Goal: Task Accomplishment & Management: Manage account settings

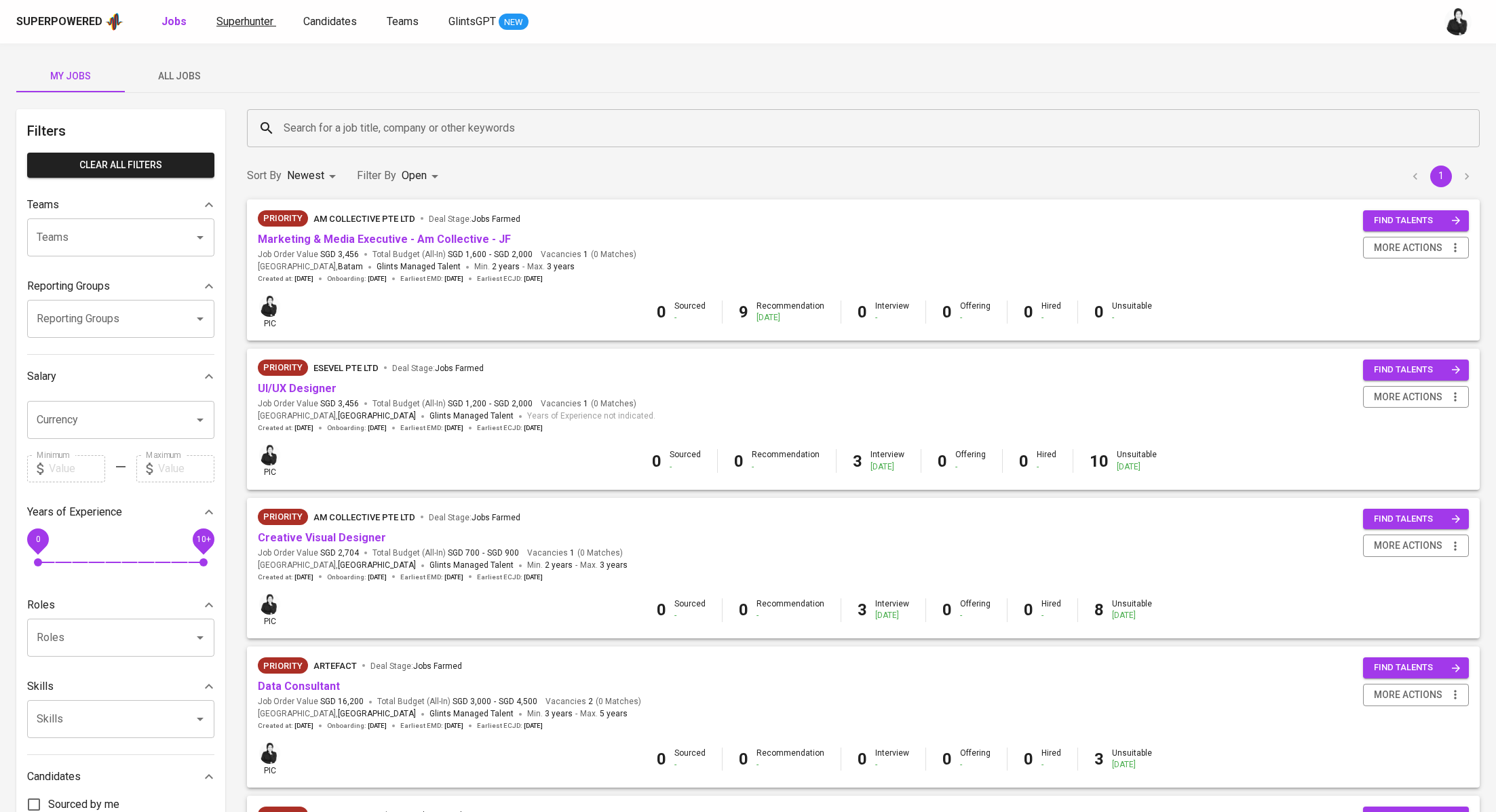
click at [250, 21] on span "Superhunter" at bounding box center [244, 21] width 57 height 13
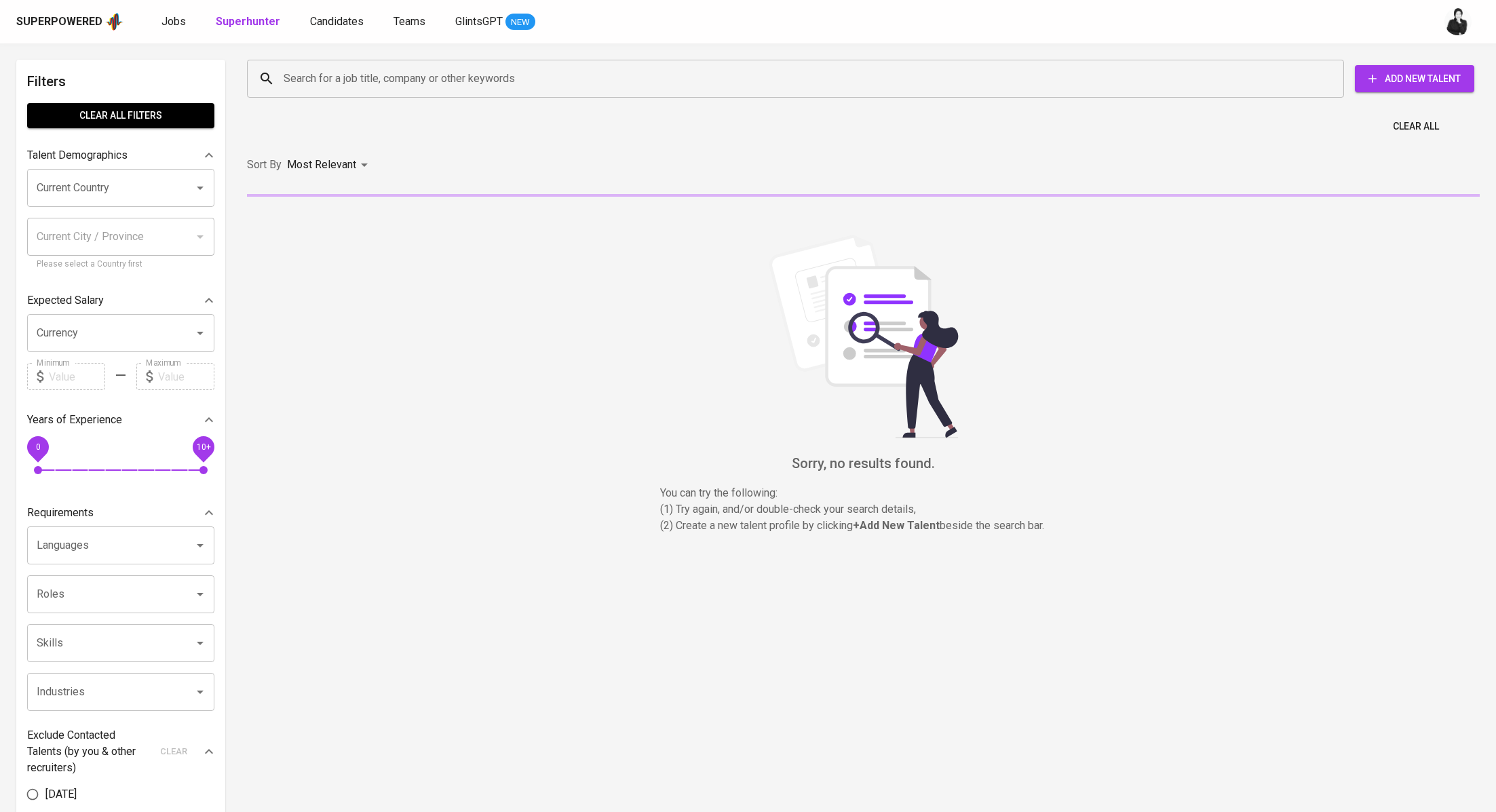
click at [417, 88] on input "Search for a job title, company or other keywords" at bounding box center [798, 79] width 1037 height 26
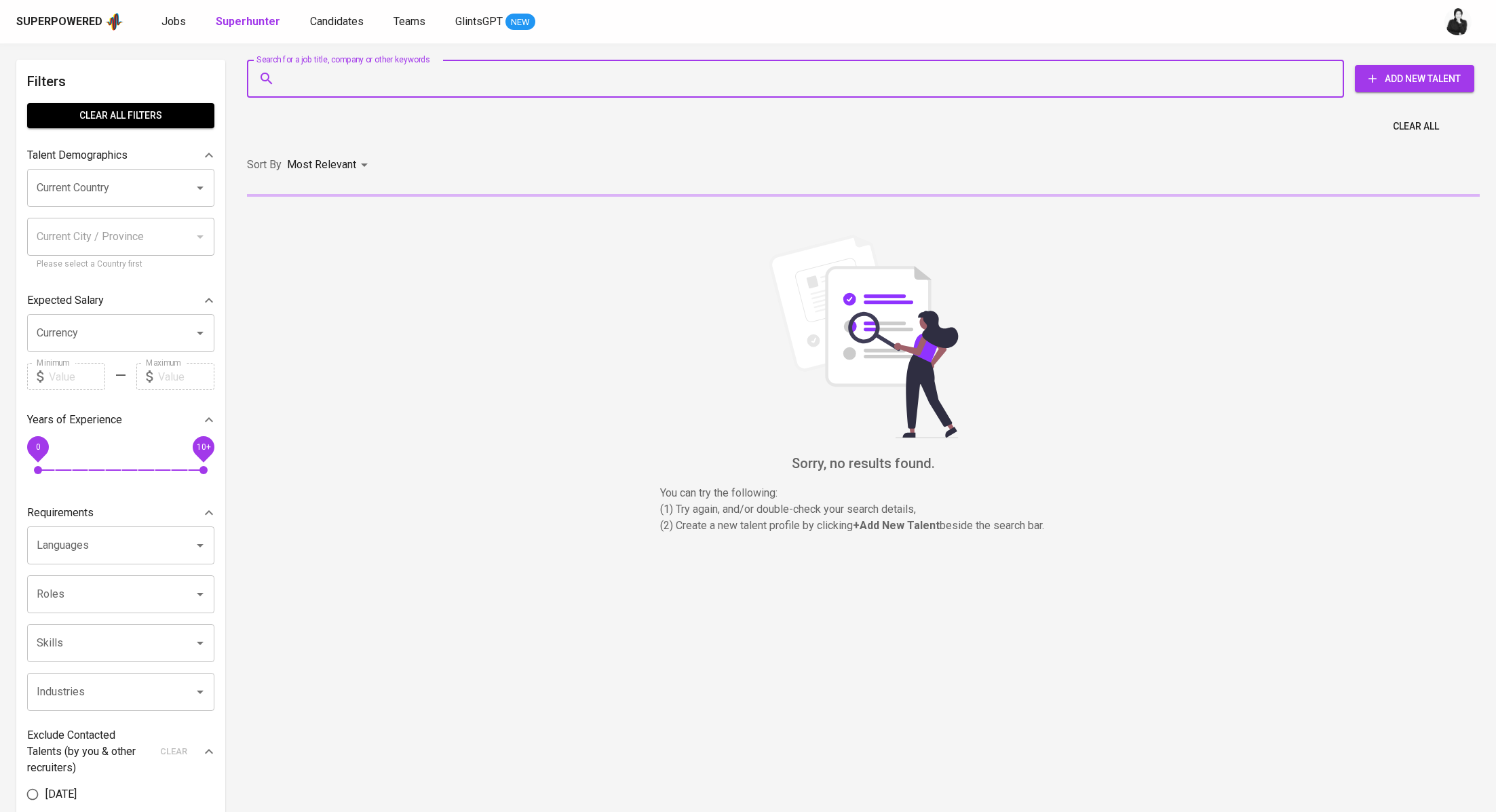
paste input "M Naufa Dzulfiqar muhammadnaufa007@gmail.com"
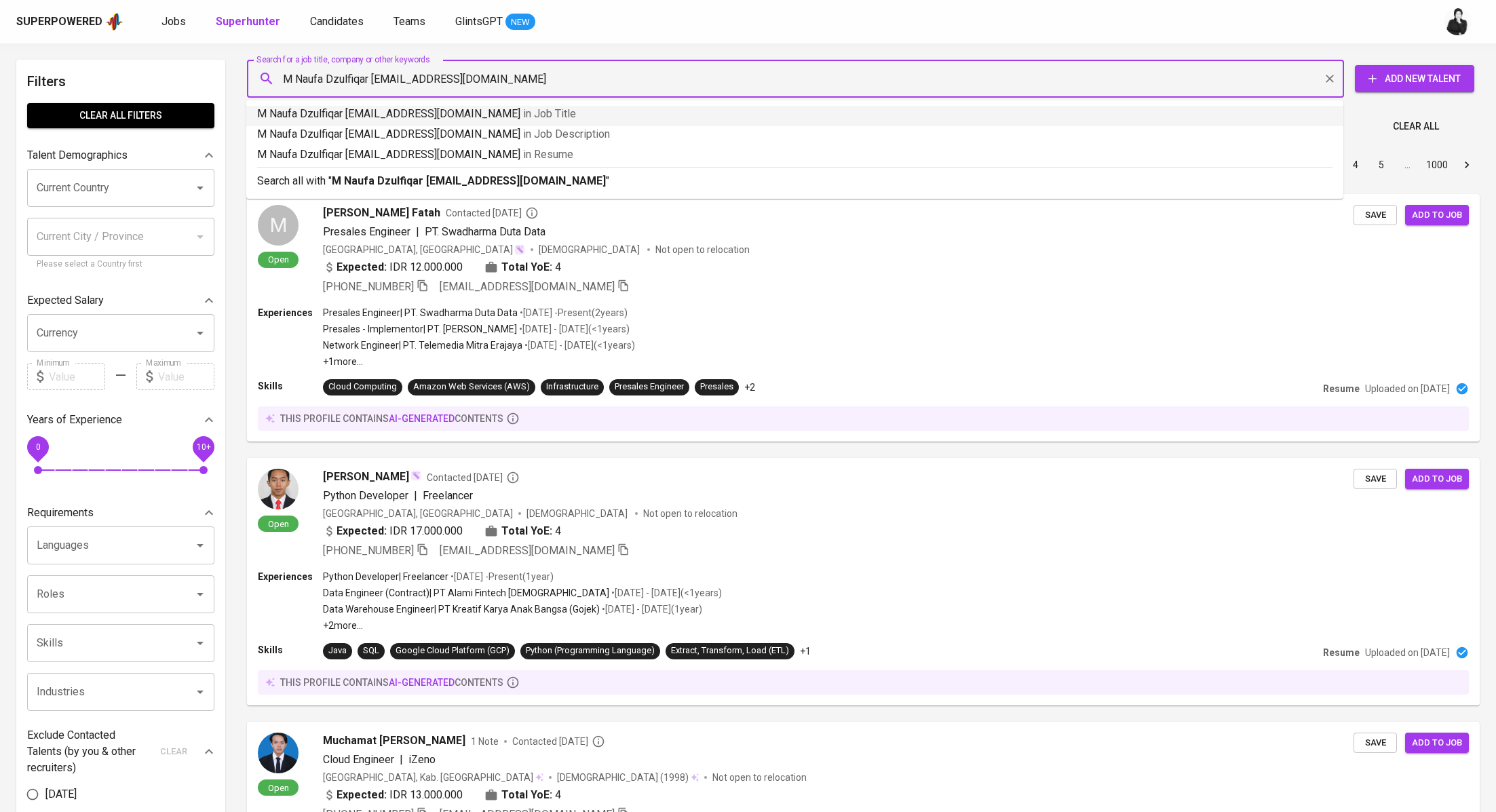
drag, startPoint x: 373, startPoint y: 81, endPoint x: 259, endPoint y: 74, distance: 114.2
click at [259, 74] on div "M Naufa Dzulfiqar muhammadnaufa007@gmail.com Search for a job title, company or…" at bounding box center [795, 78] width 1097 height 38
type input "[EMAIL_ADDRESS][DOMAIN_NAME]"
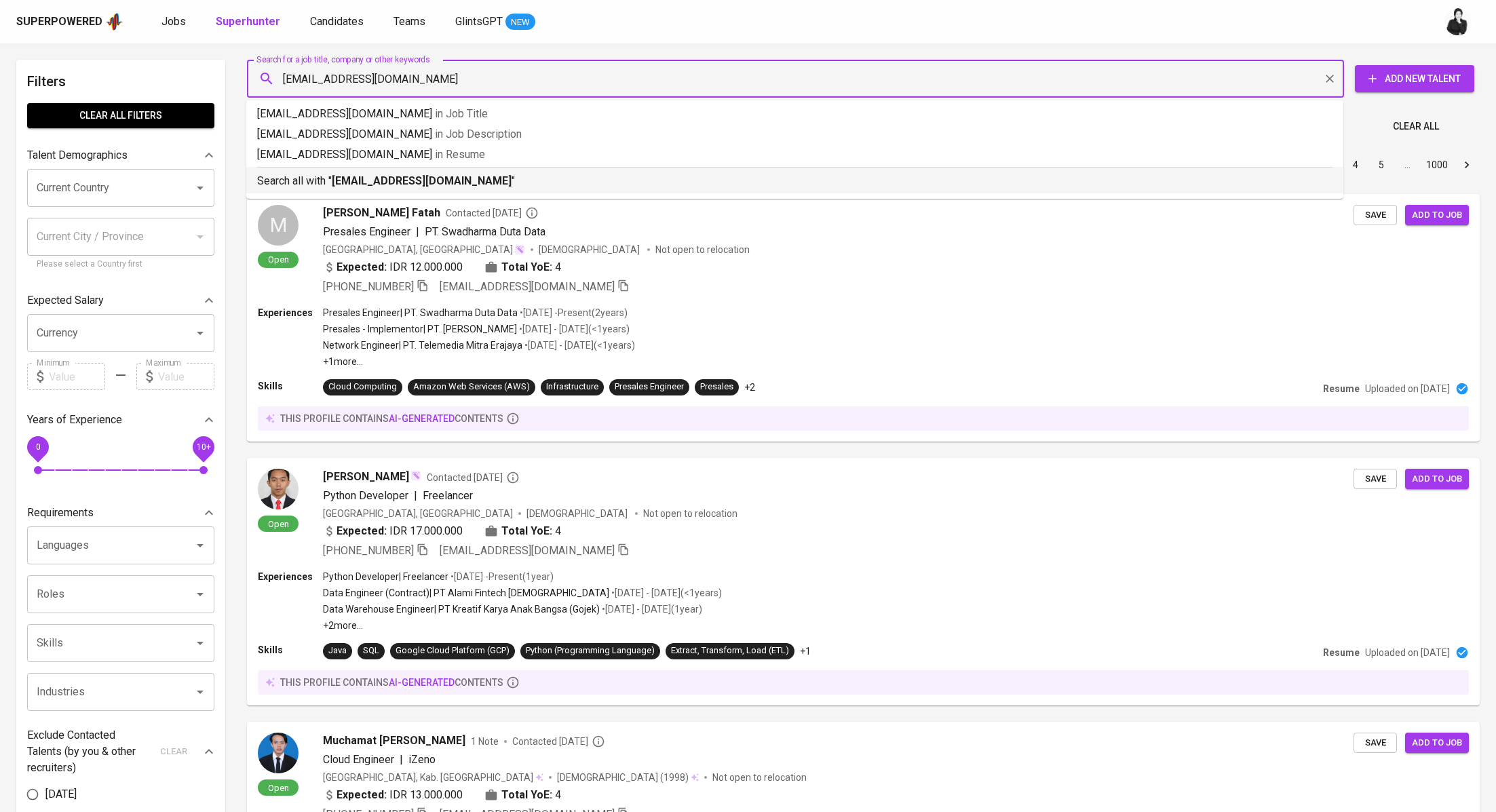
click at [505, 174] on p "Search all with " muhammadnaufa007@gmail.com "" at bounding box center [794, 181] width 1075 height 16
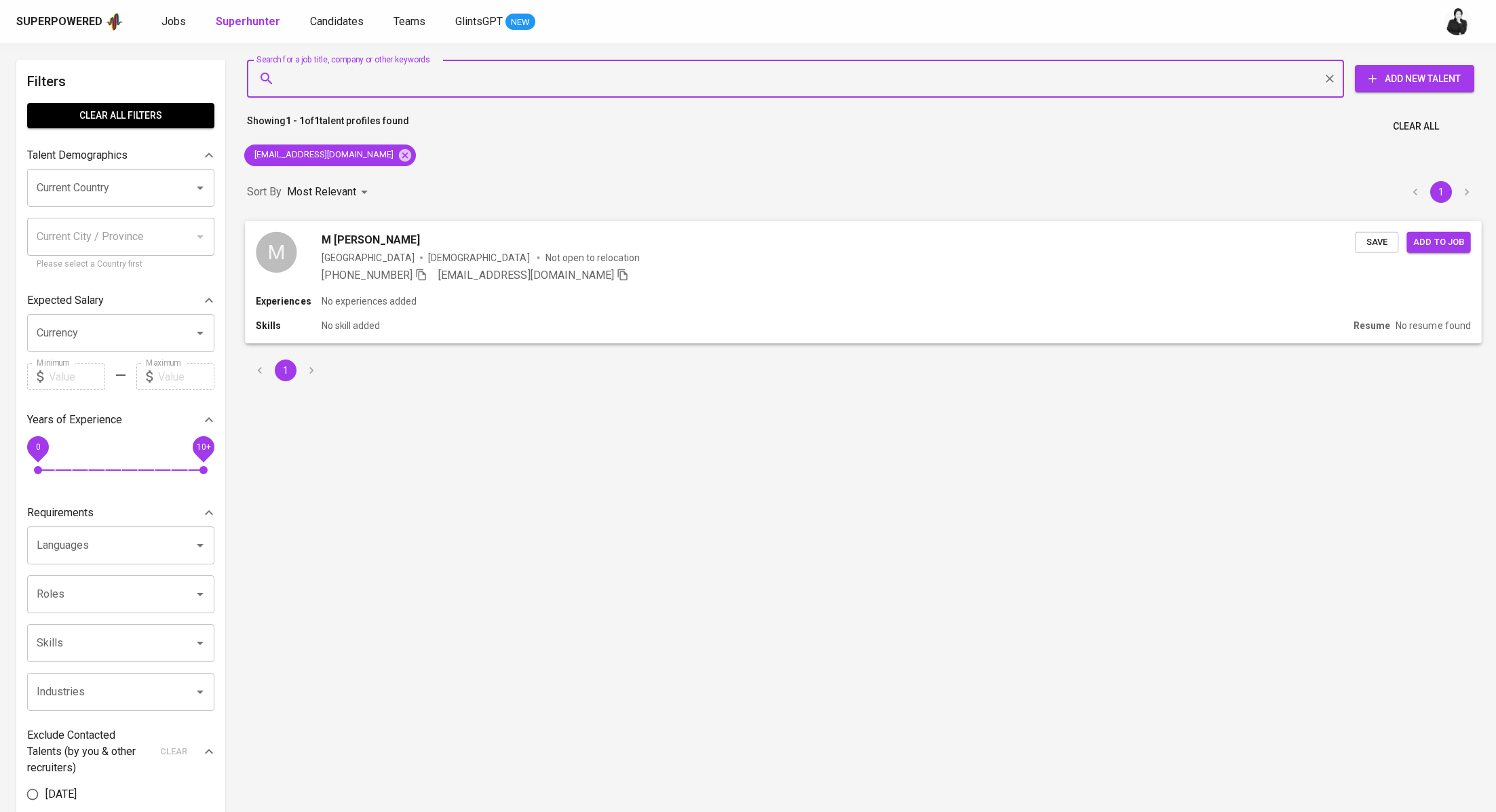
click at [781, 243] on div "M [PERSON_NAME]" at bounding box center [838, 239] width 1034 height 16
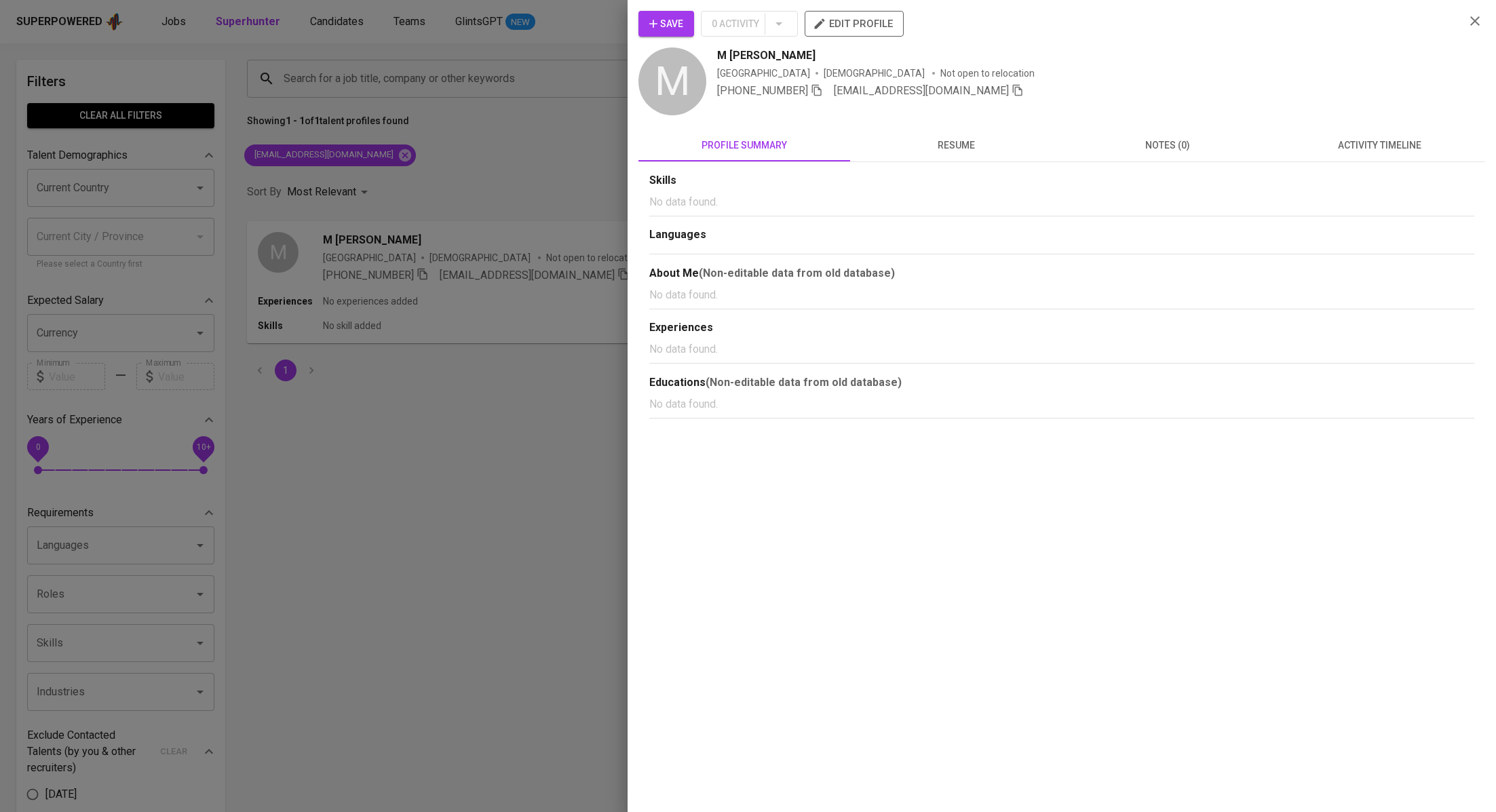
click at [1342, 150] on span "activity timeline" at bounding box center [1379, 145] width 195 height 17
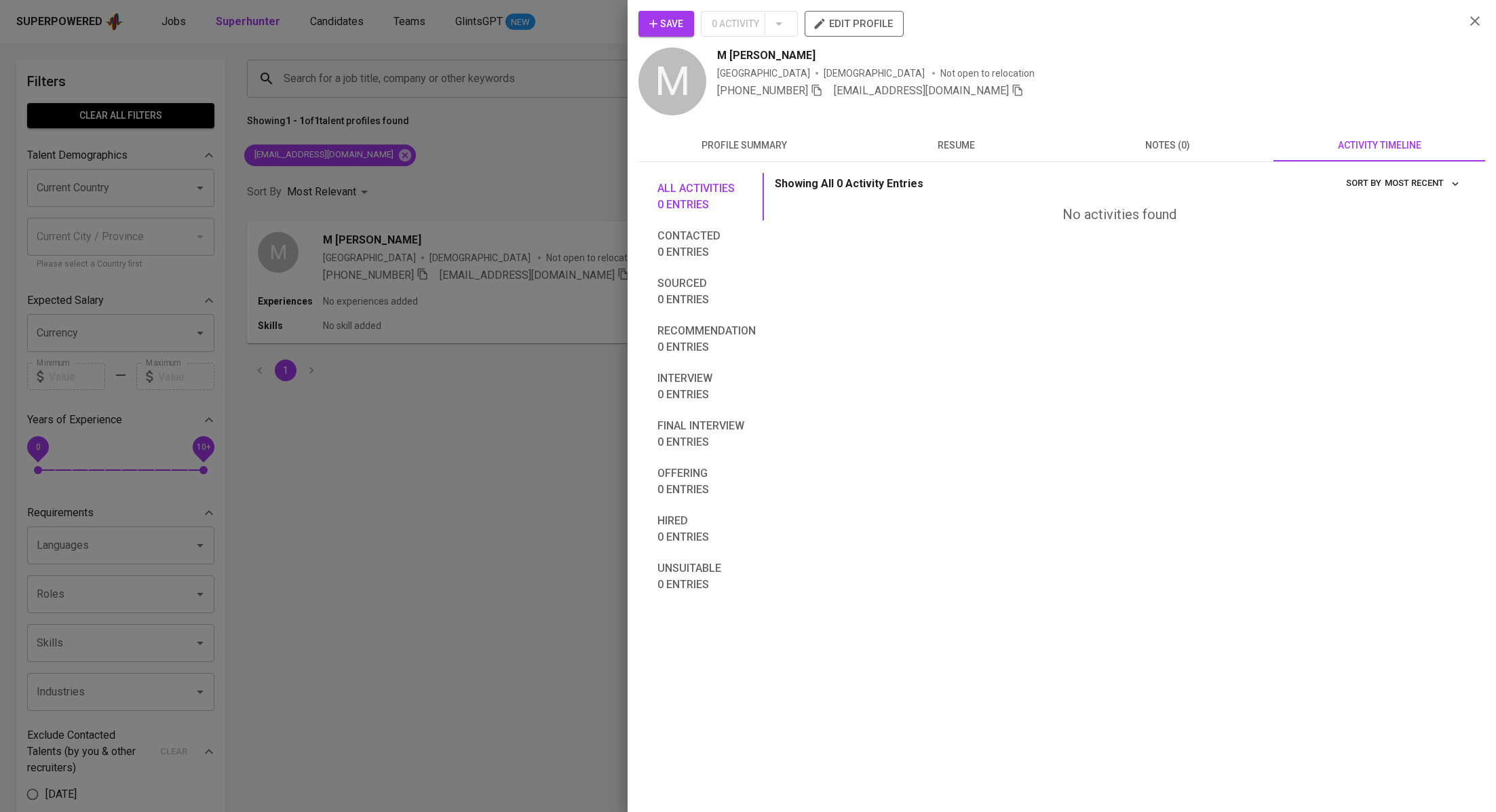
click at [1487, 12] on div "Save 0 Activity edit profile M M Naufa Dzulfiqar Indonesia Male Not open to rel…" at bounding box center [1062, 406] width 868 height 812
click at [1474, 20] on icon "button" at bounding box center [1475, 21] width 10 height 10
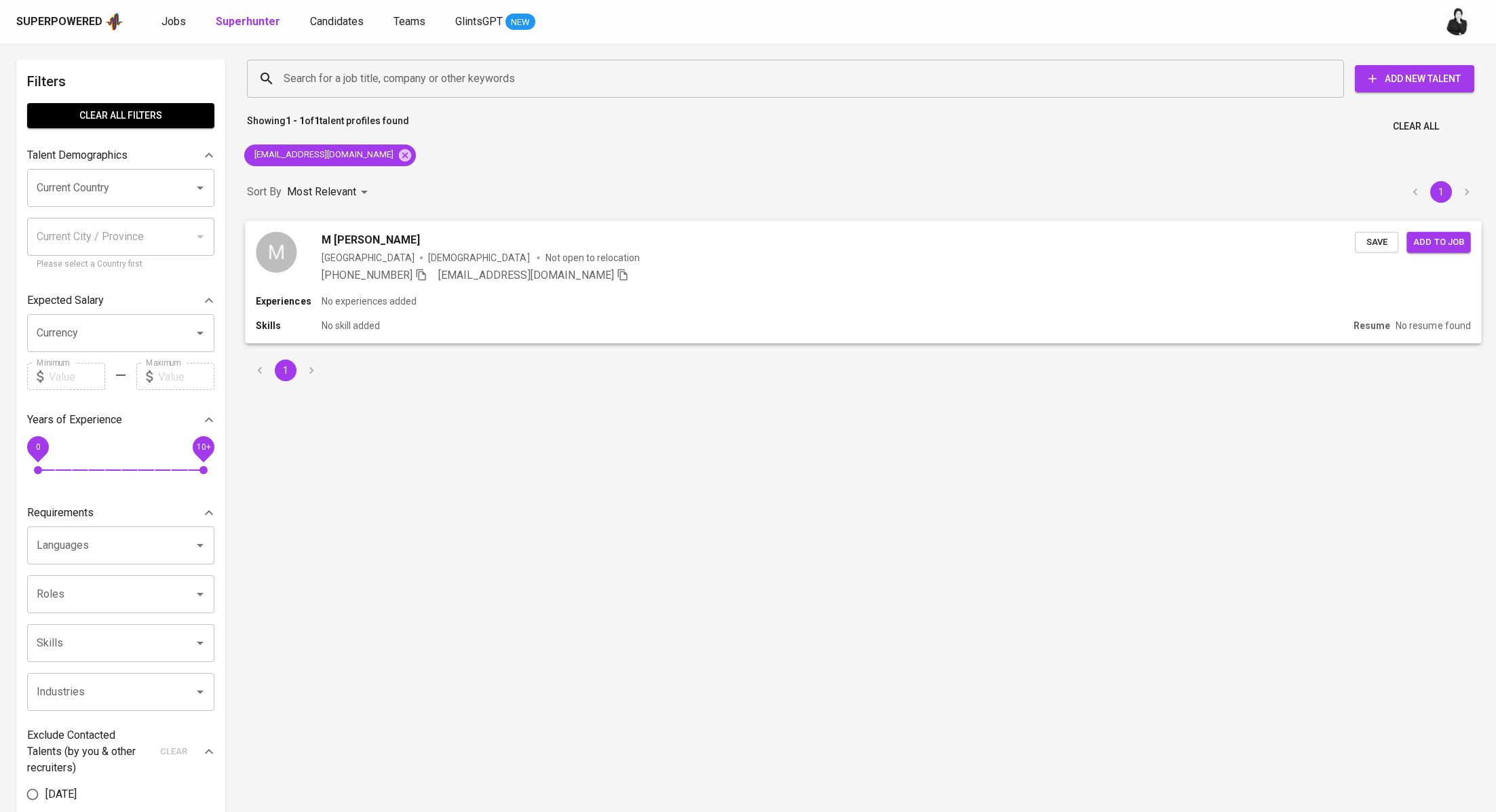
click at [1431, 243] on span "Add to job" at bounding box center [1438, 241] width 50 height 16
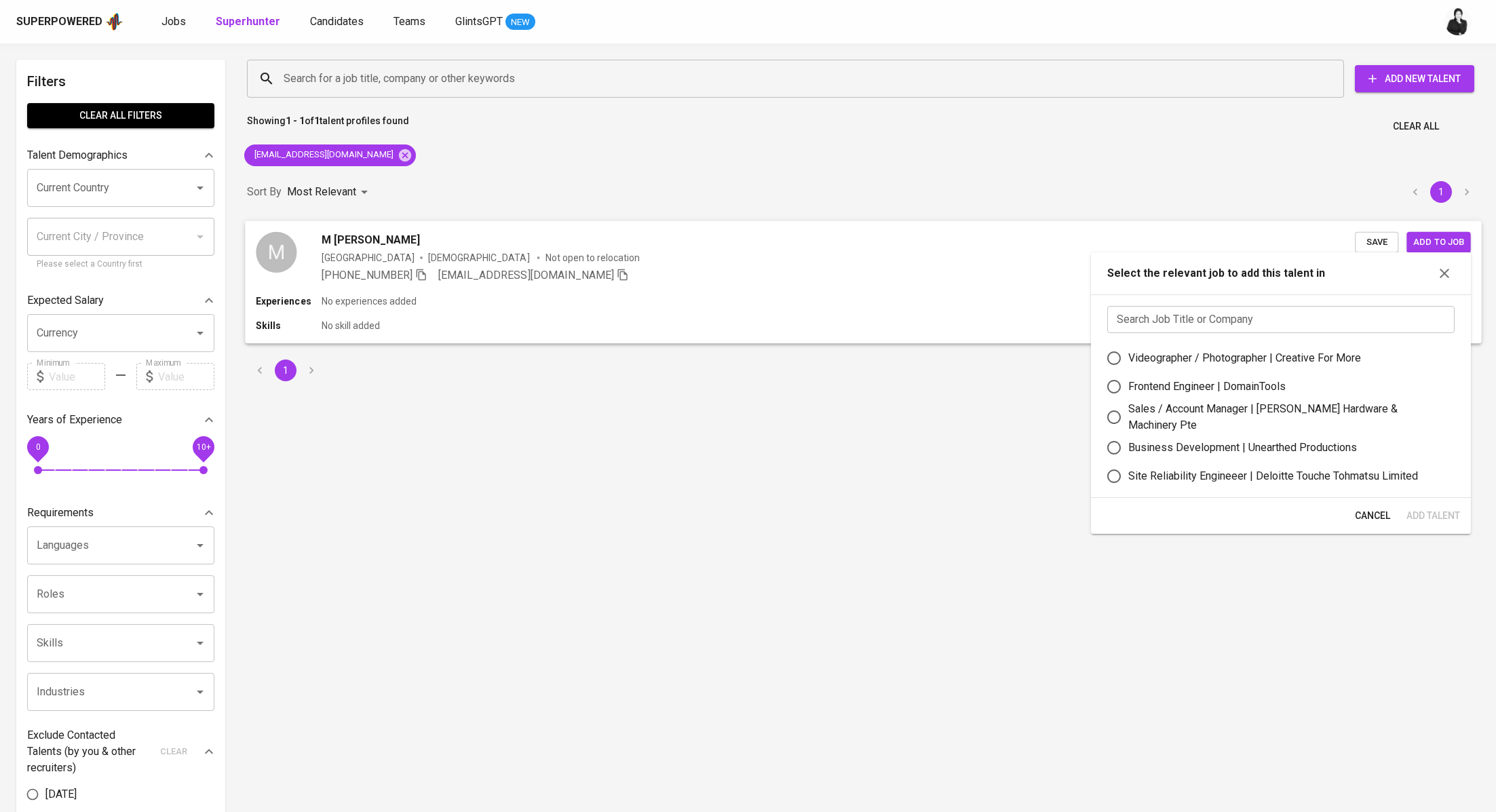
click at [910, 230] on div "M M Naufa Dzulfiqar Indonesia Male Not open to relocation +62 896-3544-0315 muh…" at bounding box center [863, 256] width 1236 height 73
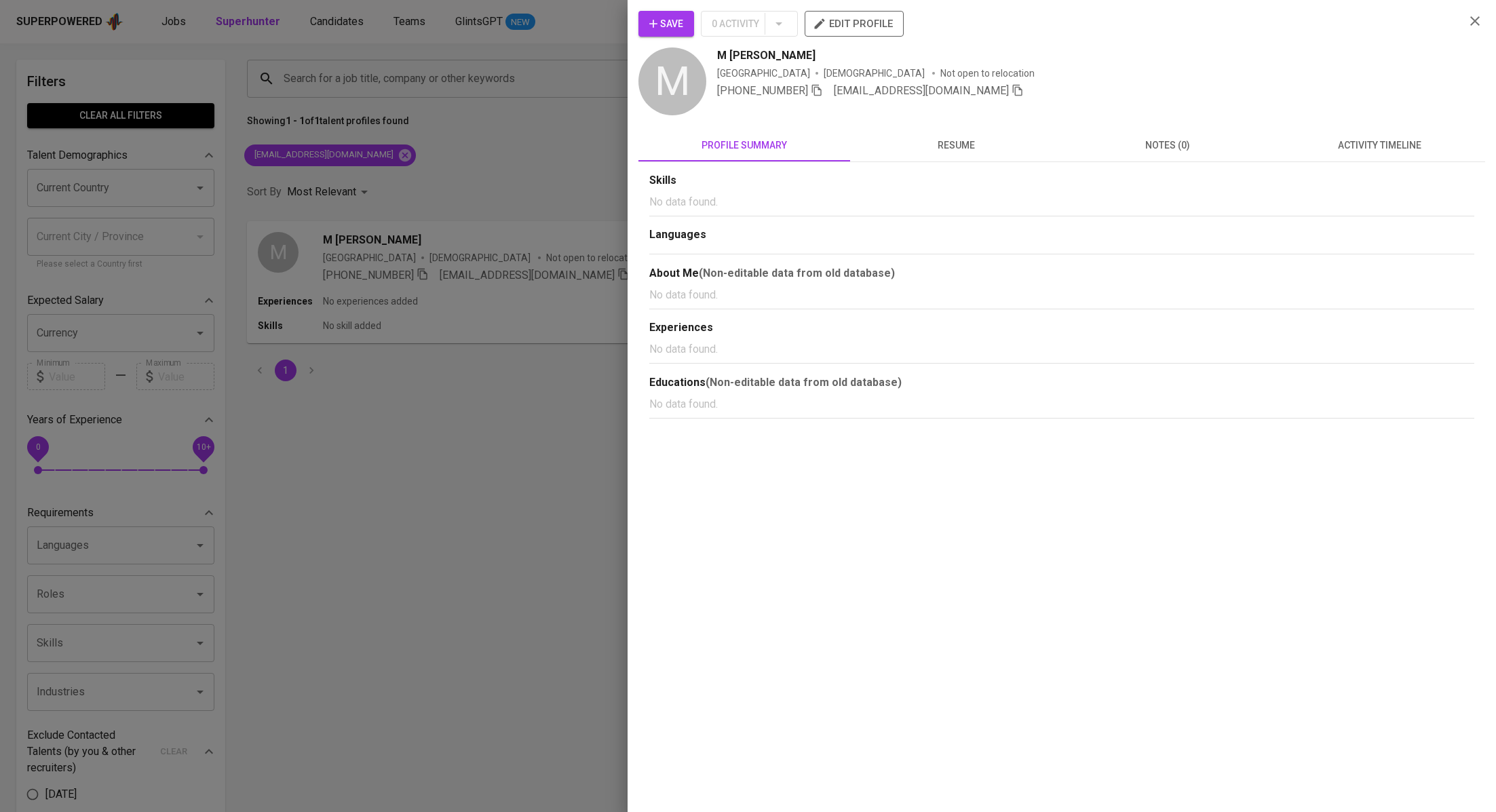
click at [670, 14] on button "Save" at bounding box center [666, 24] width 56 height 26
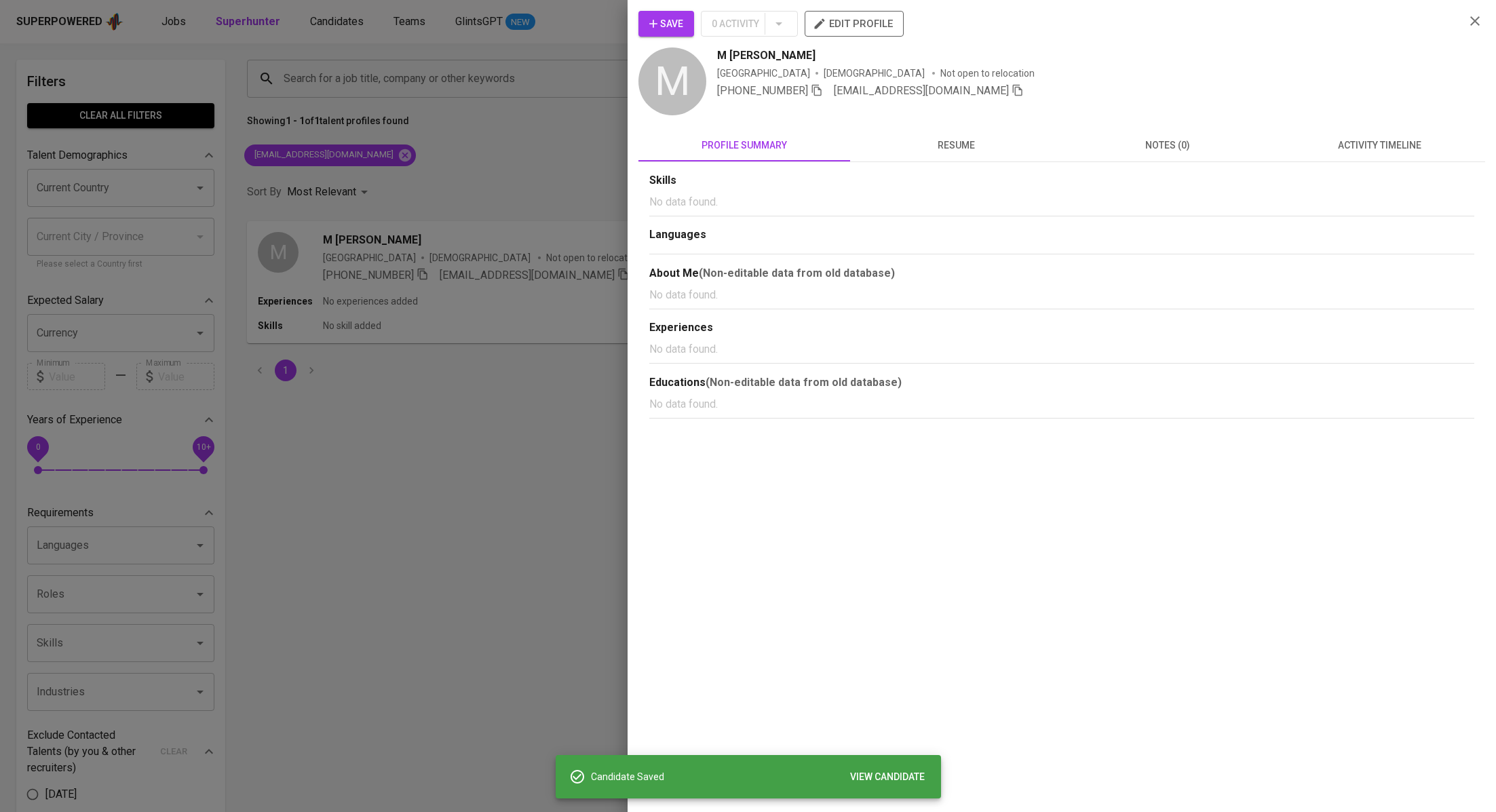
click at [477, 180] on div at bounding box center [748, 406] width 1496 height 812
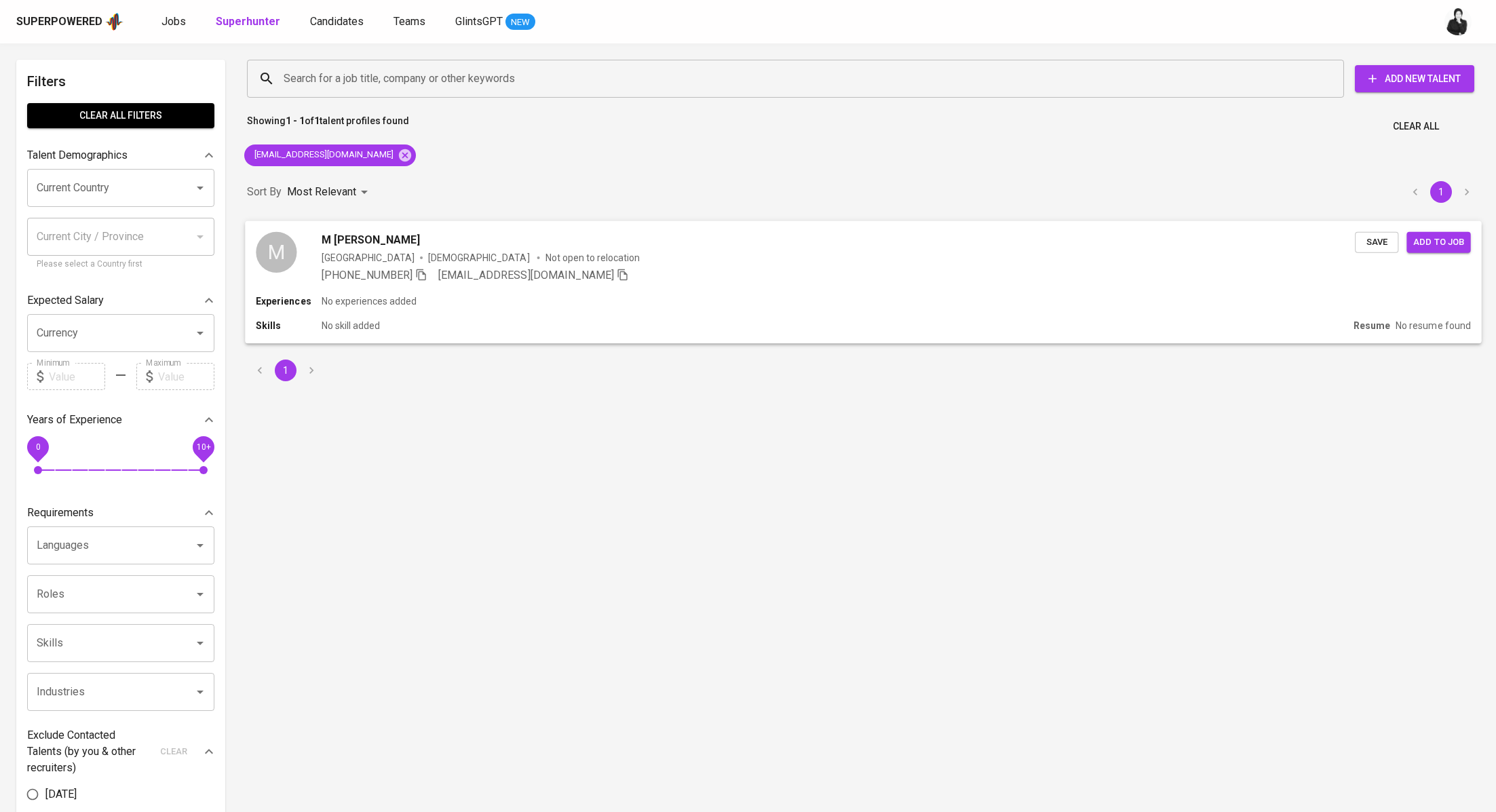
click at [390, 228] on div "M M Naufa Dzulfiqar Indonesia Male Not open to relocation +62 896-3544-0315 muh…" at bounding box center [863, 256] width 1236 height 73
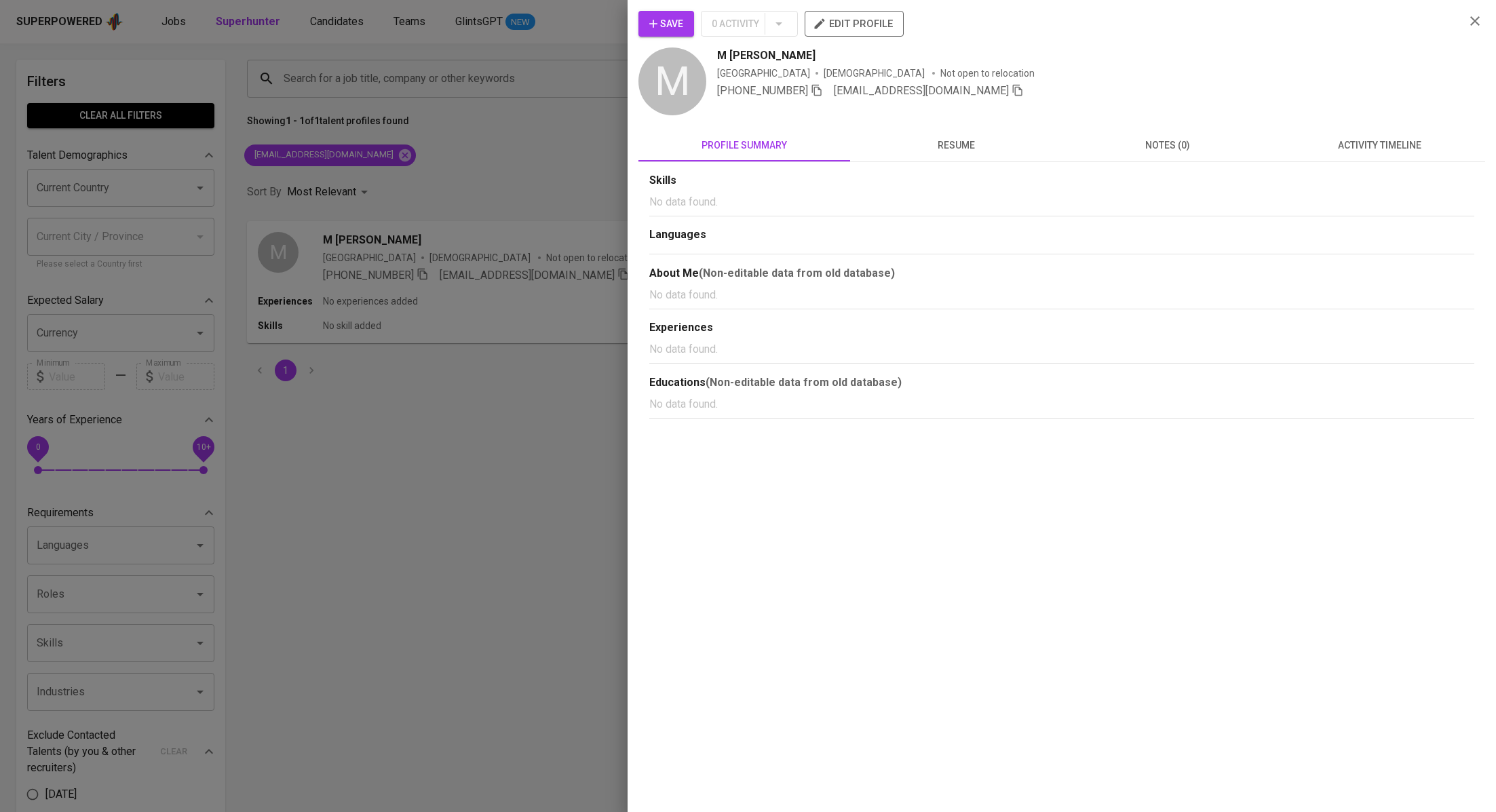
click at [1346, 156] on button "activity timeline" at bounding box center [1379, 145] width 212 height 32
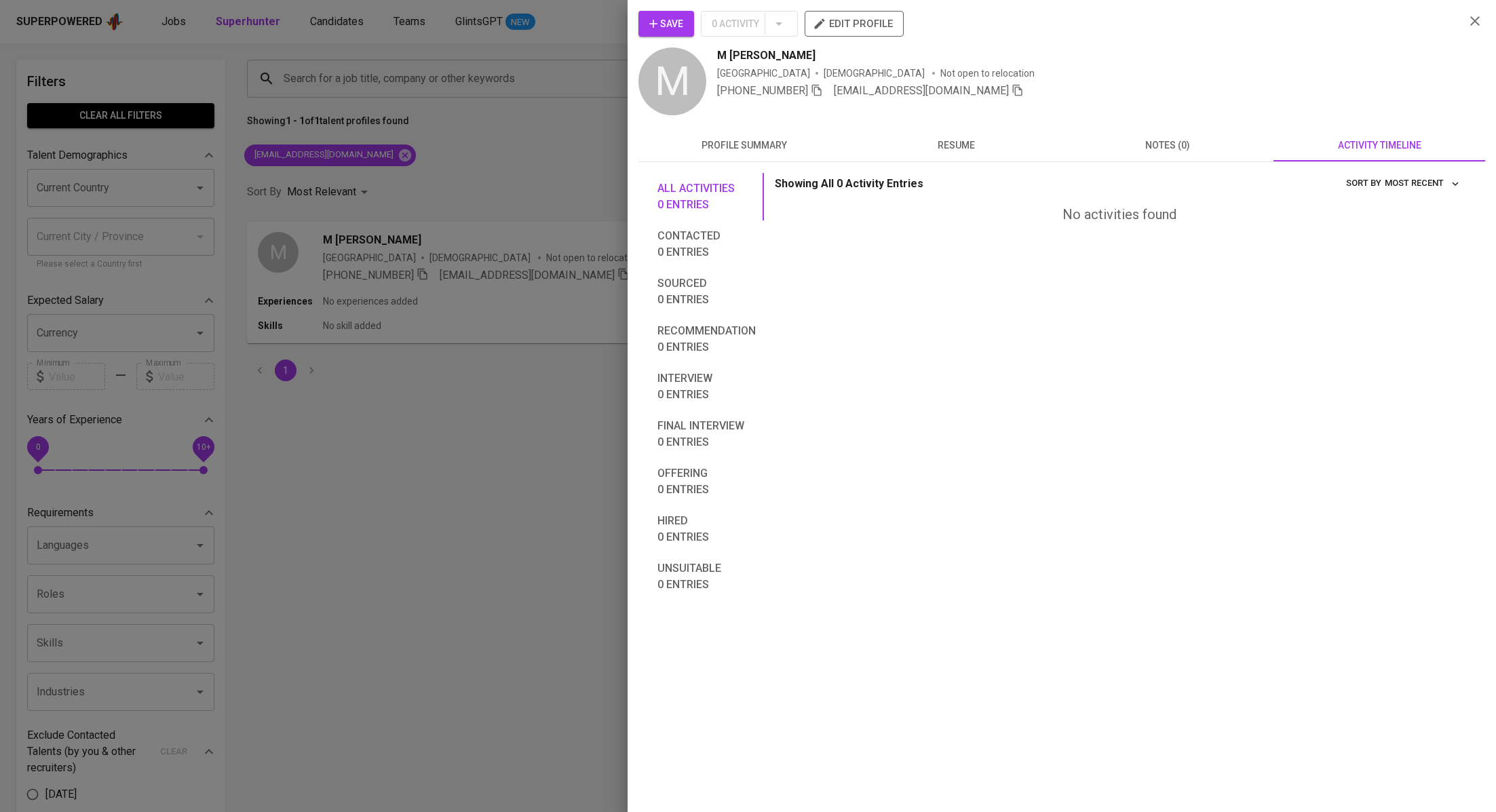
click at [474, 104] on div at bounding box center [748, 406] width 1496 height 812
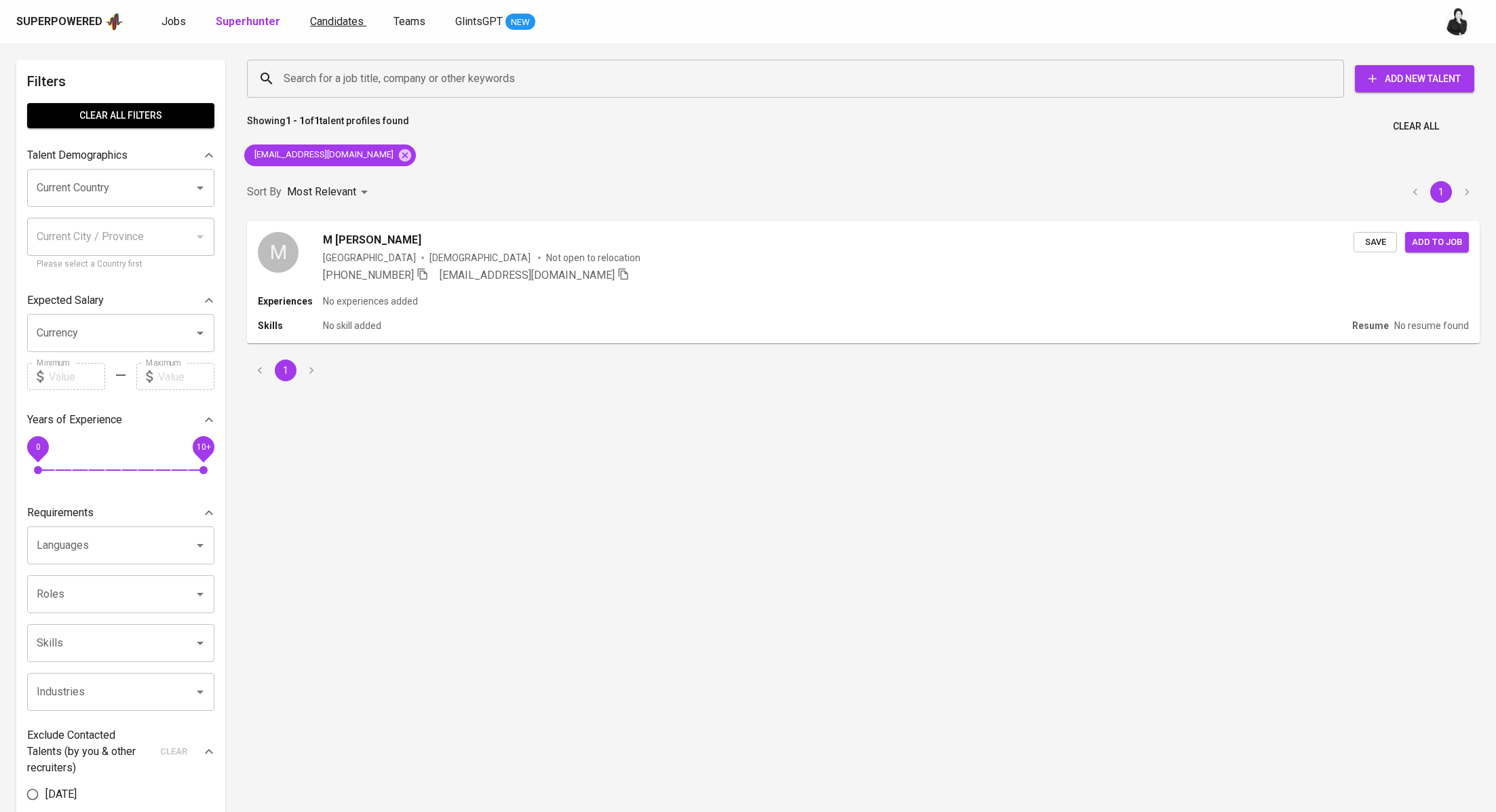
click at [324, 20] on span "Candidates" at bounding box center [337, 21] width 54 height 13
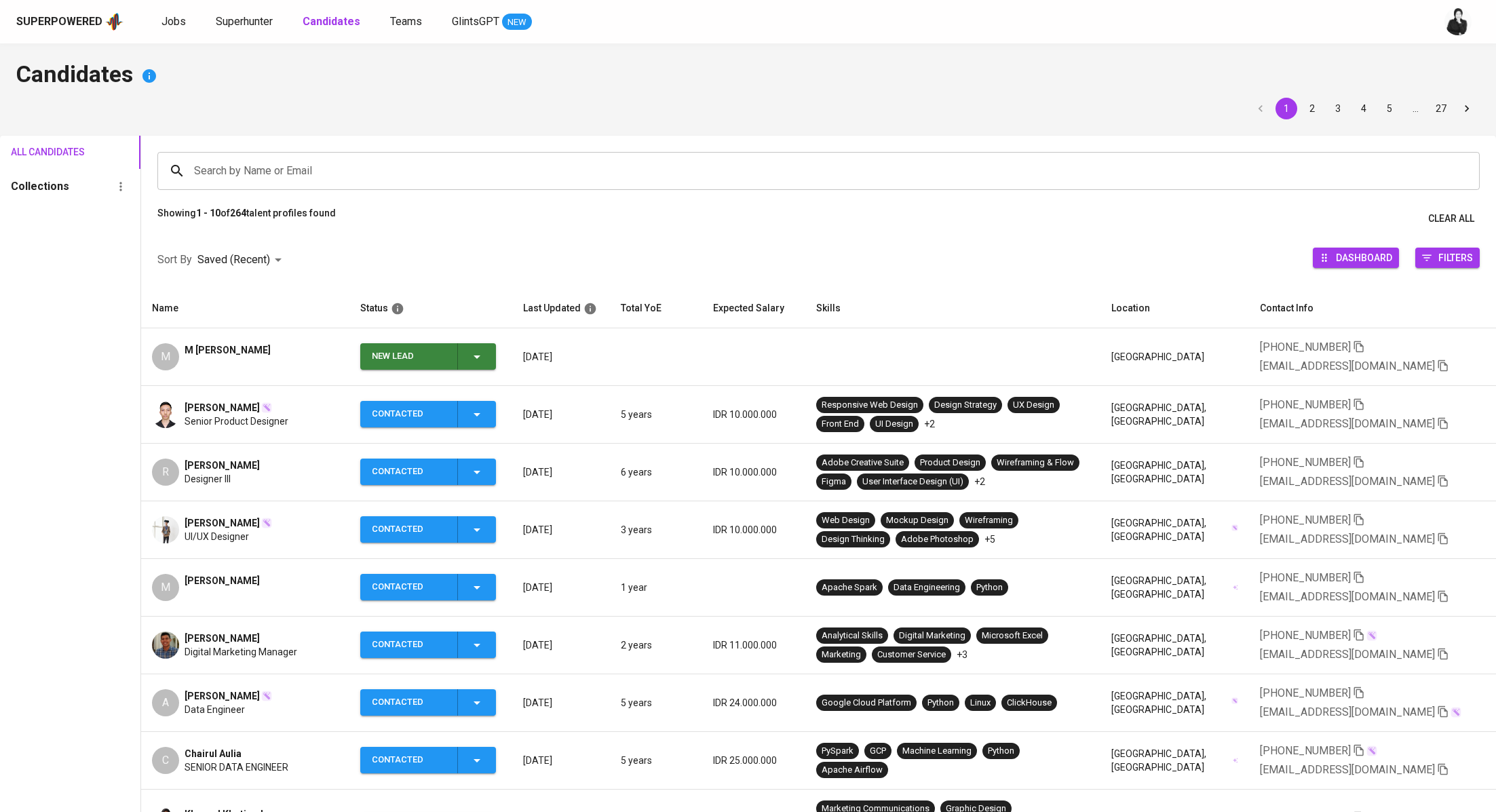
click at [480, 357] on icon "button" at bounding box center [477, 357] width 16 height 16
click at [468, 410] on li "Contacted" at bounding box center [435, 414] width 136 height 25
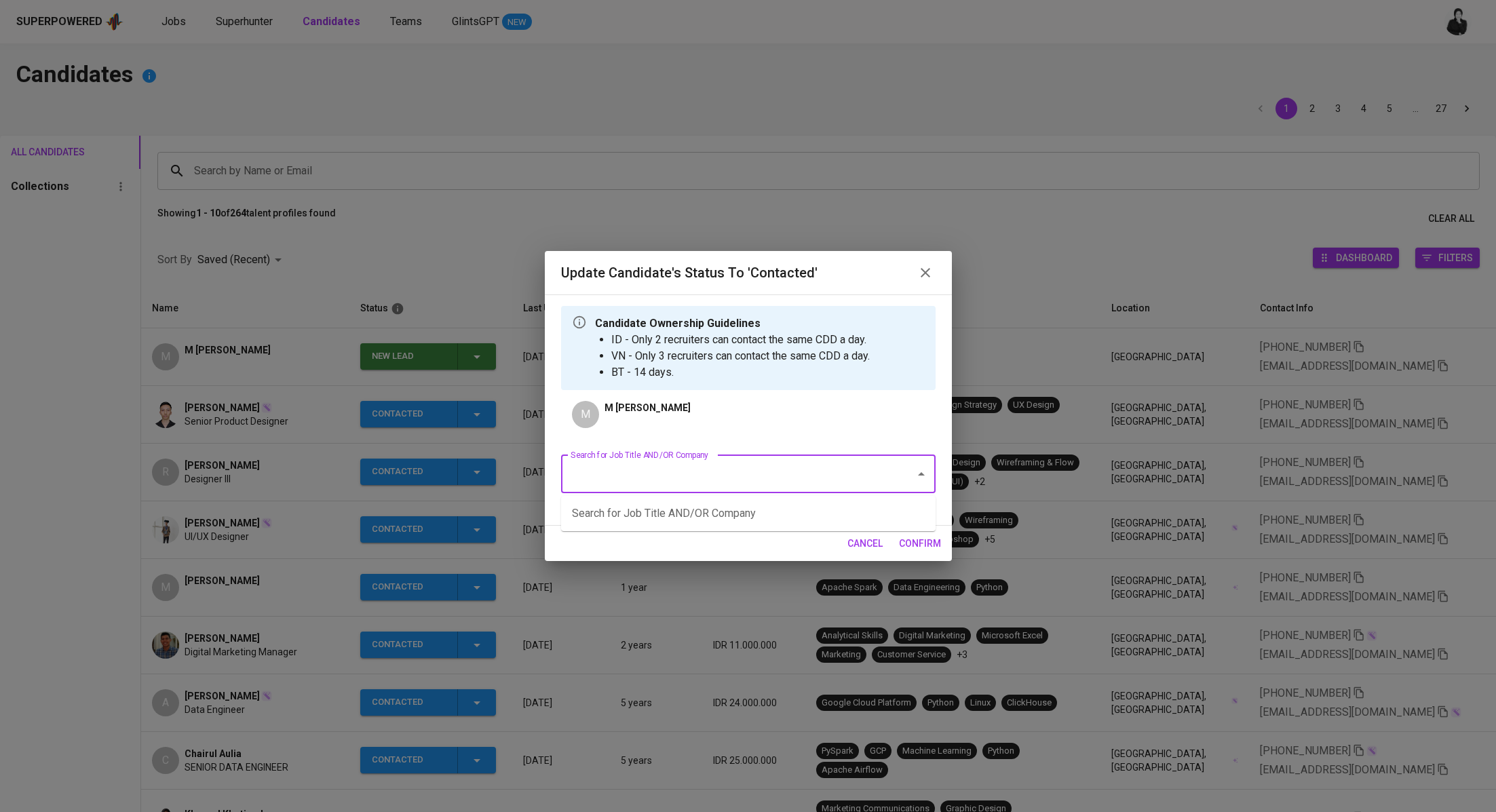
click at [671, 472] on input "Search for Job Title AND/OR Company" at bounding box center [729, 474] width 324 height 26
click at [770, 506] on li "Cloud Pre-sales Engineer (GrandTech Cloud Services)" at bounding box center [748, 514] width 375 height 25
type input "grandtech"
click at [921, 536] on span "confirm" at bounding box center [919, 543] width 42 height 17
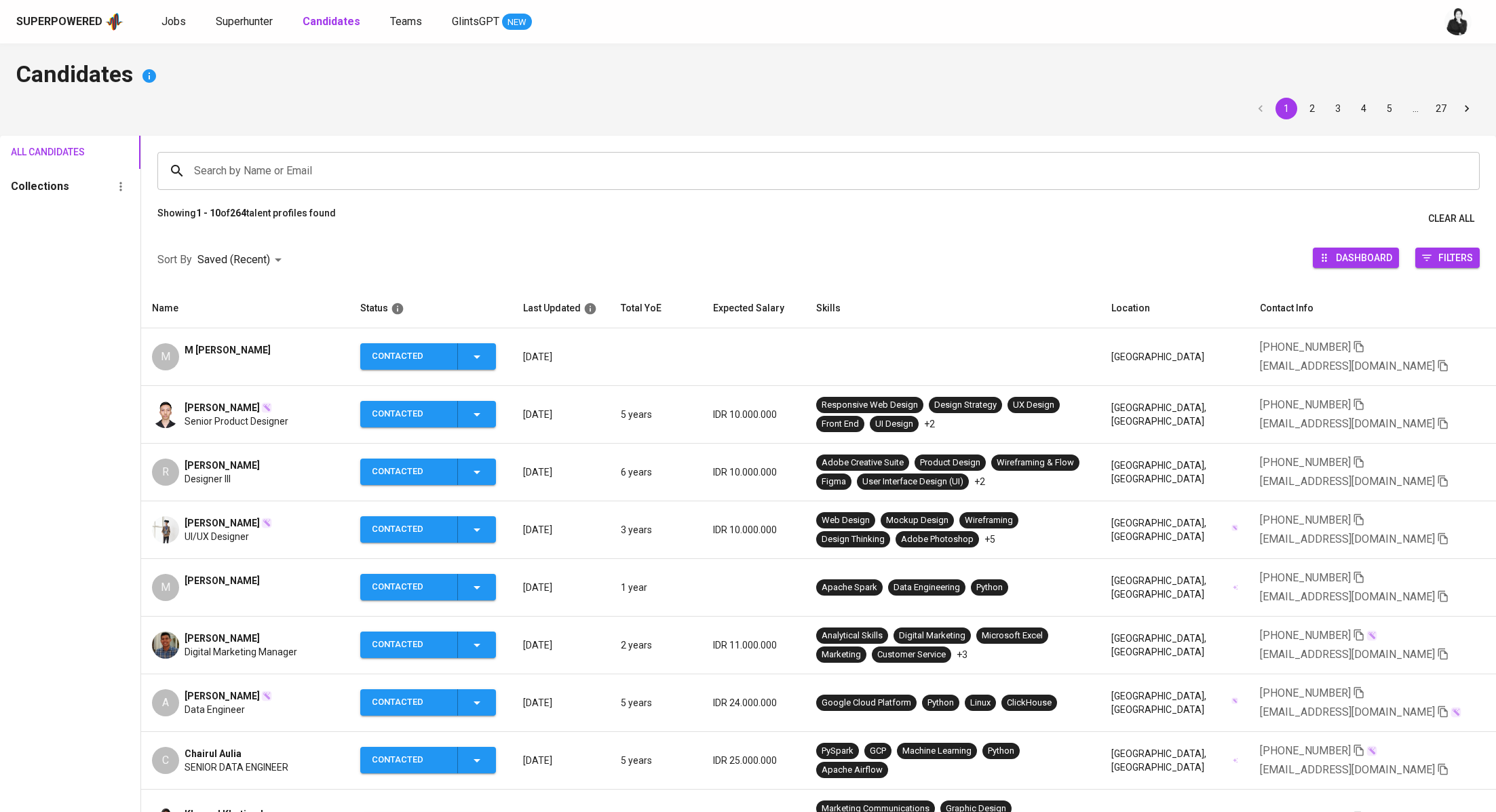
click at [239, 339] on td "M M Naufa Dzulfiqar" at bounding box center [246, 357] width 209 height 58
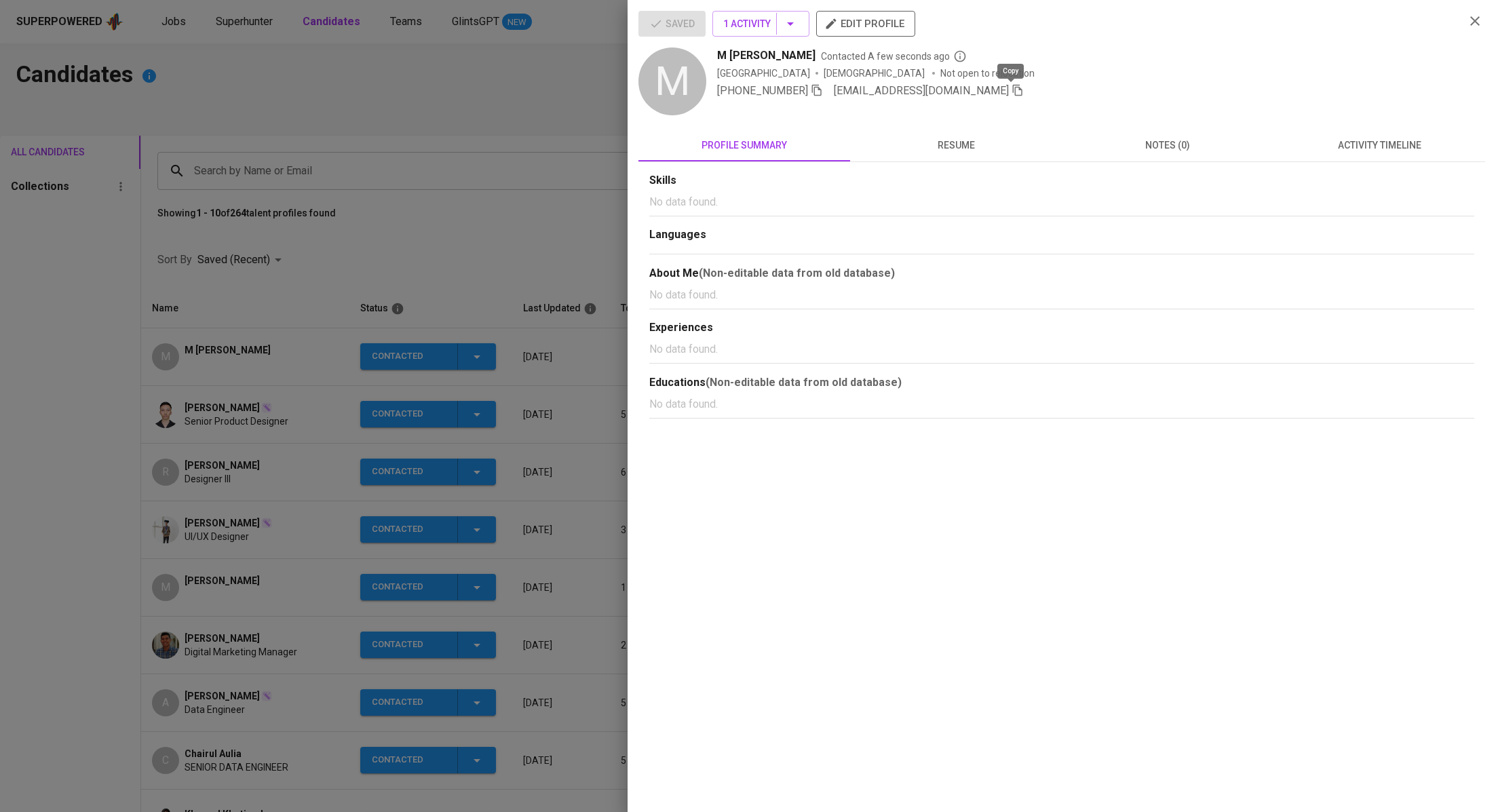
click at [1016, 94] on icon "button" at bounding box center [1017, 91] width 12 height 12
click at [243, 23] on div at bounding box center [748, 406] width 1496 height 812
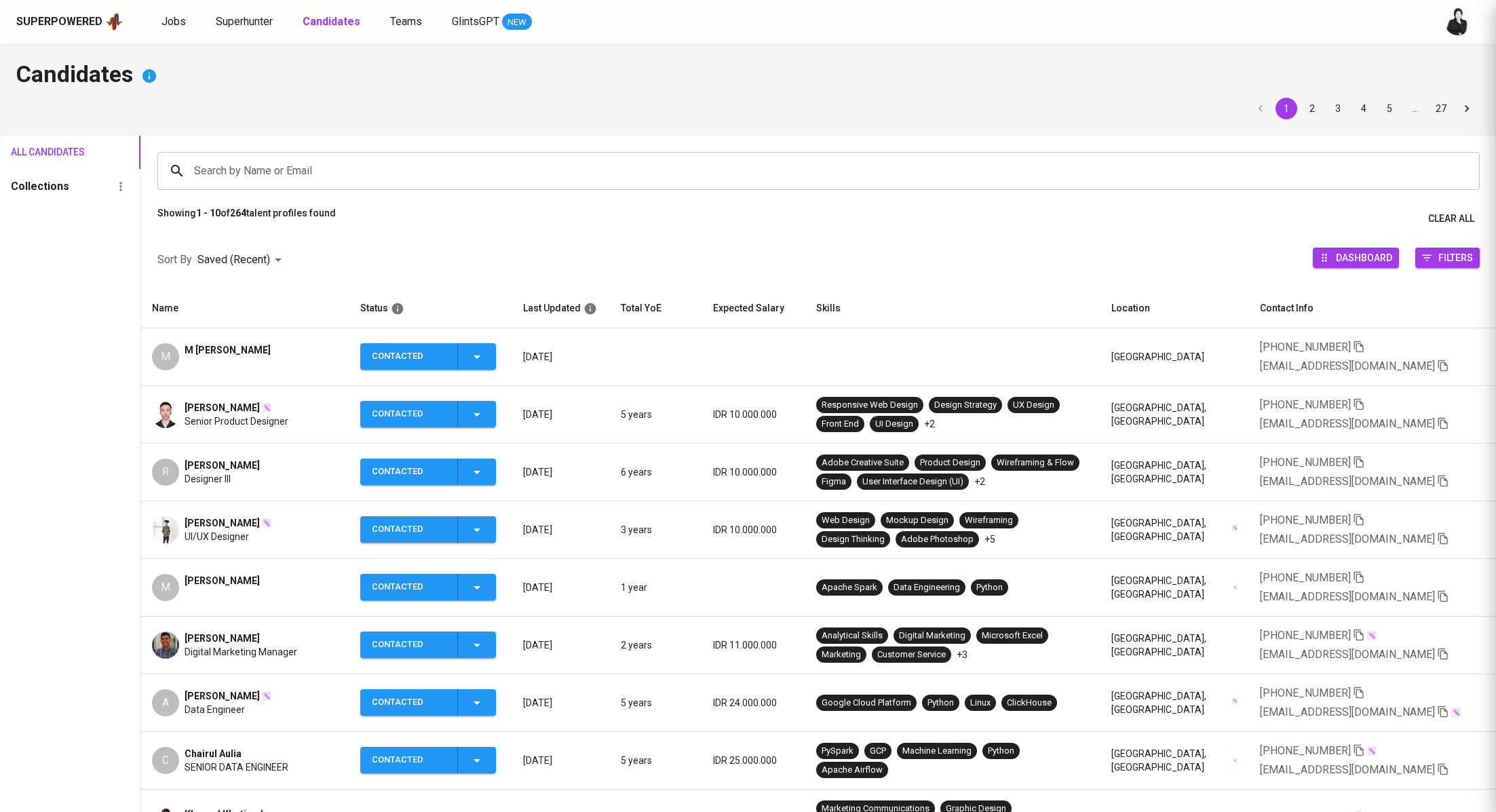
click at [243, 23] on div at bounding box center [748, 406] width 1496 height 812
click at [243, 23] on span "Superhunter" at bounding box center [244, 21] width 57 height 13
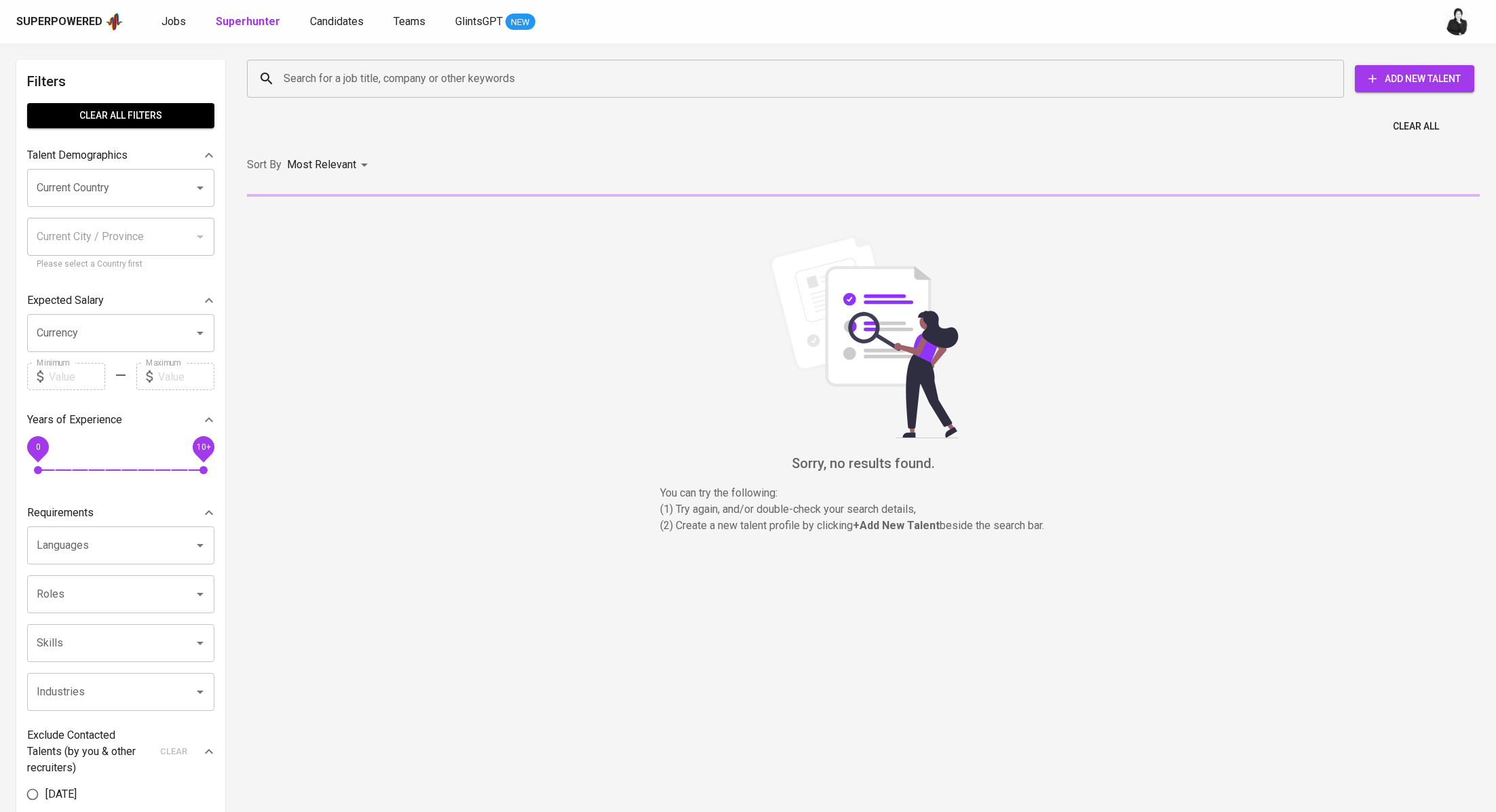
click at [899, 84] on input "Search for a job title, company or other keywords" at bounding box center [798, 79] width 1037 height 26
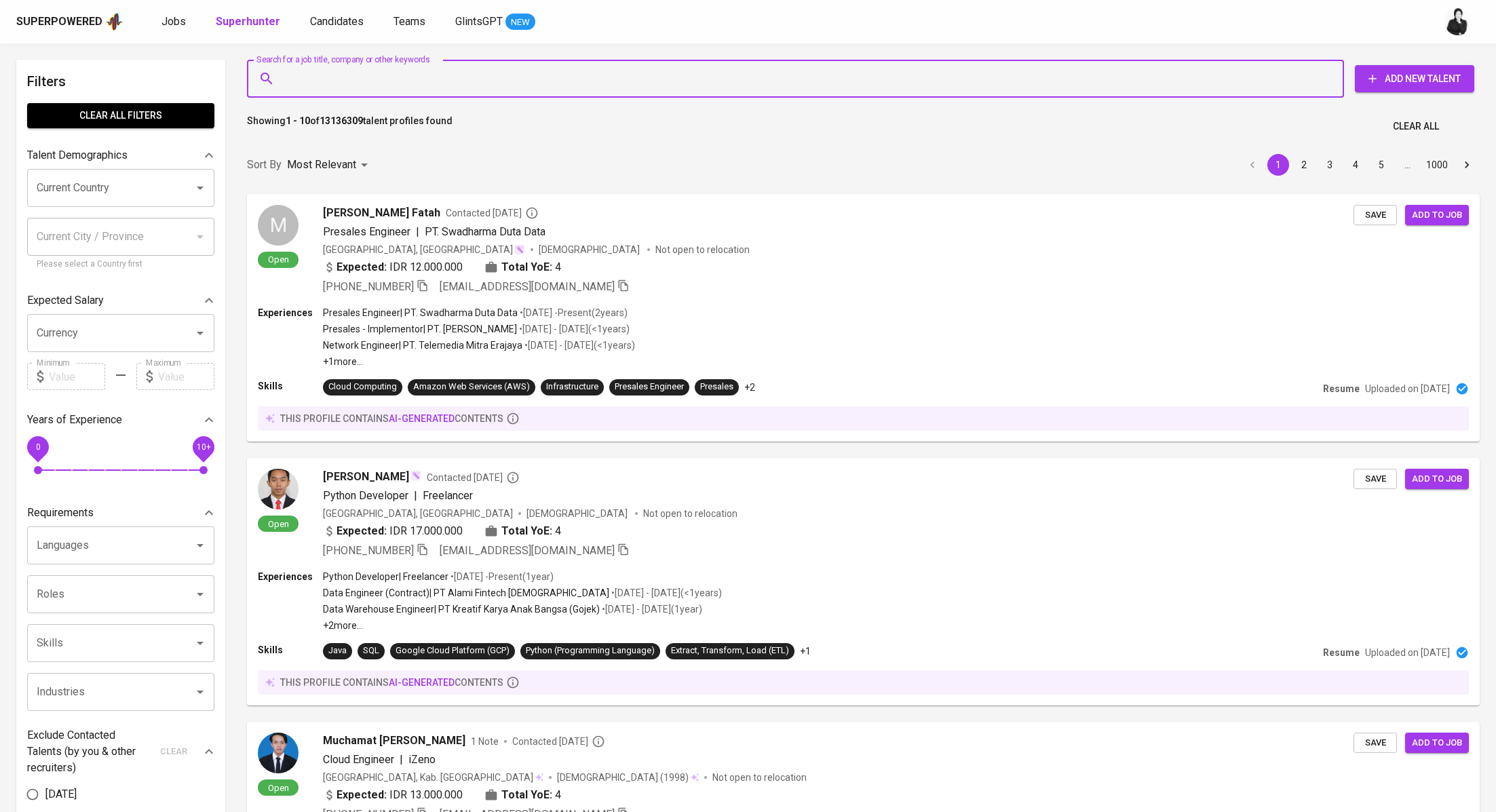
paste input "muhammadnaufa007@gmail.com"
type input "muhammadnaufa007@gmail.com"
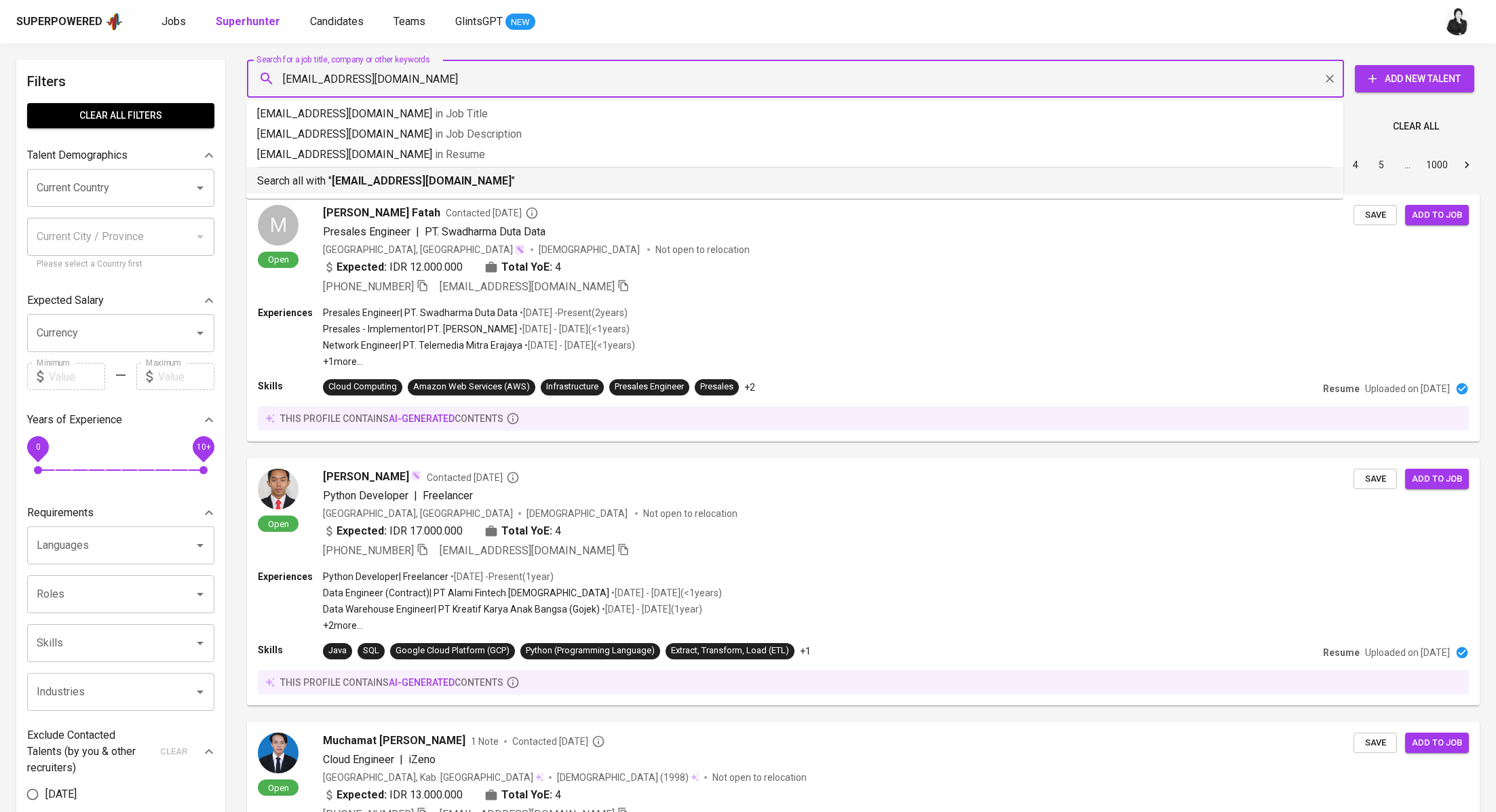
click at [527, 179] on p "Search all with " muhammadnaufa007@gmail.com "" at bounding box center [794, 181] width 1075 height 16
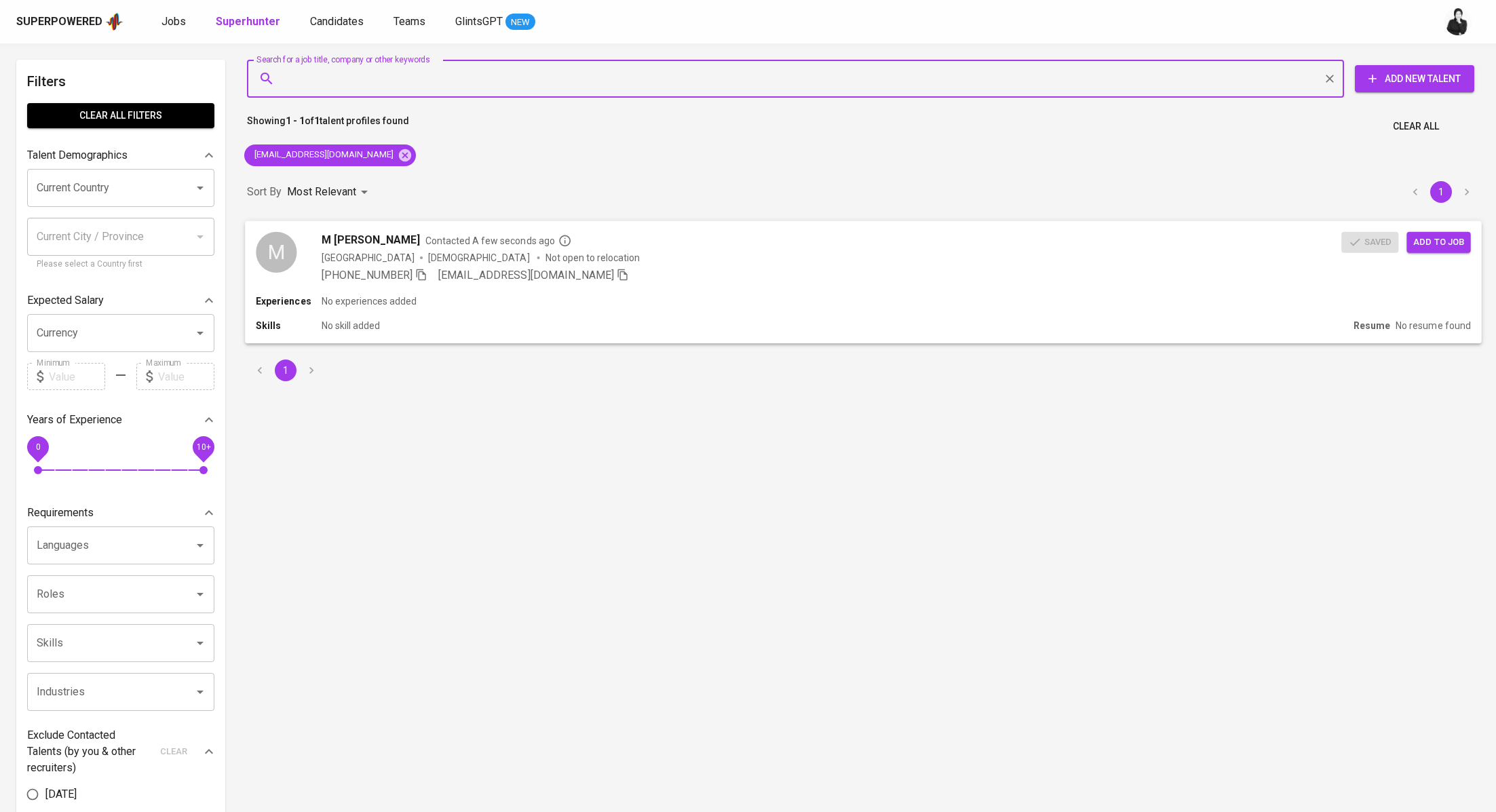
click at [1417, 243] on span "Add to job" at bounding box center [1438, 241] width 50 height 16
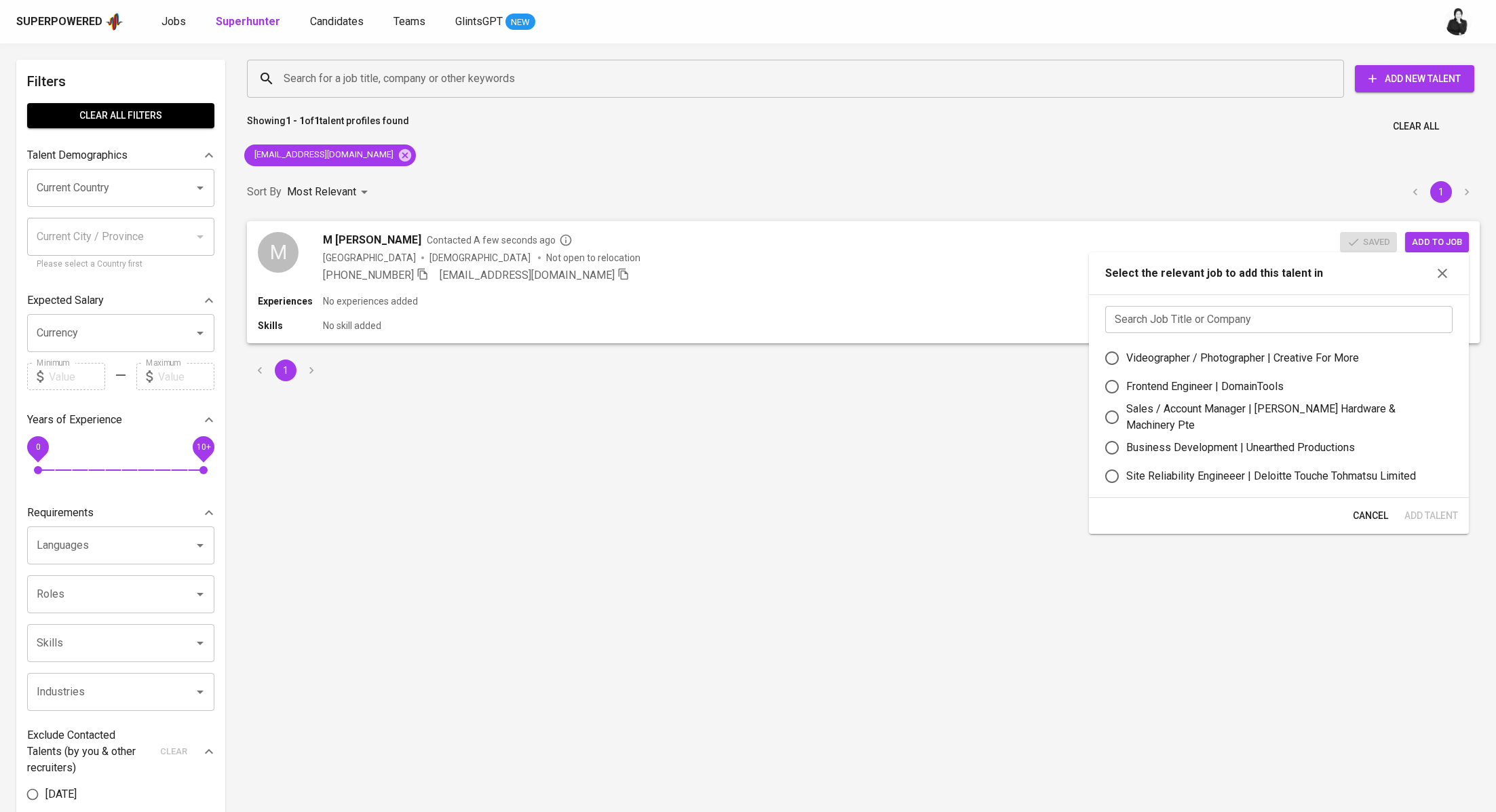
click at [1263, 309] on input "text" at bounding box center [1279, 320] width 347 height 27
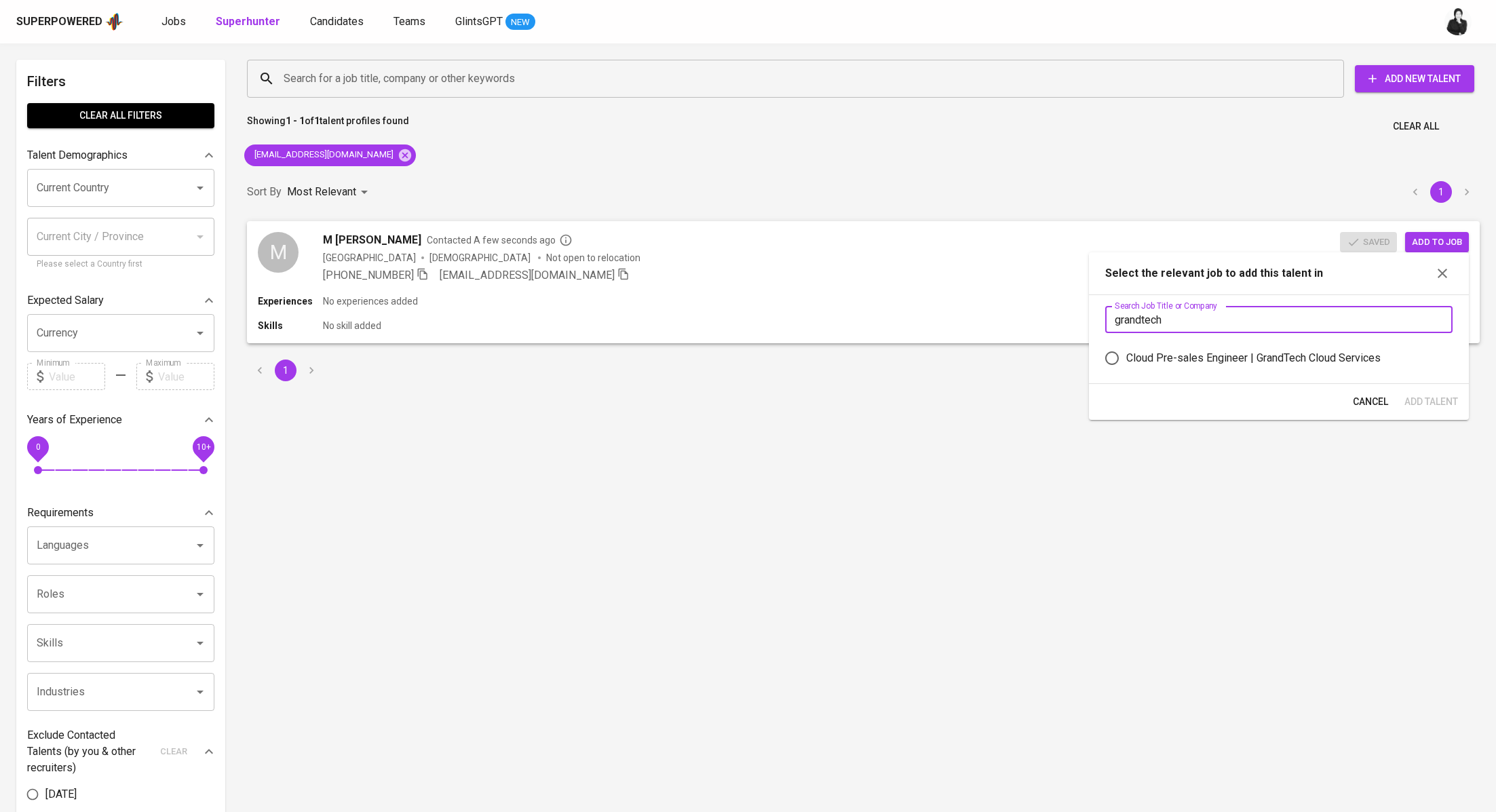
type input "grandtech"
click at [1298, 361] on div "Cloud Pre-sales Engineer | GrandTech Cloud Services" at bounding box center [1253, 358] width 254 height 16
click at [1126, 361] on input "Cloud Pre-sales Engineer | GrandTech Cloud Services" at bounding box center [1112, 358] width 29 height 29
radio input "true"
click at [1415, 402] on span "Add Talent" at bounding box center [1431, 402] width 54 height 17
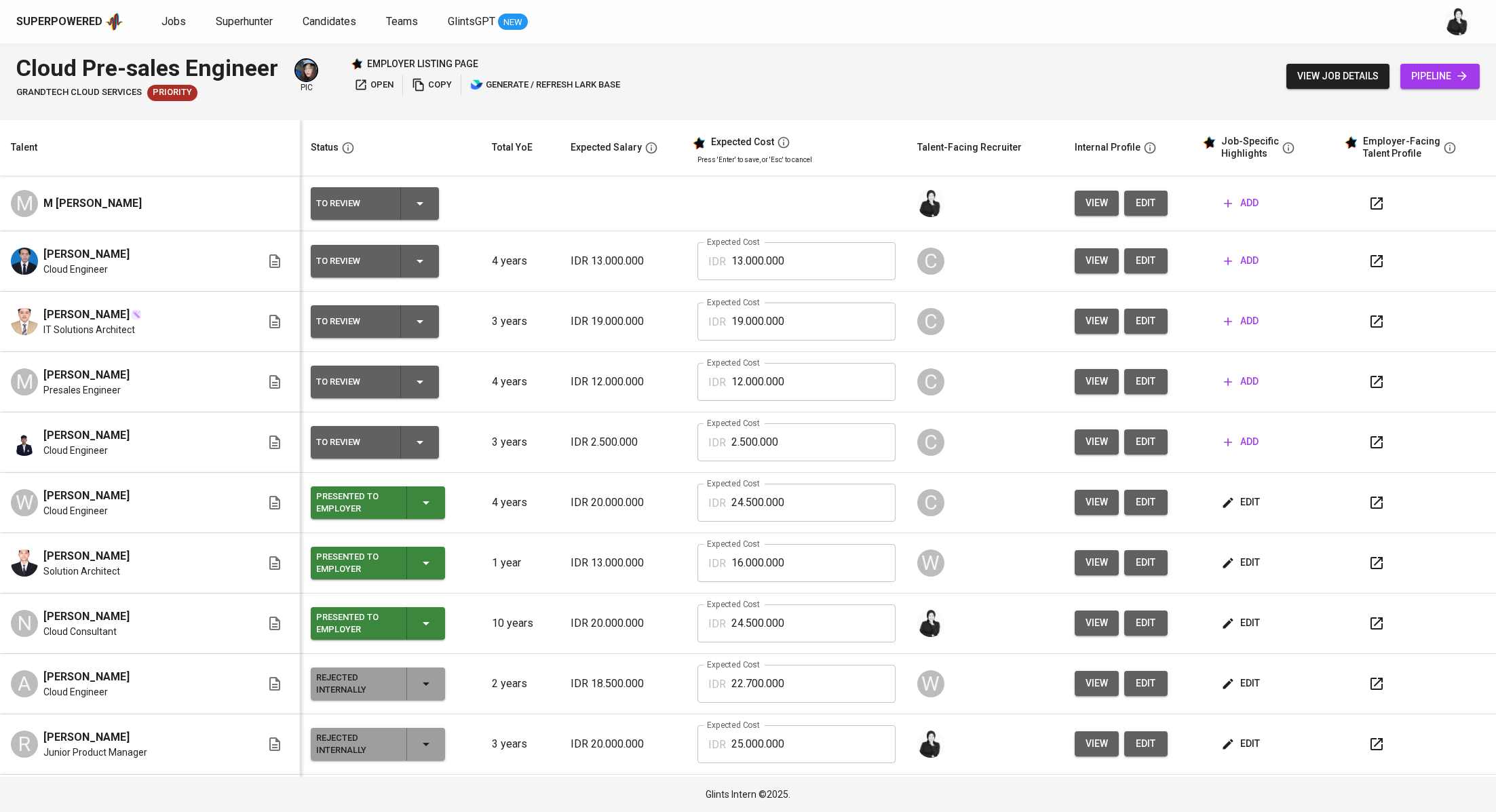
click at [1232, 199] on span "add" at bounding box center [1241, 203] width 34 height 17
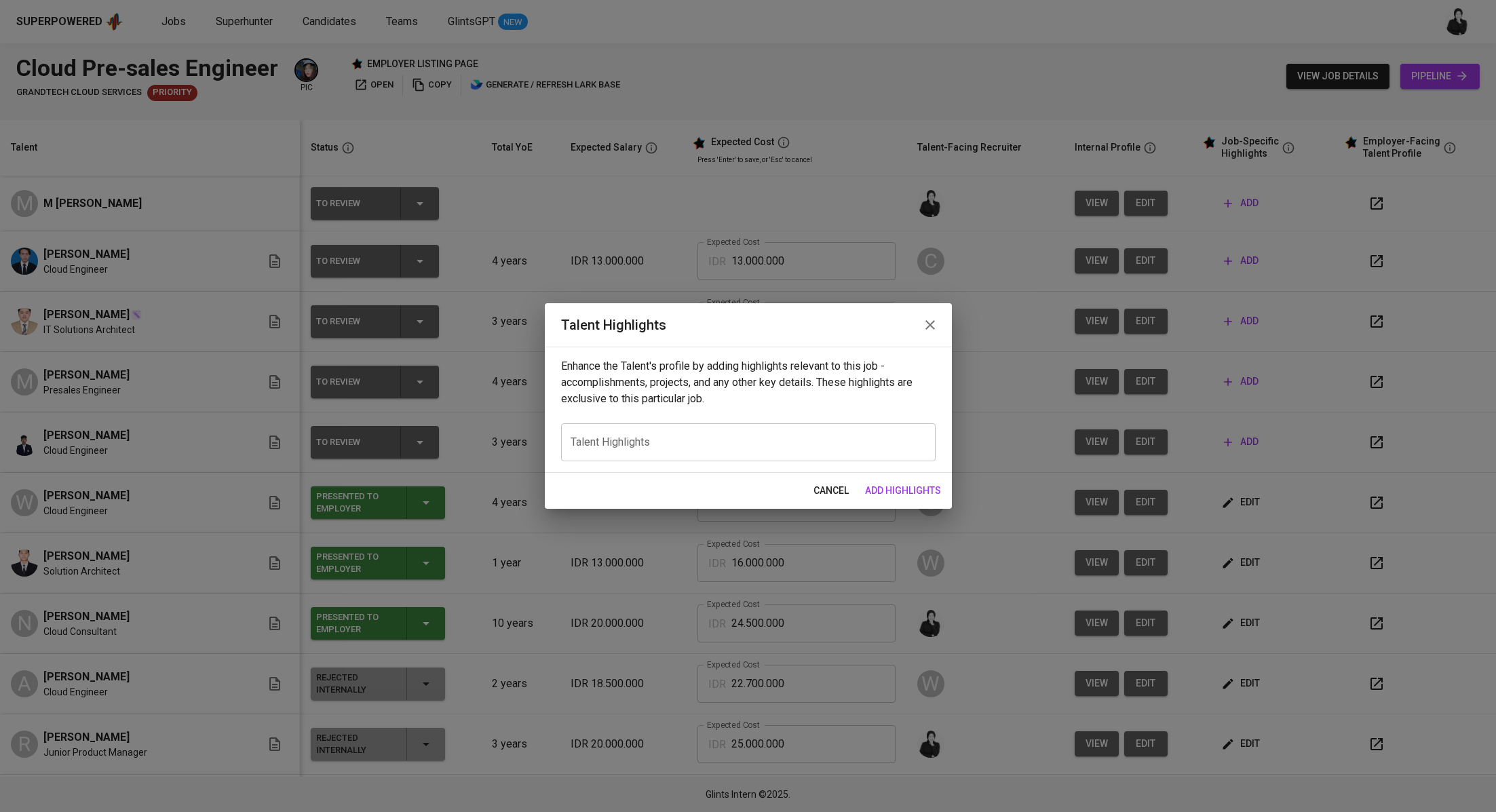
click at [933, 322] on icon "button" at bounding box center [930, 325] width 10 height 10
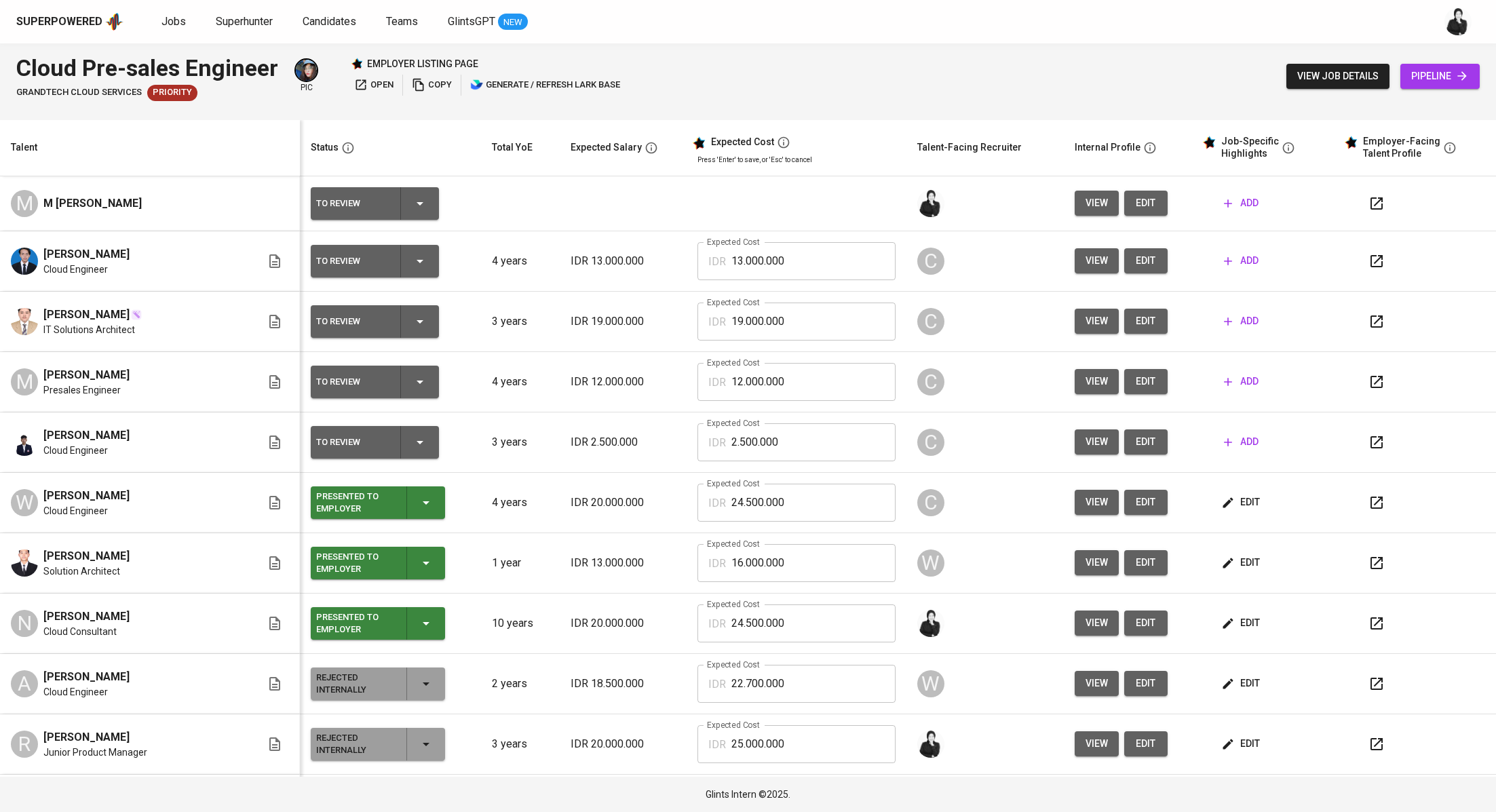
click at [1368, 262] on icon "button" at bounding box center [1377, 261] width 16 height 16
click at [1135, 200] on span "edit" at bounding box center [1145, 203] width 22 height 17
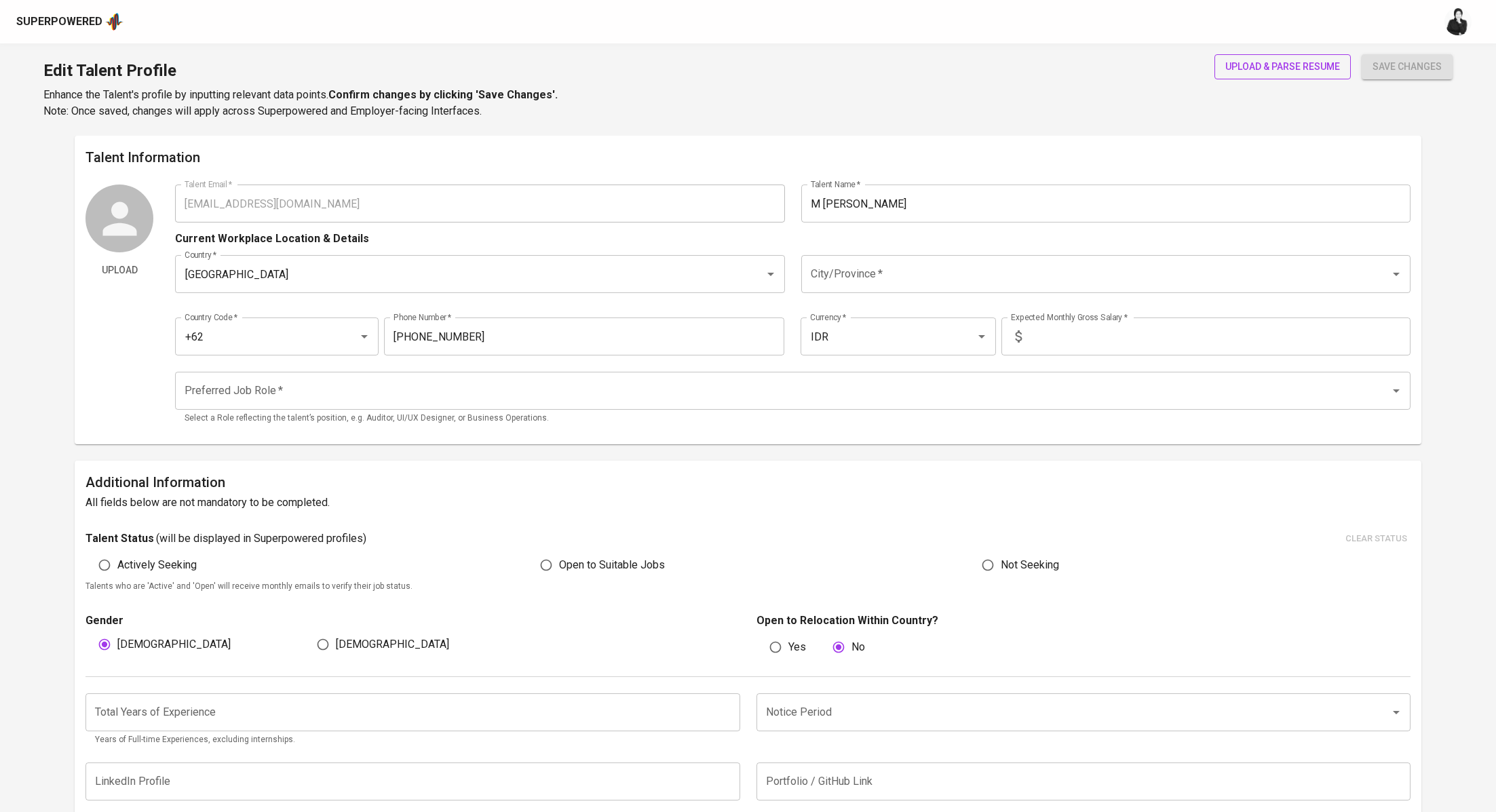
click at [1252, 56] on button "upload & parse resume" at bounding box center [1282, 67] width 136 height 25
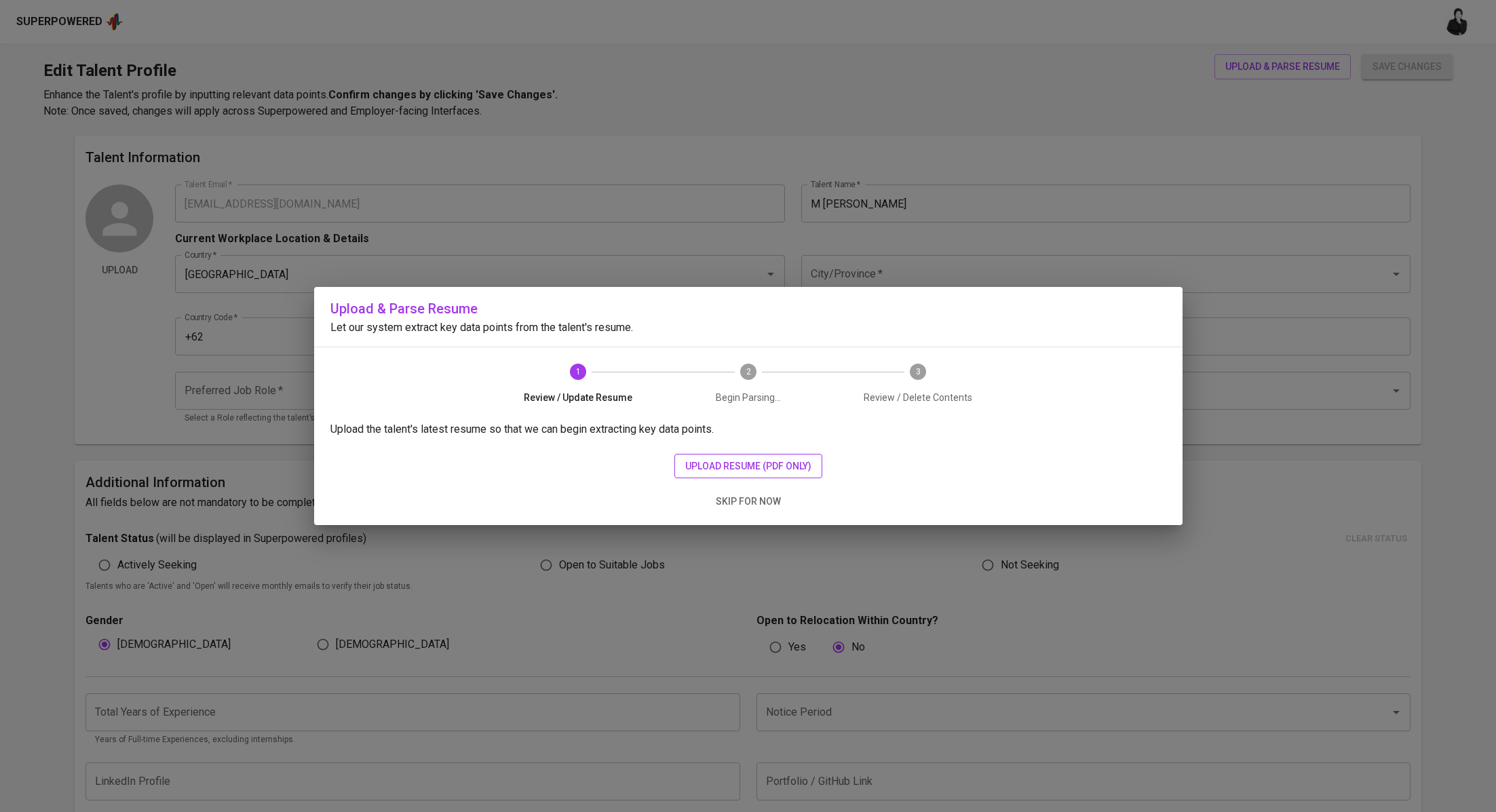
click at [703, 462] on span "upload resume (pdf only)" at bounding box center [748, 466] width 126 height 17
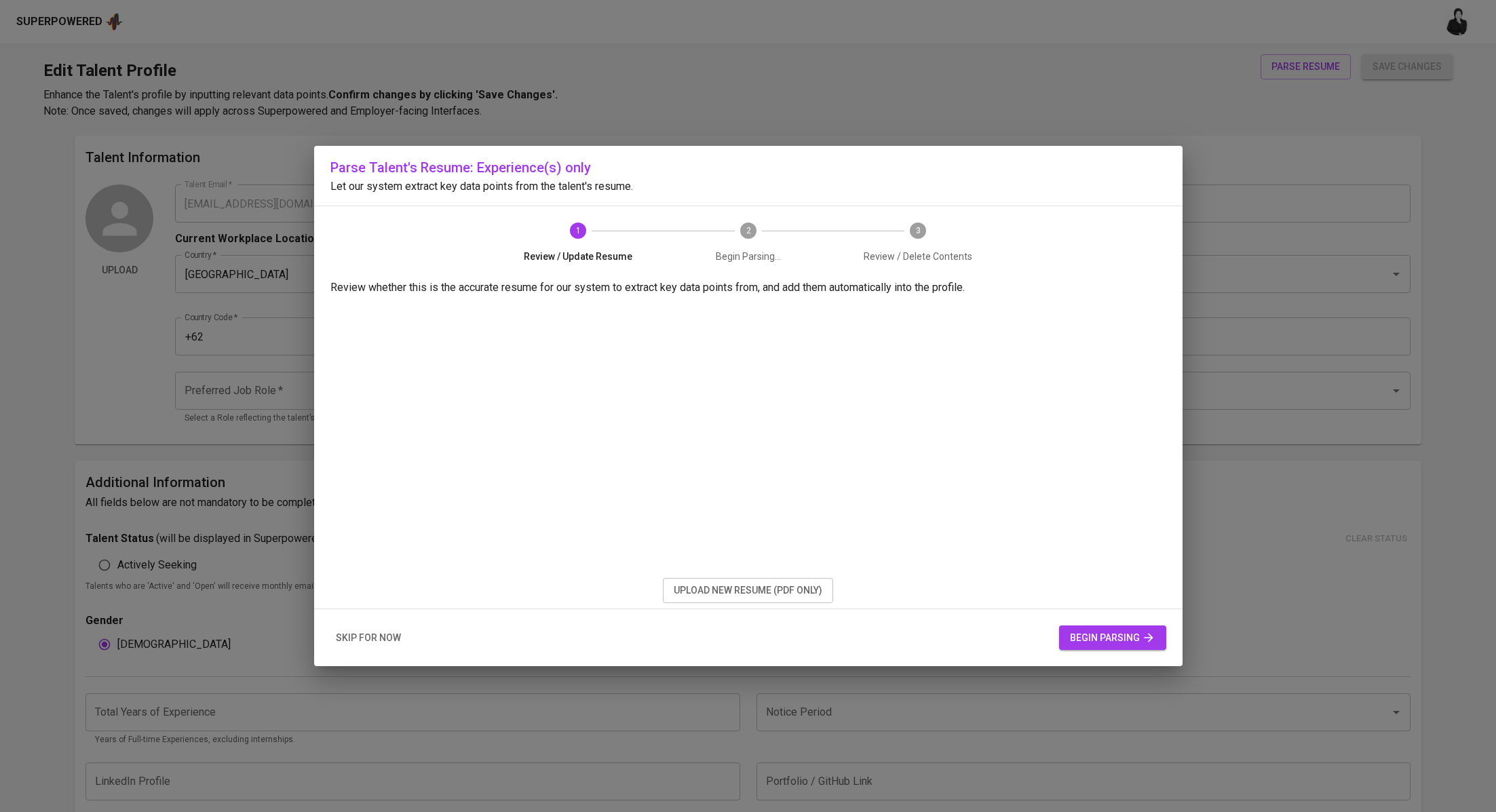
click at [1061, 632] on button "begin parsing" at bounding box center [1113, 638] width 107 height 25
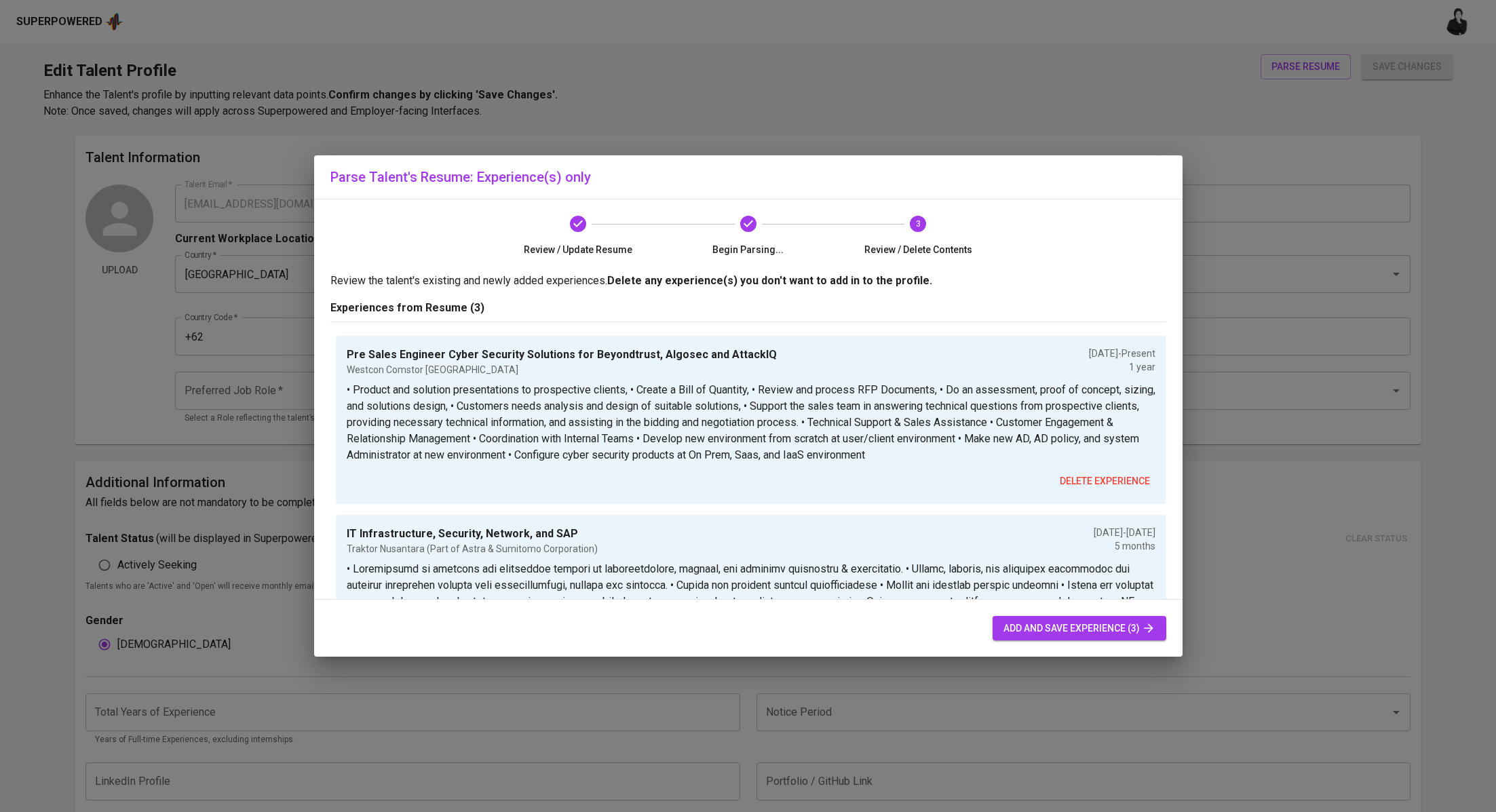
scroll to position [280, 0]
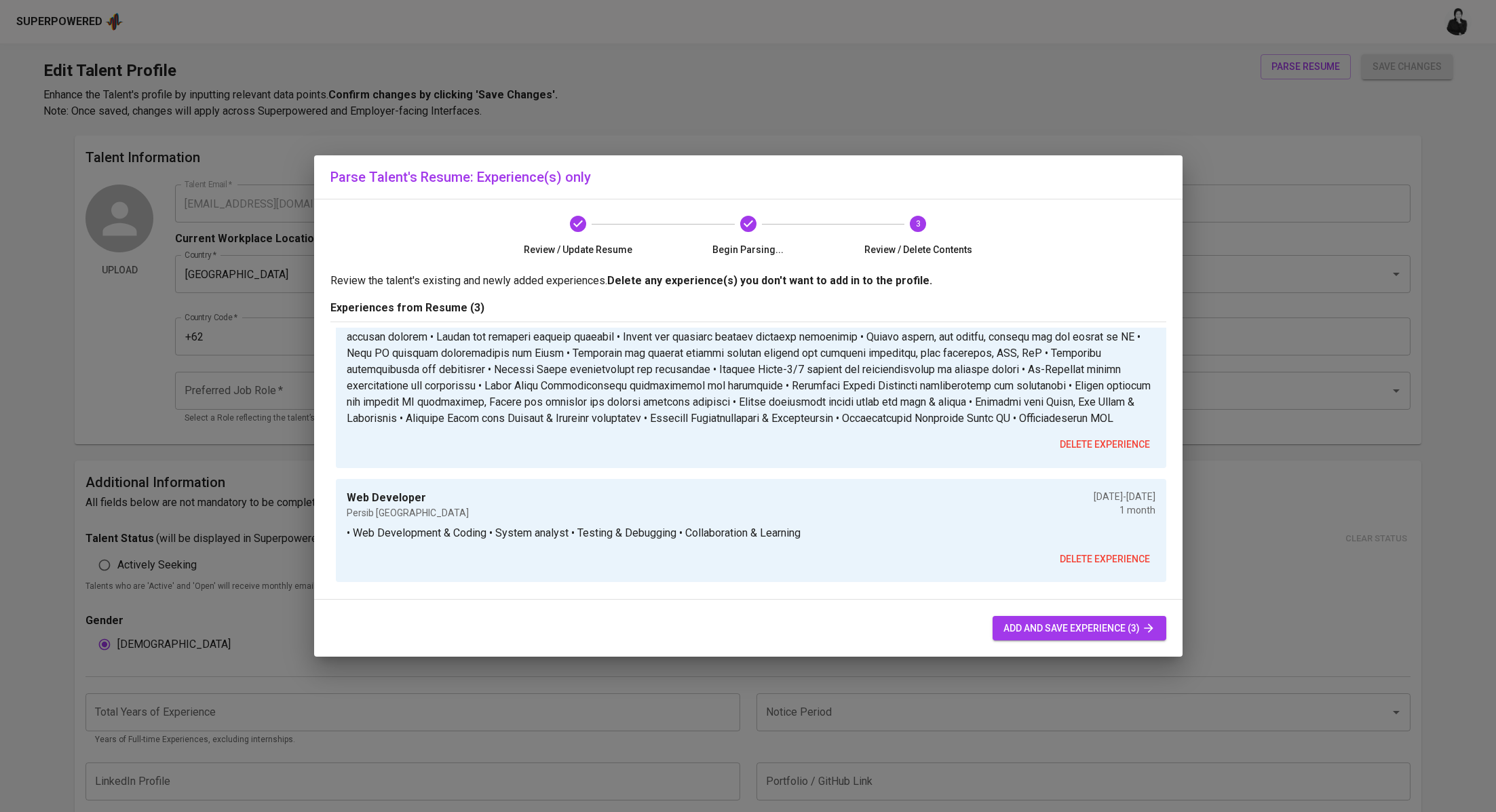
click at [1052, 621] on span "add and save experience (3)" at bounding box center [1080, 628] width 152 height 17
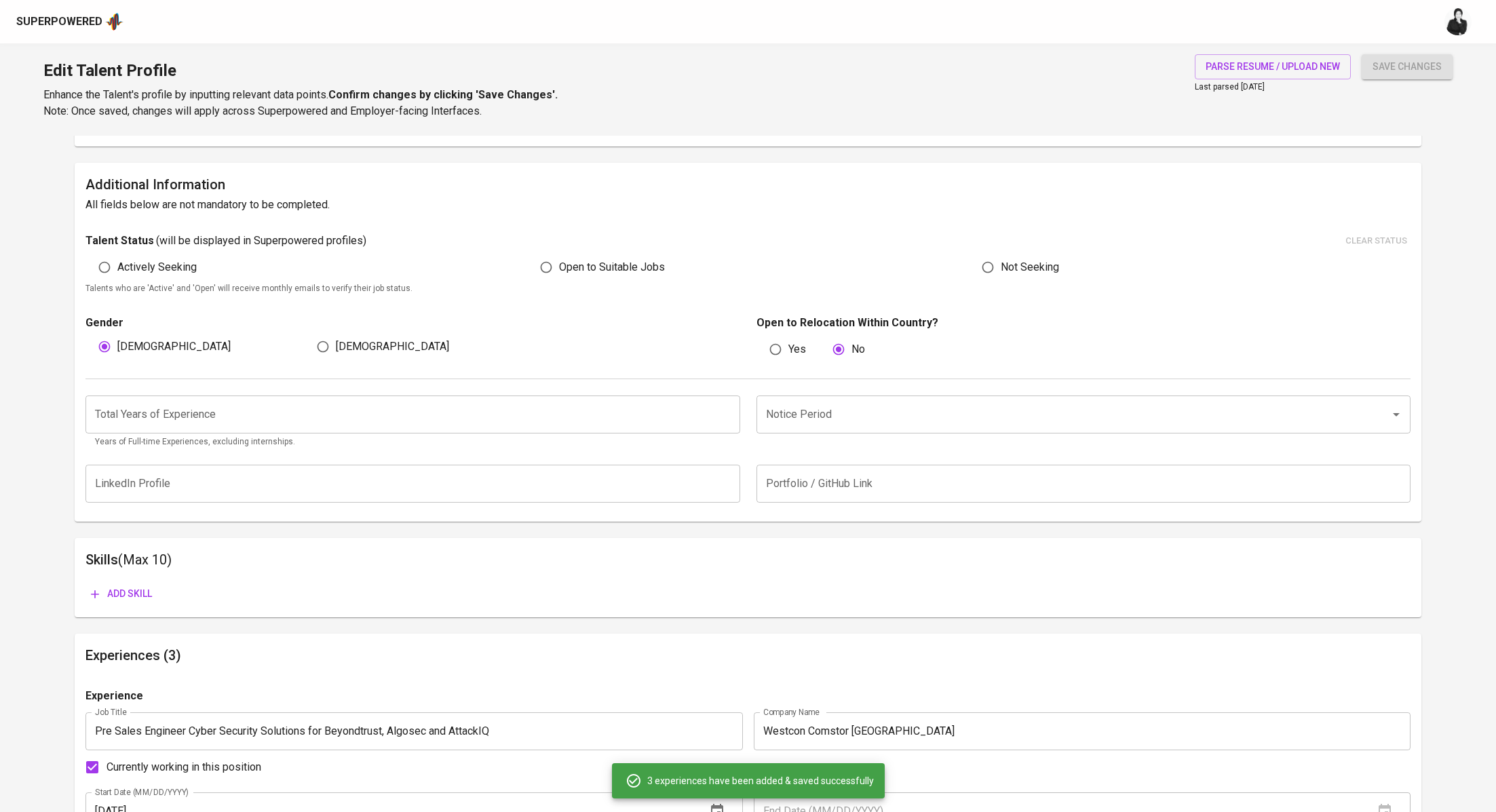
scroll to position [115, 0]
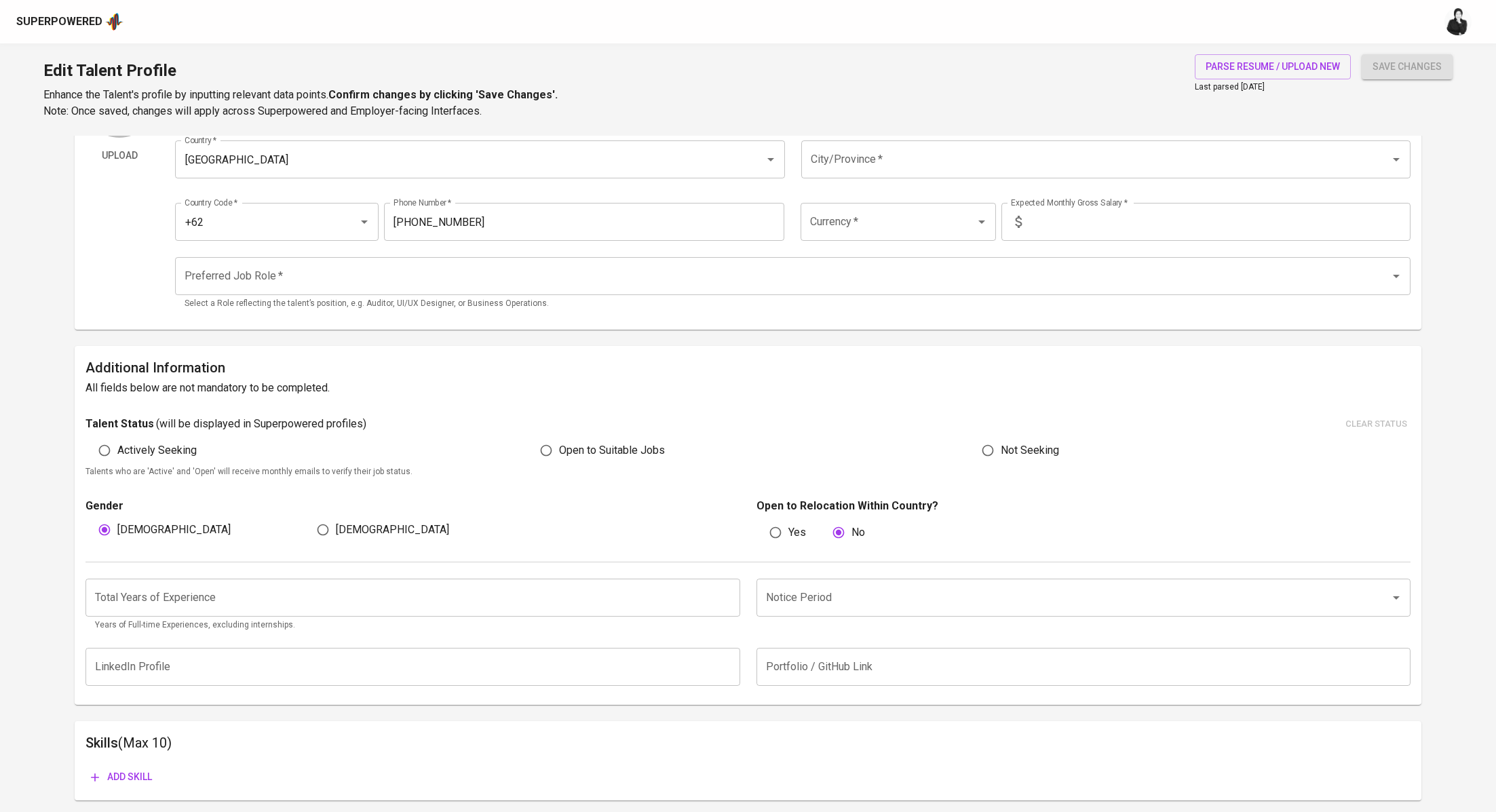
click at [215, 587] on input "number" at bounding box center [412, 597] width 654 height 38
type input "2"
click at [849, 595] on input "Notice Period" at bounding box center [1065, 597] width 604 height 26
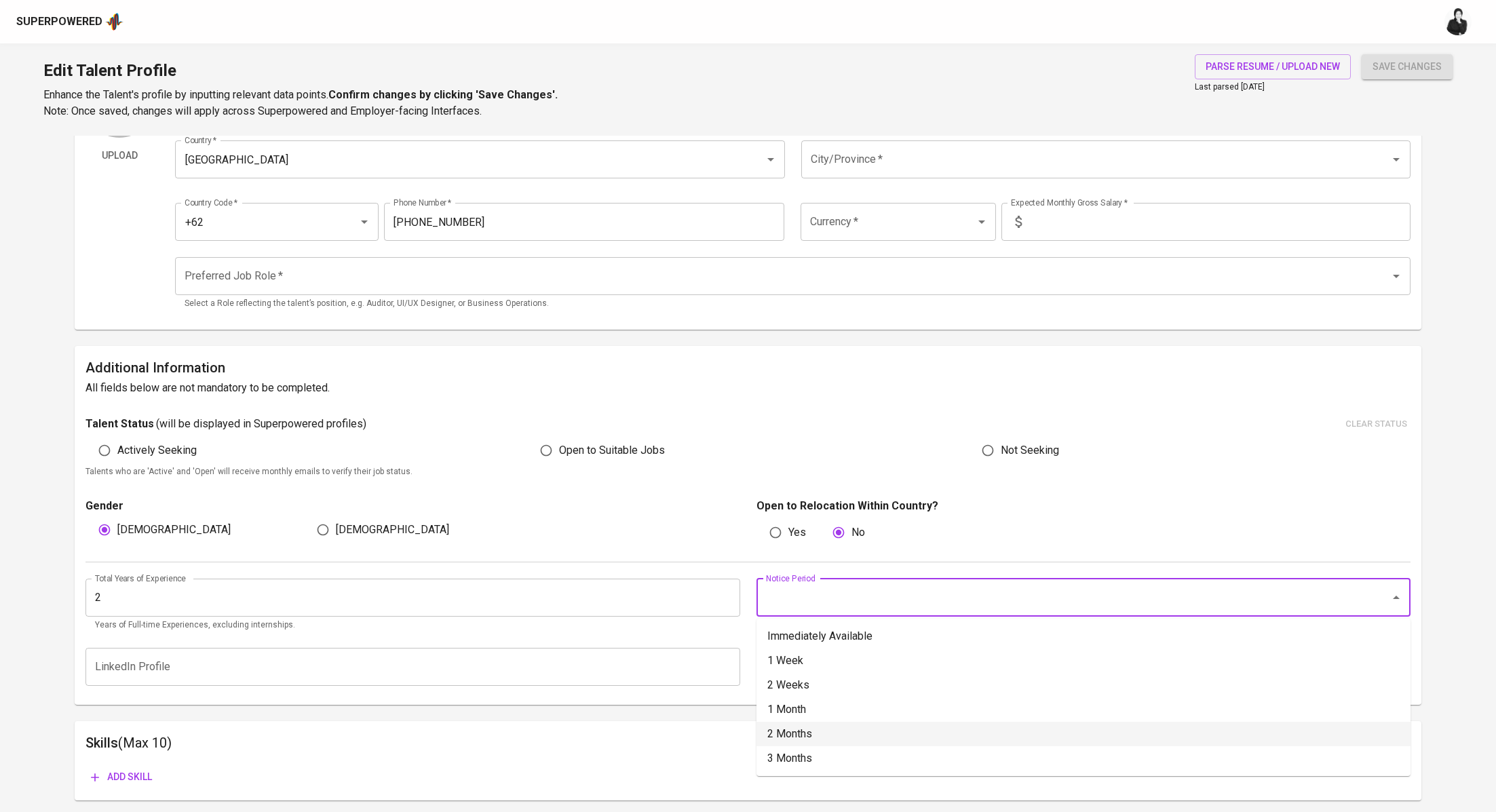
click at [839, 728] on li "2 Months" at bounding box center [1083, 734] width 654 height 25
type input "2 Months"
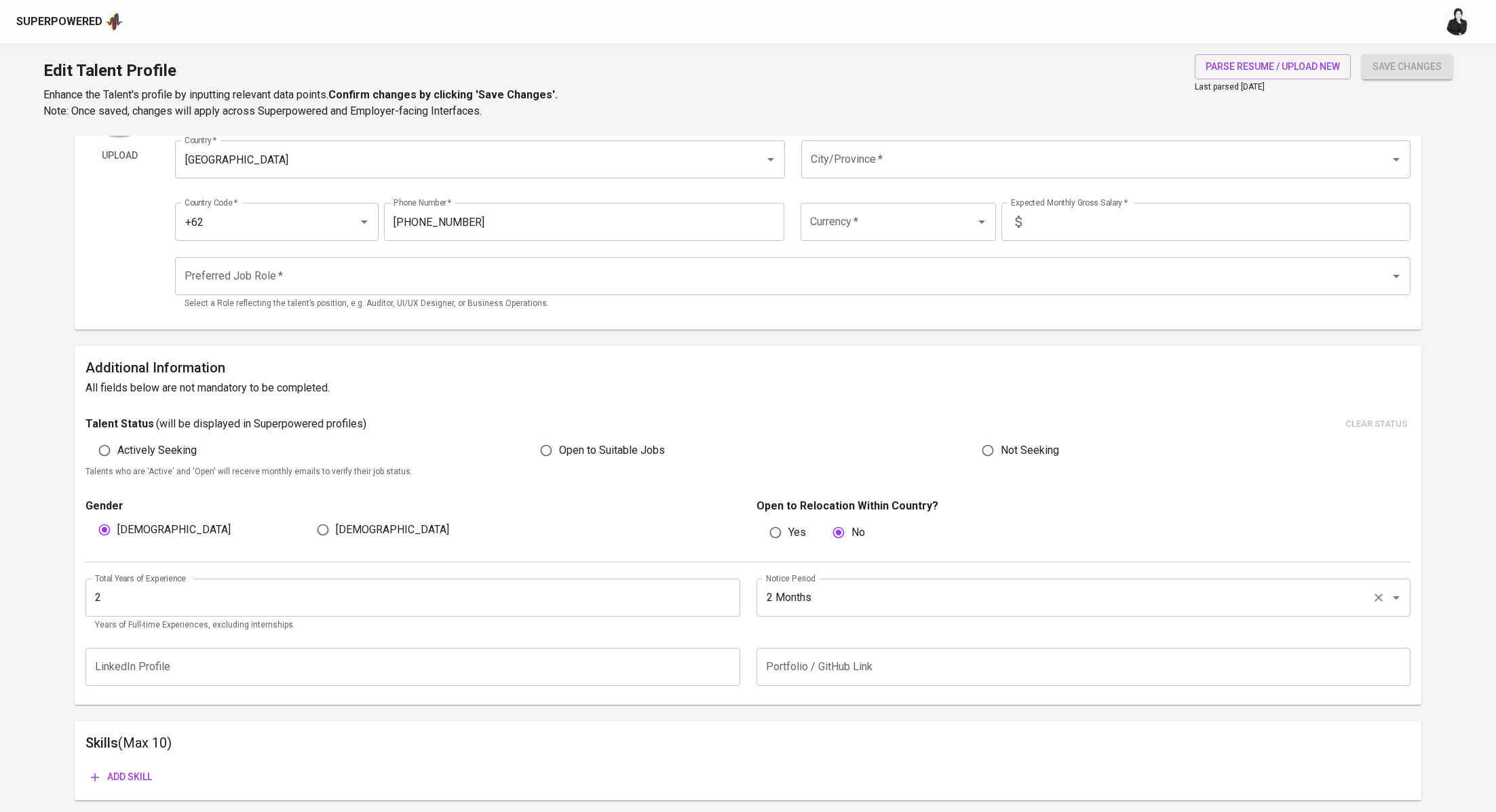
click at [838, 595] on input "2 Months" at bounding box center [1065, 597] width 604 height 26
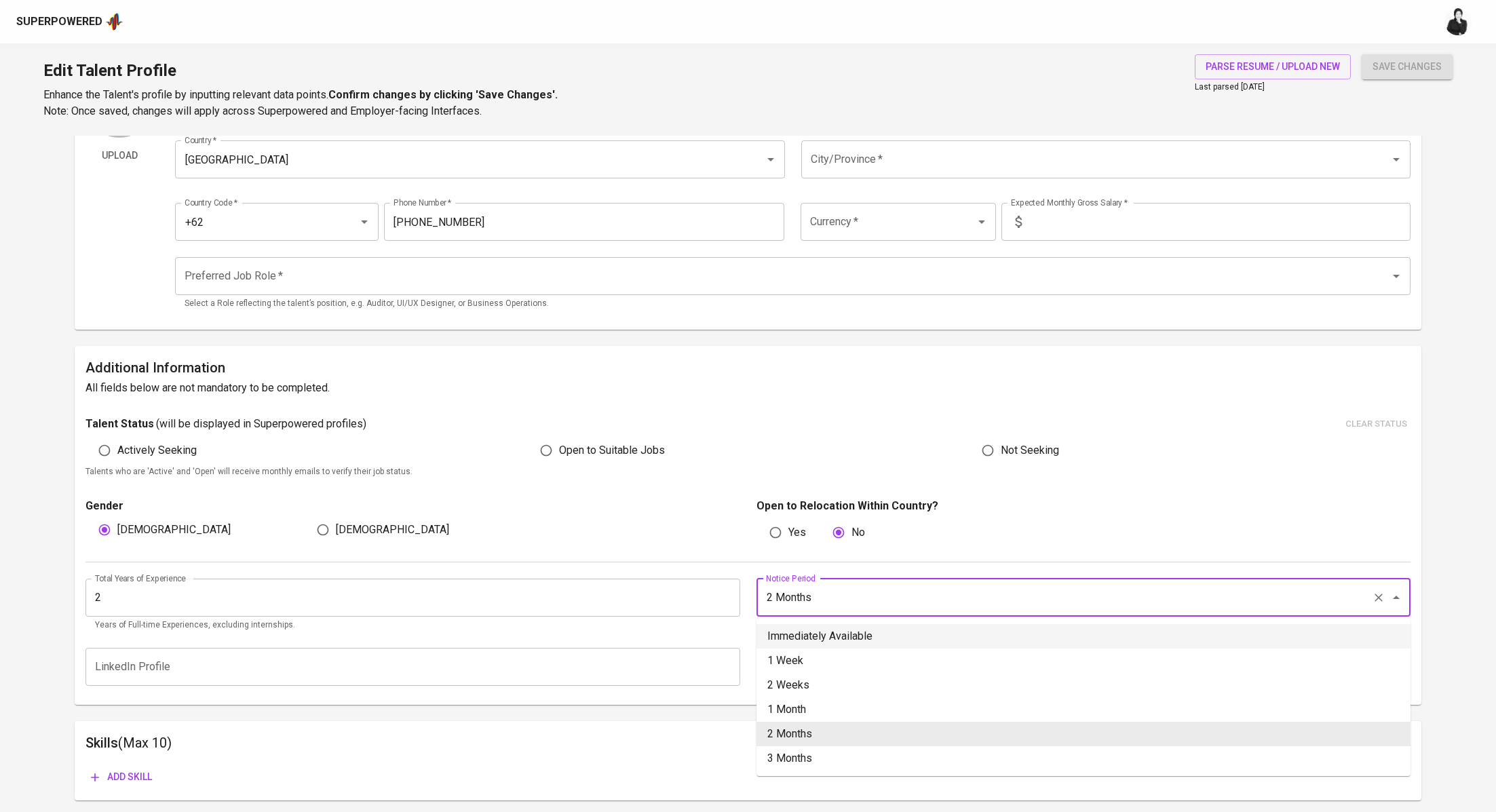
click at [910, 526] on div "Yes No" at bounding box center [1090, 533] width 641 height 26
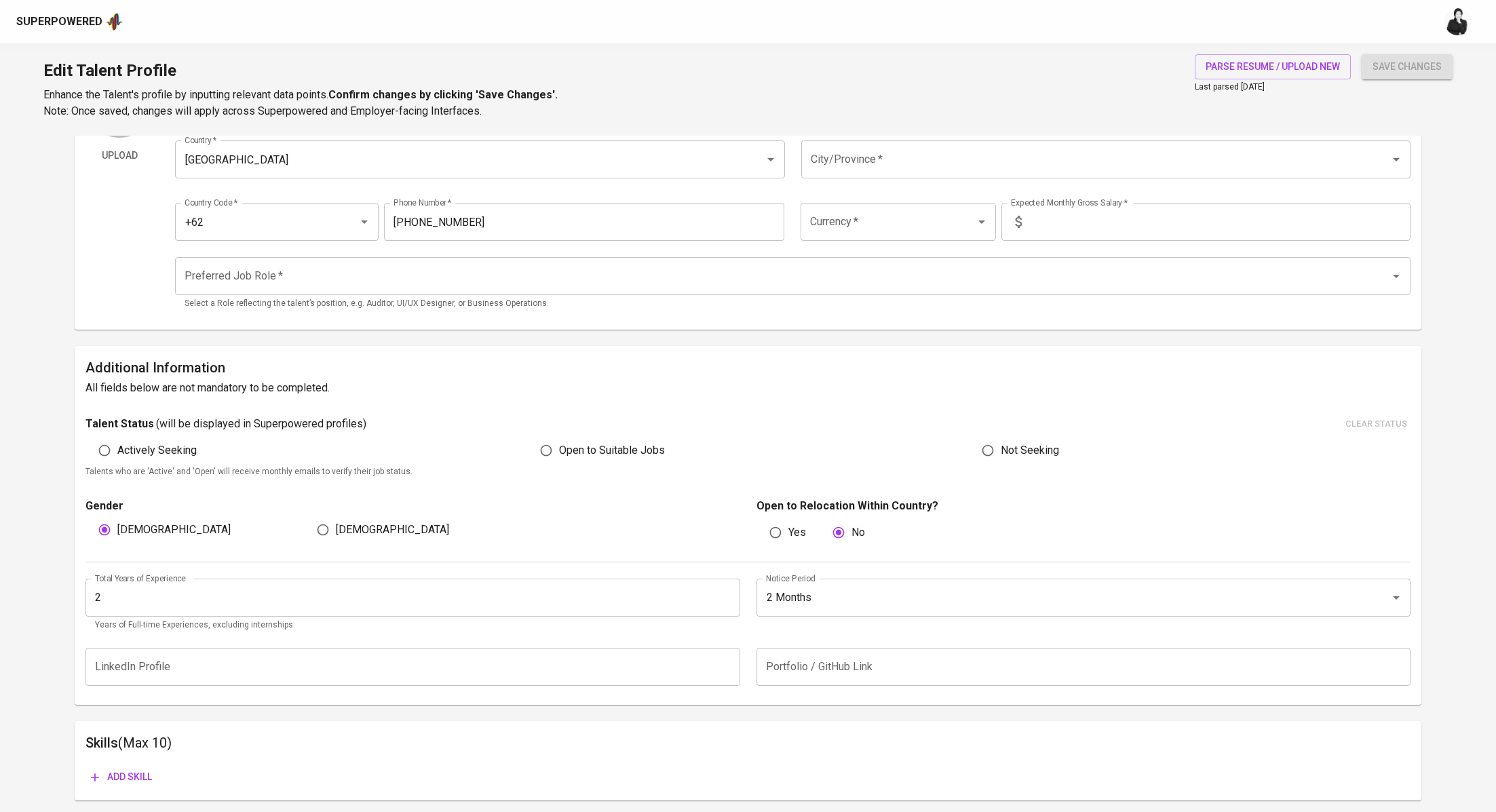
scroll to position [0, 0]
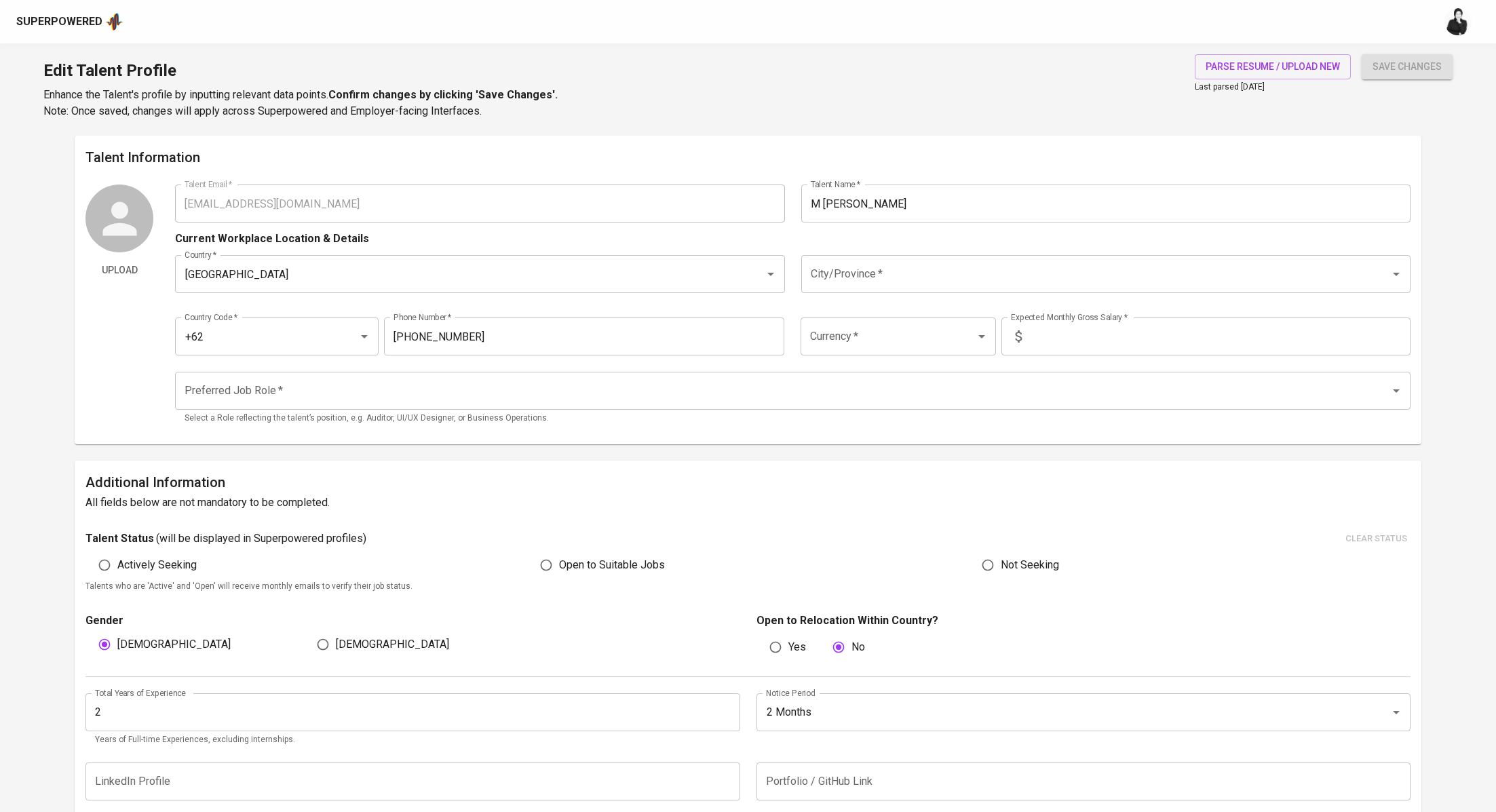
click at [1100, 342] on input "text" at bounding box center [1218, 336] width 383 height 38
click at [966, 331] on div at bounding box center [971, 337] width 35 height 19
type input "13,000,000"
click at [903, 366] on li "IDR" at bounding box center [898, 376] width 195 height 25
type input "IDR"
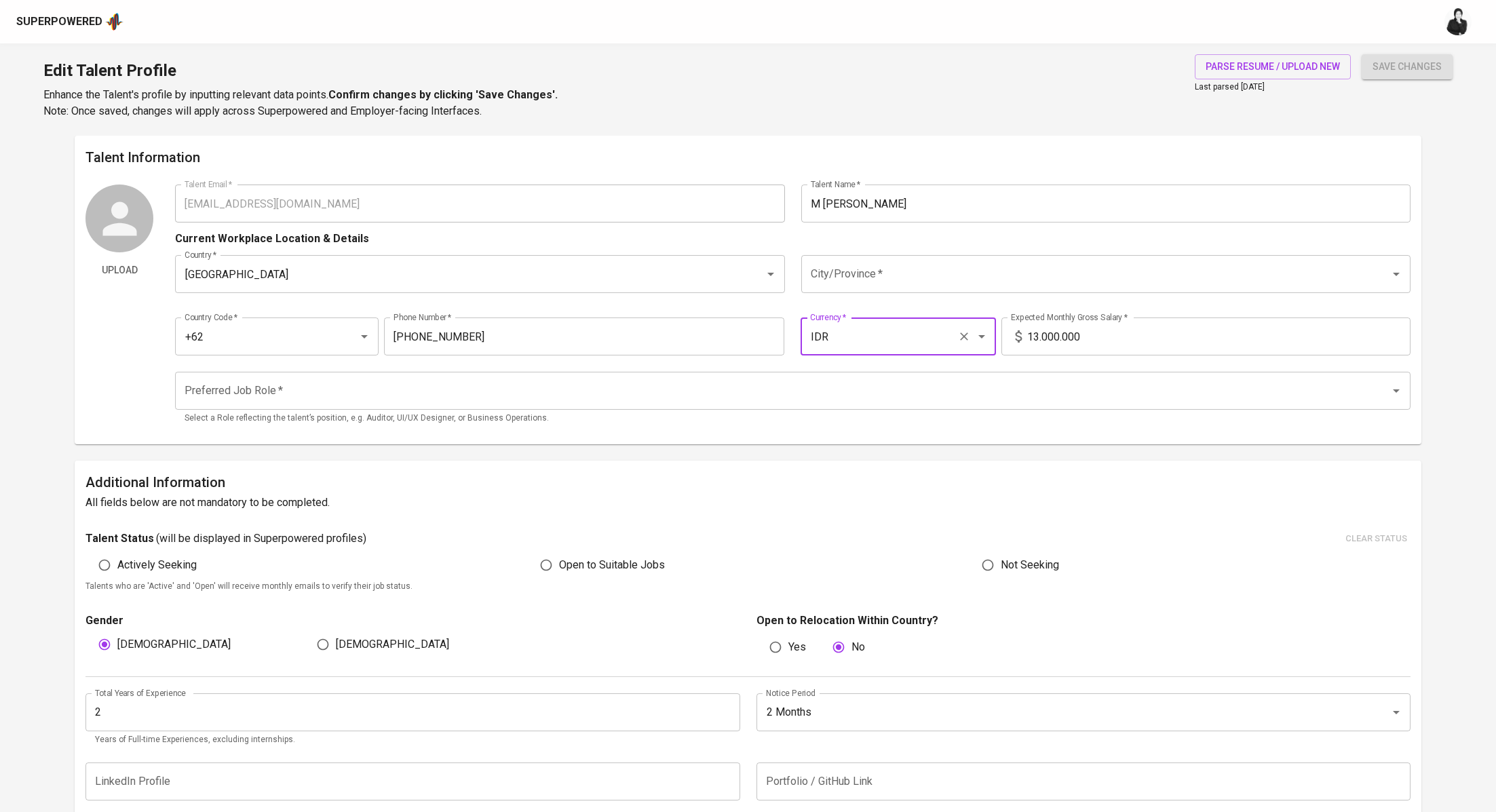
click at [933, 267] on input "City/Province   *" at bounding box center [1087, 274] width 559 height 26
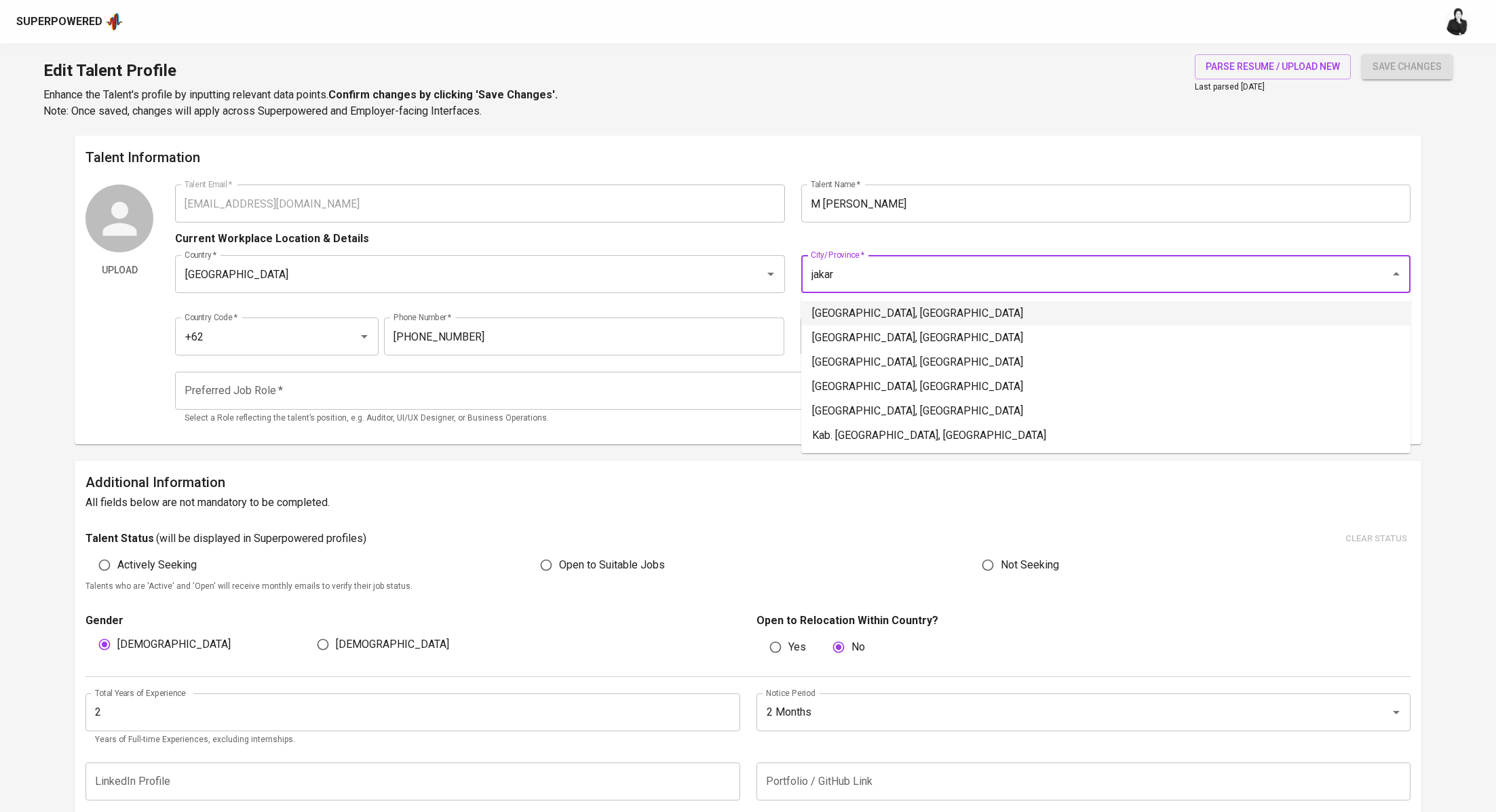
click at [881, 318] on li "[GEOGRAPHIC_DATA], [GEOGRAPHIC_DATA]" at bounding box center [1106, 313] width 609 height 25
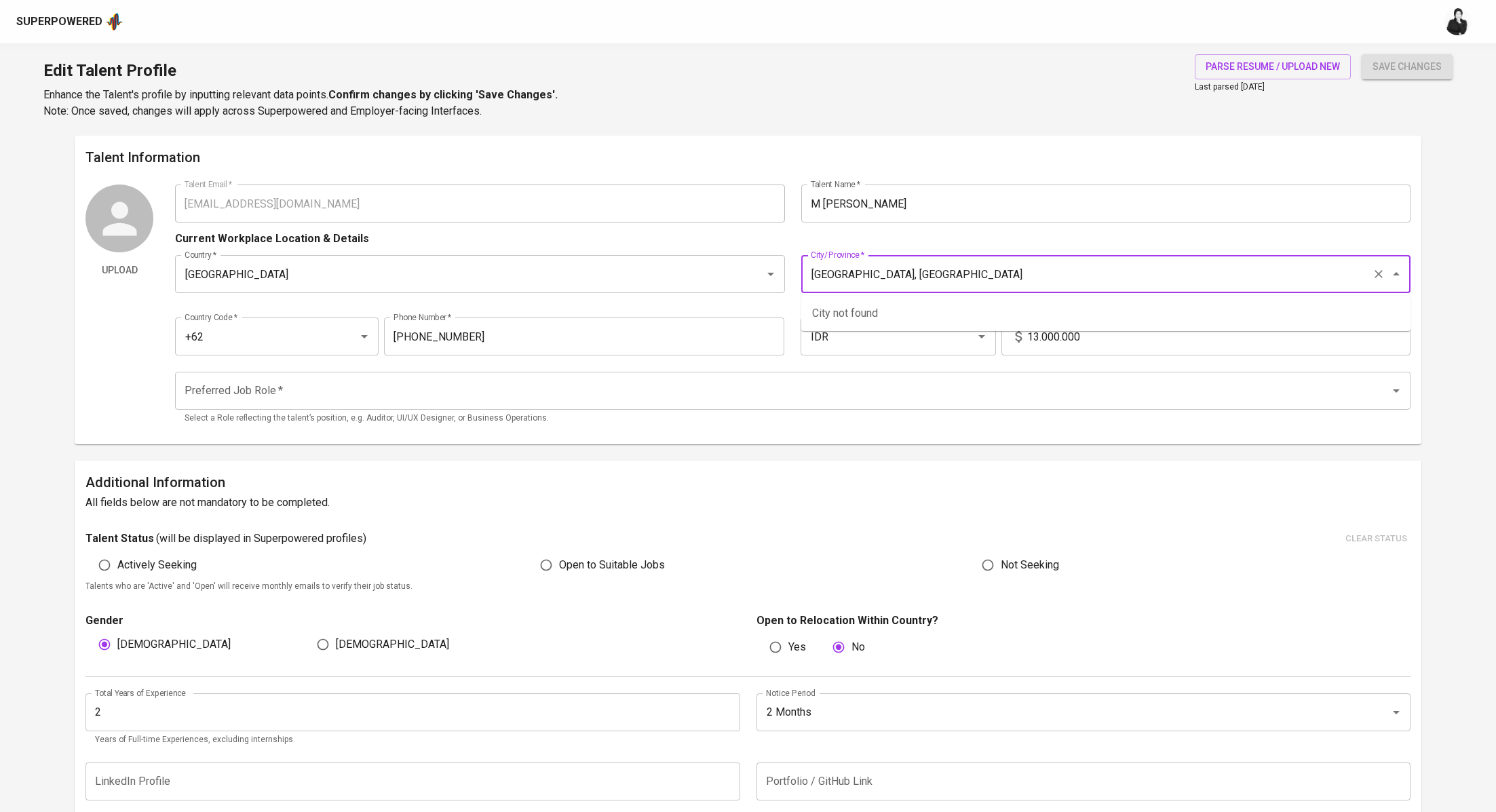
type input "[GEOGRAPHIC_DATA], [GEOGRAPHIC_DATA]"
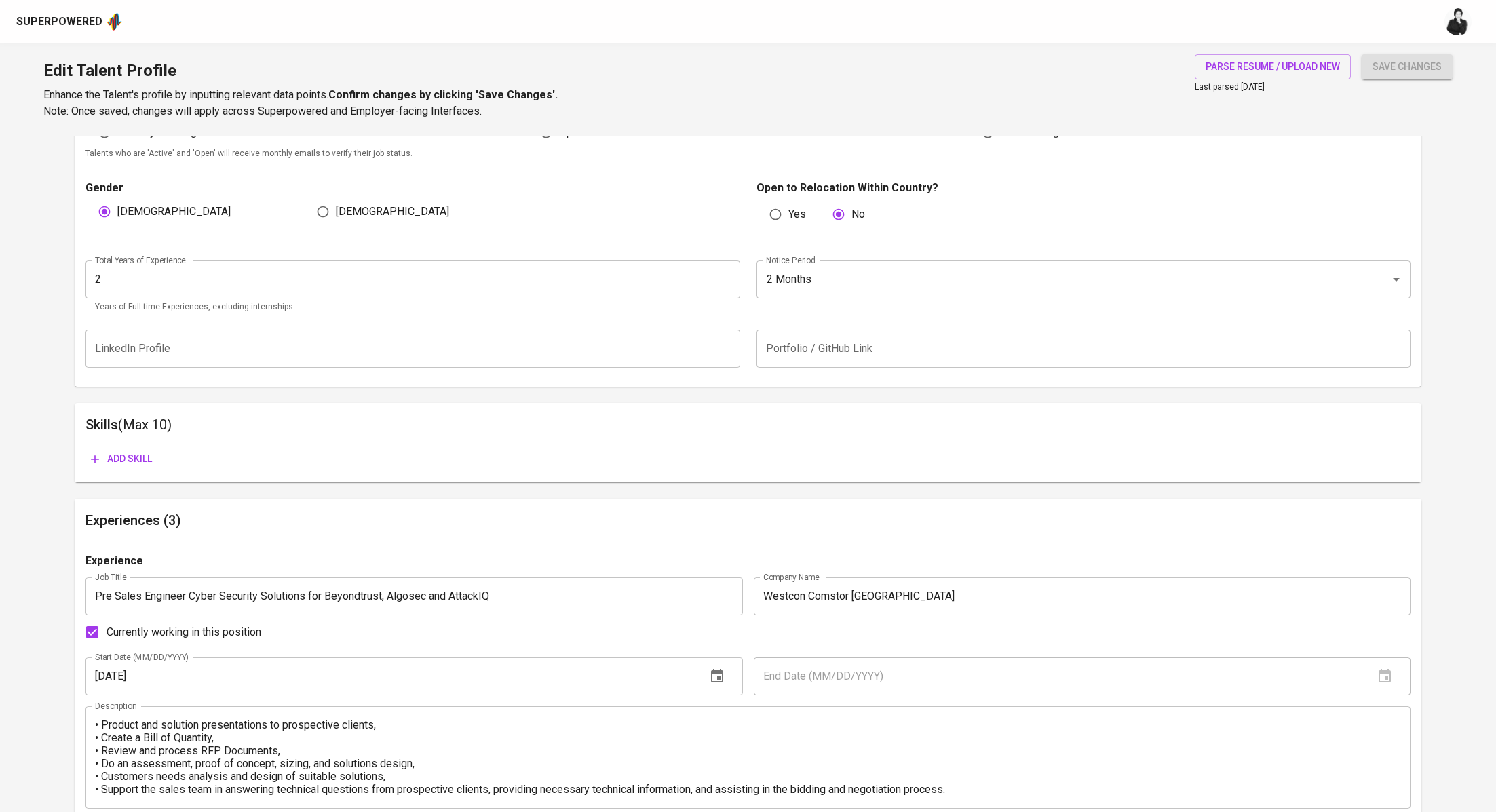
scroll to position [435, 0]
click at [122, 453] on span "Add skill" at bounding box center [121, 457] width 61 height 17
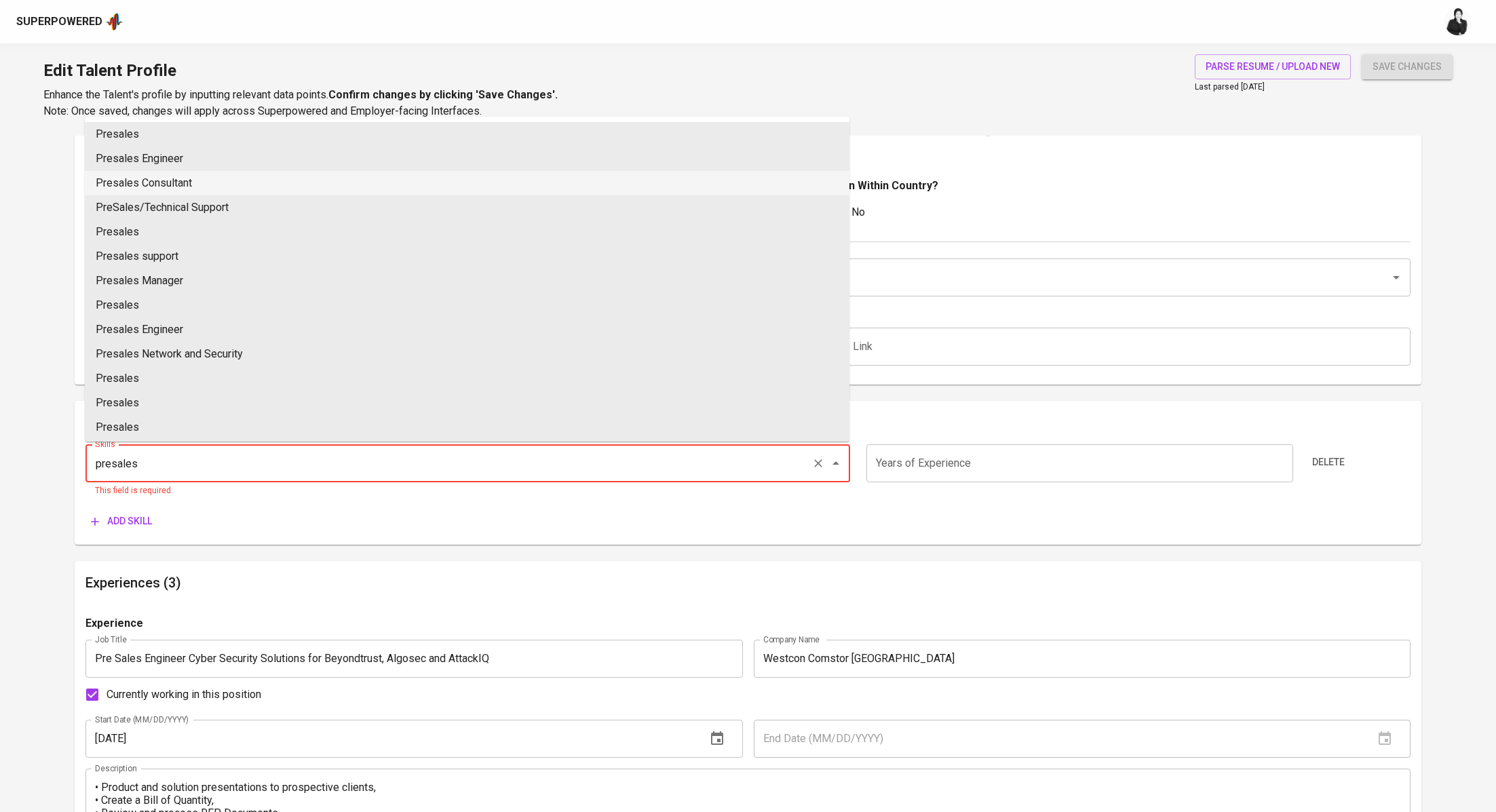
click at [187, 182] on li "Presales Consultant" at bounding box center [467, 183] width 764 height 25
type input "Presales Consultant"
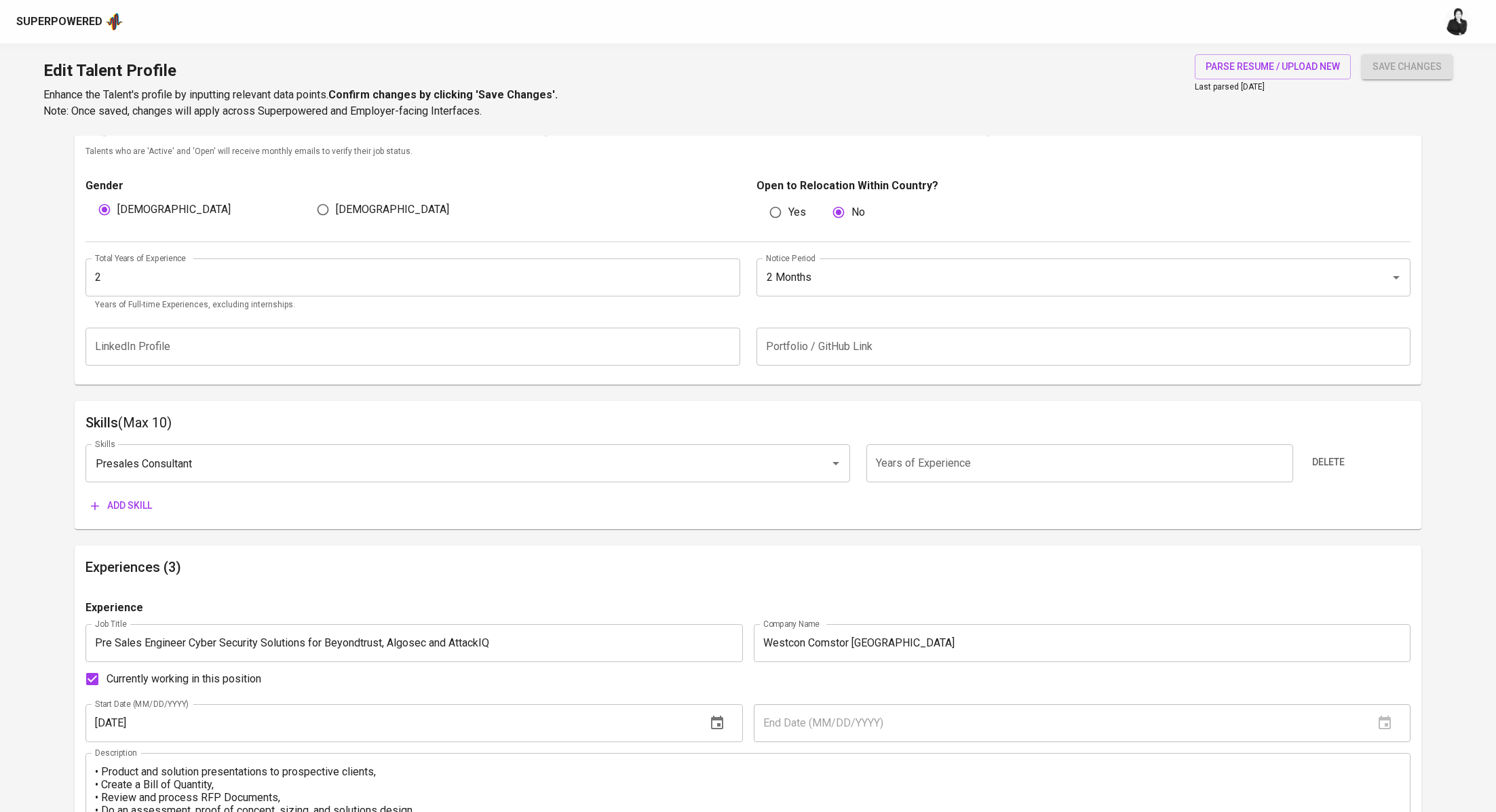
click at [904, 449] on input "number" at bounding box center [1080, 463] width 427 height 38
type input "2"
click at [125, 517] on button "Add skill" at bounding box center [121, 505] width 72 height 25
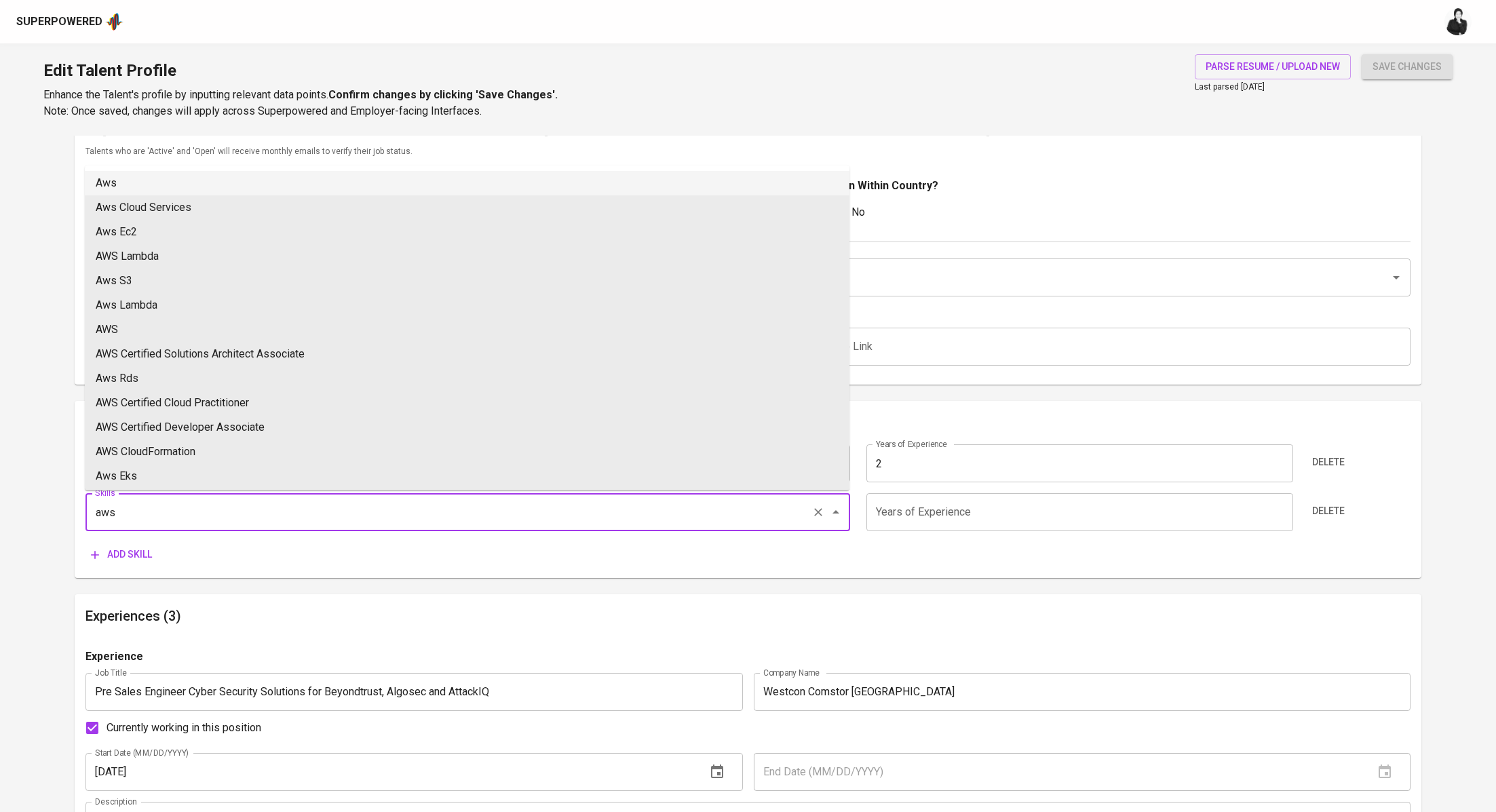
click at [274, 172] on li "Aws" at bounding box center [467, 183] width 764 height 25
type input "Aws"
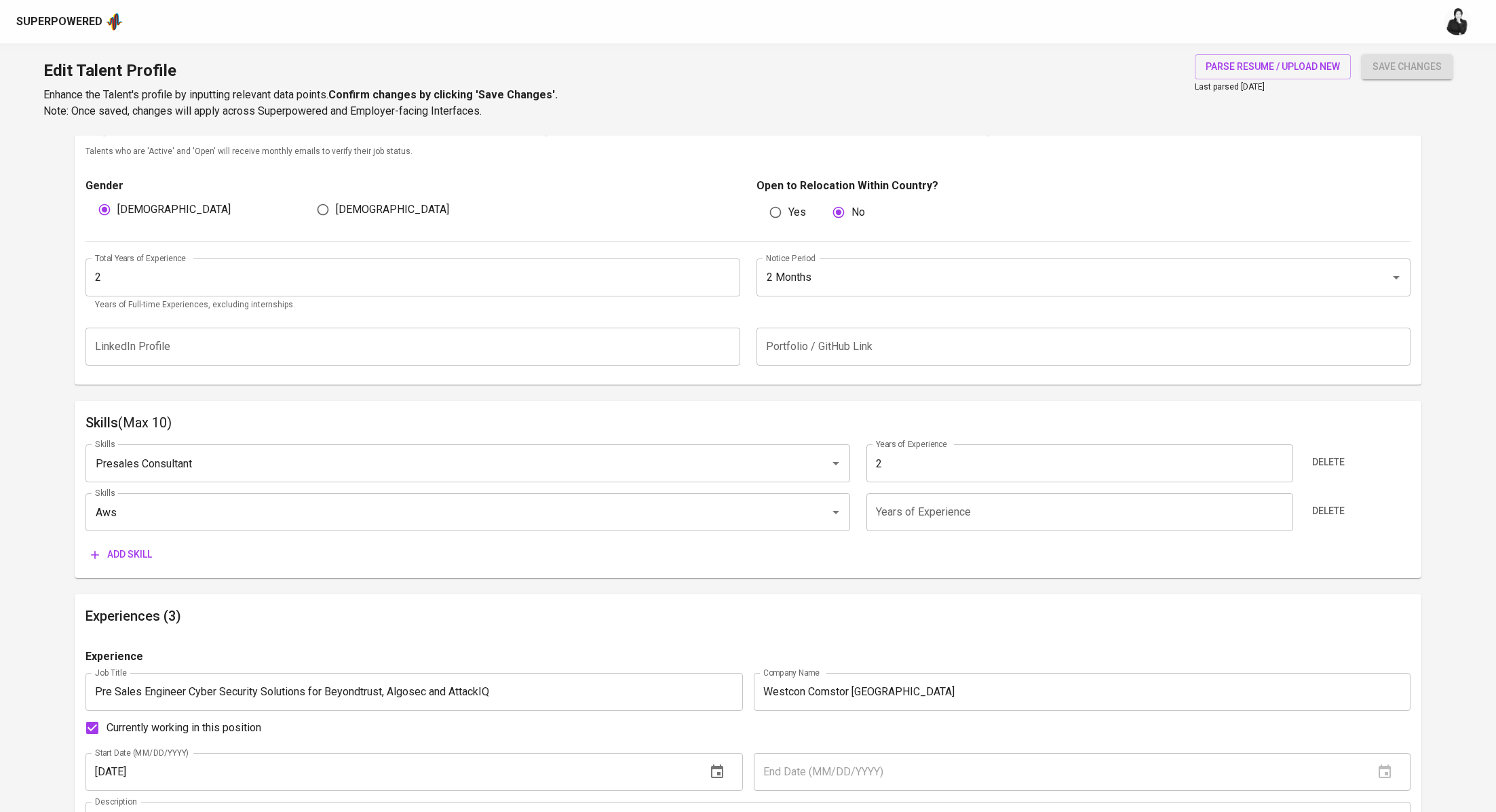
click at [905, 521] on input "number" at bounding box center [1080, 512] width 427 height 38
type input "2"
click at [152, 553] on span "Add skill" at bounding box center [121, 554] width 61 height 17
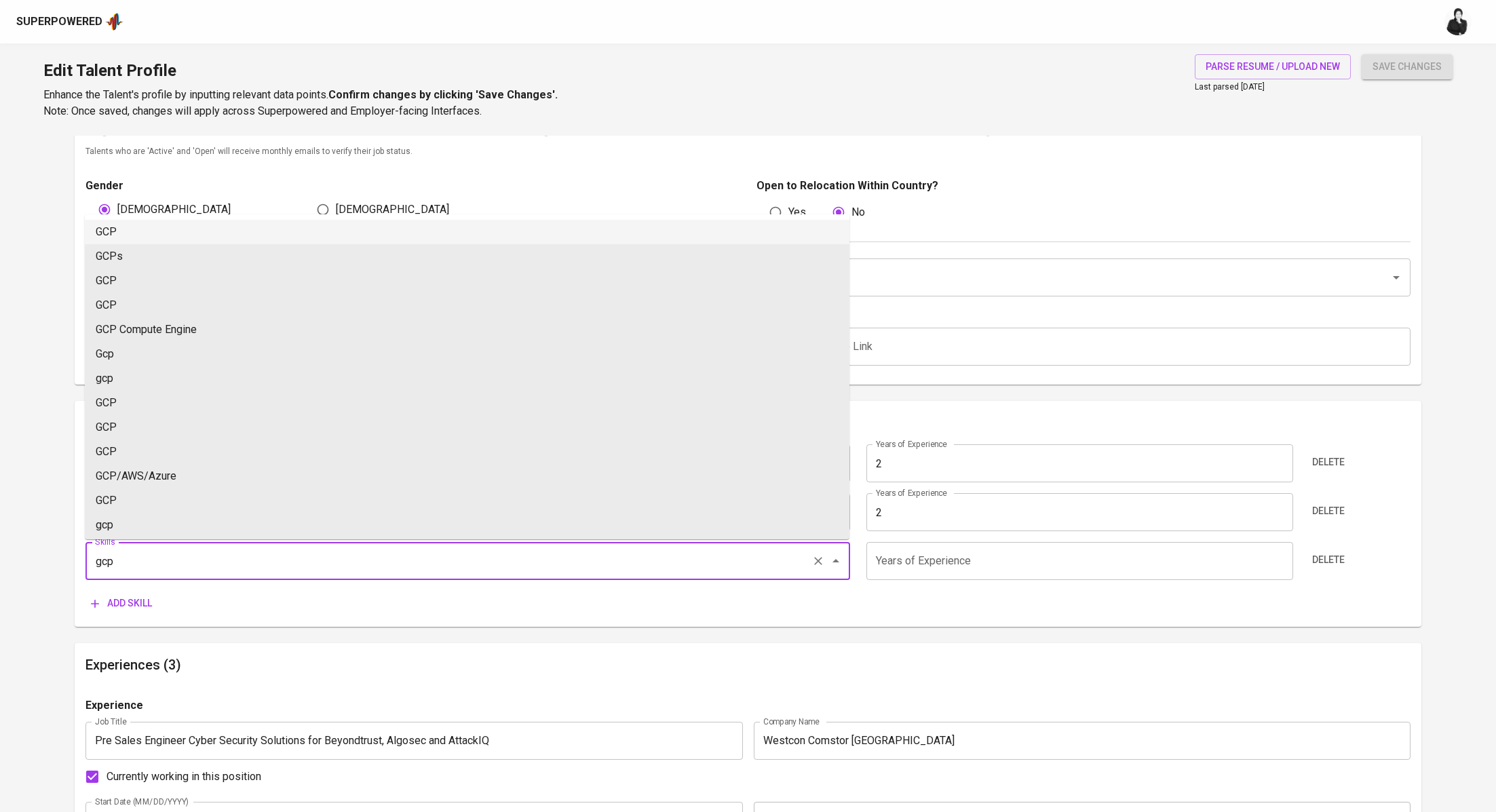
click at [171, 239] on li "GCP" at bounding box center [467, 232] width 764 height 25
type input "GCP"
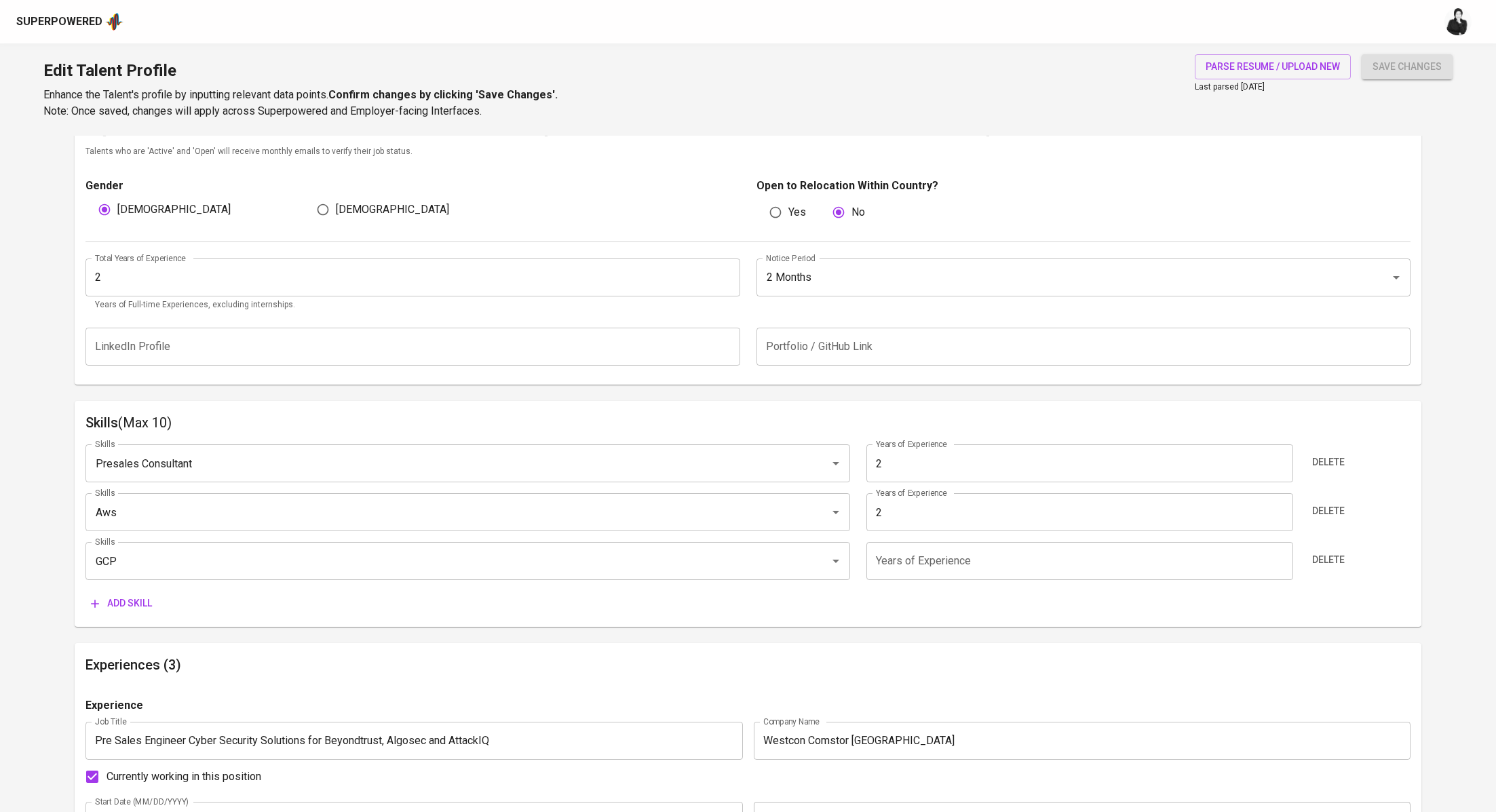
click at [1008, 559] on input "number" at bounding box center [1080, 560] width 427 height 38
type input "2"
click at [165, 505] on input "Aws" at bounding box center [449, 512] width 714 height 26
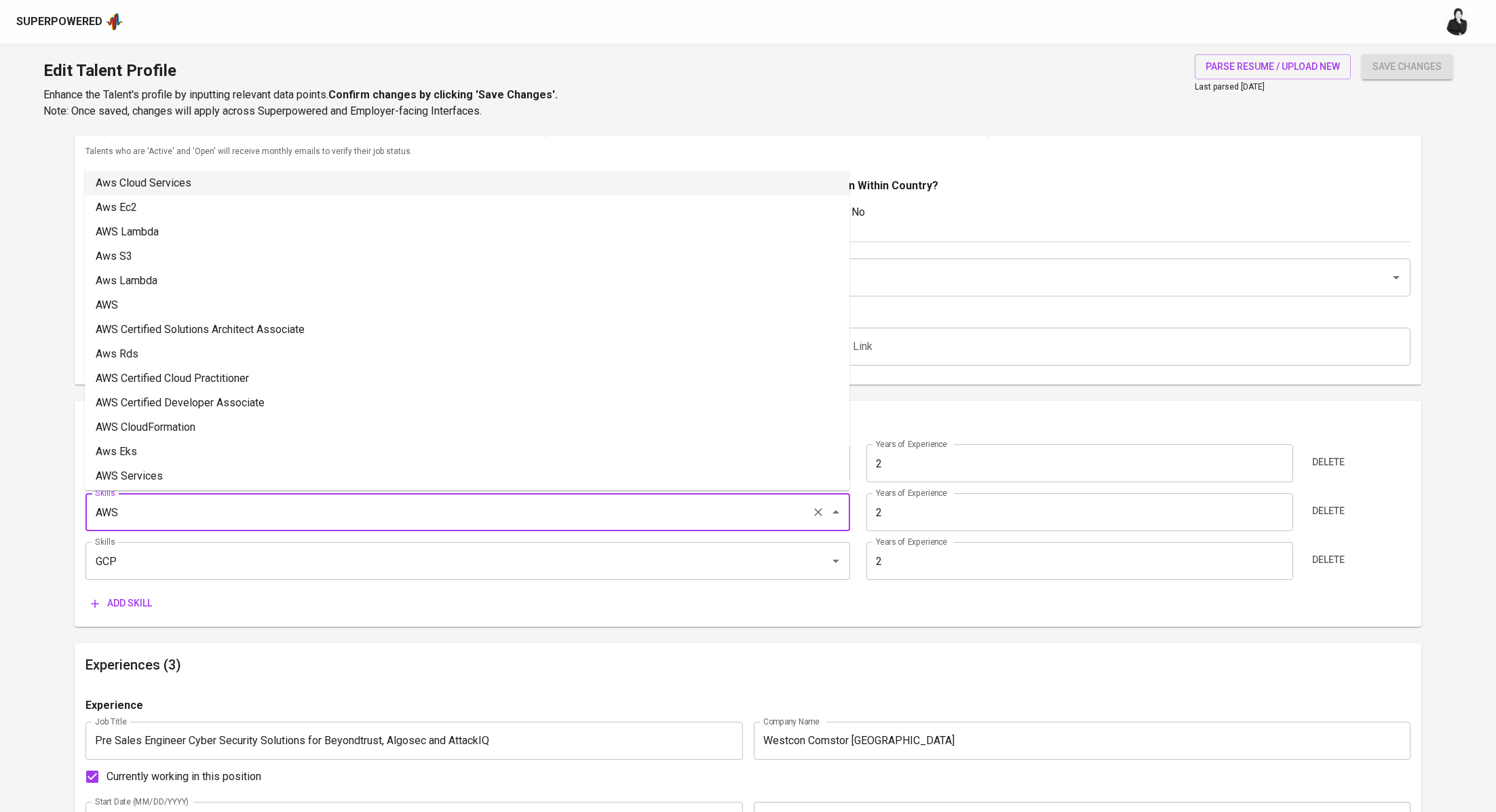
click at [304, 175] on li "Aws Cloud Services" at bounding box center [467, 183] width 764 height 25
type input "Aws Cloud Services"
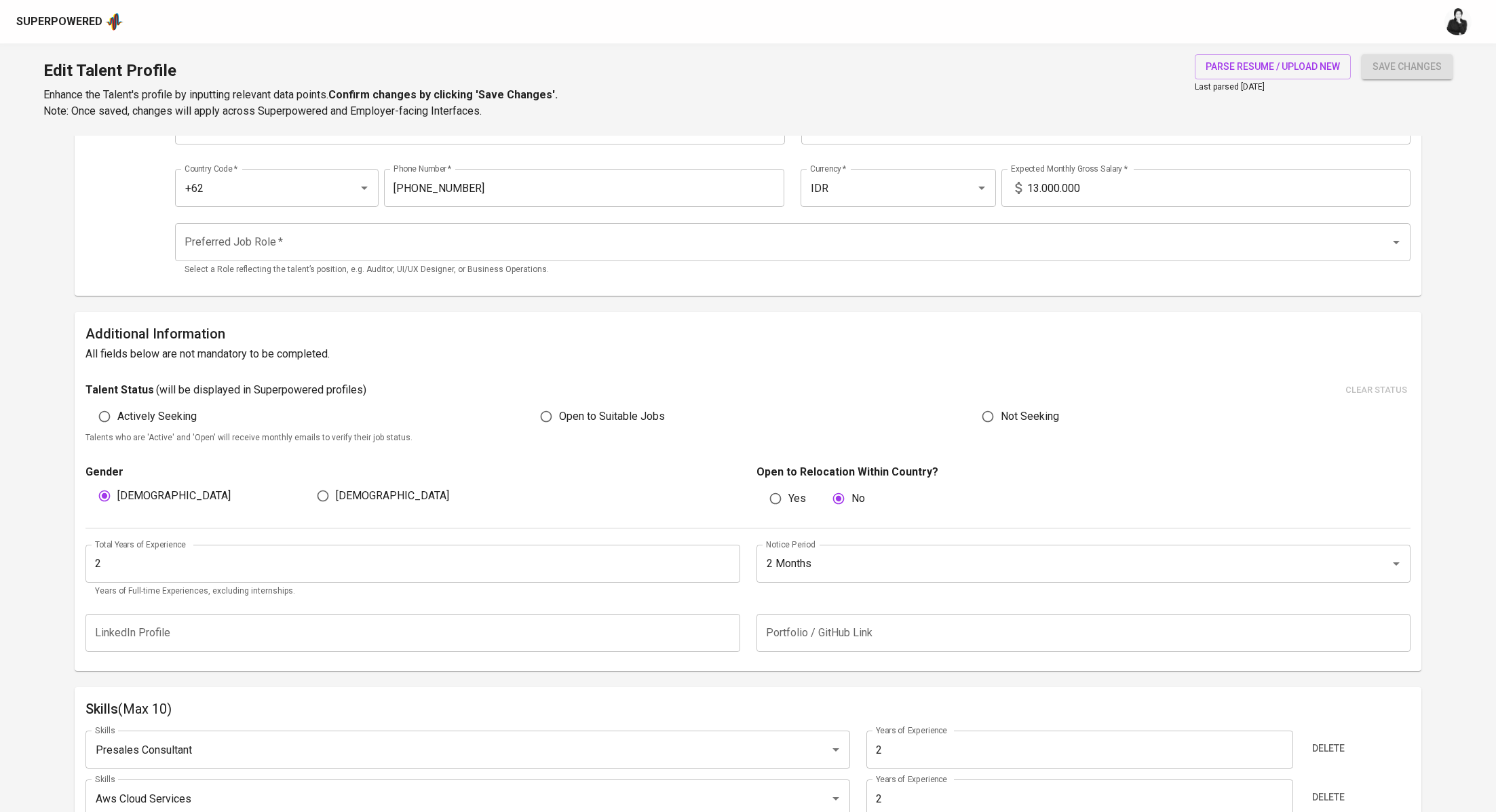
scroll to position [0, 0]
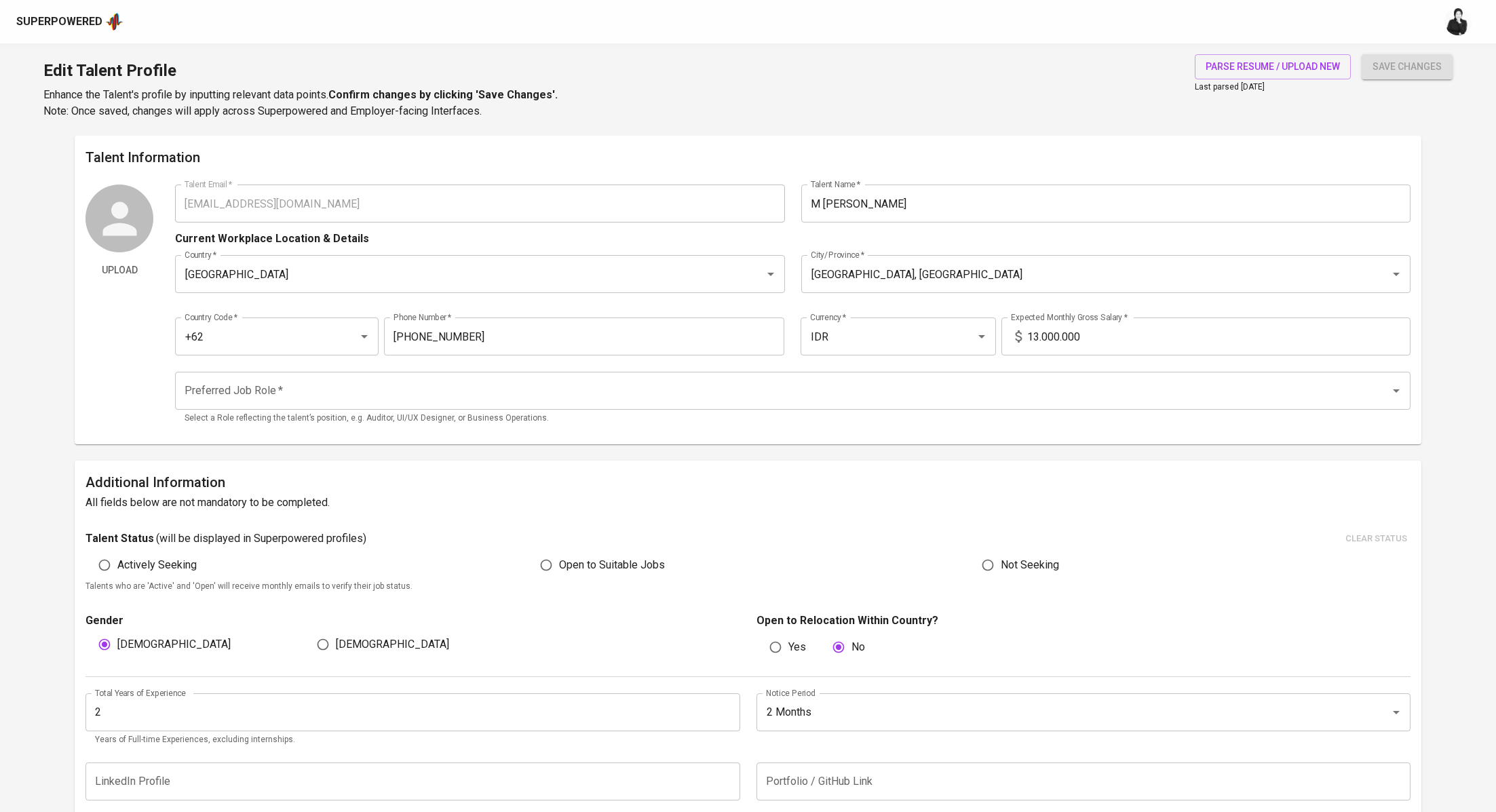
click at [864, 387] on input "Preferred Job Role   *" at bounding box center [774, 391] width 1185 height 26
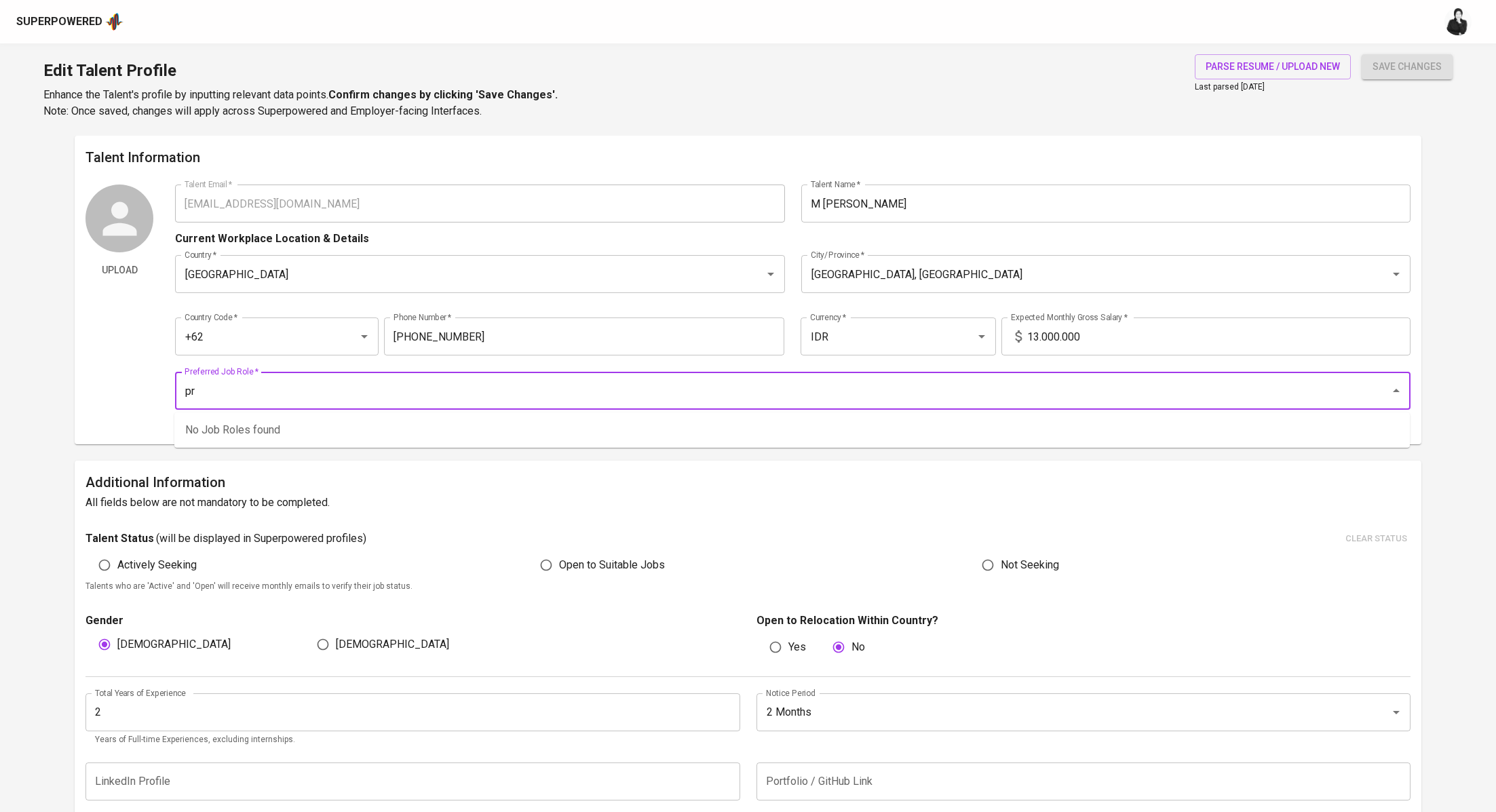
type input "p"
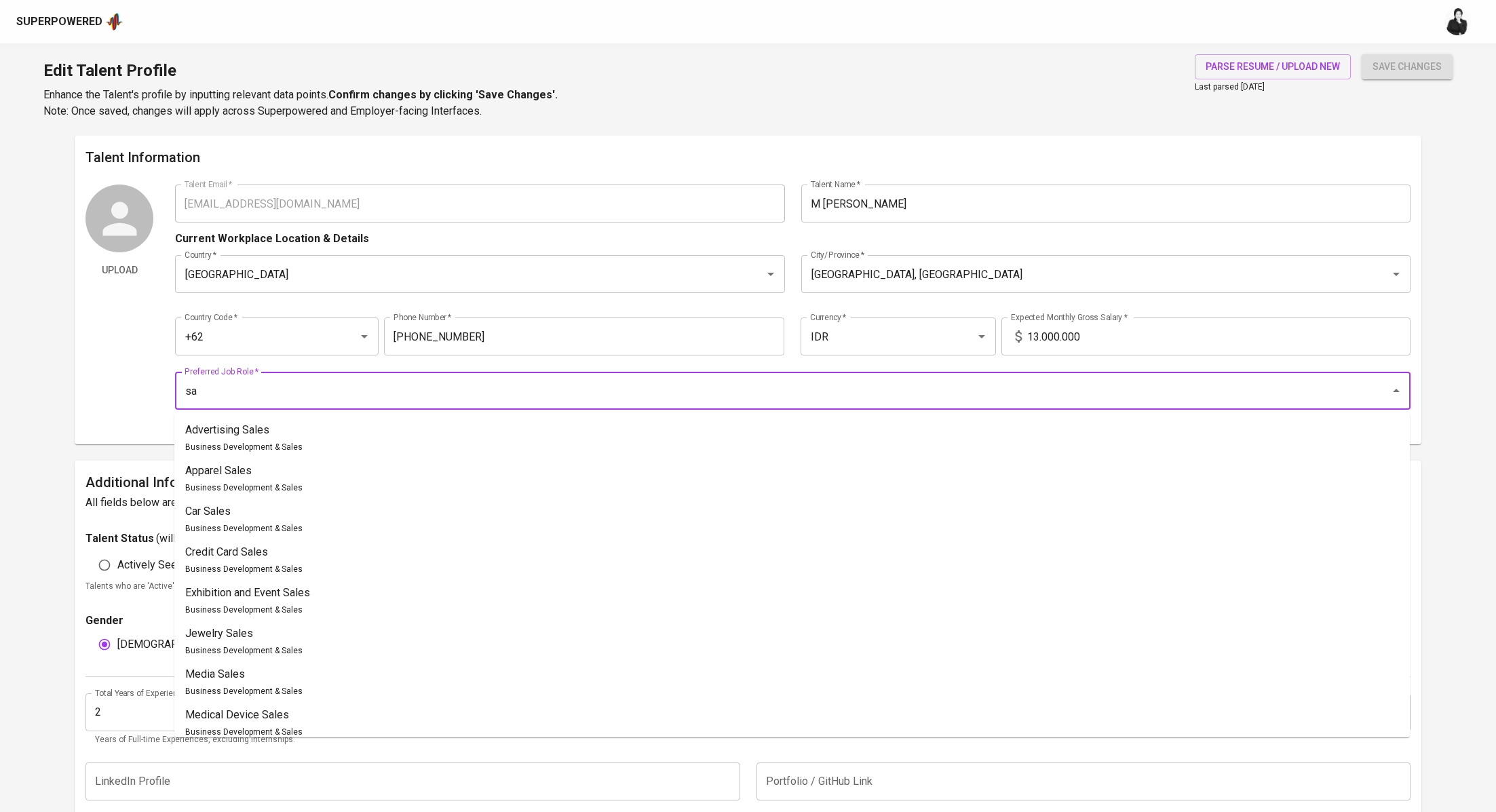
type input "s"
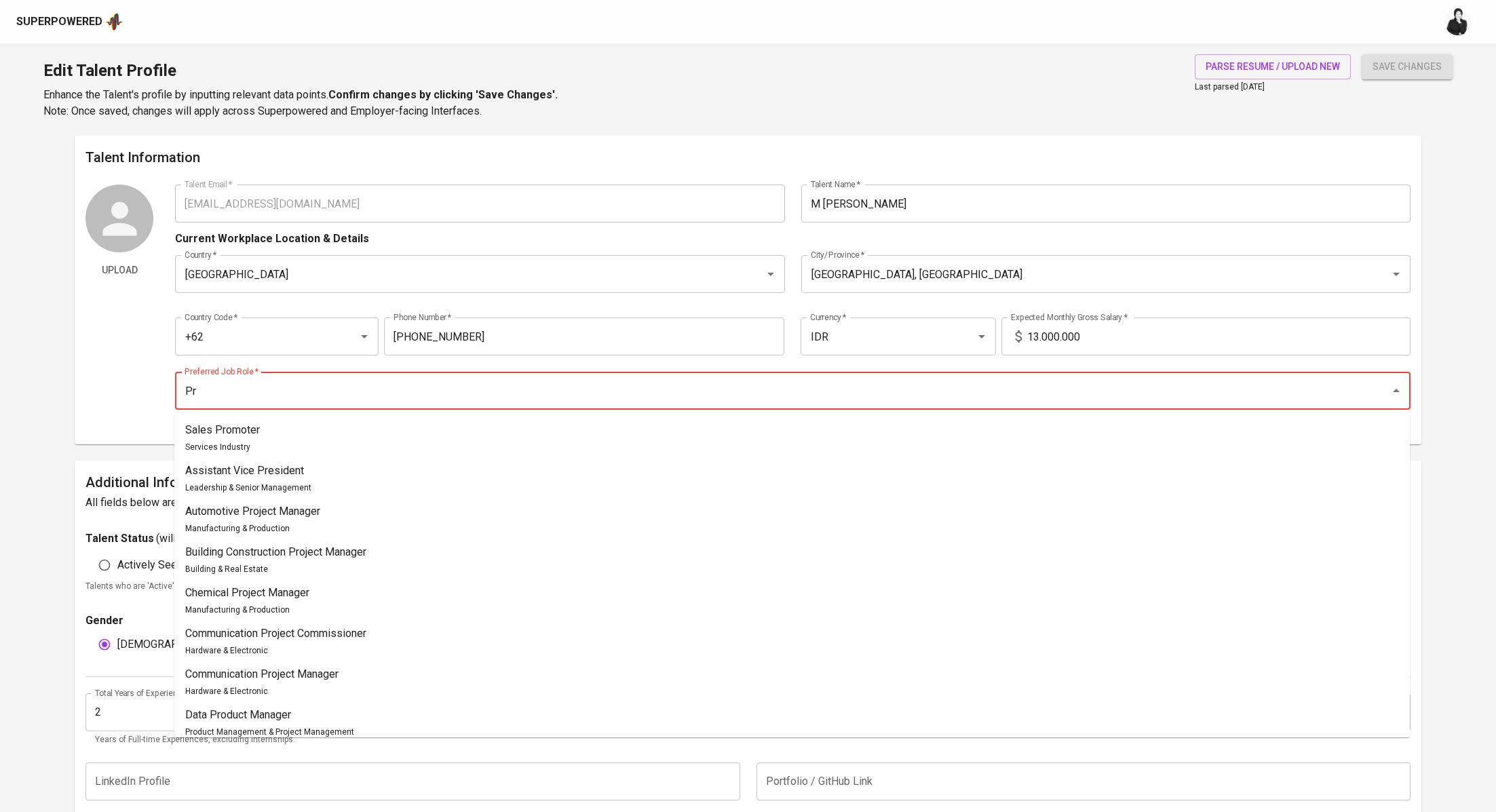
type input "P"
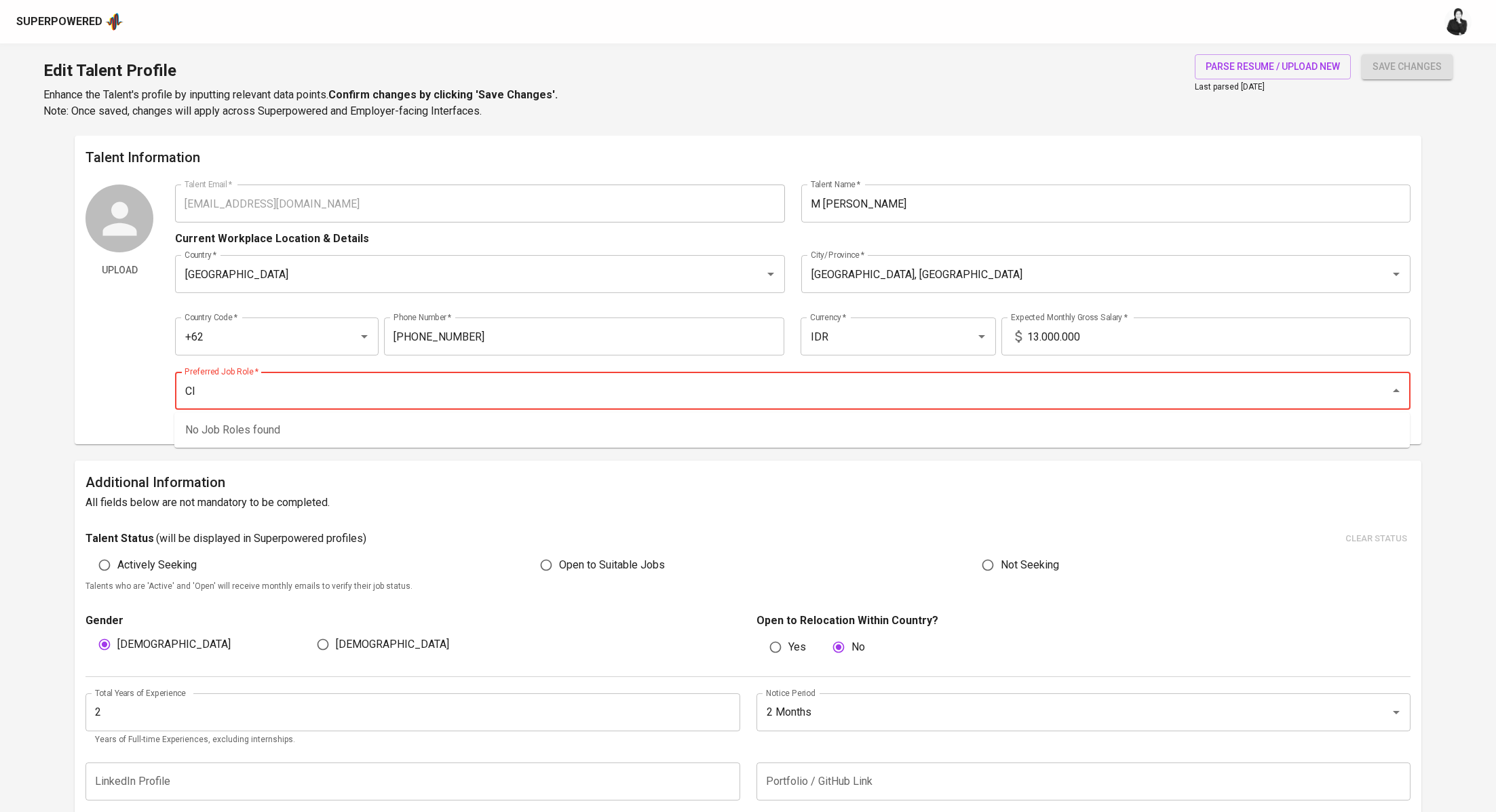
type input "C"
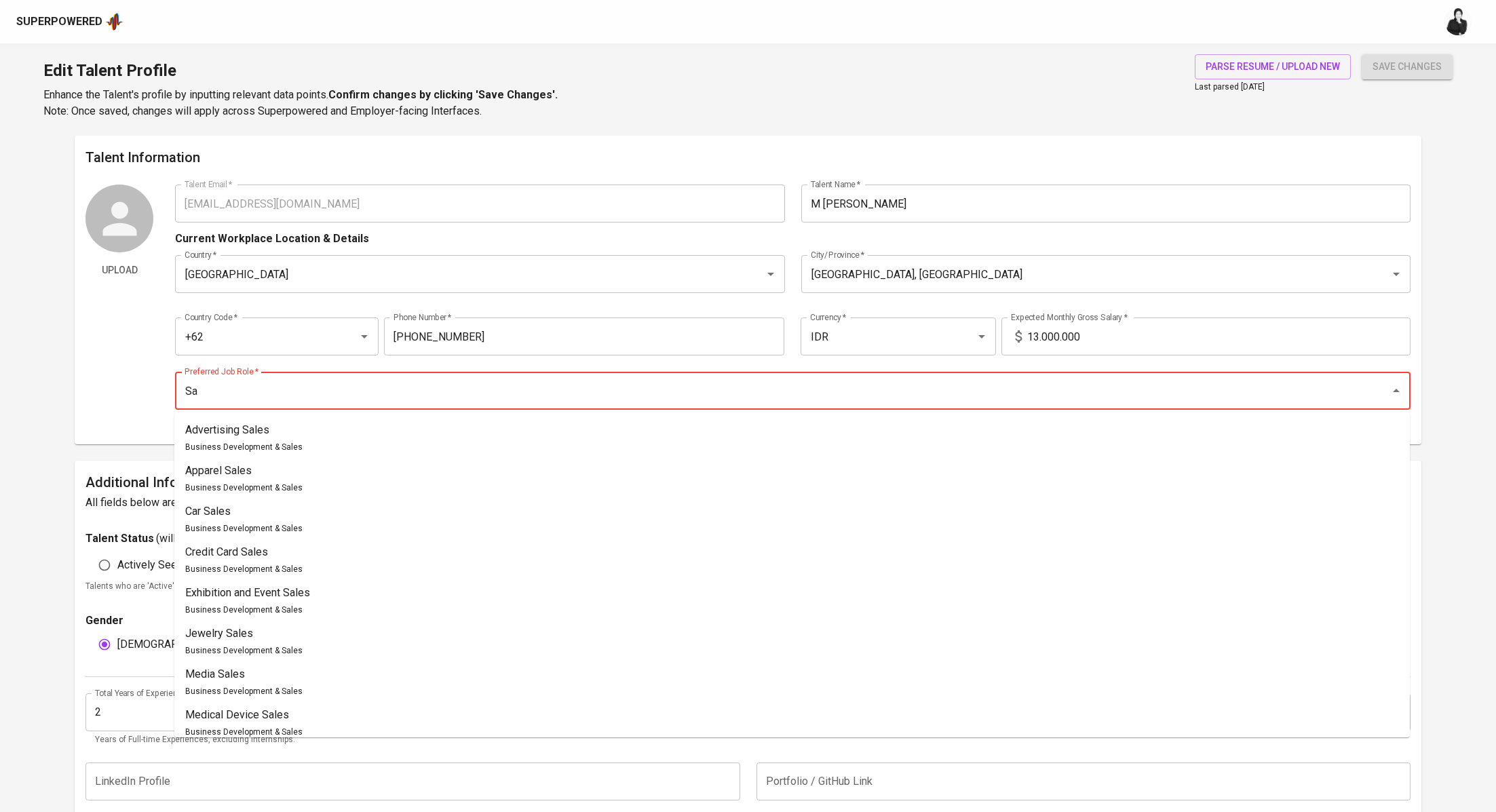
type input "S"
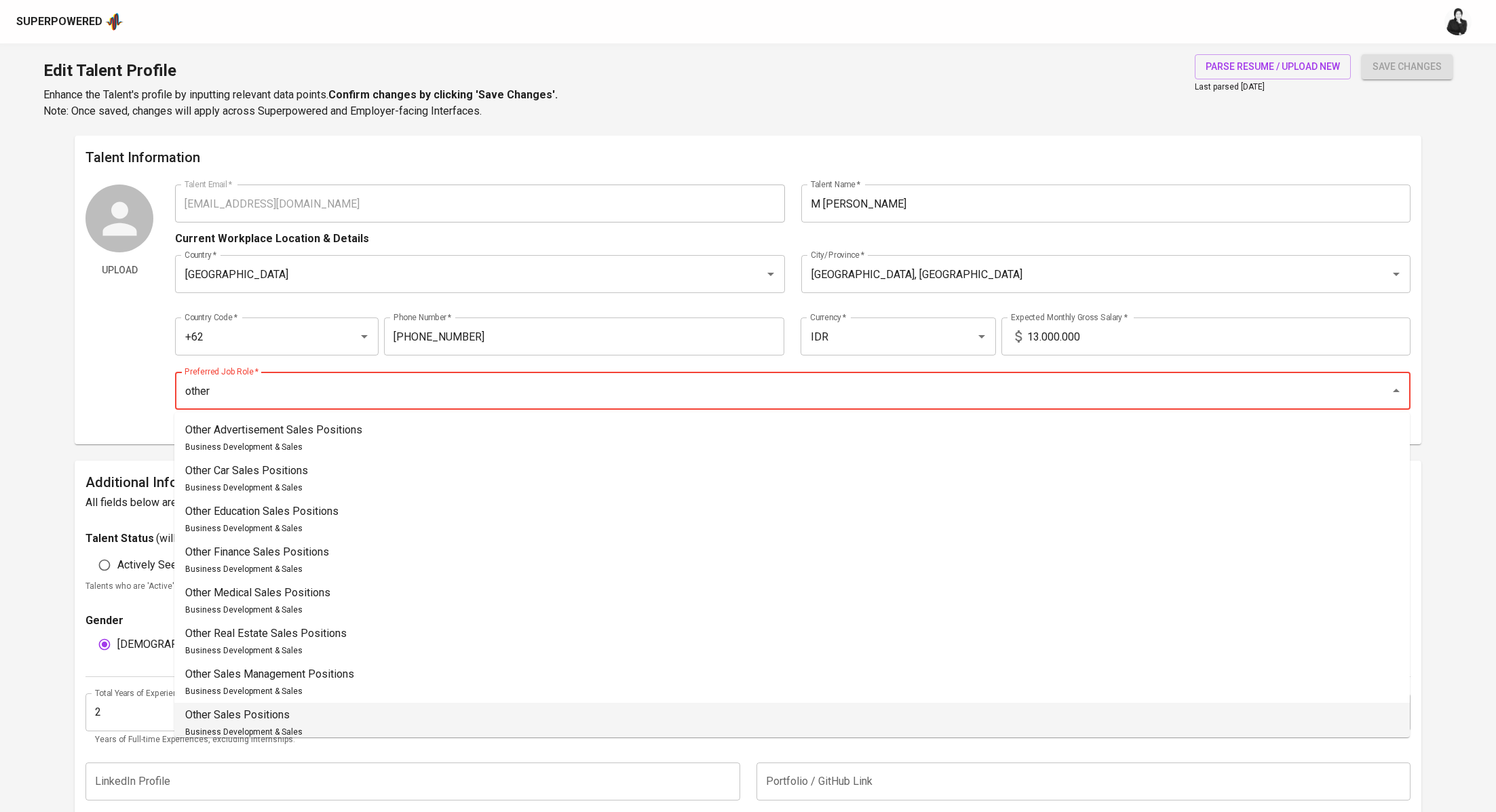
click at [322, 714] on li "Other Sales Positions Business Development & Sales" at bounding box center [792, 723] width 1235 height 40
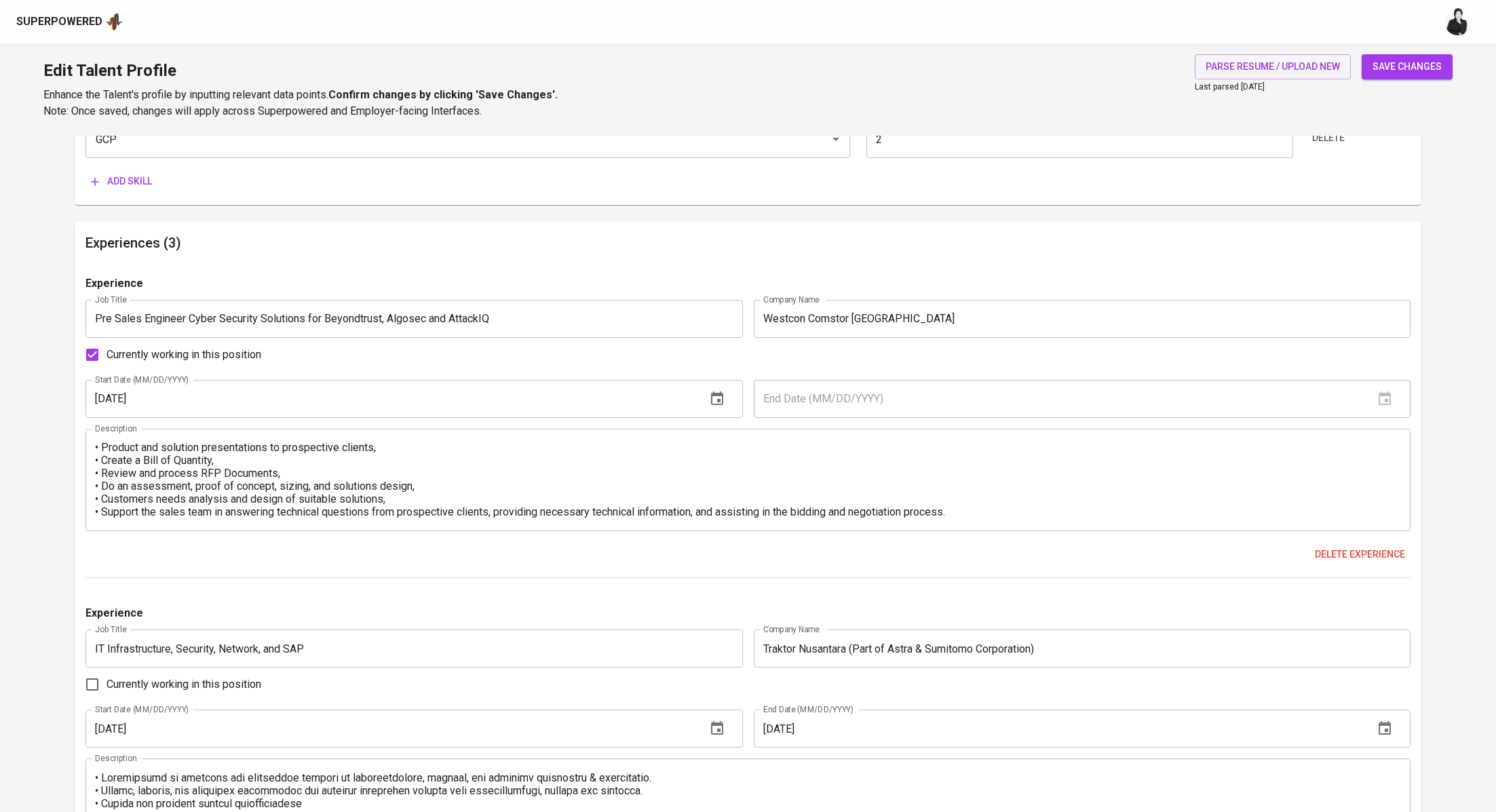
scroll to position [1399, 0]
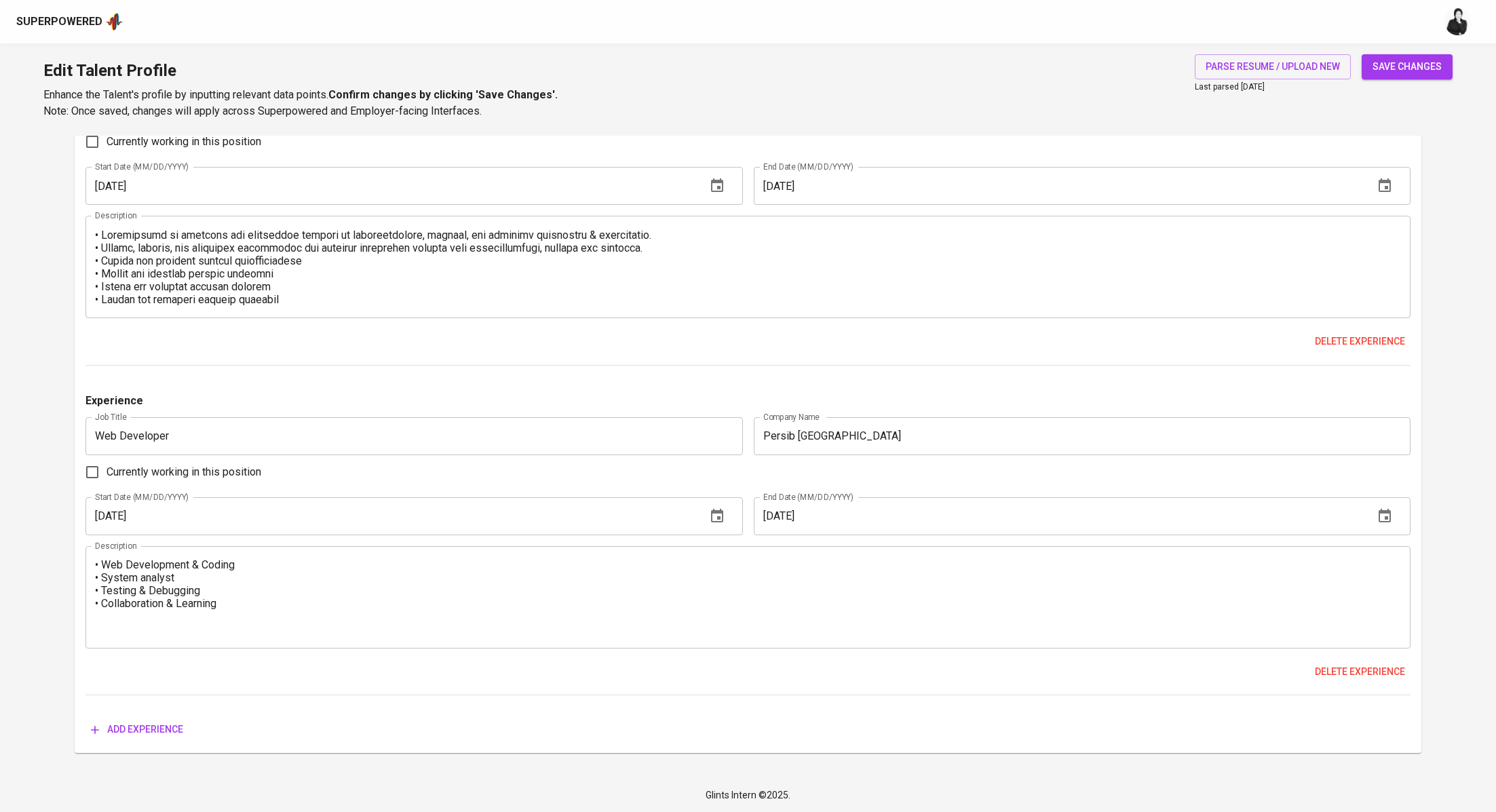
type input "Other Sales Positions"
click at [1390, 61] on span "save changes" at bounding box center [1407, 67] width 69 height 17
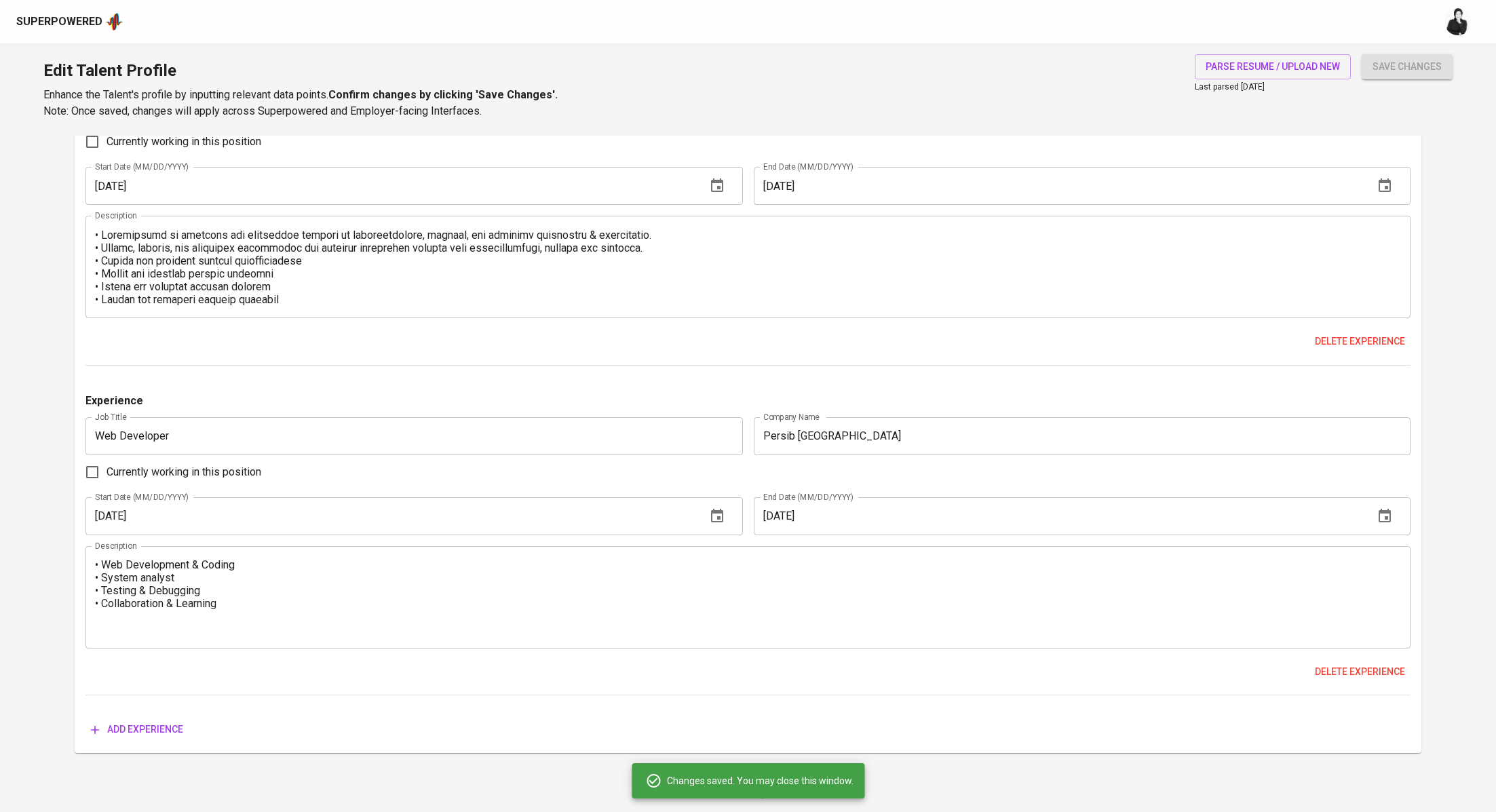
type input "GCP"
type input "Amazon Web Services (AWS)"
type input "Presales Consultant"
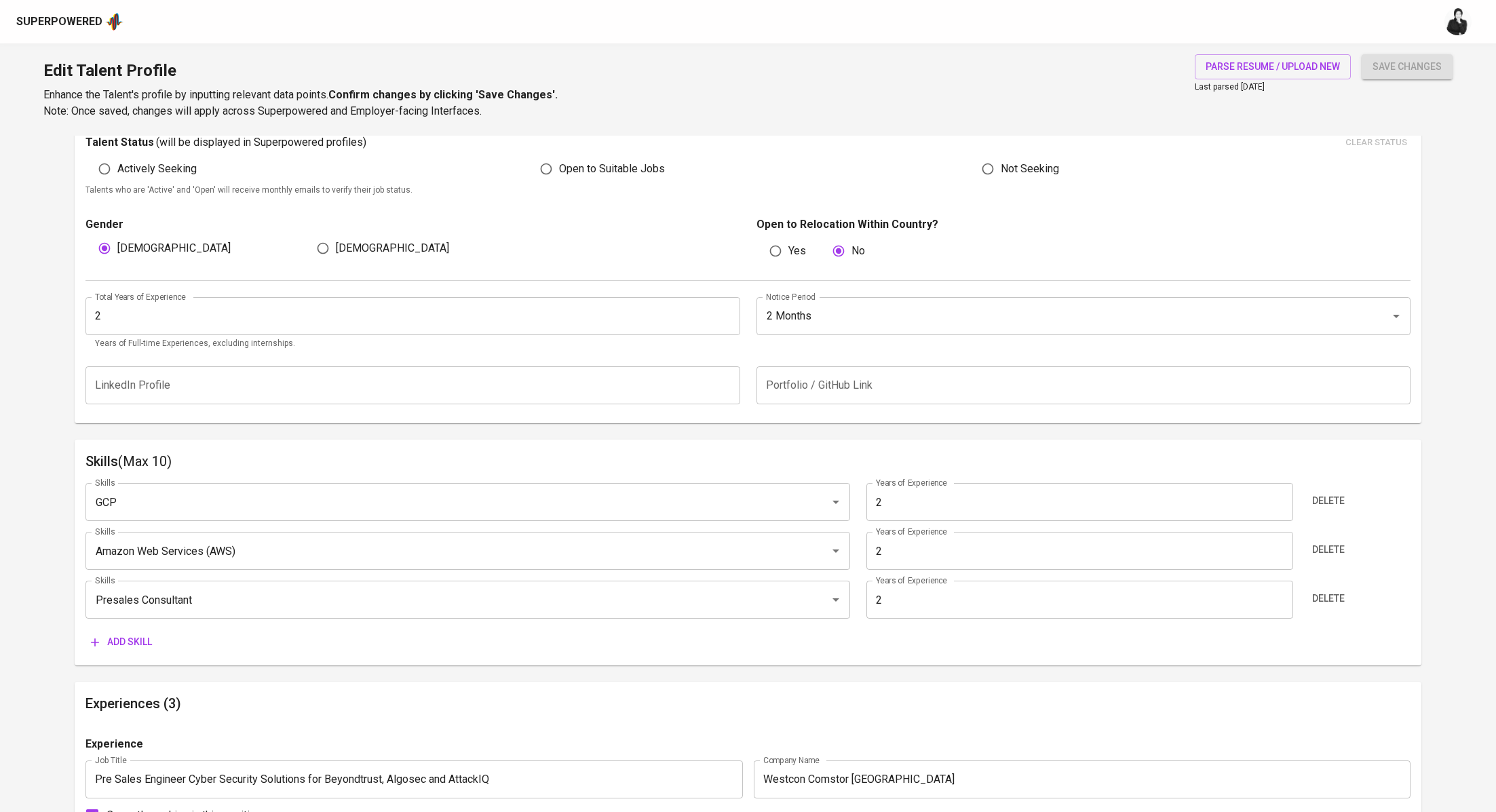
scroll to position [246, 0]
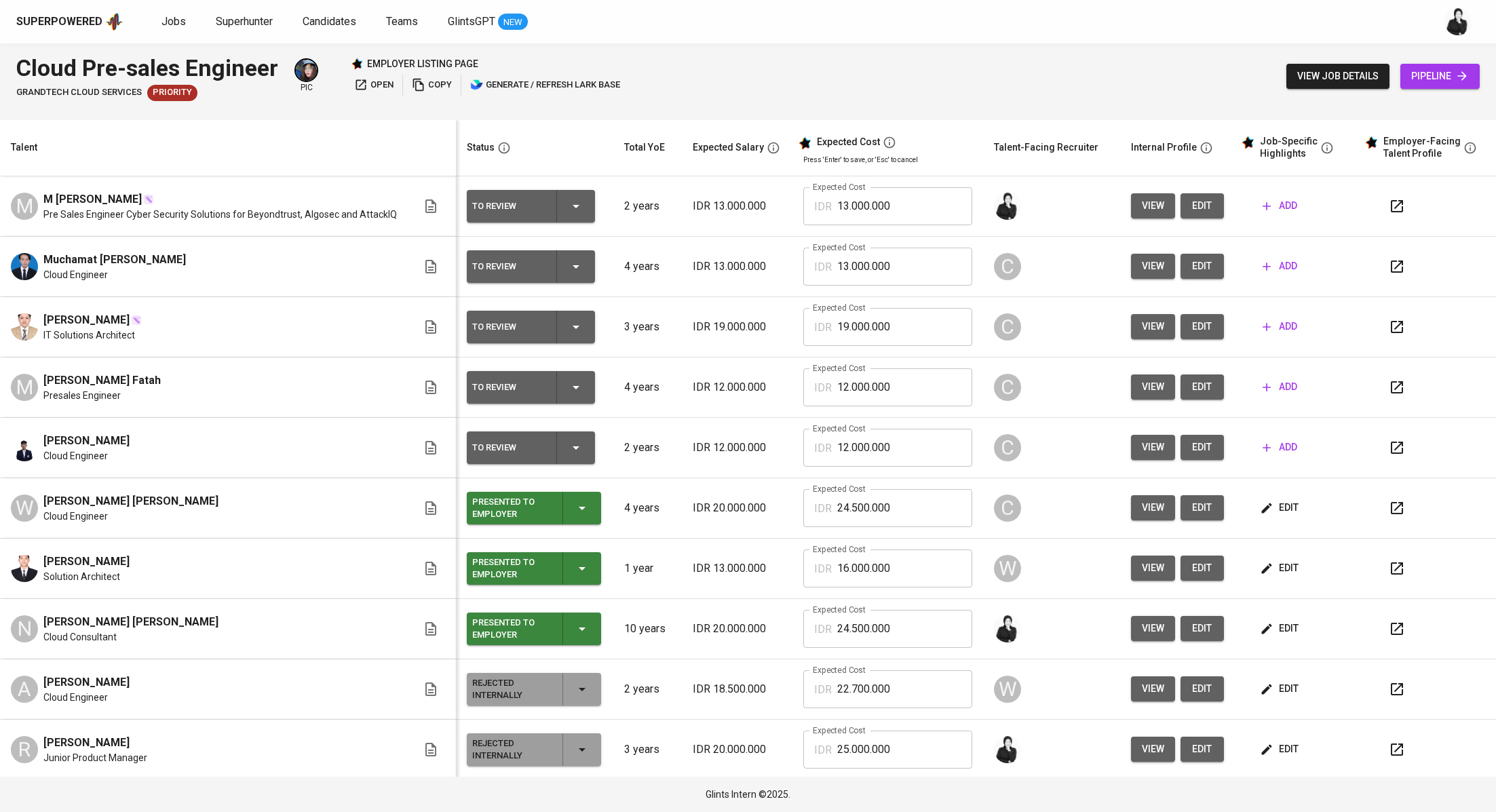
click at [1388, 208] on icon "button" at bounding box center [1397, 206] width 16 height 16
click at [1388, 207] on icon "button" at bounding box center [1397, 206] width 16 height 16
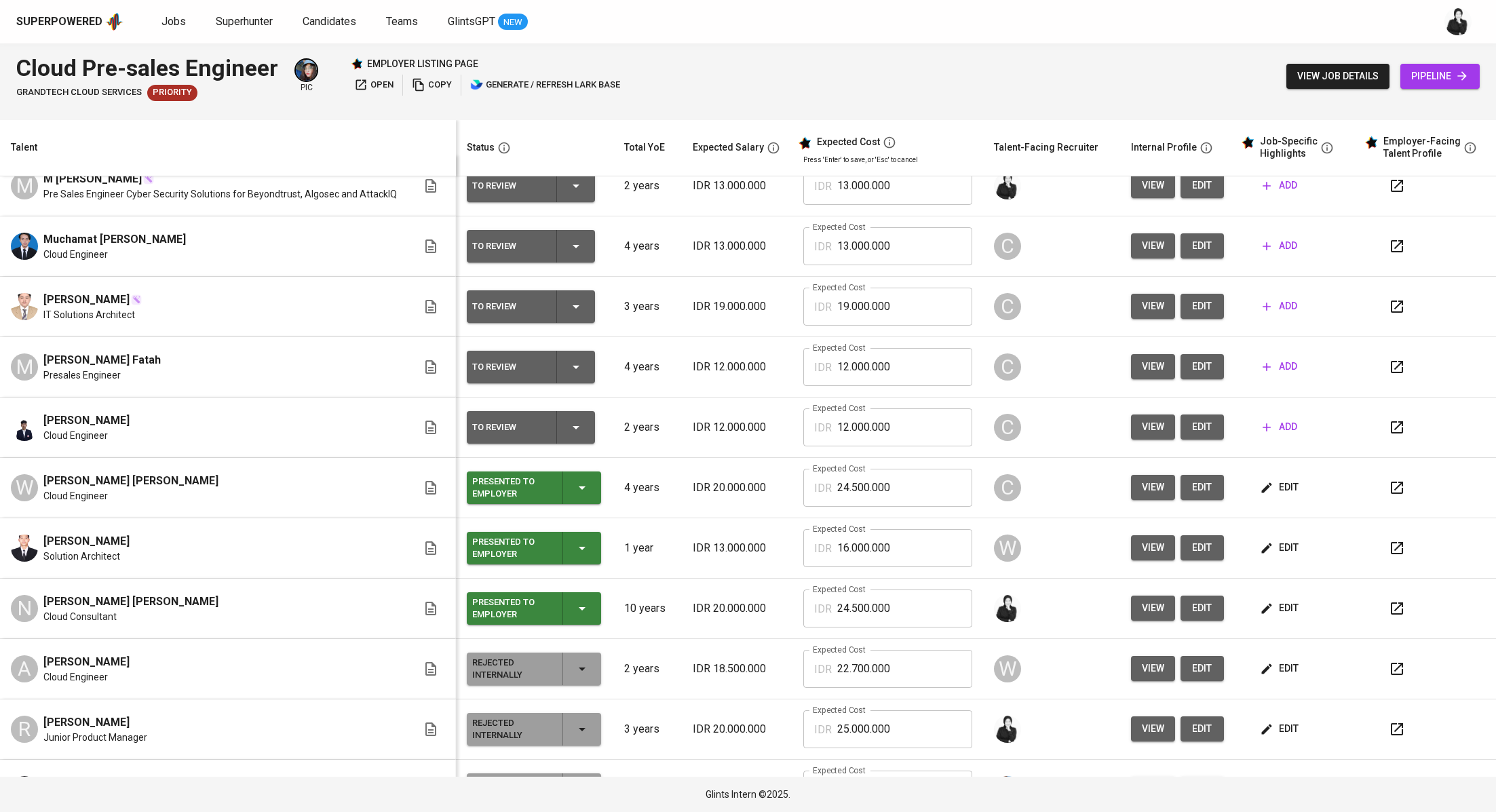
scroll to position [22, 0]
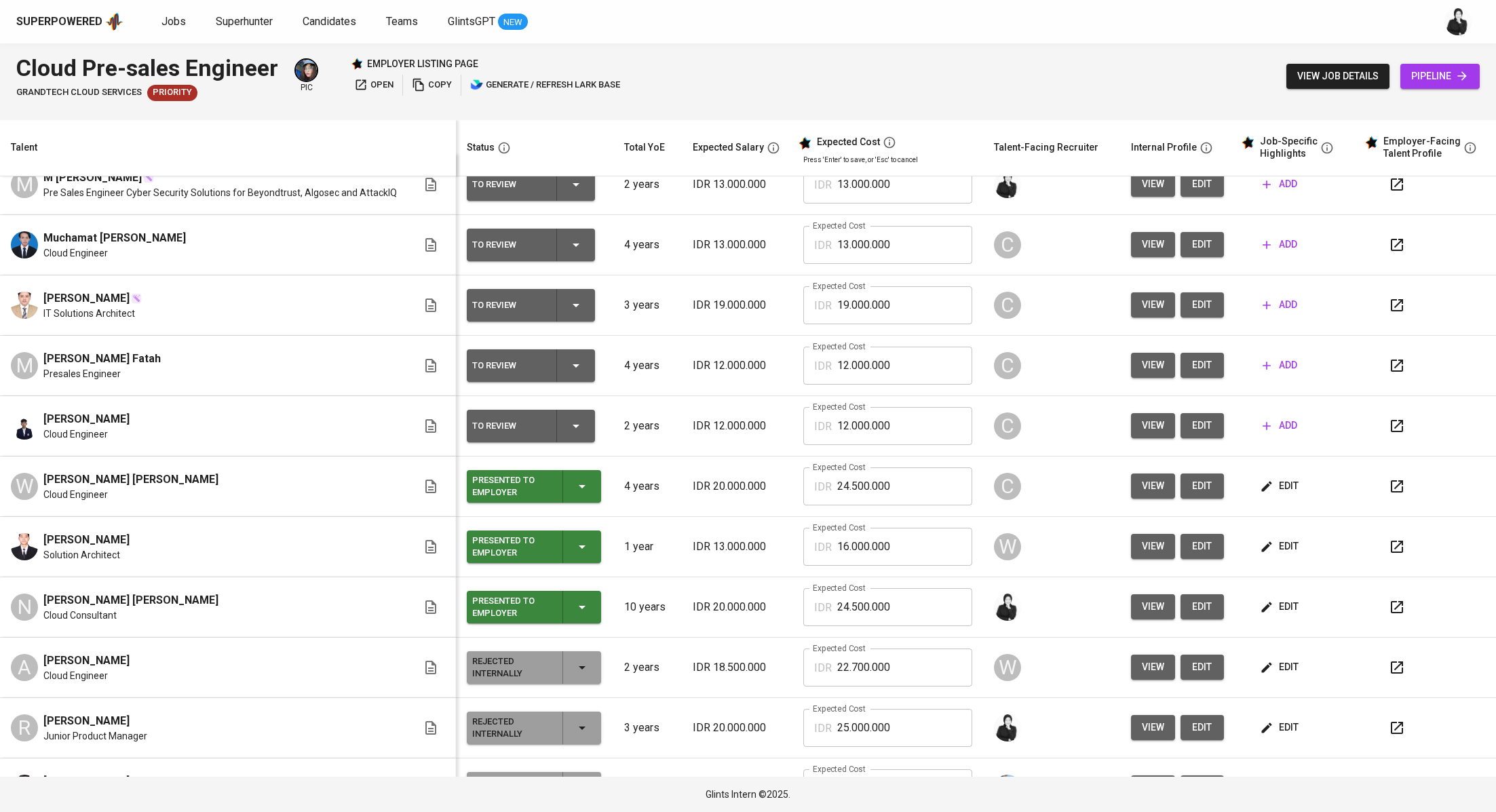
click at [1388, 612] on icon "button" at bounding box center [1397, 607] width 16 height 16
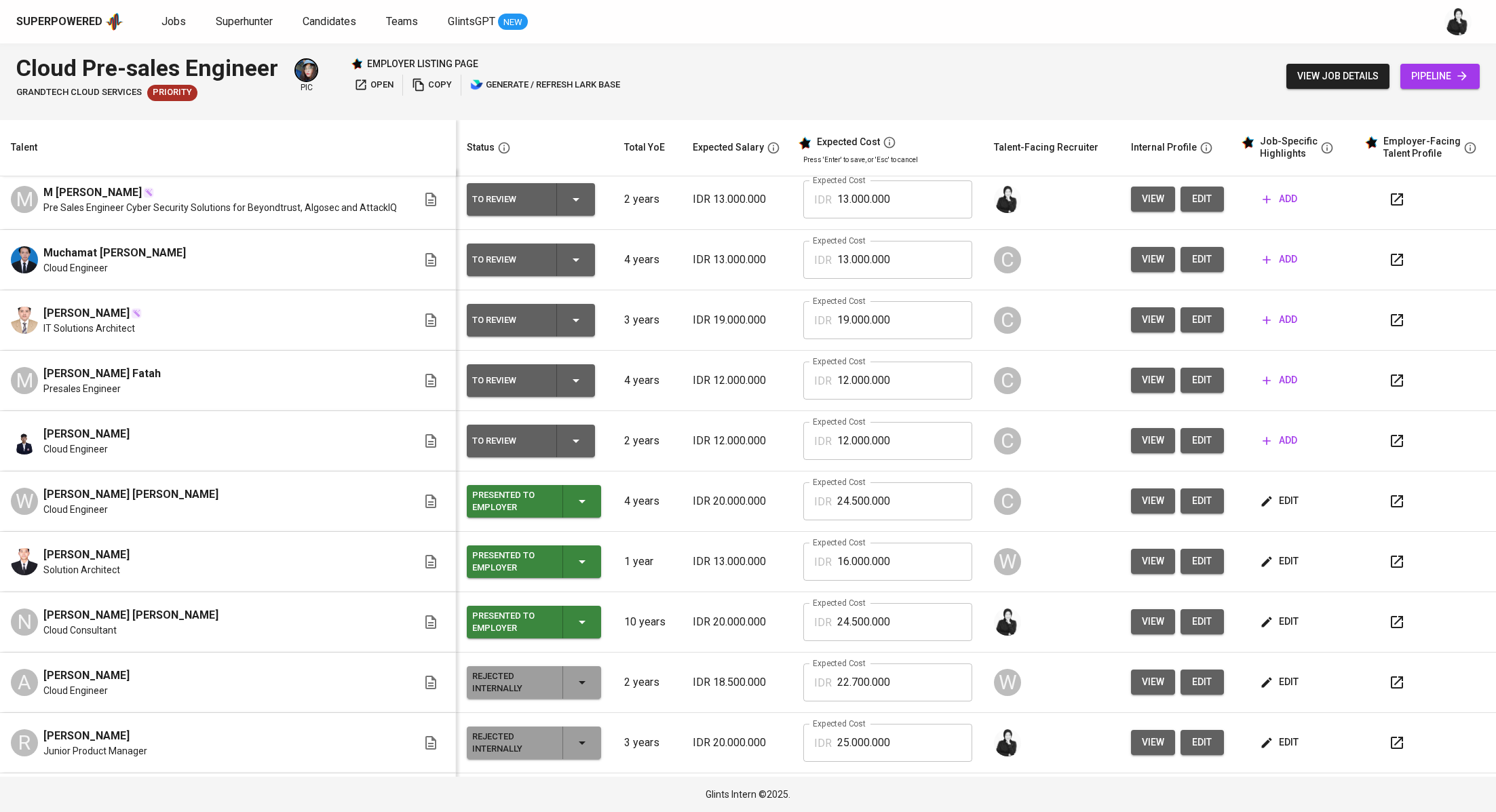
scroll to position [0, 0]
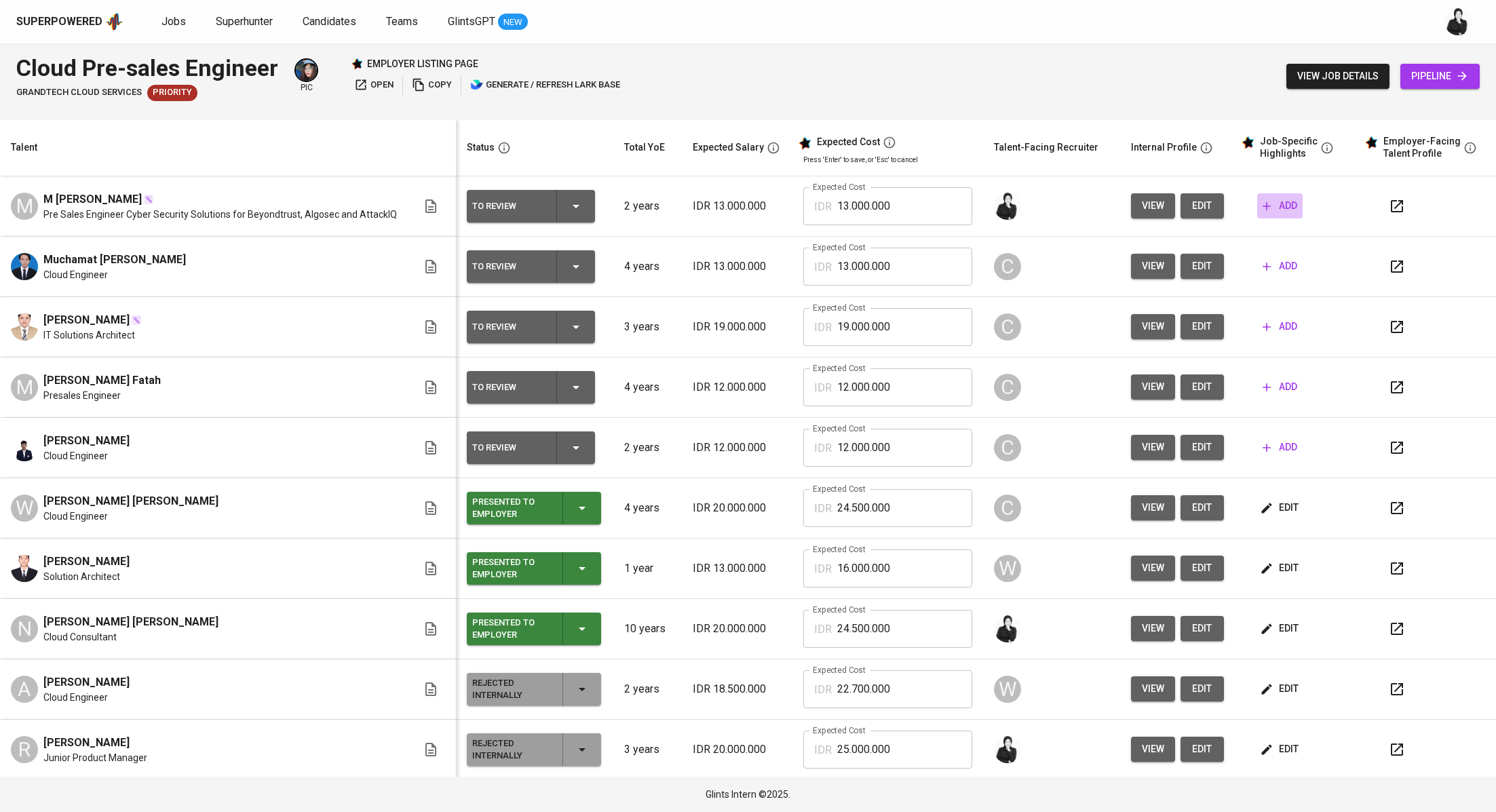
click at [1262, 208] on span "add" at bounding box center [1279, 206] width 34 height 17
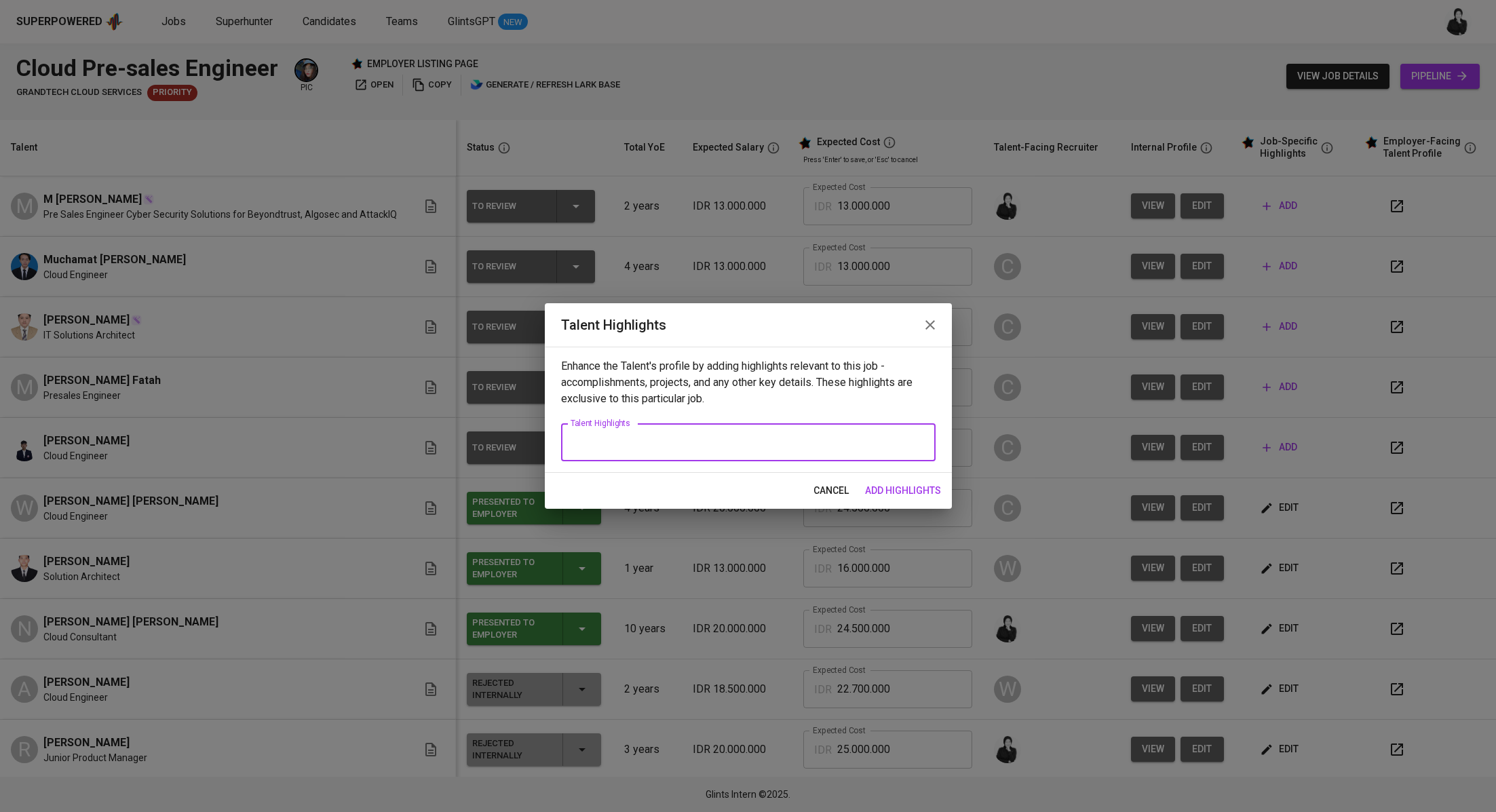
click at [720, 441] on textarea at bounding box center [748, 442] width 355 height 13
paste textarea "Got it — I’ll keep the tone **factual and balanced**, but without explicitly st…"
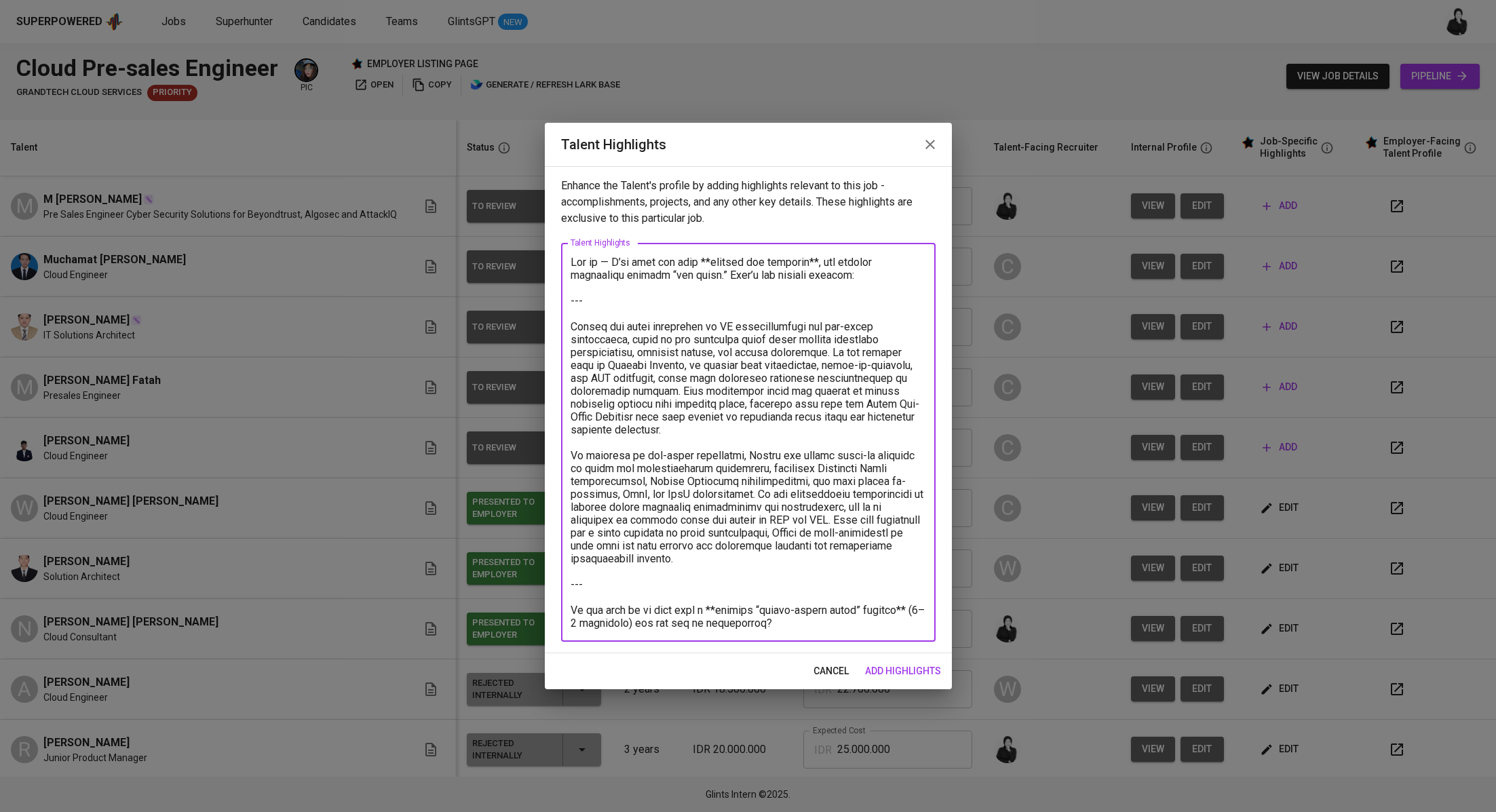
drag, startPoint x: 571, startPoint y: 328, endPoint x: 545, endPoint y: 263, distance: 70.0
click at [545, 263] on div "Enhance the Talent's profile by adding highlights relevant to this job - accomp…" at bounding box center [748, 409] width 407 height 487
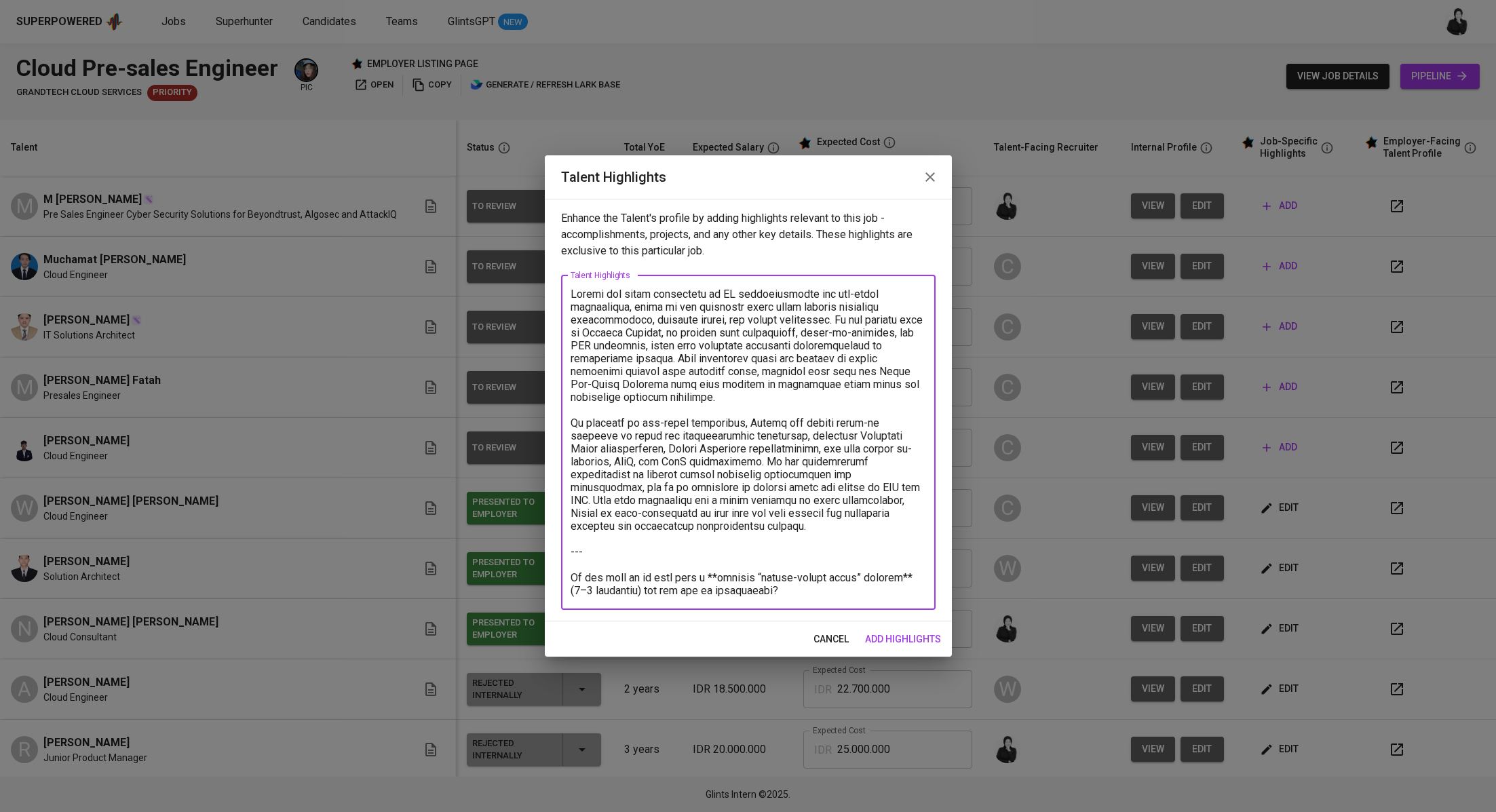
drag, startPoint x: 765, startPoint y: 517, endPoint x: 831, endPoint y: 589, distance: 97.7
click at [831, 589] on textarea at bounding box center [748, 442] width 355 height 309
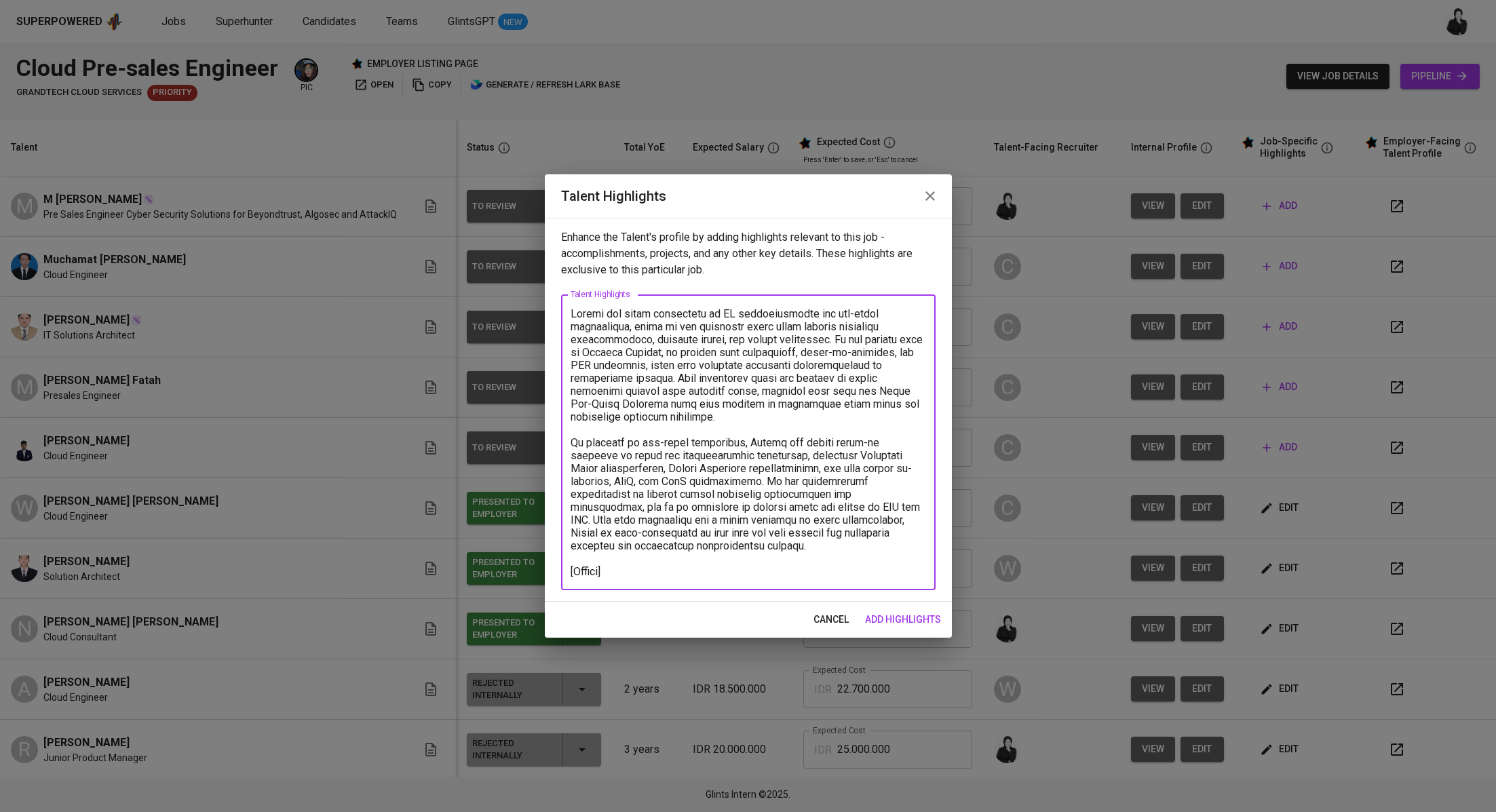
paste textarea "https://glints.sg.larksuite.com/file/R0WVbVwGsoMfTUxv2UJlzpAYgLd?from=from_copy…"
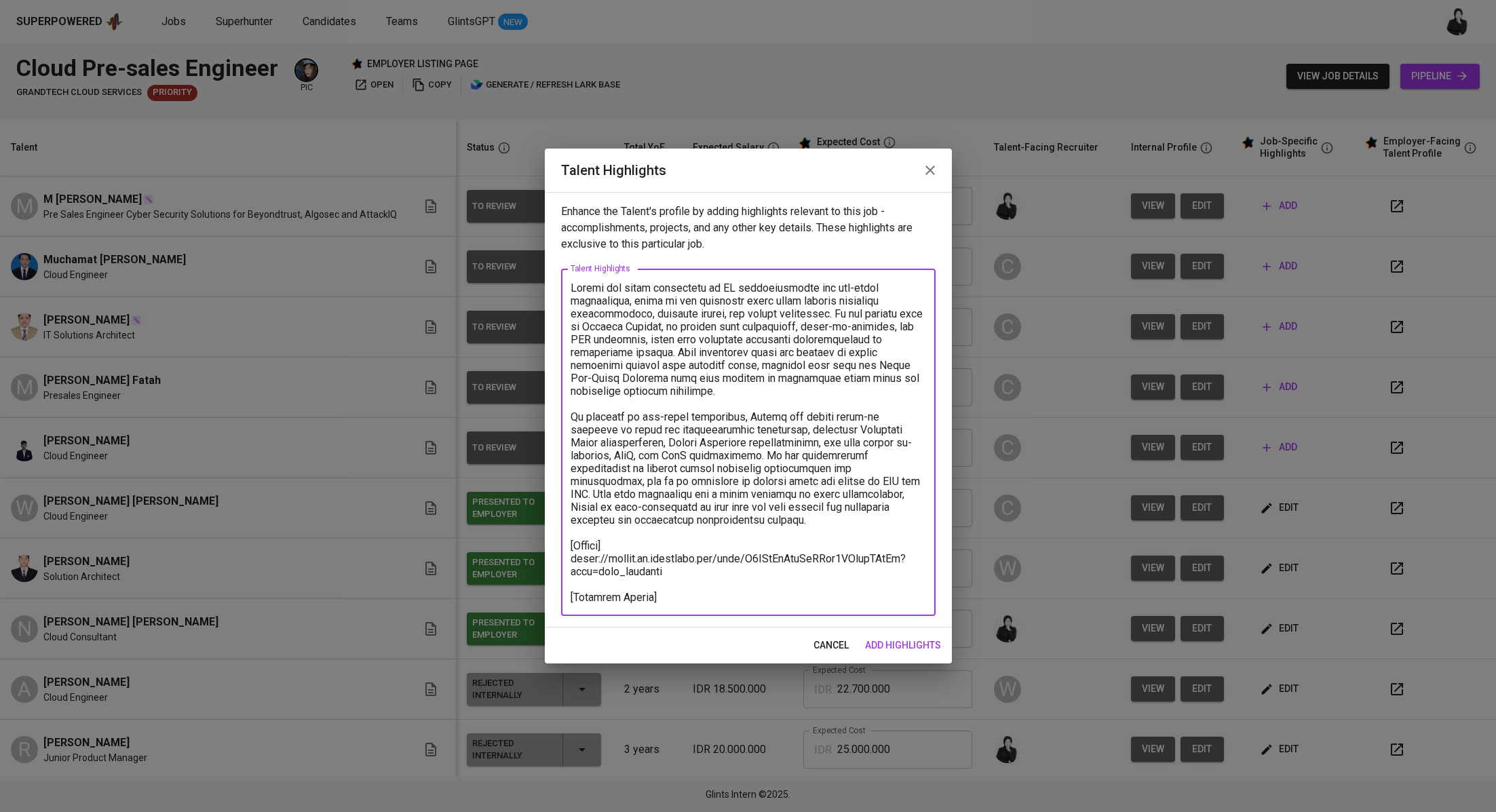
paste textarea "17,031,425"
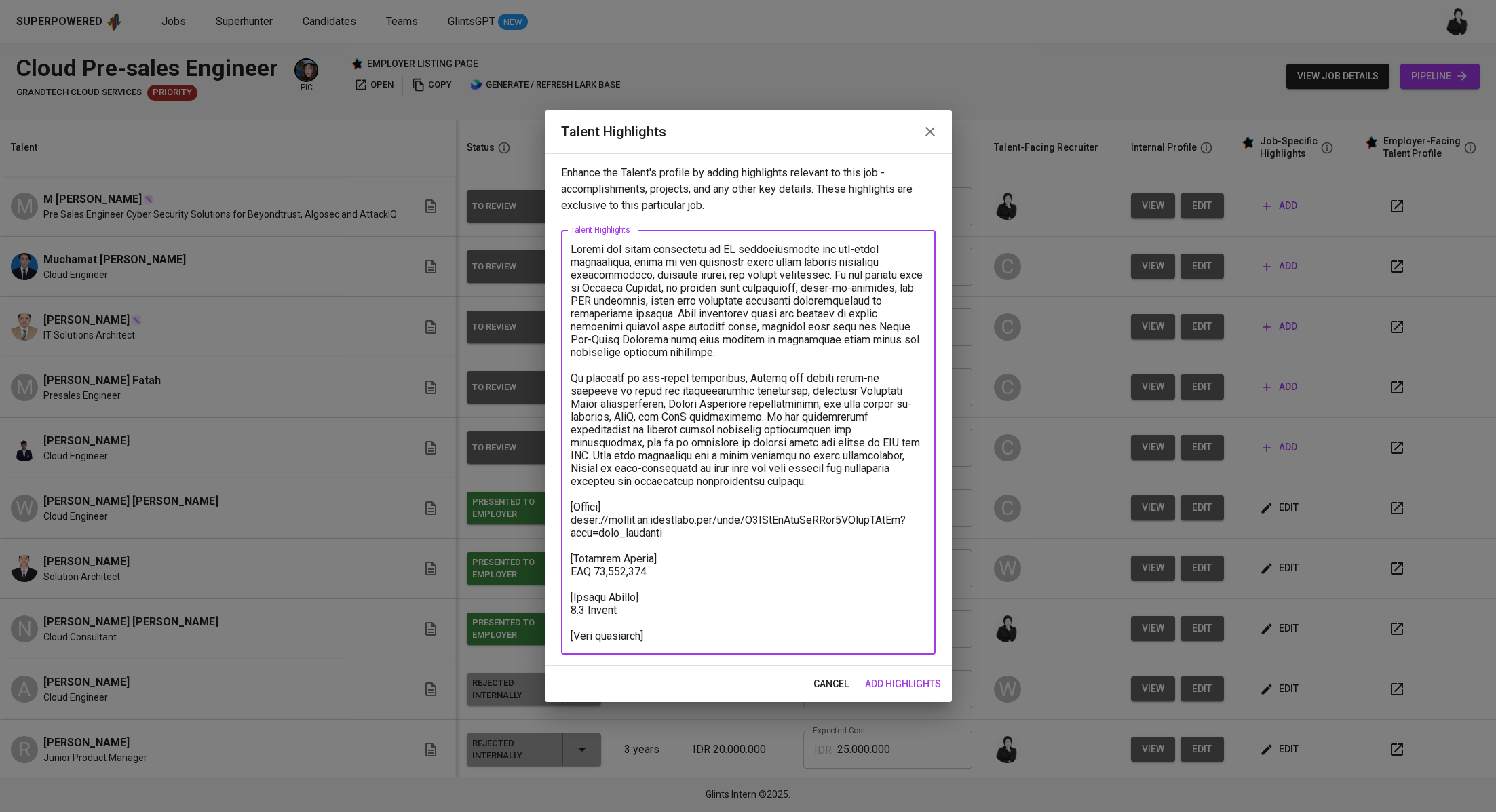
paste textarea "Okay. Now file, the recorder has been started. Could you briefly introduce your…"
paste textarea "https://glints.sg.larksuite.com/minutes/obsgm433fk99b9d6937ol991?from=from_copy…"
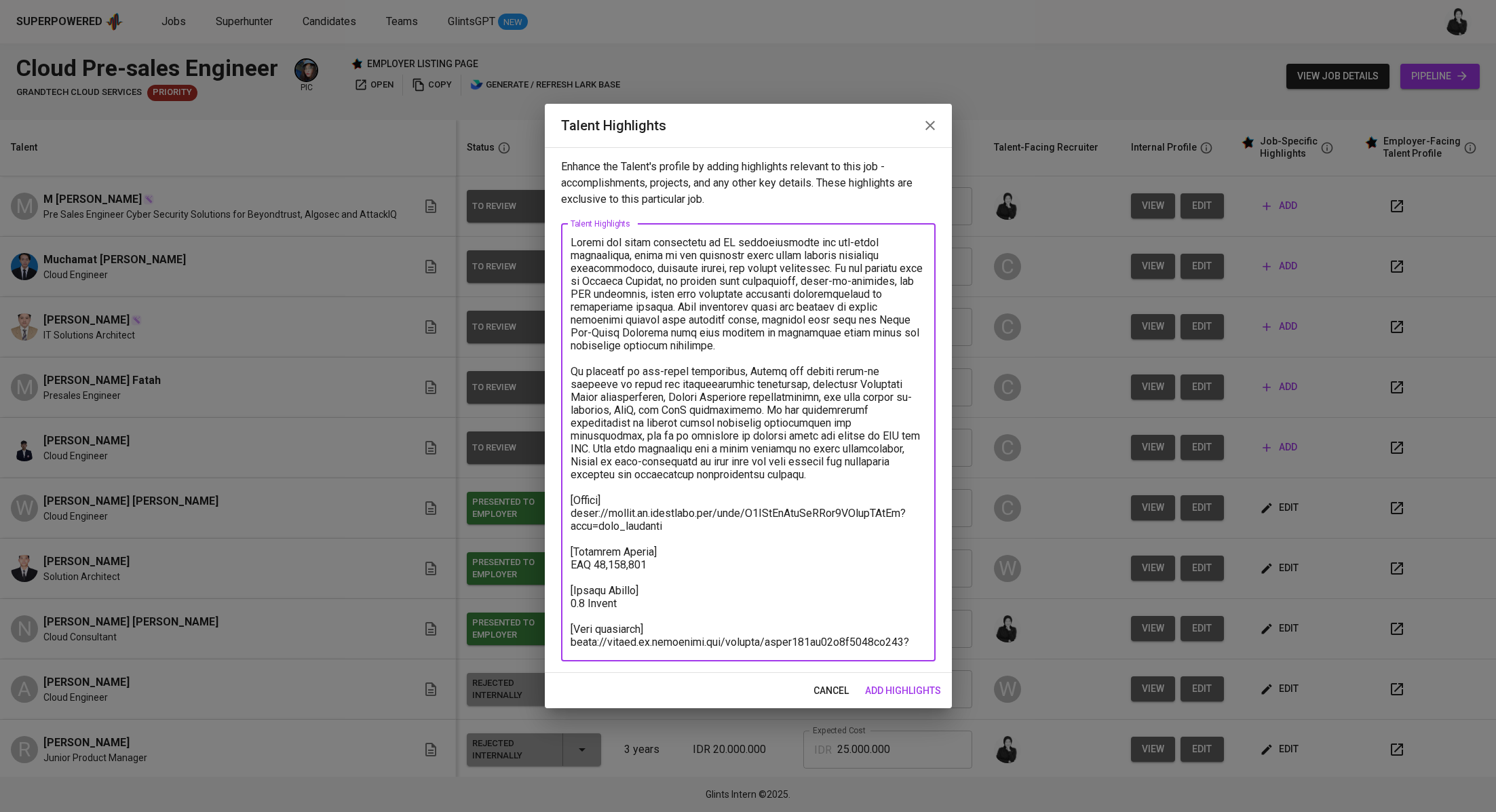
type textarea "Naufal has built experience in IT infrastructure and pre-sales engineering, whe…"
click at [916, 692] on span "add highlights" at bounding box center [903, 691] width 76 height 17
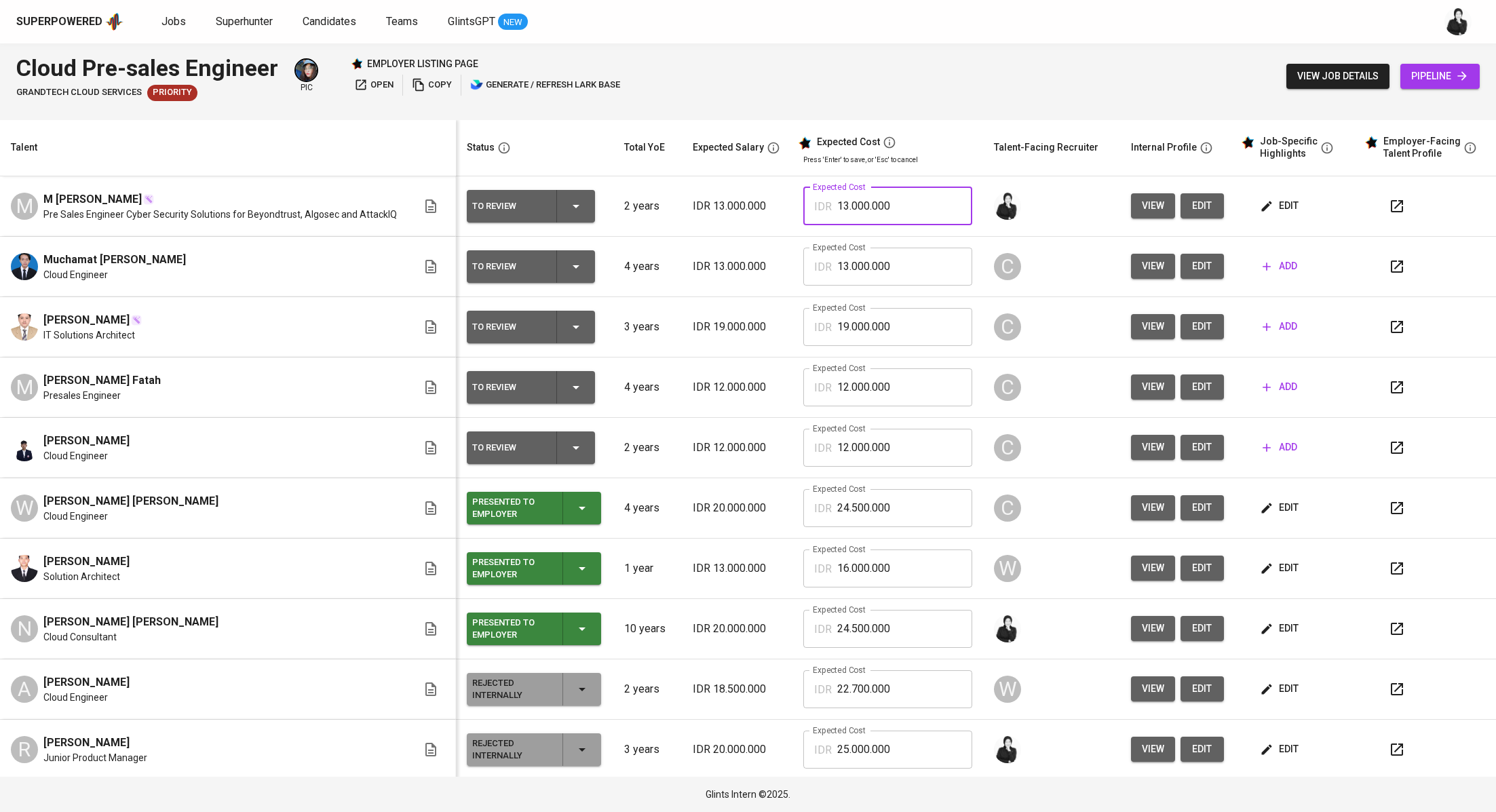
drag, startPoint x: 905, startPoint y: 207, endPoint x: 731, endPoint y: 211, distance: 174.0
click at [731, 211] on tr "M M Naufa Dzulfiqar Pre Sales Engineer Cyber Security Solutions for Beyondtrust…" at bounding box center [748, 206] width 1496 height 60
paste input "7.031.425"
type input "17.031.425"
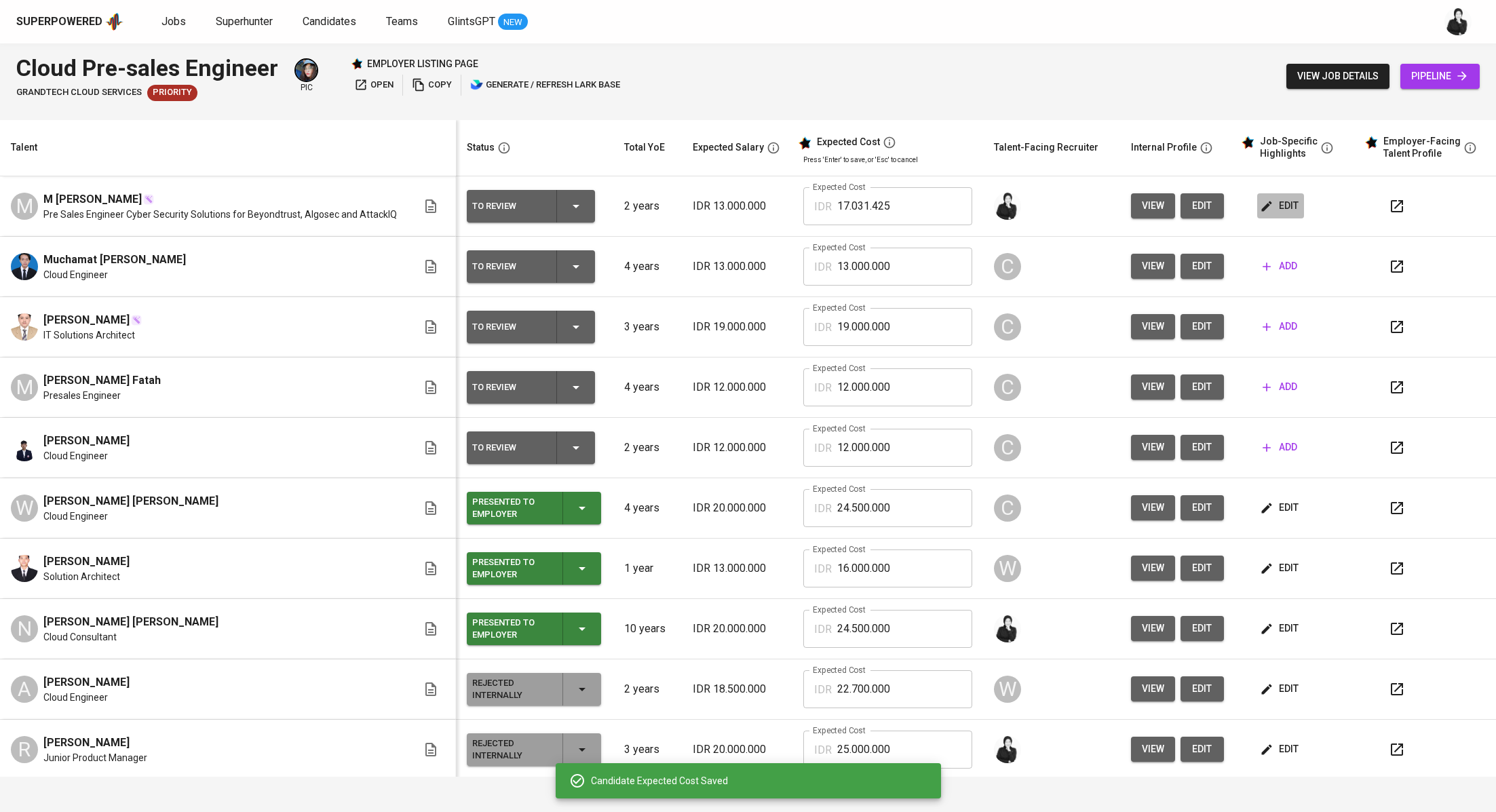
click at [1259, 209] on icon "button" at bounding box center [1266, 206] width 14 height 14
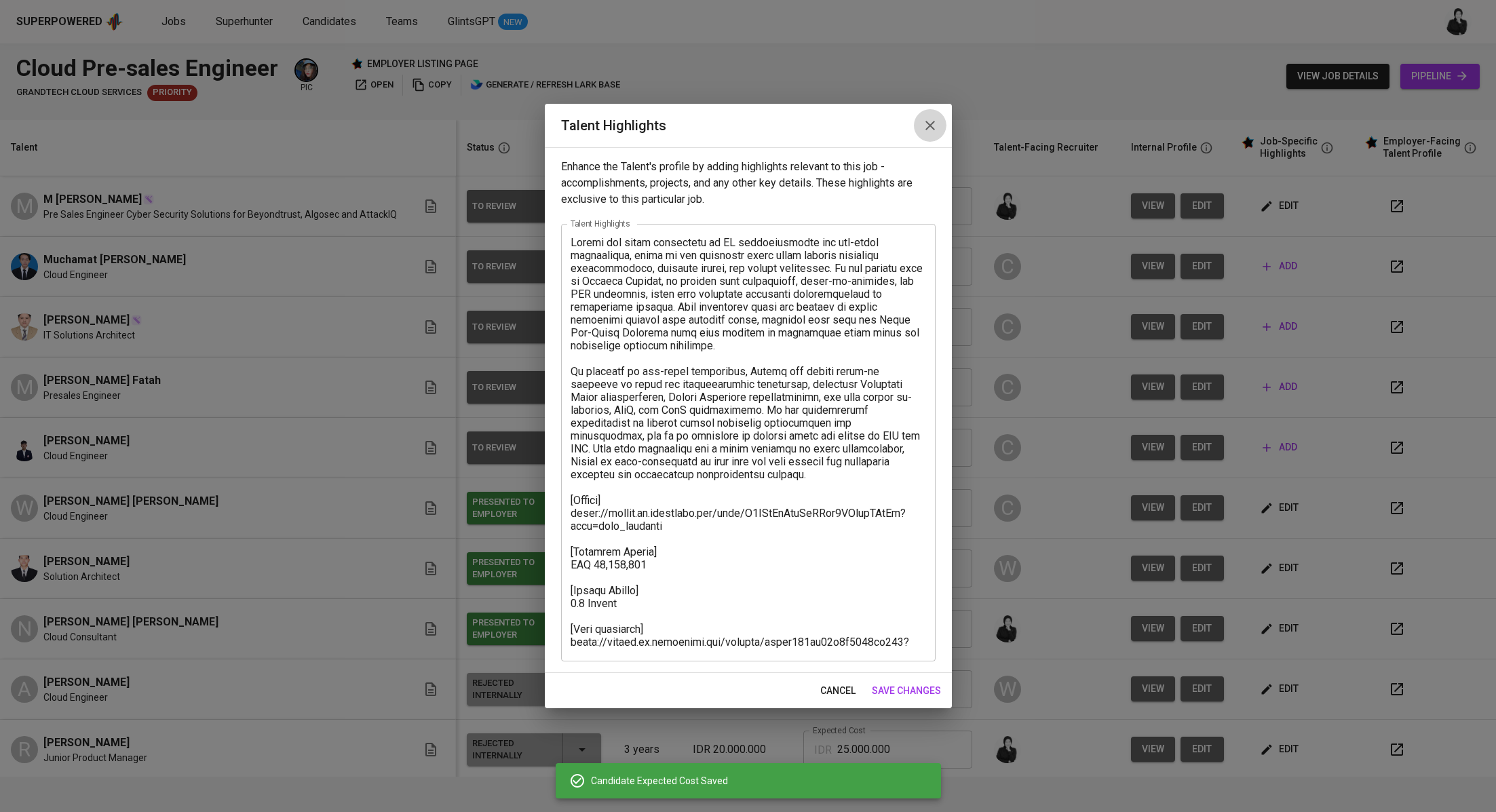
click at [940, 126] on button "button" at bounding box center [929, 125] width 32 height 32
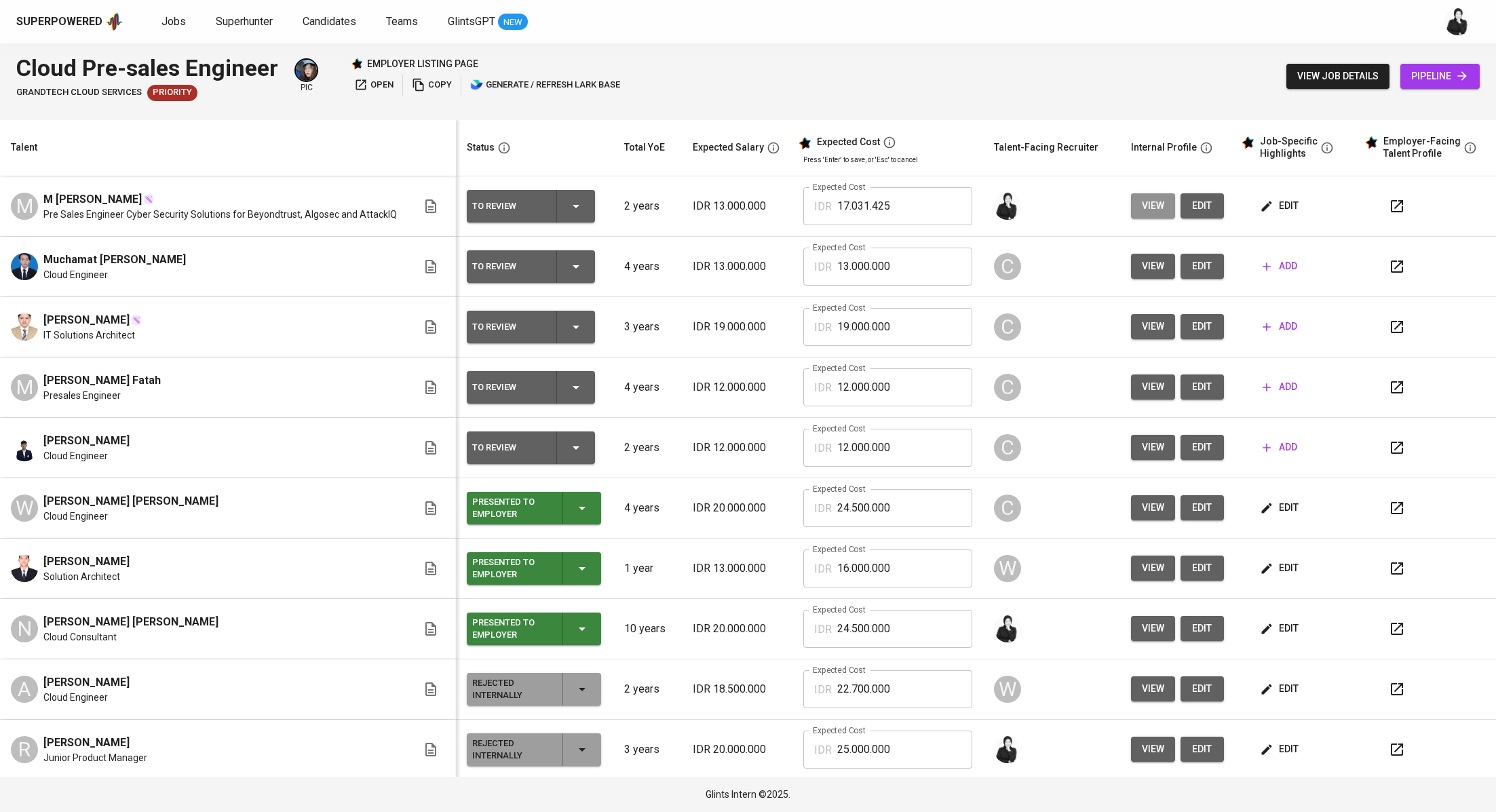
click at [1141, 213] on span "view" at bounding box center [1152, 206] width 23 height 17
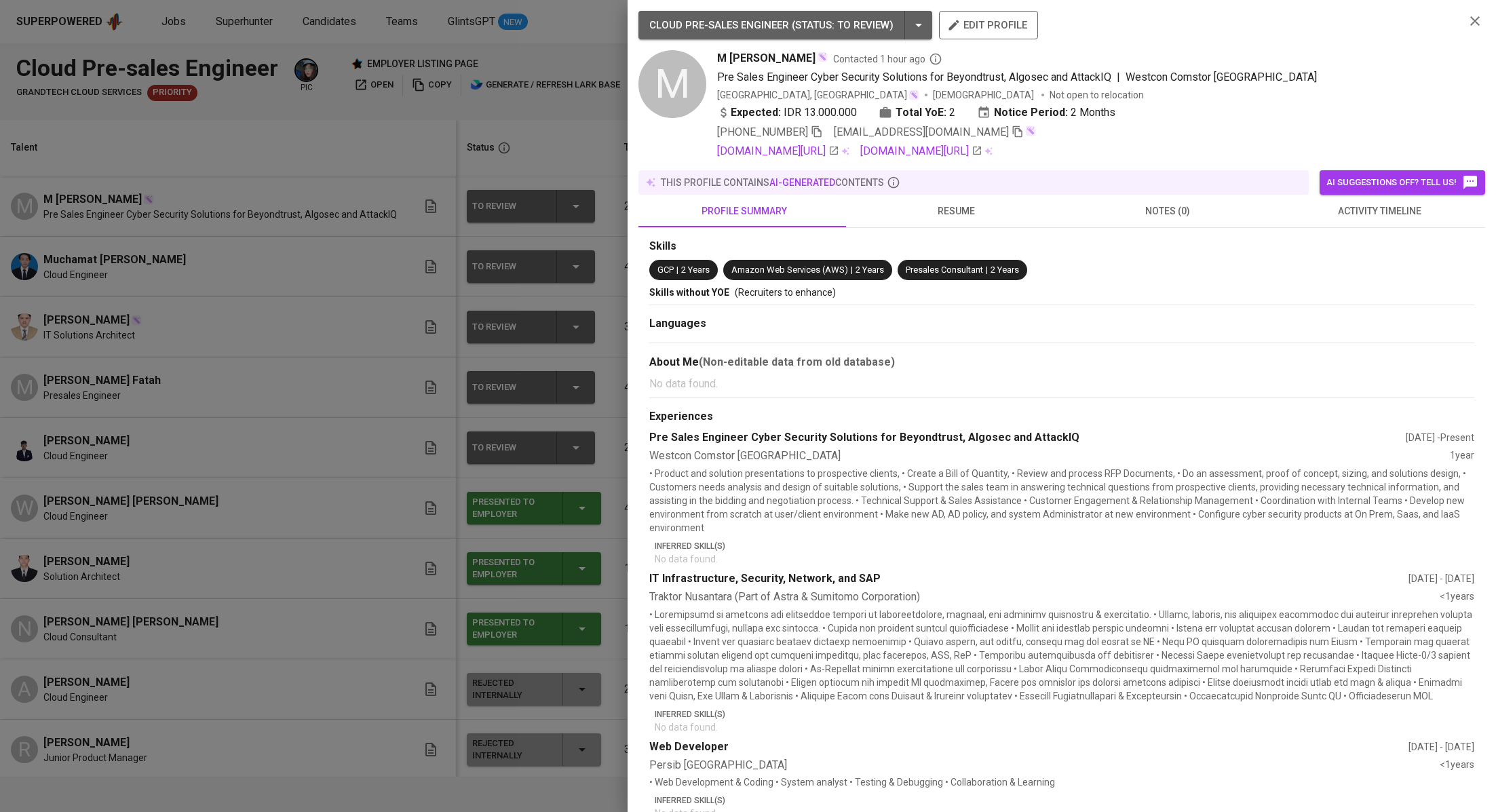
click at [489, 125] on div at bounding box center [748, 406] width 1496 height 812
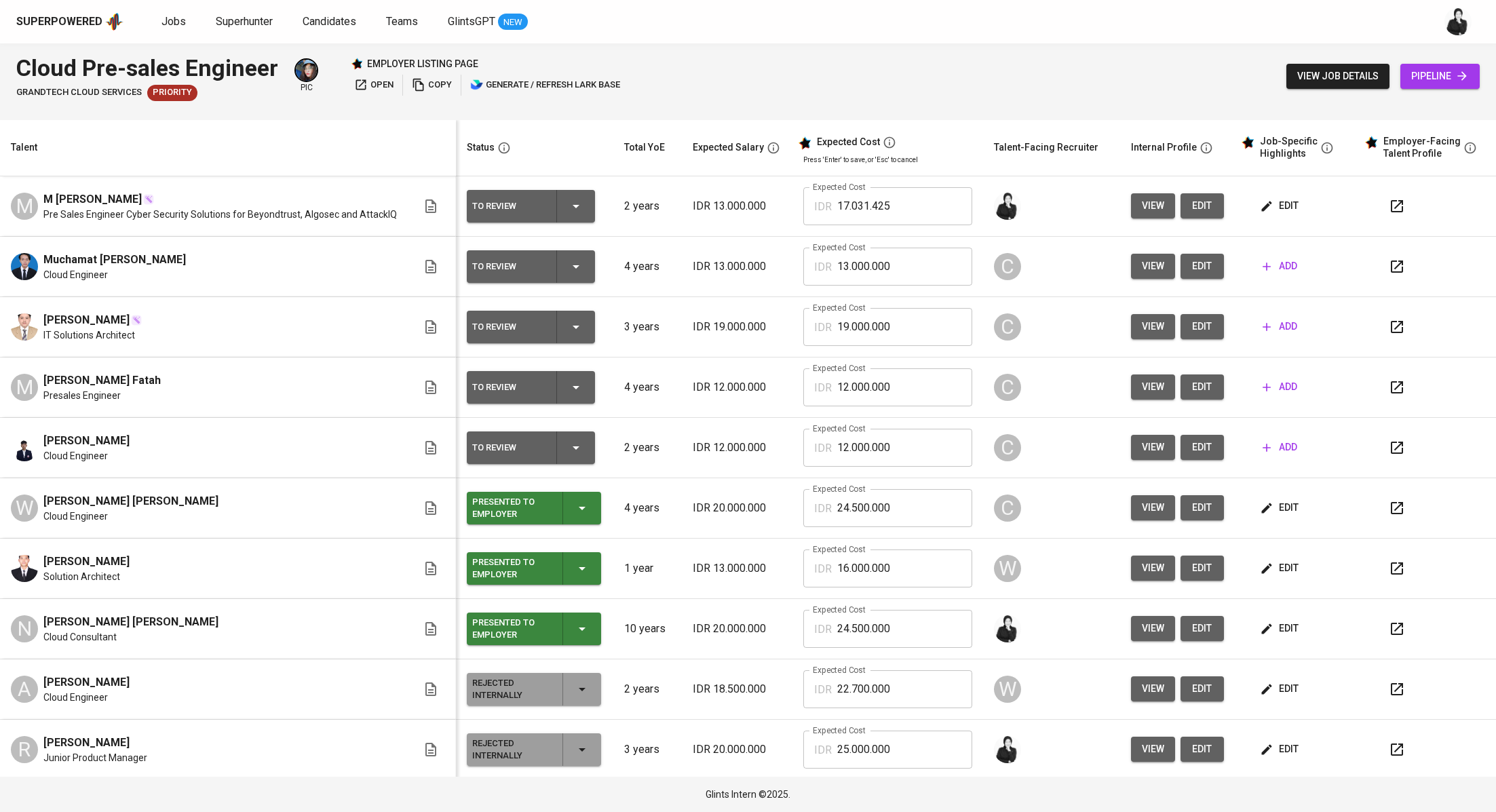
click at [1180, 208] on button "edit" at bounding box center [1202, 206] width 43 height 25
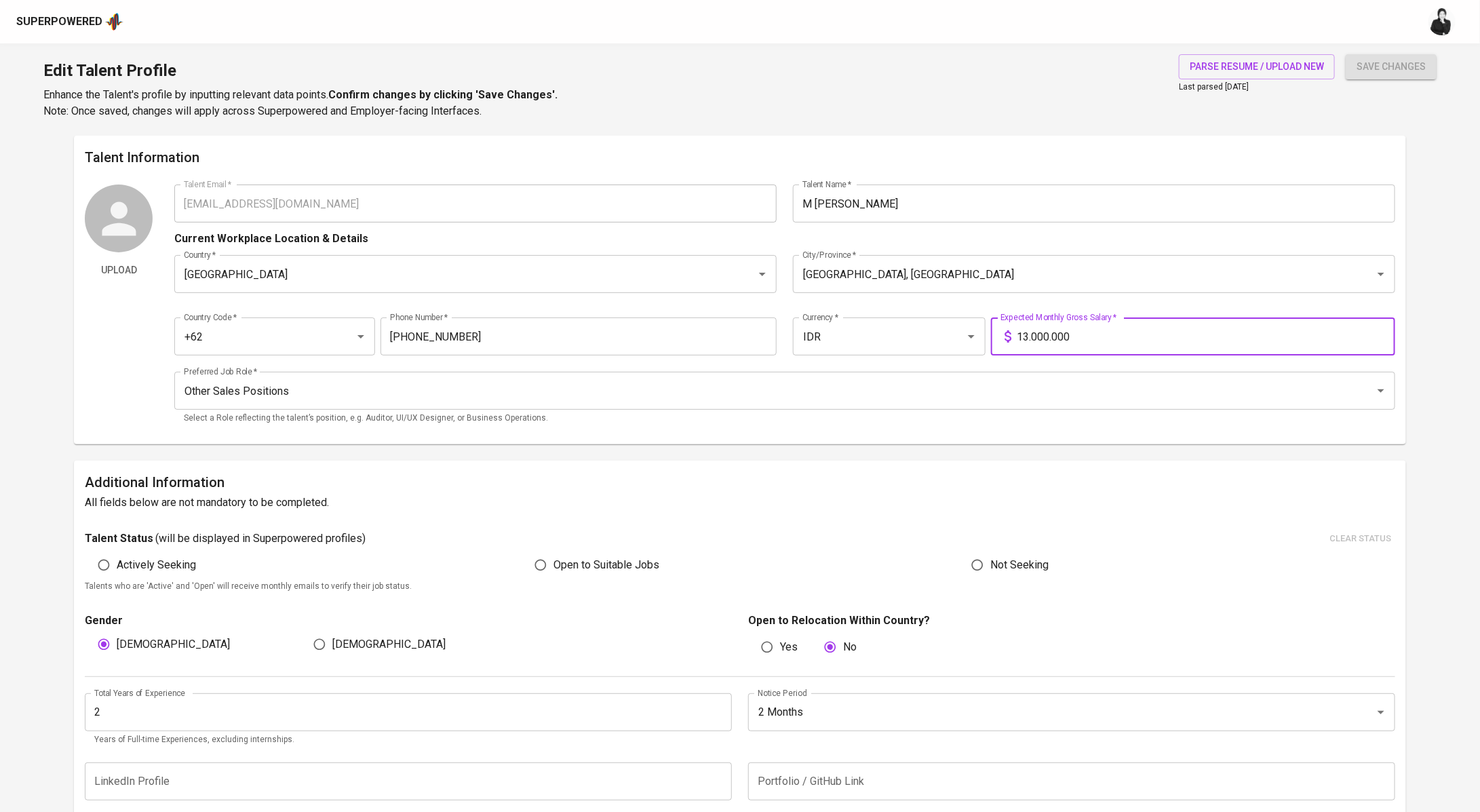
click at [1030, 335] on input "13.000.000" at bounding box center [1206, 336] width 379 height 38
type input "14.000.000"
click at [1402, 60] on span "save changes" at bounding box center [1391, 67] width 69 height 17
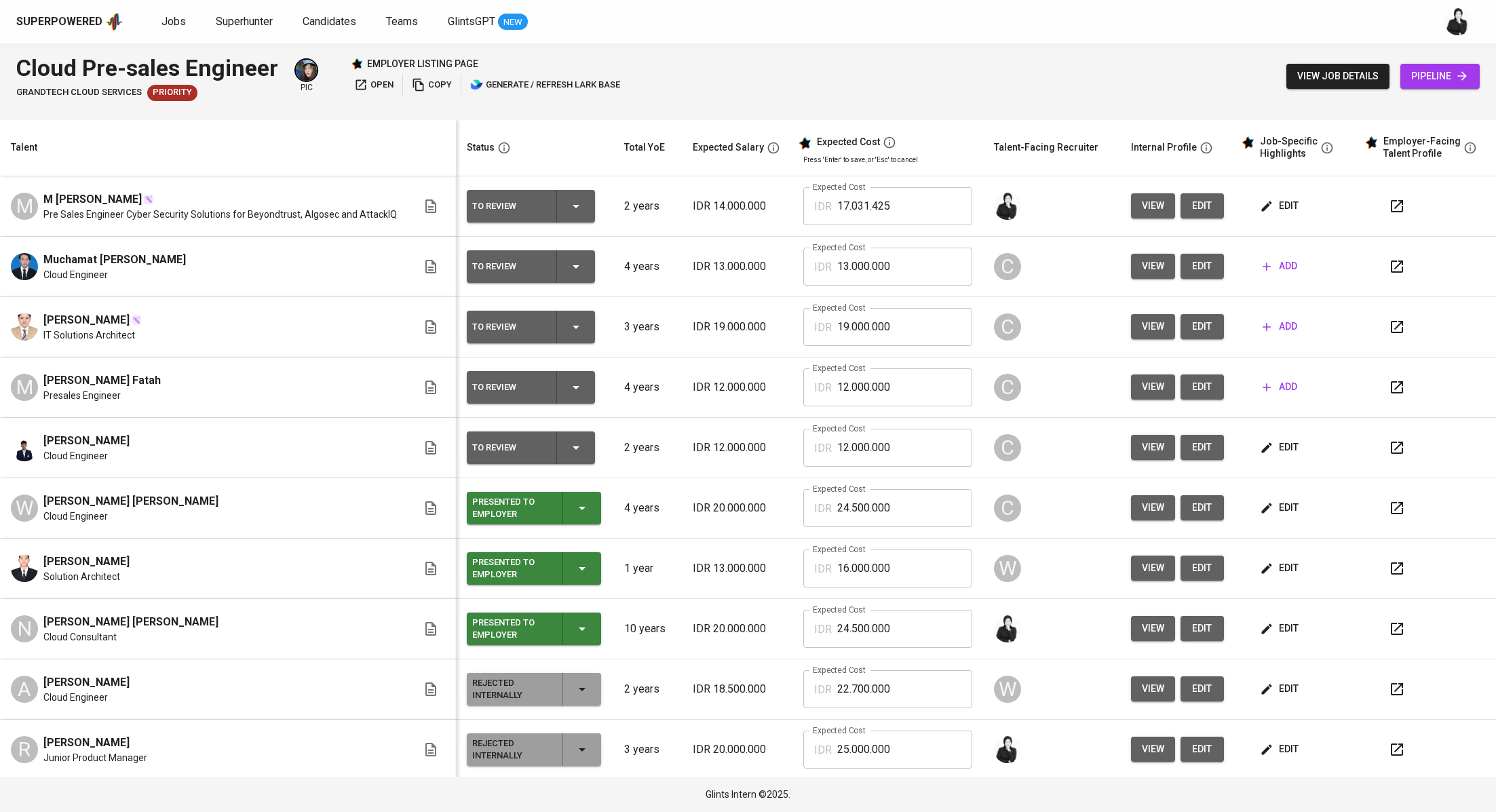
click at [1283, 206] on button "edit" at bounding box center [1280, 206] width 47 height 25
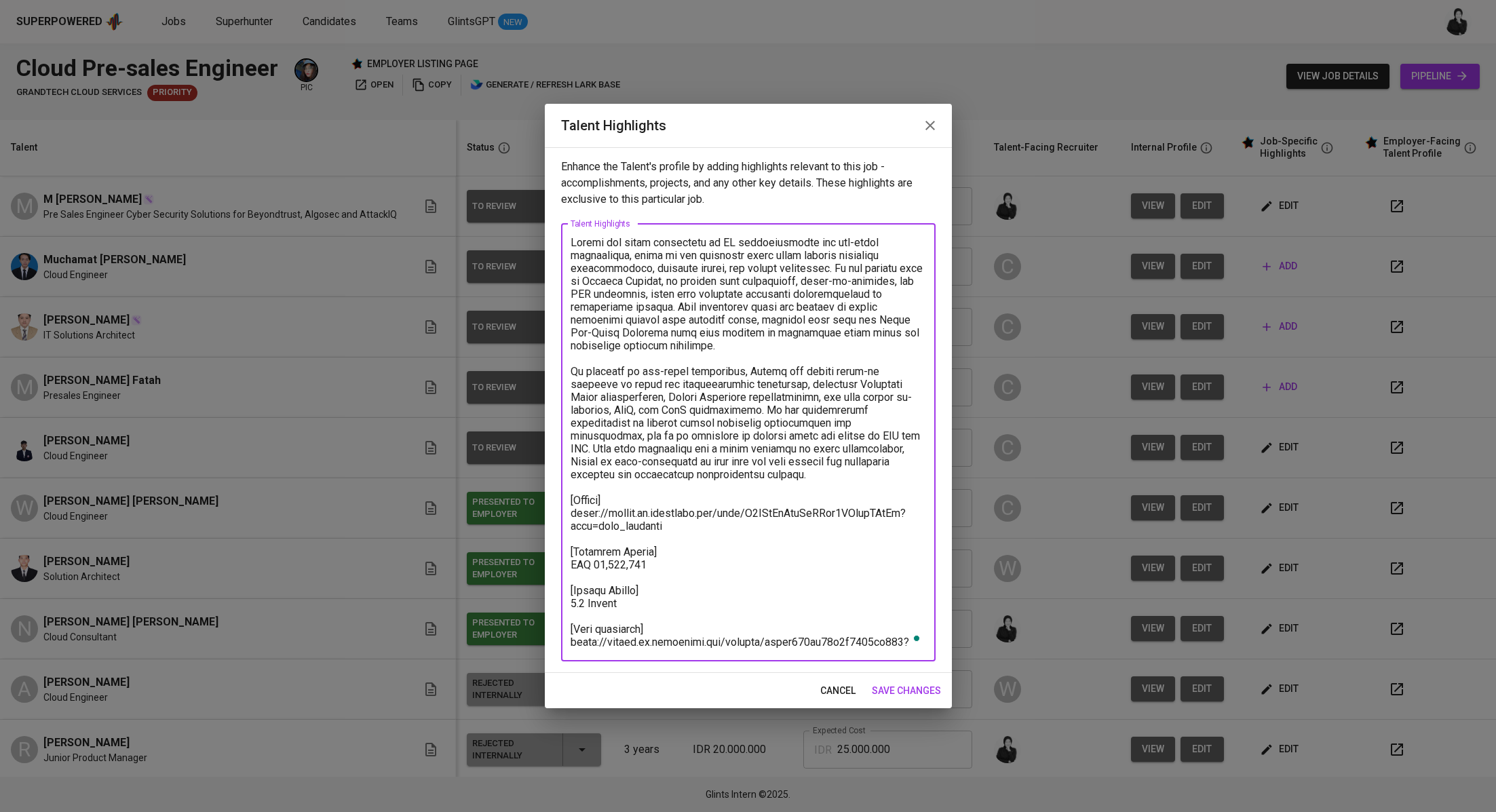
drag, startPoint x: 691, startPoint y: 422, endPoint x: 540, endPoint y: 243, distance: 234.2
click at [540, 243] on div "Talent Highlights Enhance the Talent's profile by adding highlights relevant to…" at bounding box center [748, 406] width 1496 height 812
paste textarea "loremi dolorsit ame-conse adipiscing, elitse doeius temp inci UT laboreetdolore…"
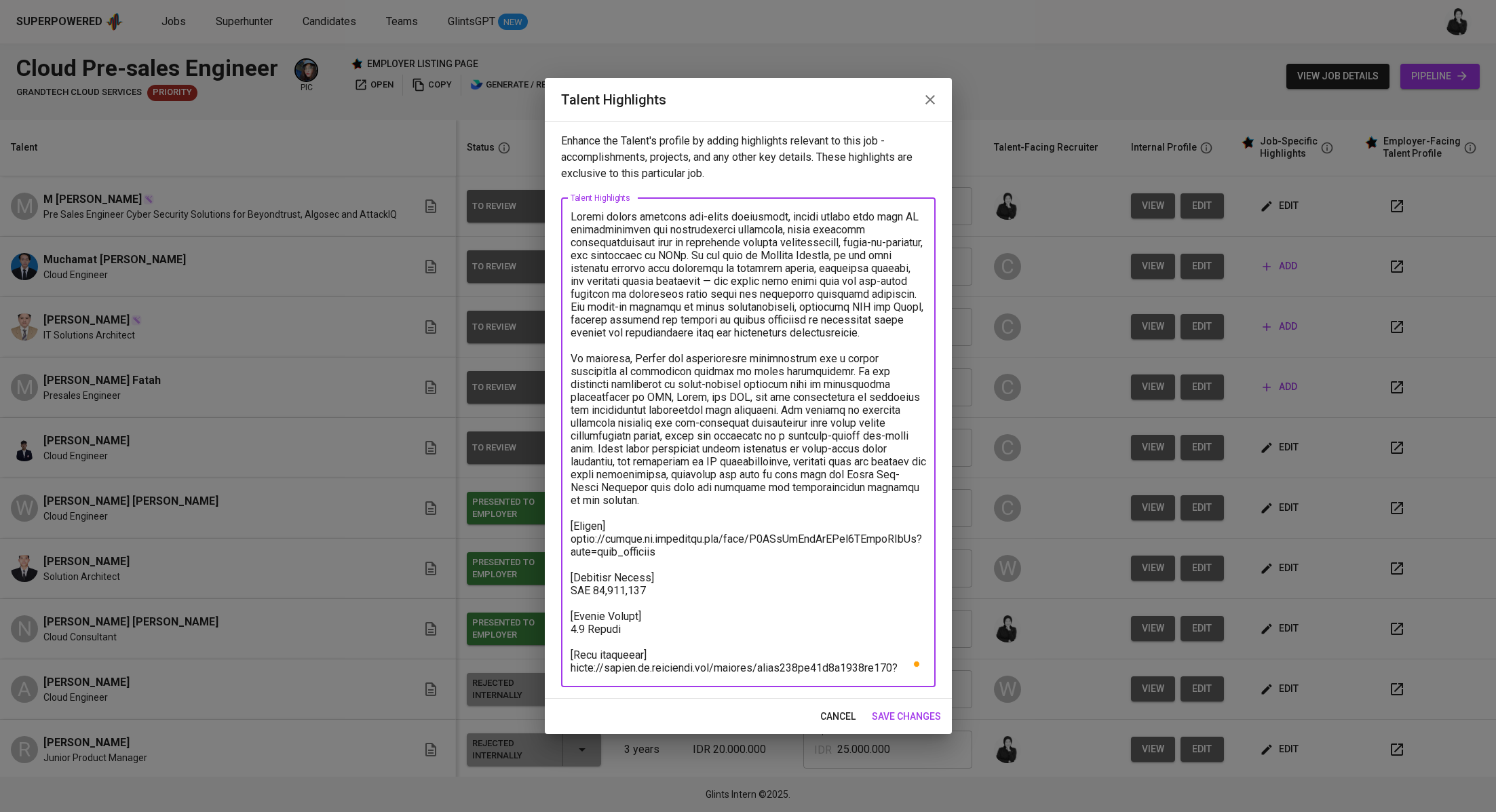
drag, startPoint x: 696, startPoint y: 281, endPoint x: 873, endPoint y: 292, distance: 177.3
click at [873, 292] on textarea "To enrich screen reader interactions, please activate Accessibility in Grammarl…" at bounding box center [748, 442] width 355 height 464
click at [664, 333] on textarea "To enrich screen reader interactions, please activate Accessibility in Grammarl…" at bounding box center [748, 442] width 355 height 464
type textarea "Loremi dolors ametcons adi-elits doeiusmodt, incidi utlabo etdo magn AL enimadm…"
click at [891, 717] on span "save changes" at bounding box center [906, 716] width 69 height 17
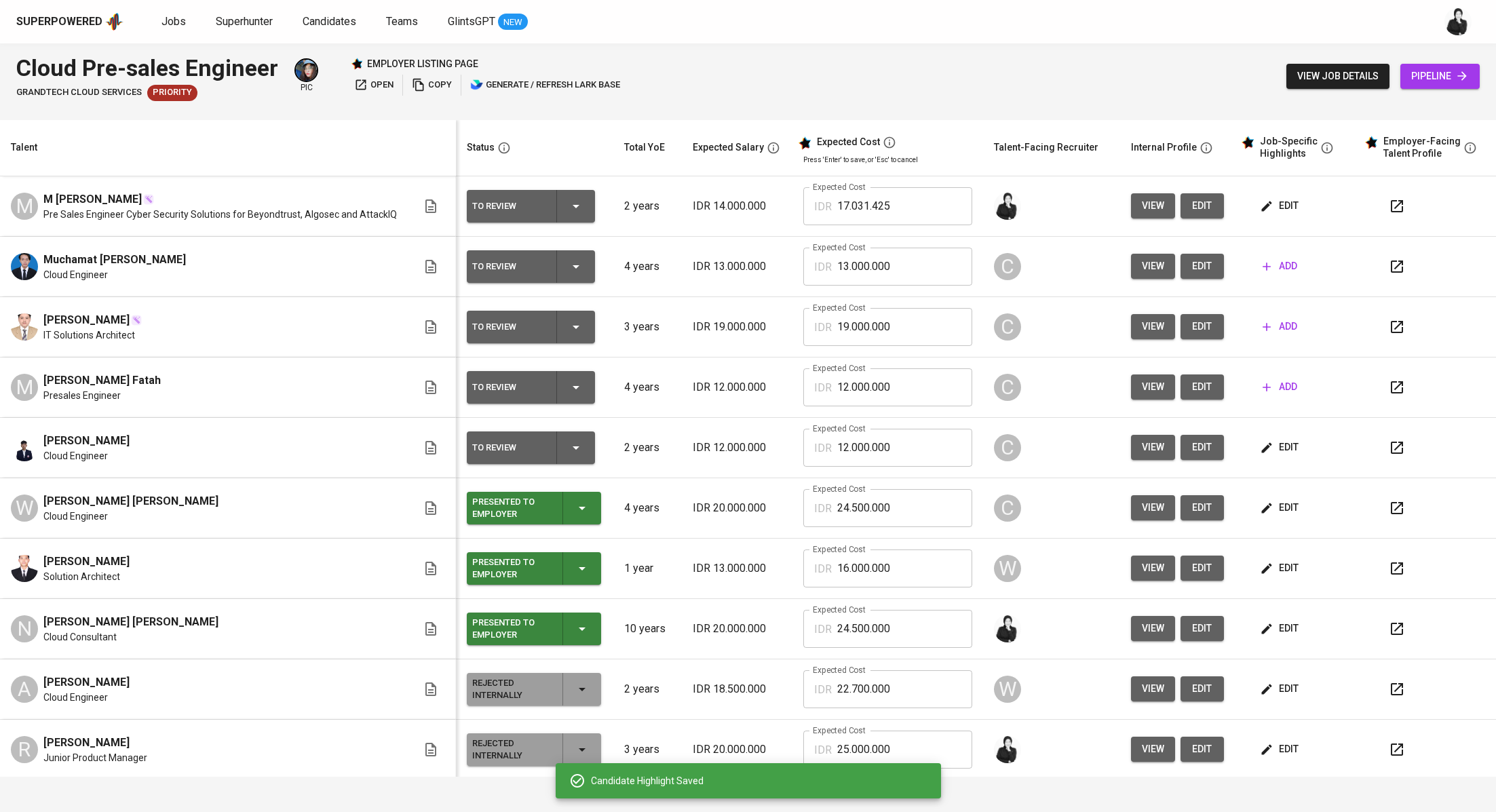
click at [1390, 211] on icon "button" at bounding box center [1397, 206] width 12 height 12
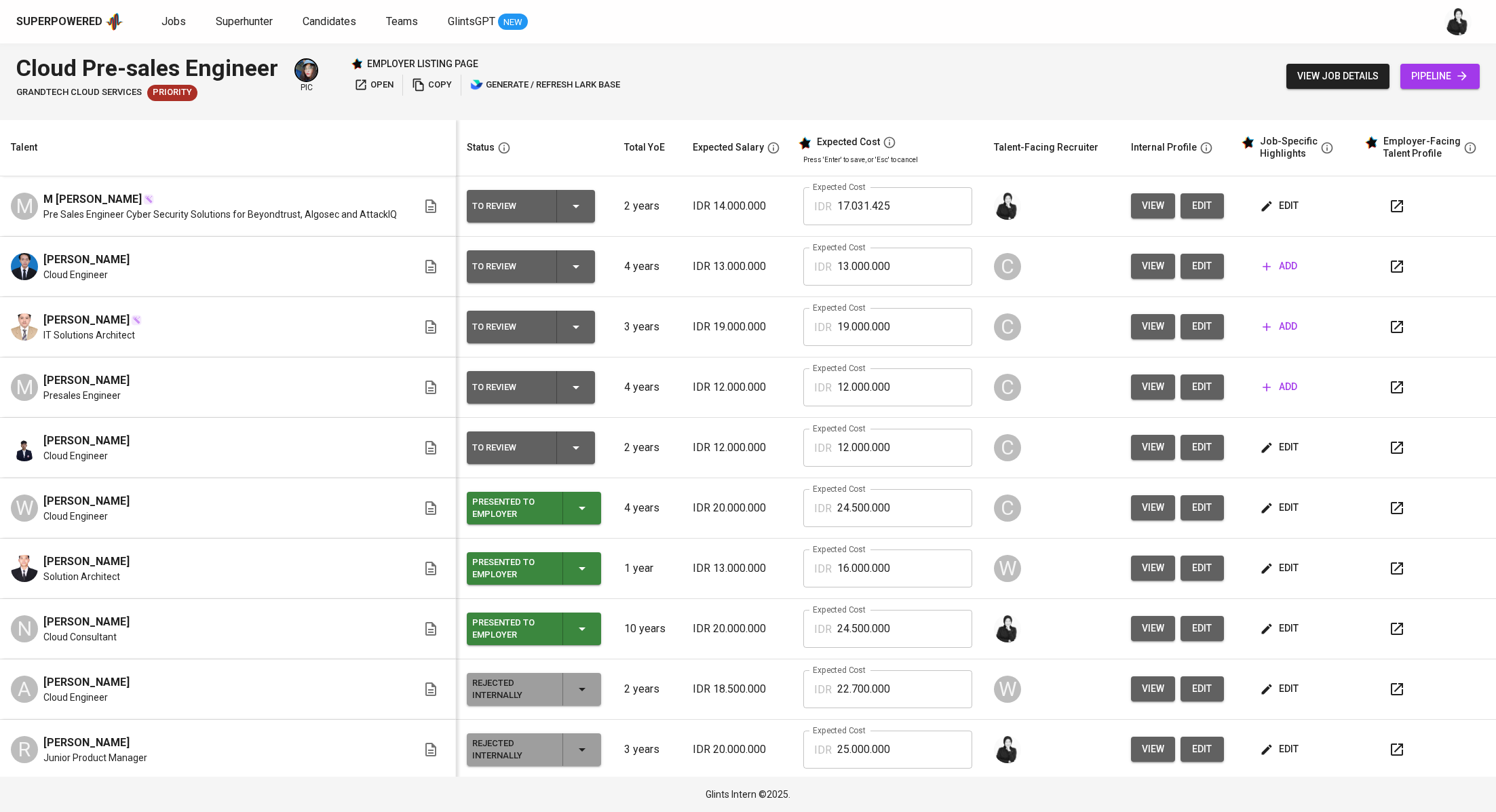
click at [1396, 259] on div at bounding box center [1432, 266] width 104 height 32
click at [1388, 265] on icon "button" at bounding box center [1397, 267] width 16 height 16
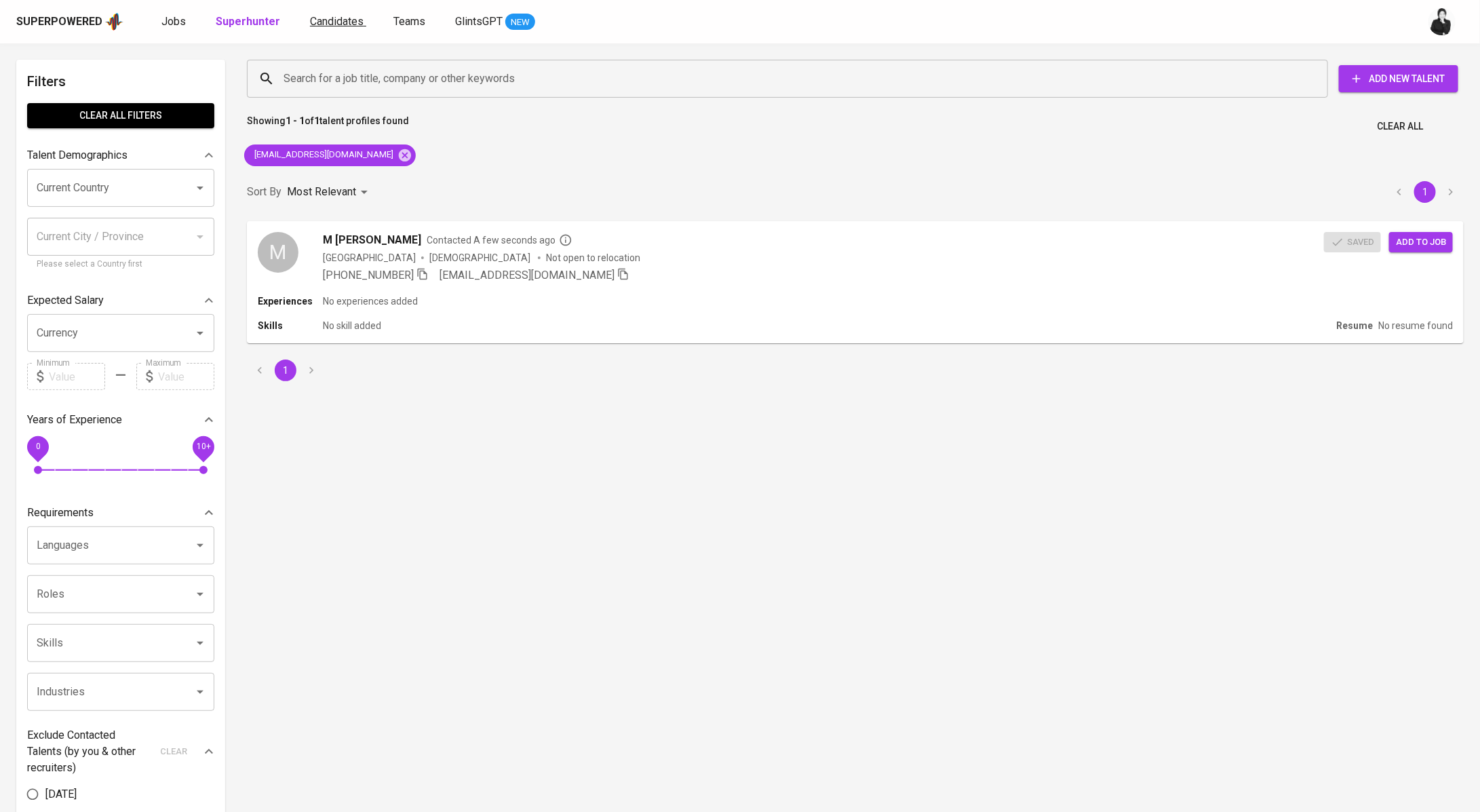
click at [312, 25] on span "Candidates" at bounding box center [337, 21] width 53 height 13
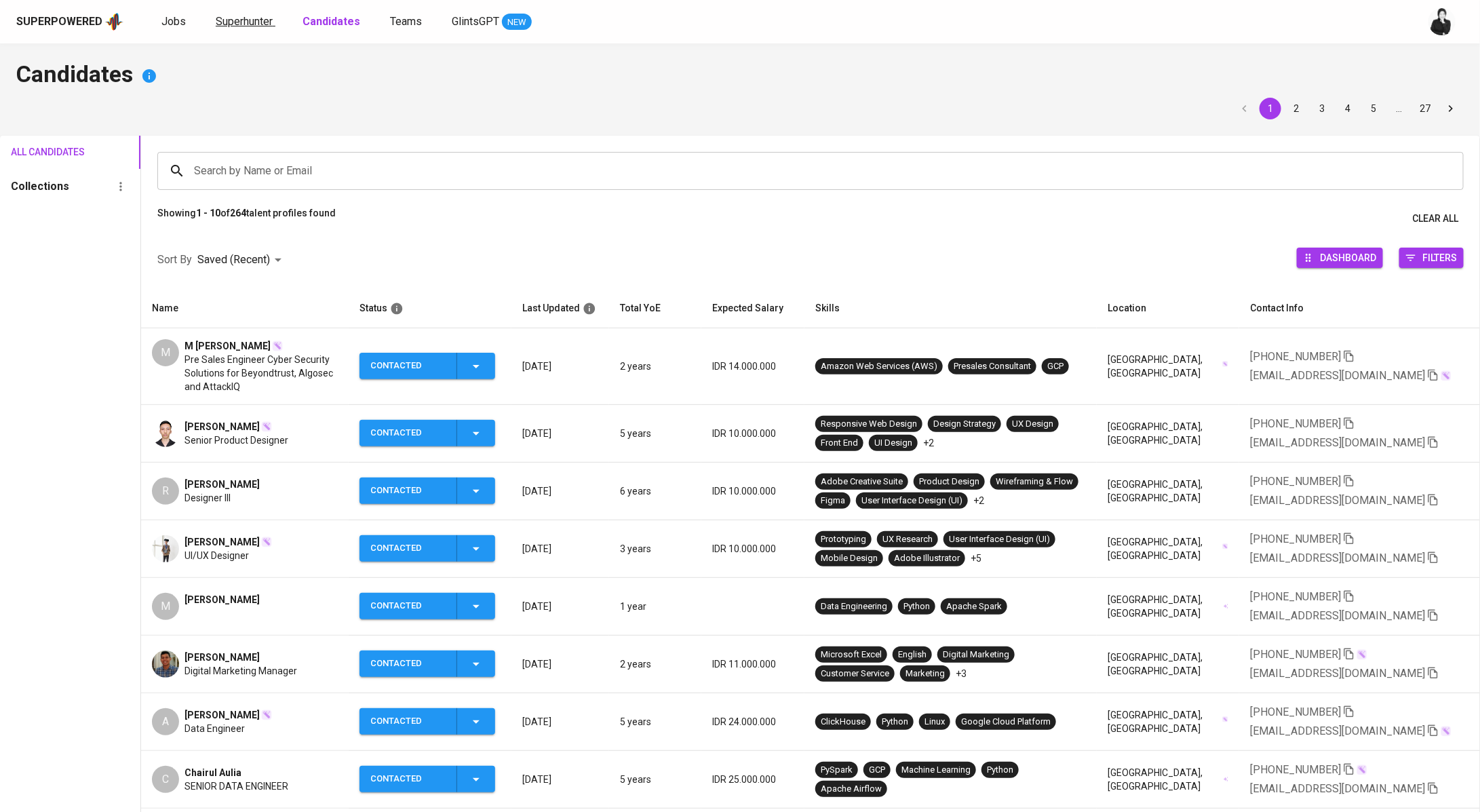
click at [240, 20] on span "Superhunter" at bounding box center [243, 21] width 57 height 13
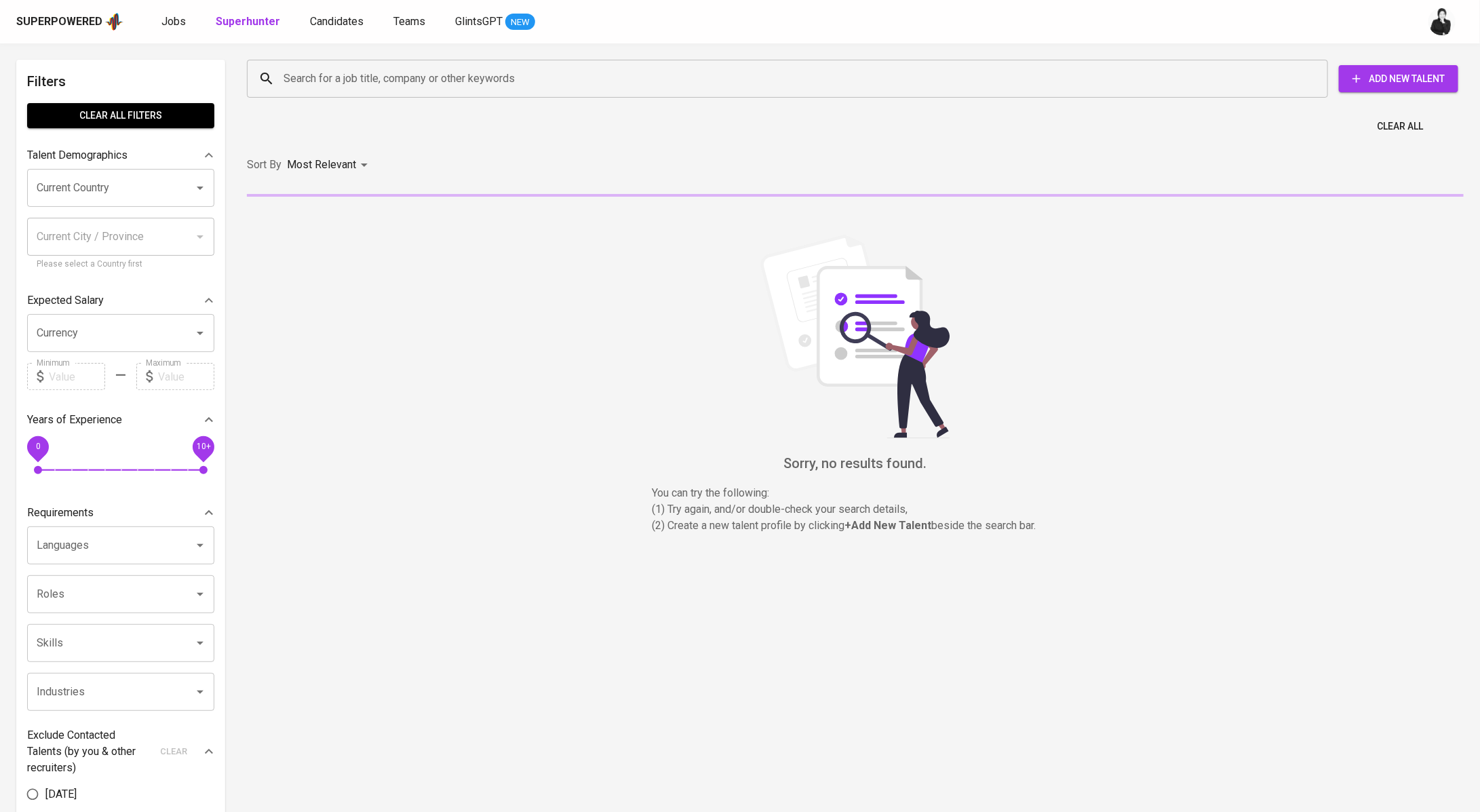
click at [376, 79] on input "Search for a job title, company or other keywords" at bounding box center [790, 79] width 1021 height 26
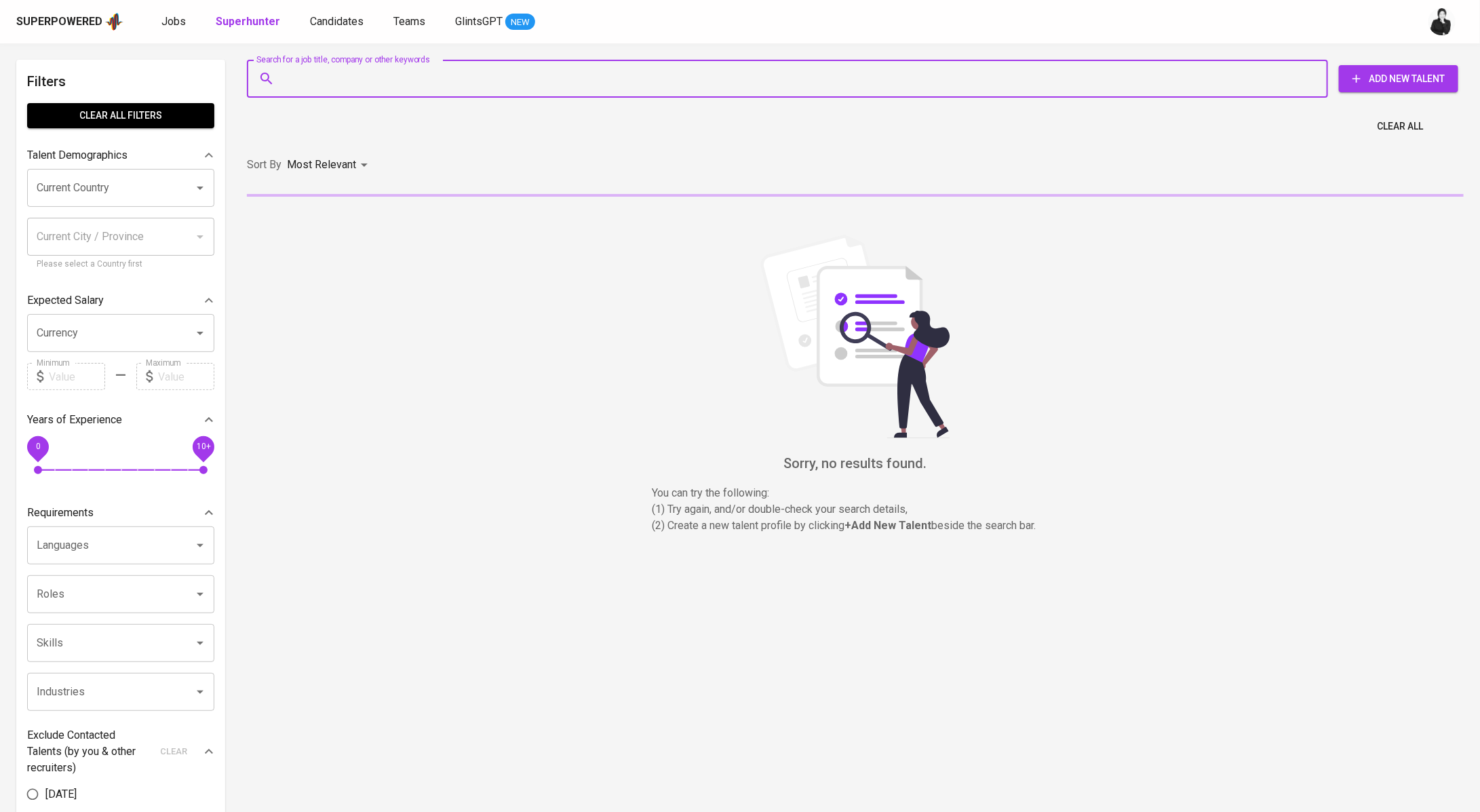
paste input "richardnicolas9502@gmail.com"
type input "richardnicolas9502@gmail.com"
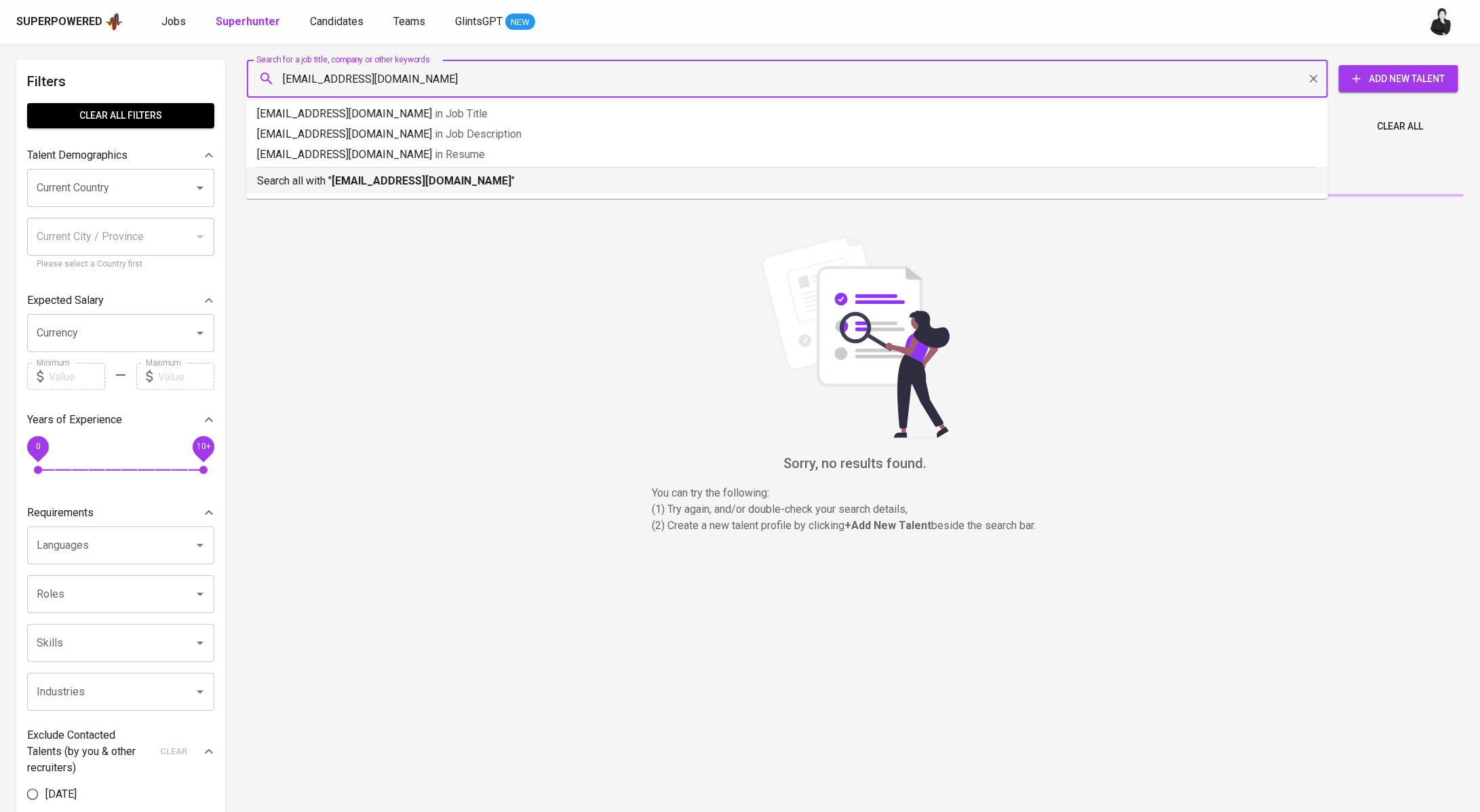
click at [379, 182] on b "richardnicolas9502@gmail.com" at bounding box center [422, 180] width 180 height 13
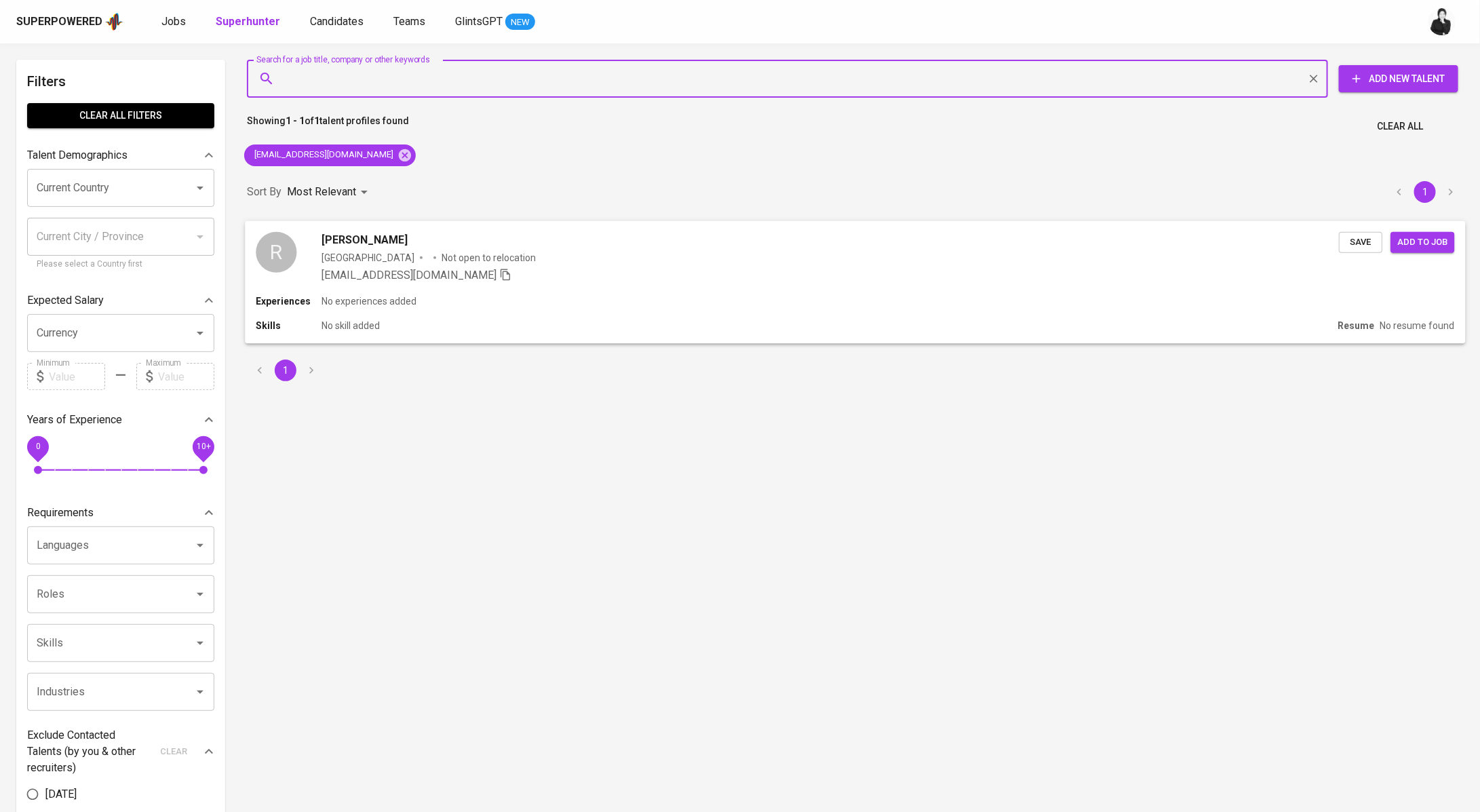
click at [1356, 251] on button "Save" at bounding box center [1360, 241] width 43 height 21
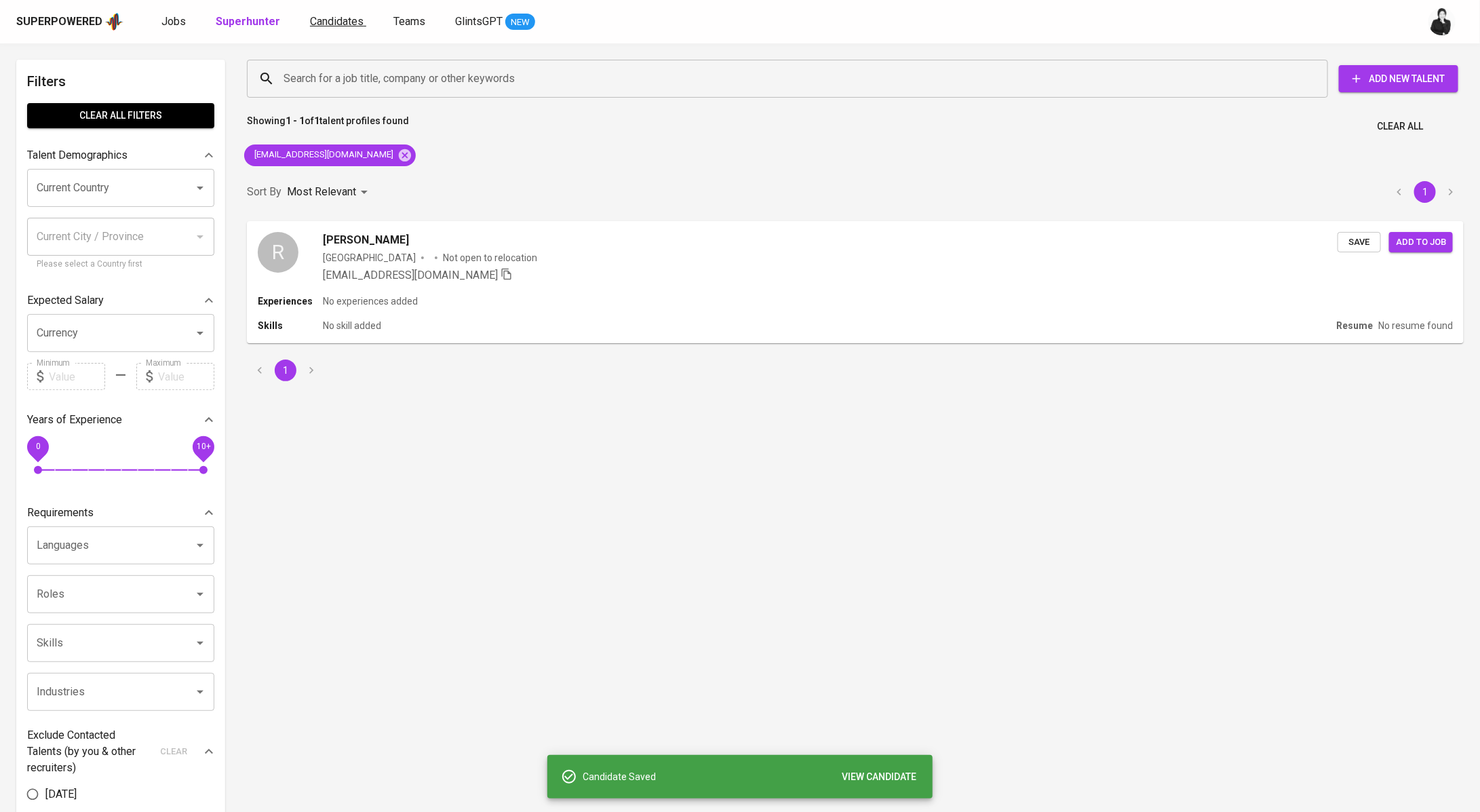
click at [336, 19] on span "Candidates" at bounding box center [337, 21] width 53 height 13
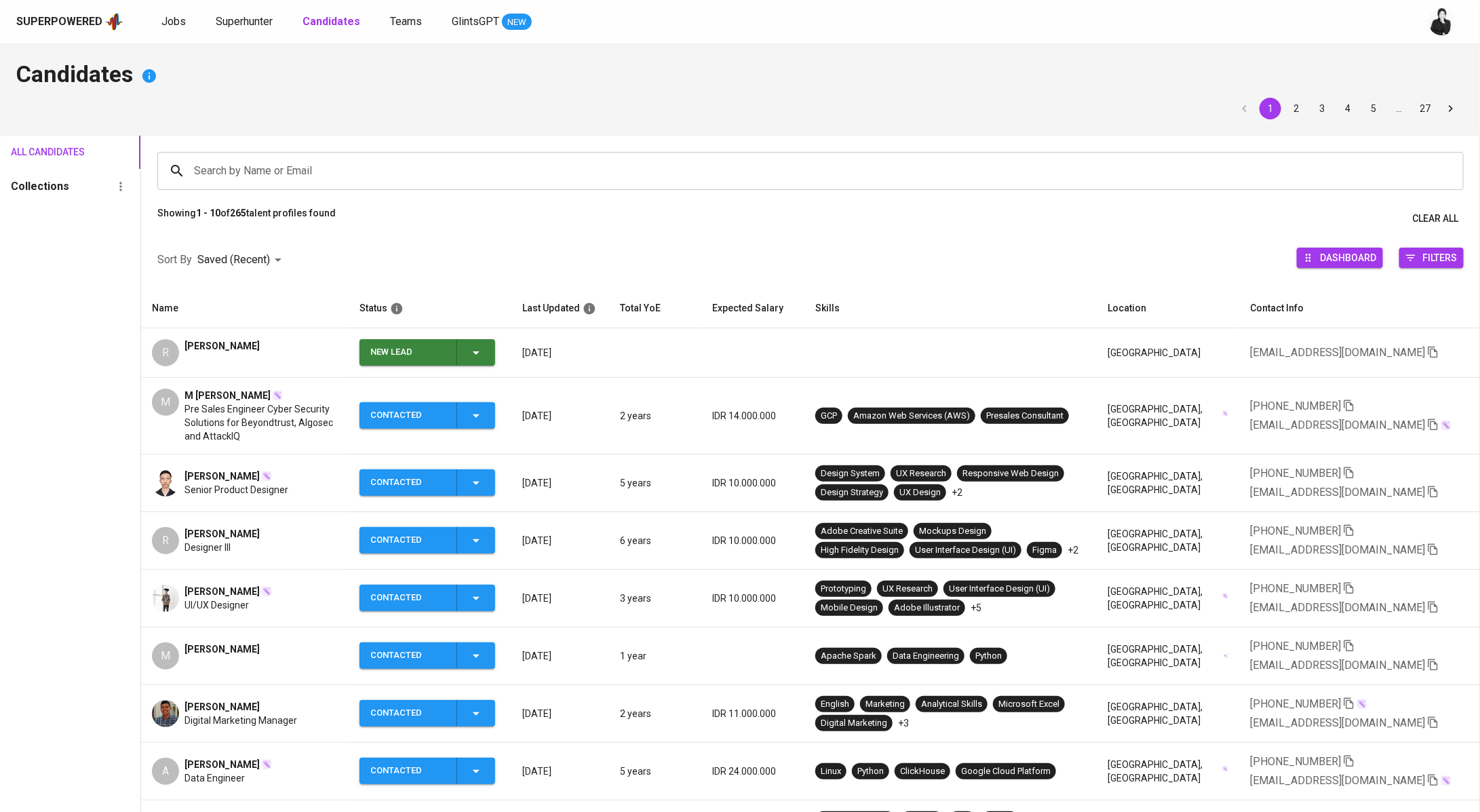
click at [495, 355] on button "New Lead" at bounding box center [427, 352] width 136 height 27
click at [475, 417] on li "Contacted" at bounding box center [433, 409] width 136 height 25
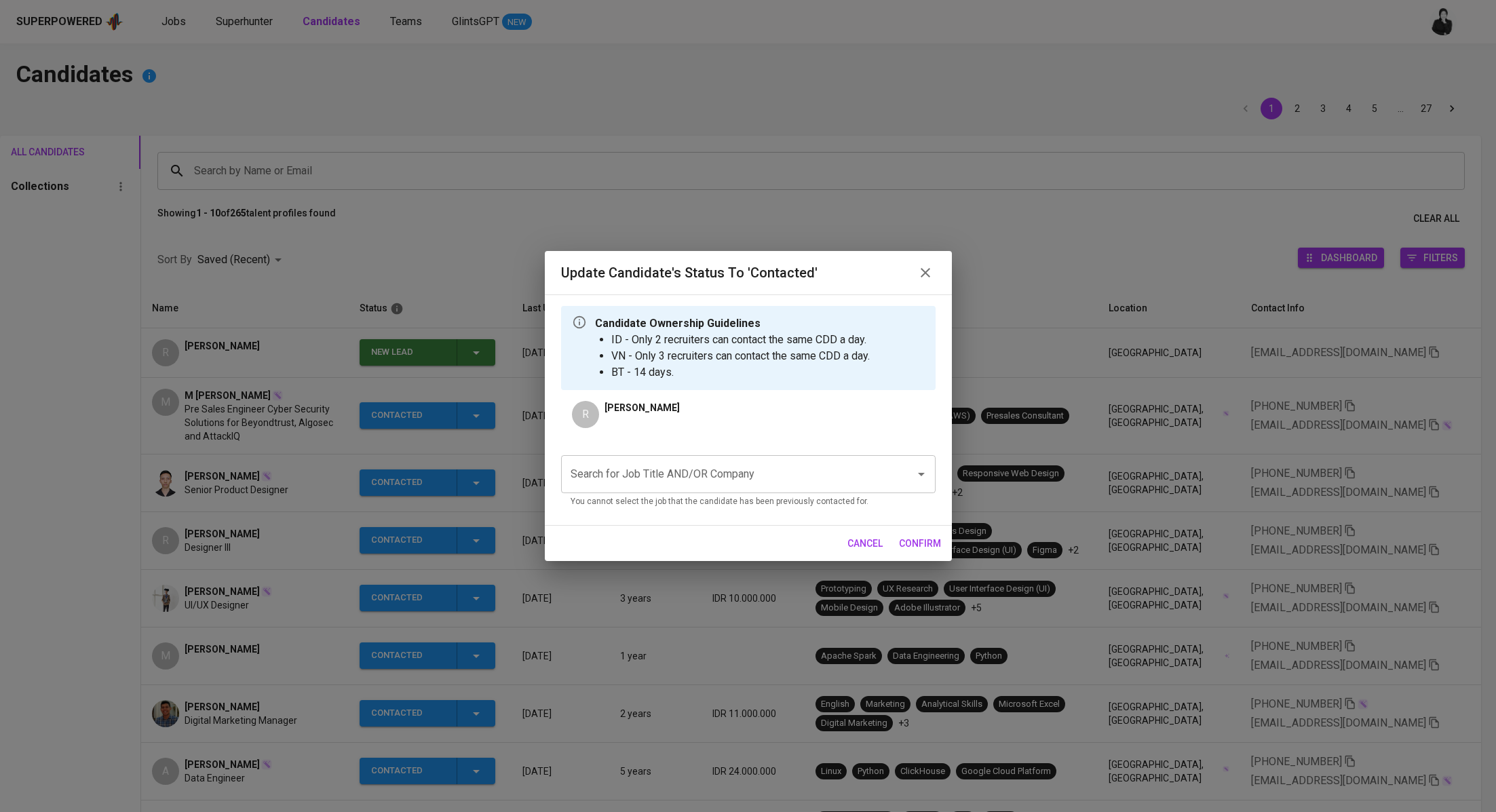
click at [731, 488] on div "Search for Job Title AND/OR Company" at bounding box center [748, 474] width 375 height 38
click at [730, 512] on li "Cloud Pre-sales Engineer (GrandTech Cloud Services)" at bounding box center [748, 514] width 375 height 25
type input "gran"
click at [916, 546] on span "confirm" at bounding box center [919, 543] width 42 height 17
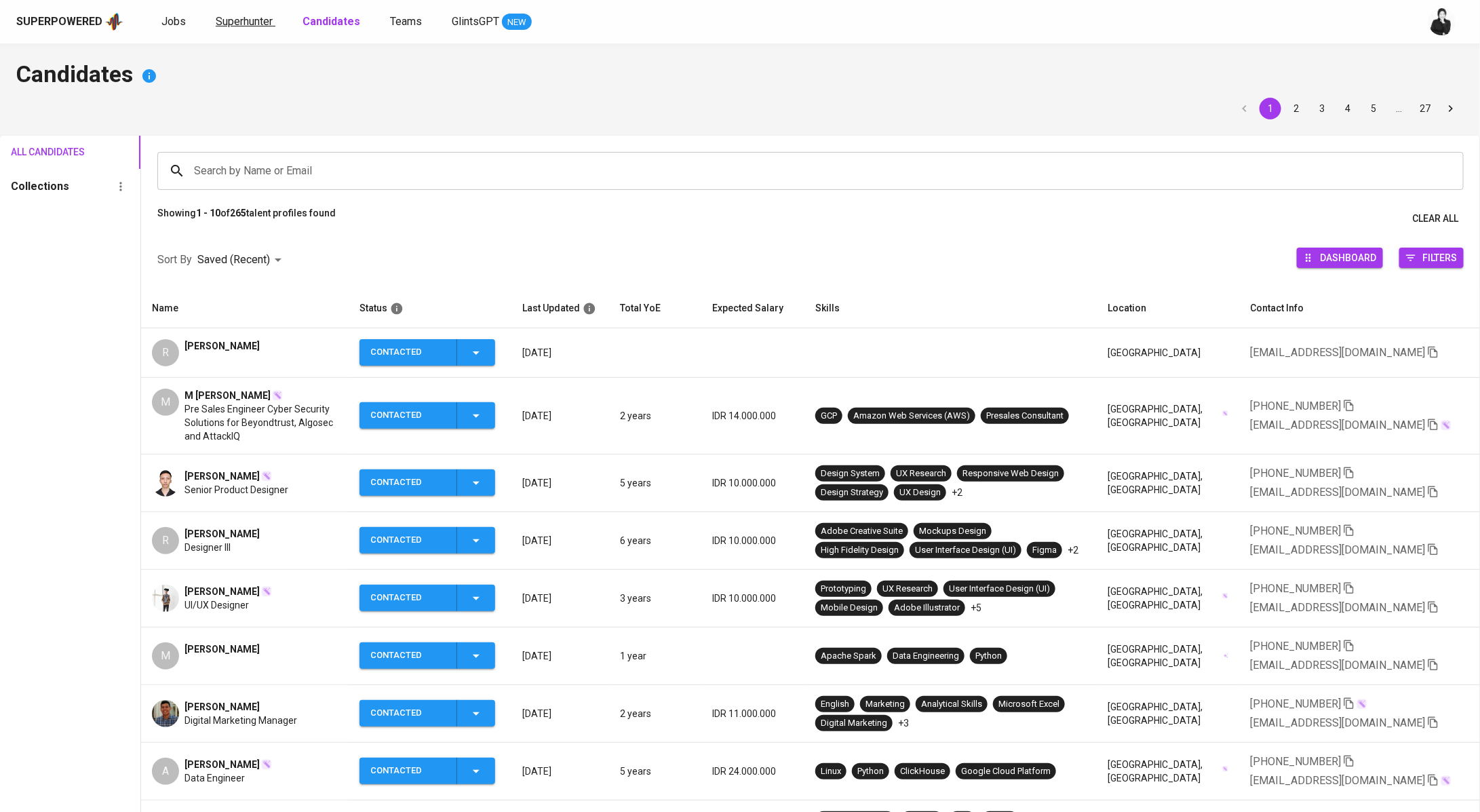
click at [241, 15] on span "Superhunter" at bounding box center [243, 21] width 57 height 13
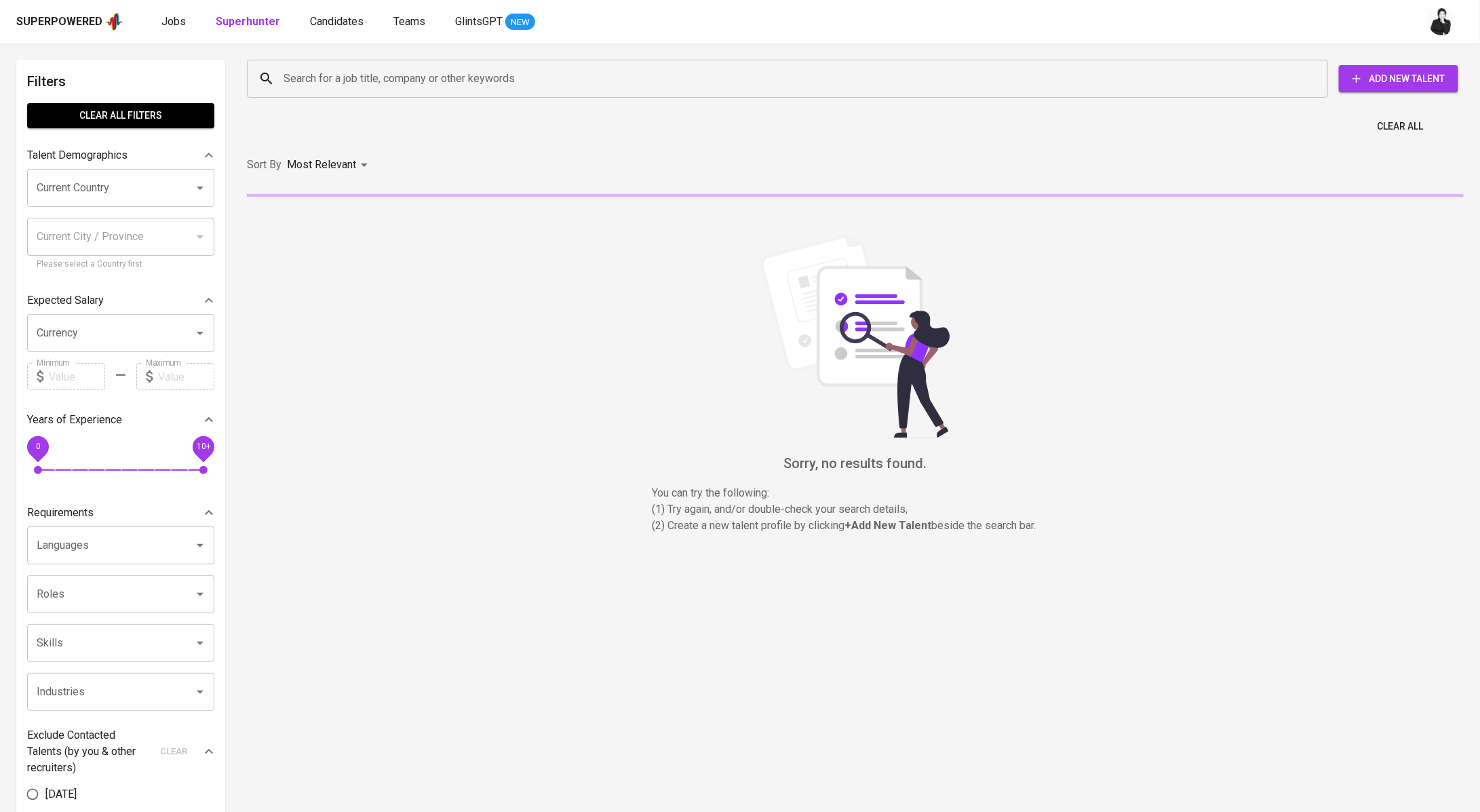
click at [708, 81] on input "Search for a job title, company or other keywords" at bounding box center [790, 79] width 1021 height 26
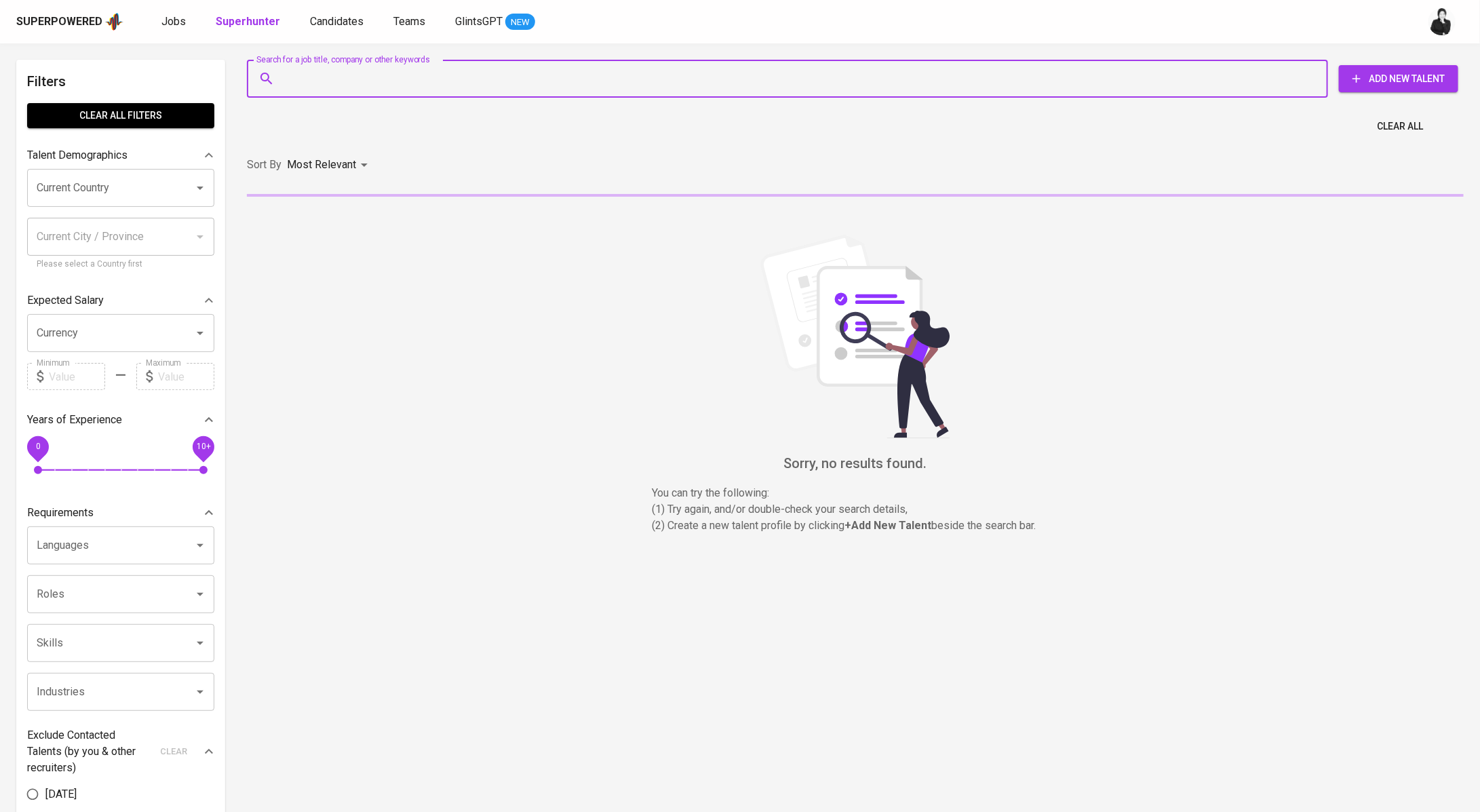
paste input "richardnicolas9502@gmail.com"
type input "richardnicolas9502@gmail.com"
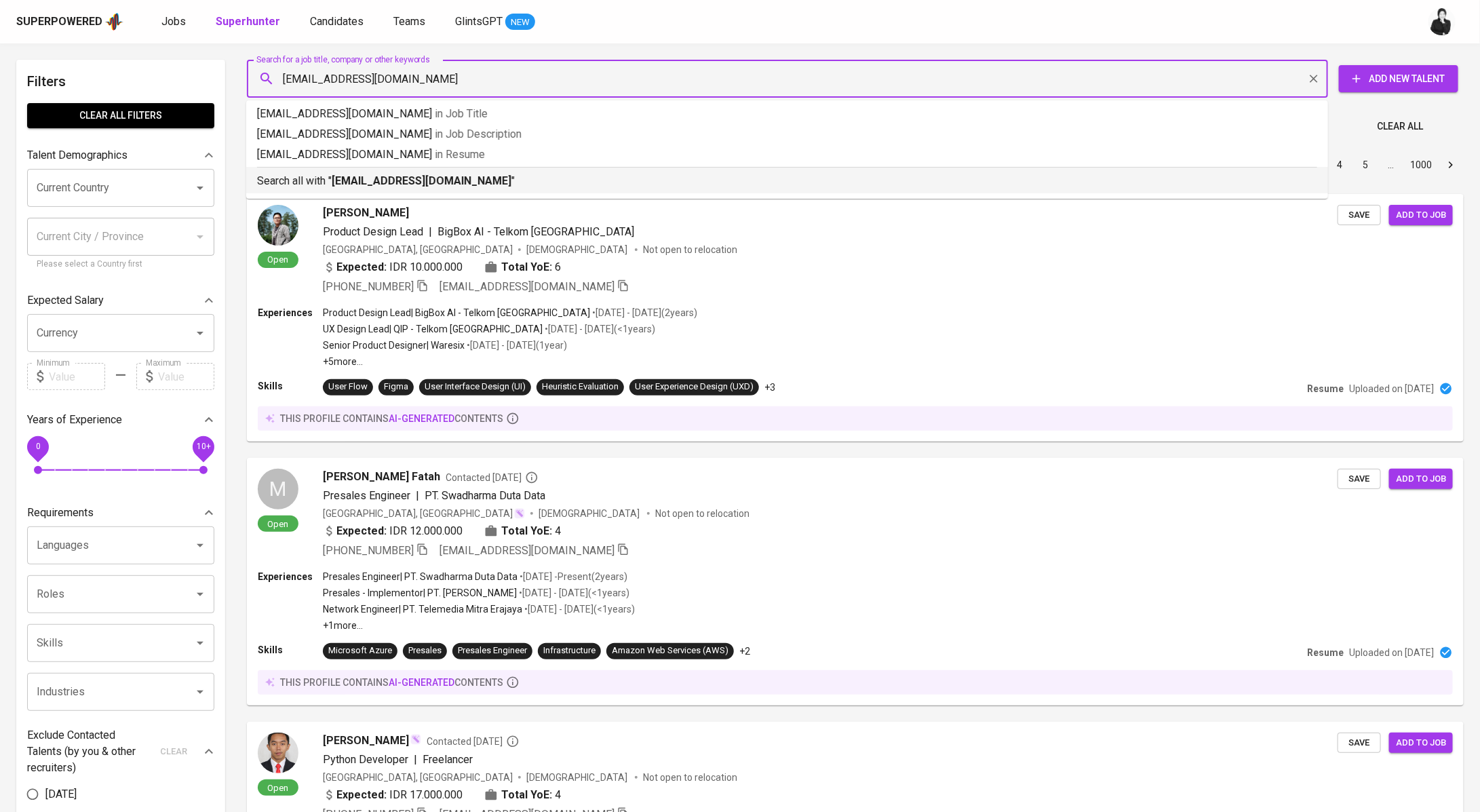
click at [597, 191] on li "Search all with " richardnicolas9502@gmail.com "" at bounding box center [787, 180] width 1082 height 27
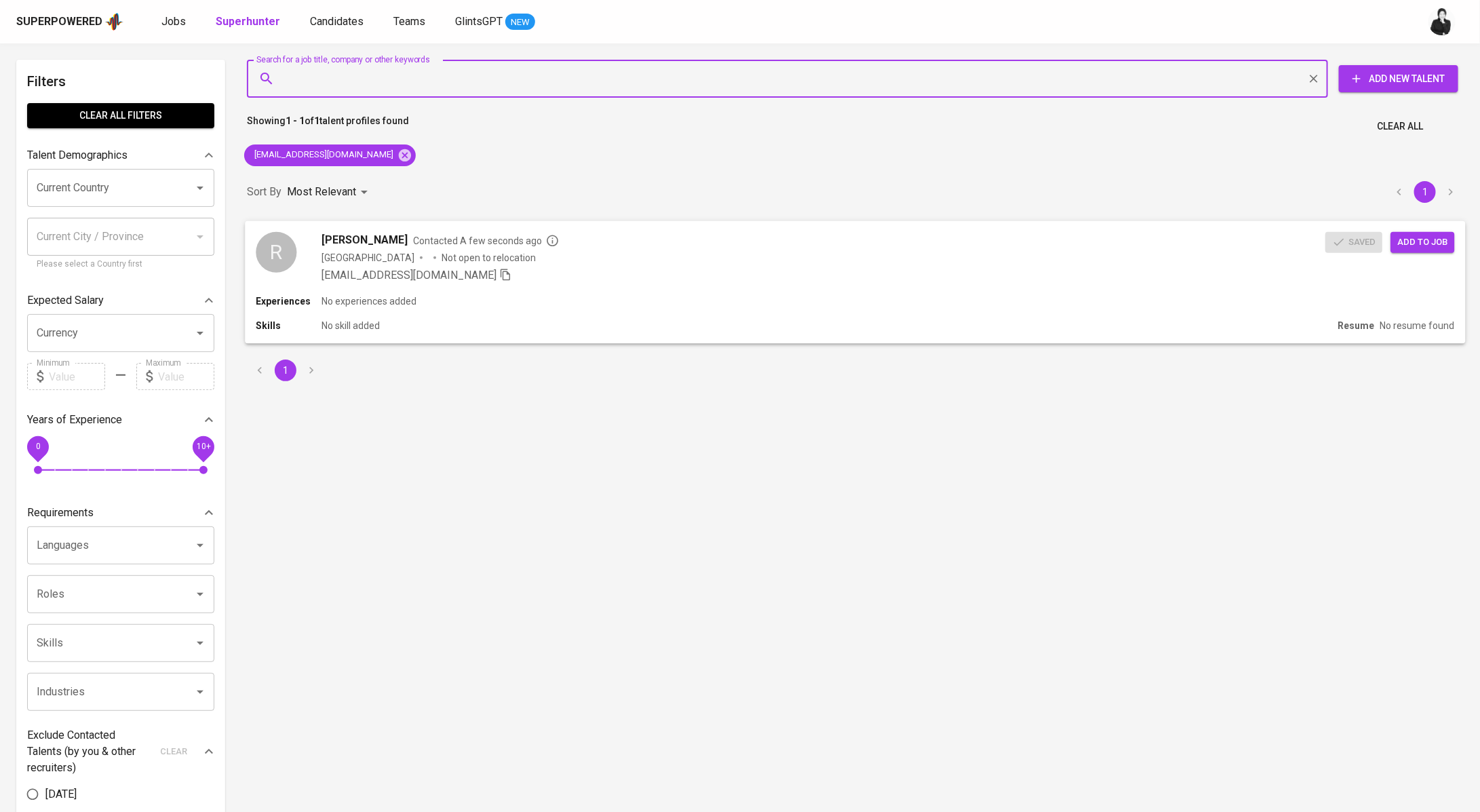
click at [1418, 230] on div "Saved Add to job" at bounding box center [1392, 239] width 135 height 27
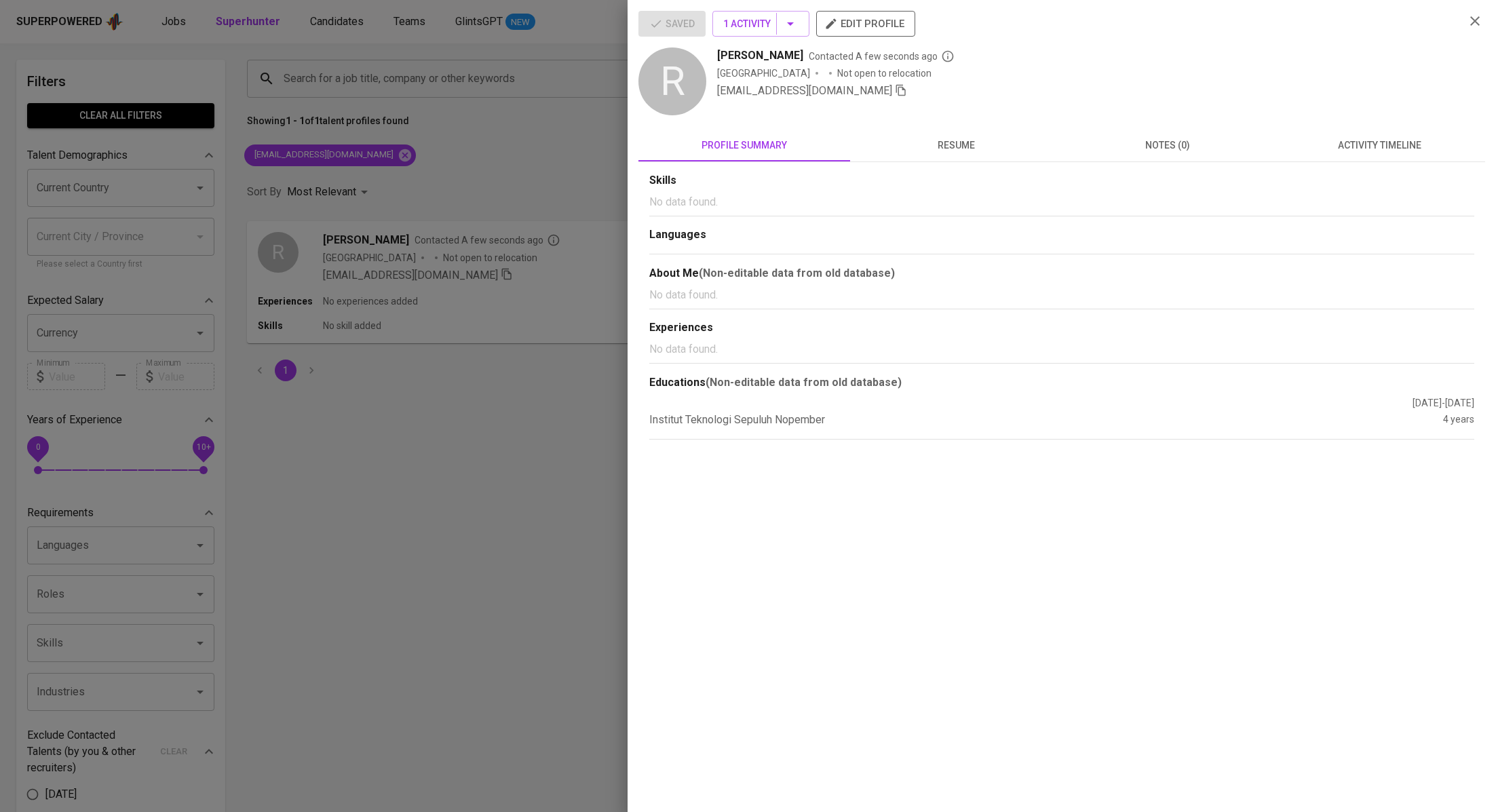
click at [1375, 139] on span "activity timeline" at bounding box center [1379, 145] width 195 height 17
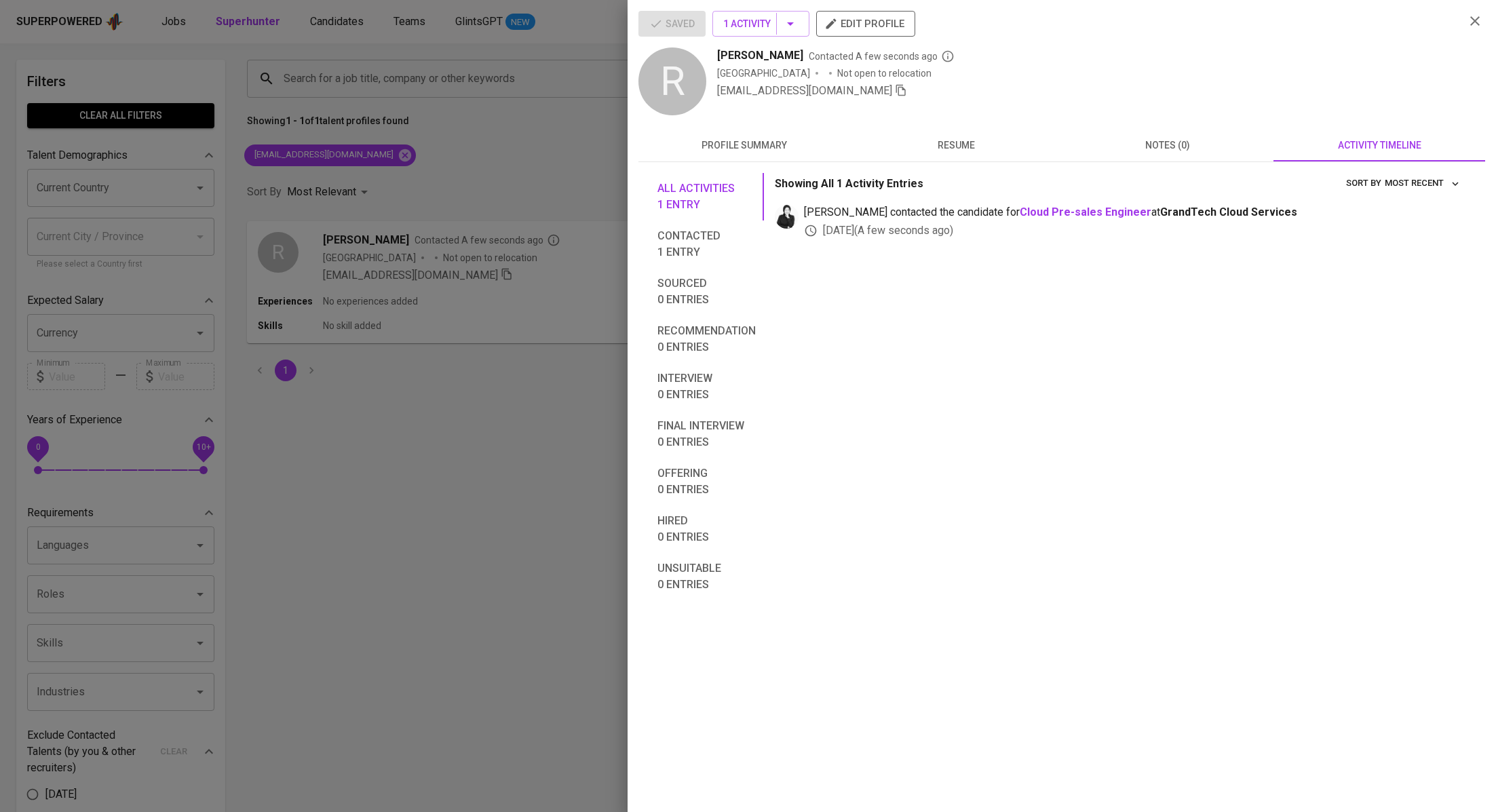
click at [556, 122] on div at bounding box center [748, 406] width 1496 height 812
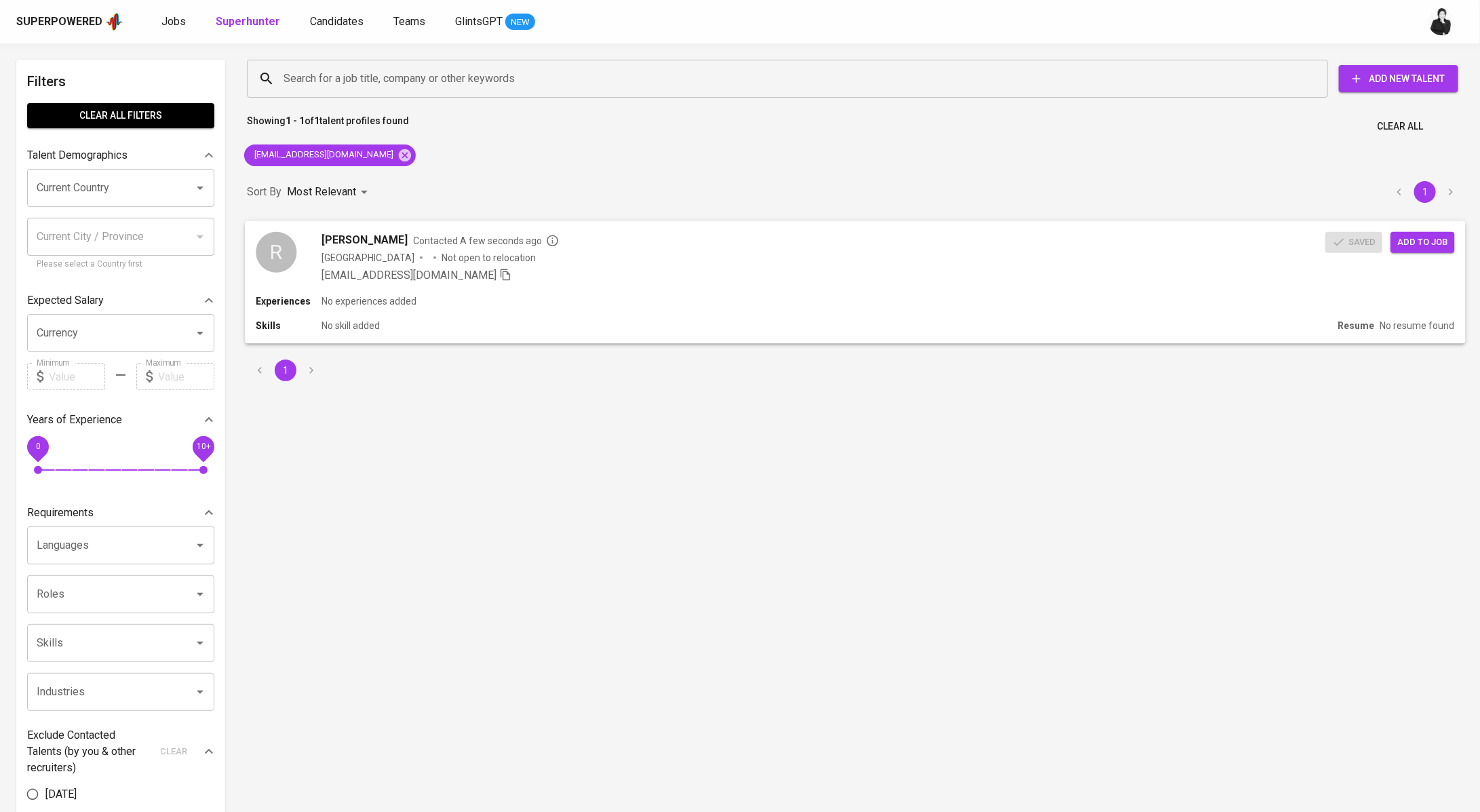
click at [1413, 243] on span "Add to job" at bounding box center [1422, 241] width 50 height 16
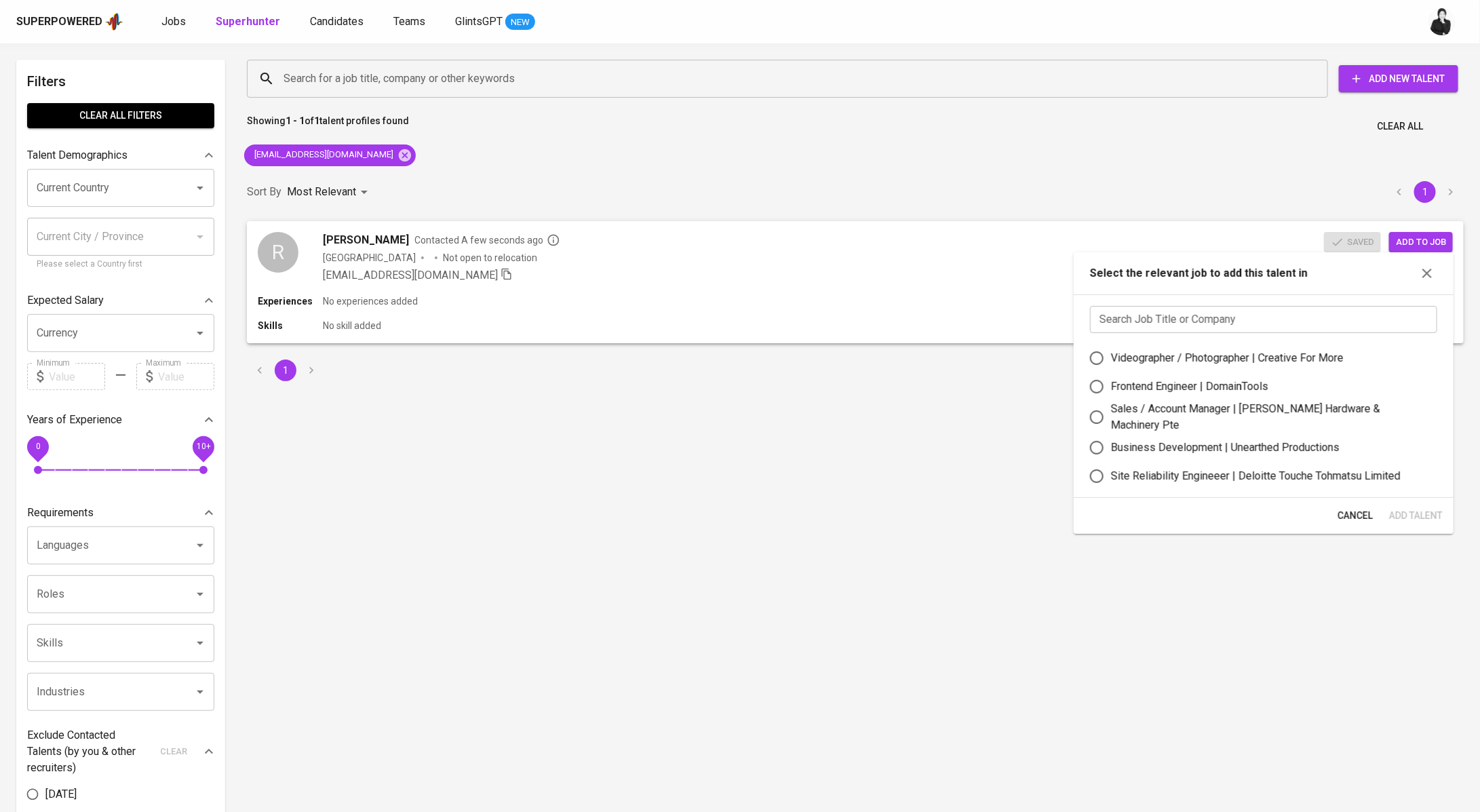
click at [1278, 322] on input "text" at bounding box center [1263, 320] width 347 height 27
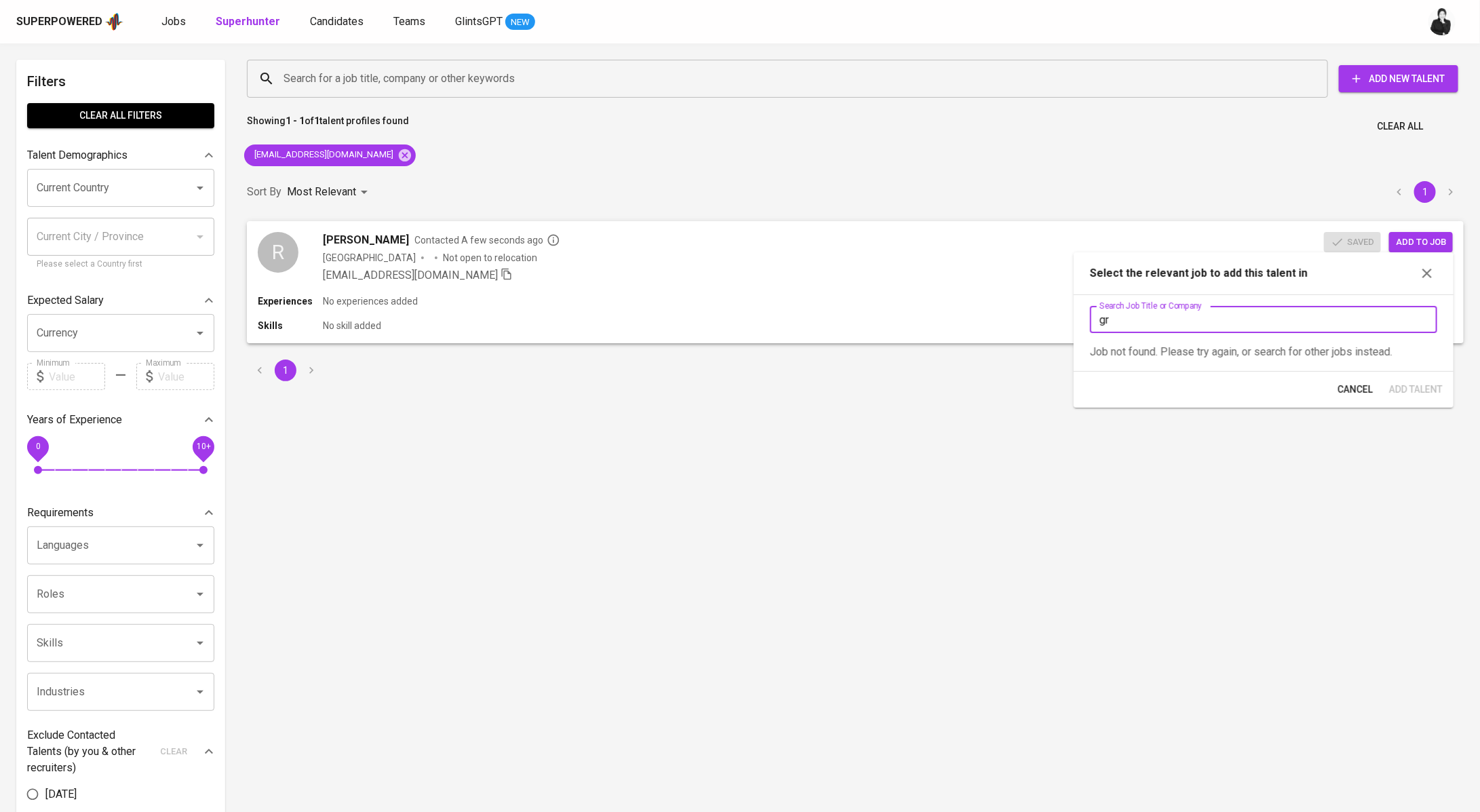
type input "g"
type input "pre"
click at [1258, 370] on label "Cloud Pre-sales Engineer | GrandTech Cloud Services" at bounding box center [1254, 358] width 344 height 29
click at [1111, 370] on input "Cloud Pre-sales Engineer | GrandTech Cloud Services" at bounding box center [1097, 358] width 29 height 29
radio input "true"
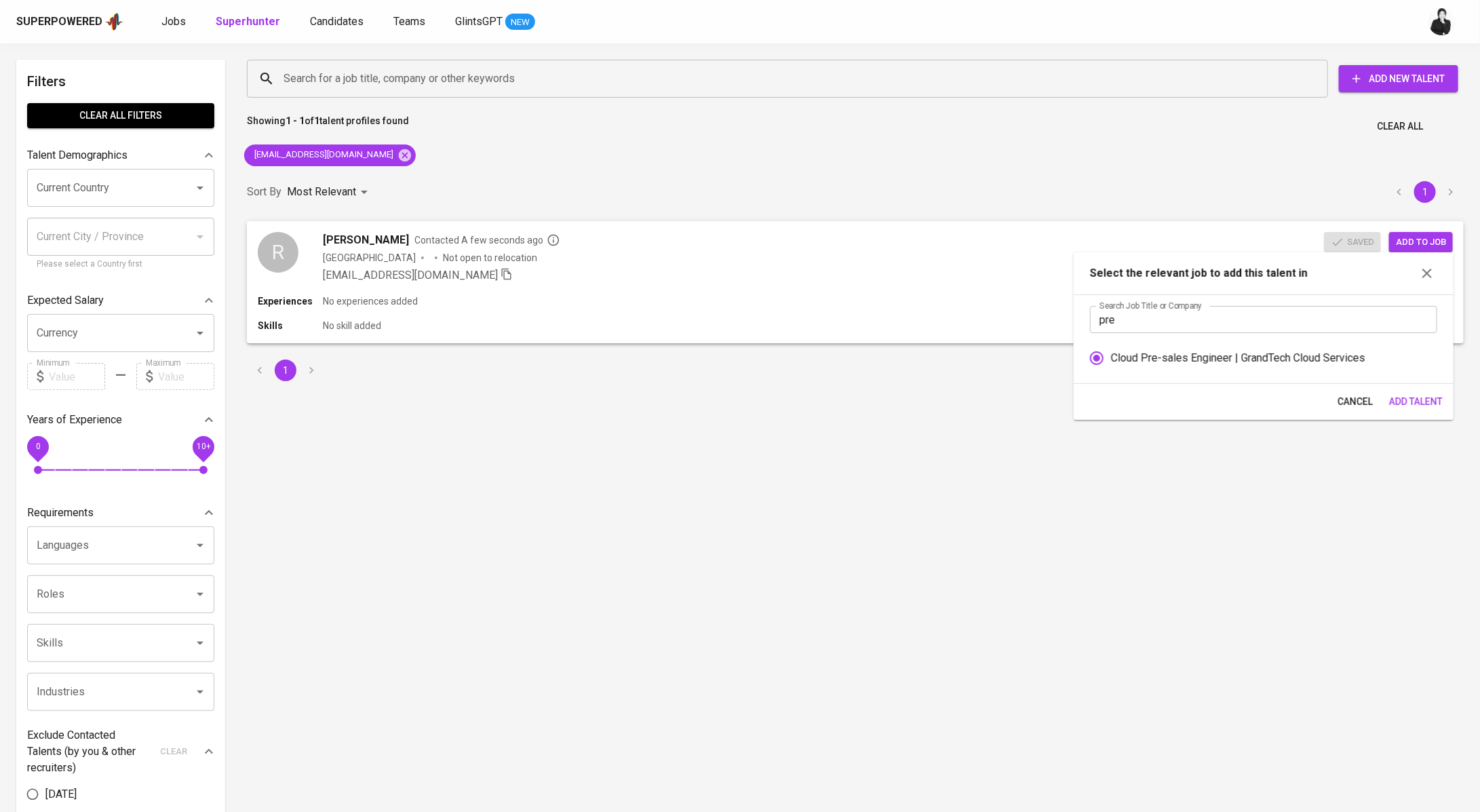
click at [1434, 398] on span "Add Talent" at bounding box center [1416, 402] width 53 height 17
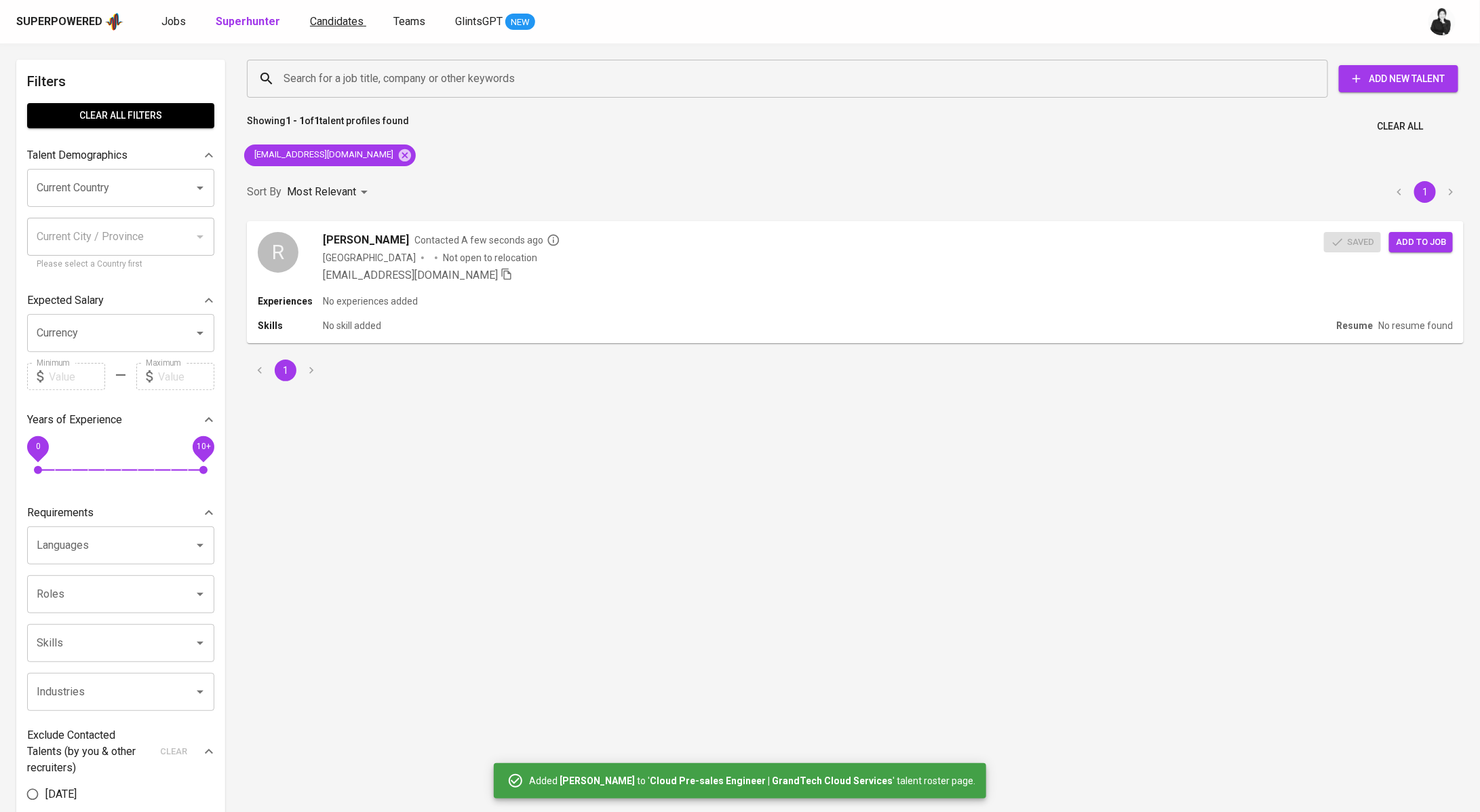
click at [335, 23] on span "Candidates" at bounding box center [337, 21] width 53 height 13
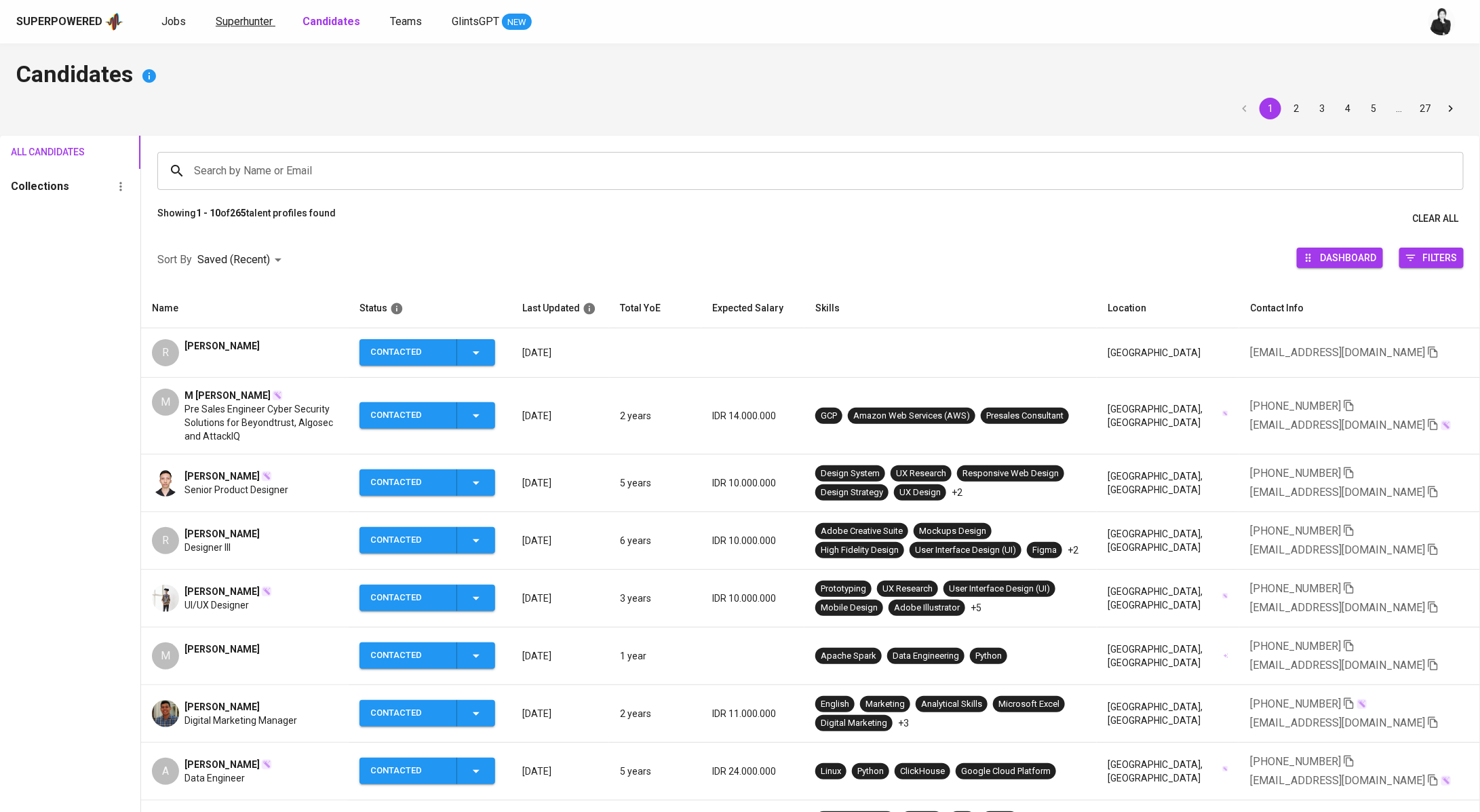
click at [228, 21] on span "Superhunter" at bounding box center [243, 21] width 57 height 13
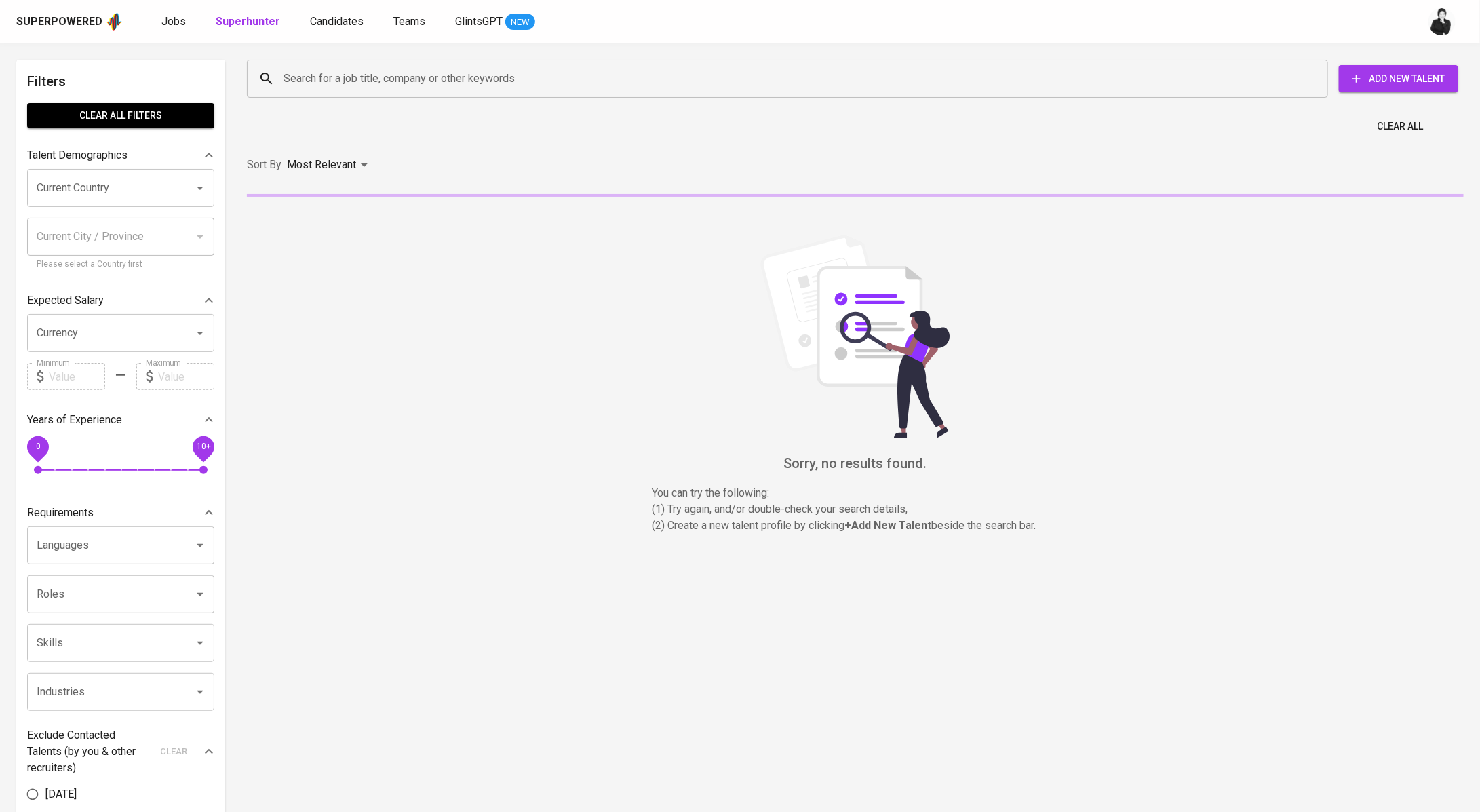
click at [190, 23] on div "Jobs Superhunter Candidates Teams GlintsGPT NEW" at bounding box center [348, 22] width 374 height 17
click at [174, 25] on span "Jobs" at bounding box center [174, 21] width 25 height 13
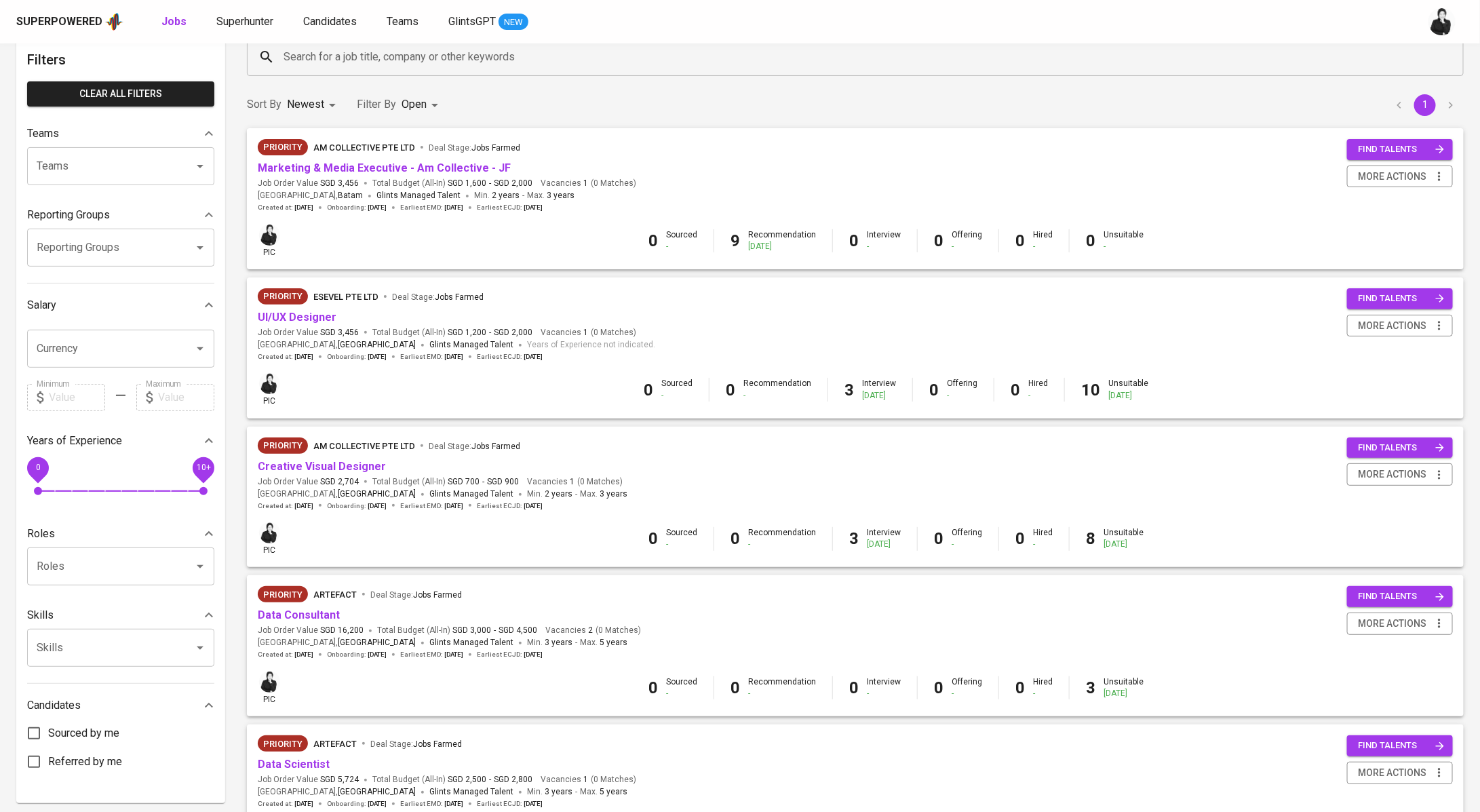
scroll to position [77, 0]
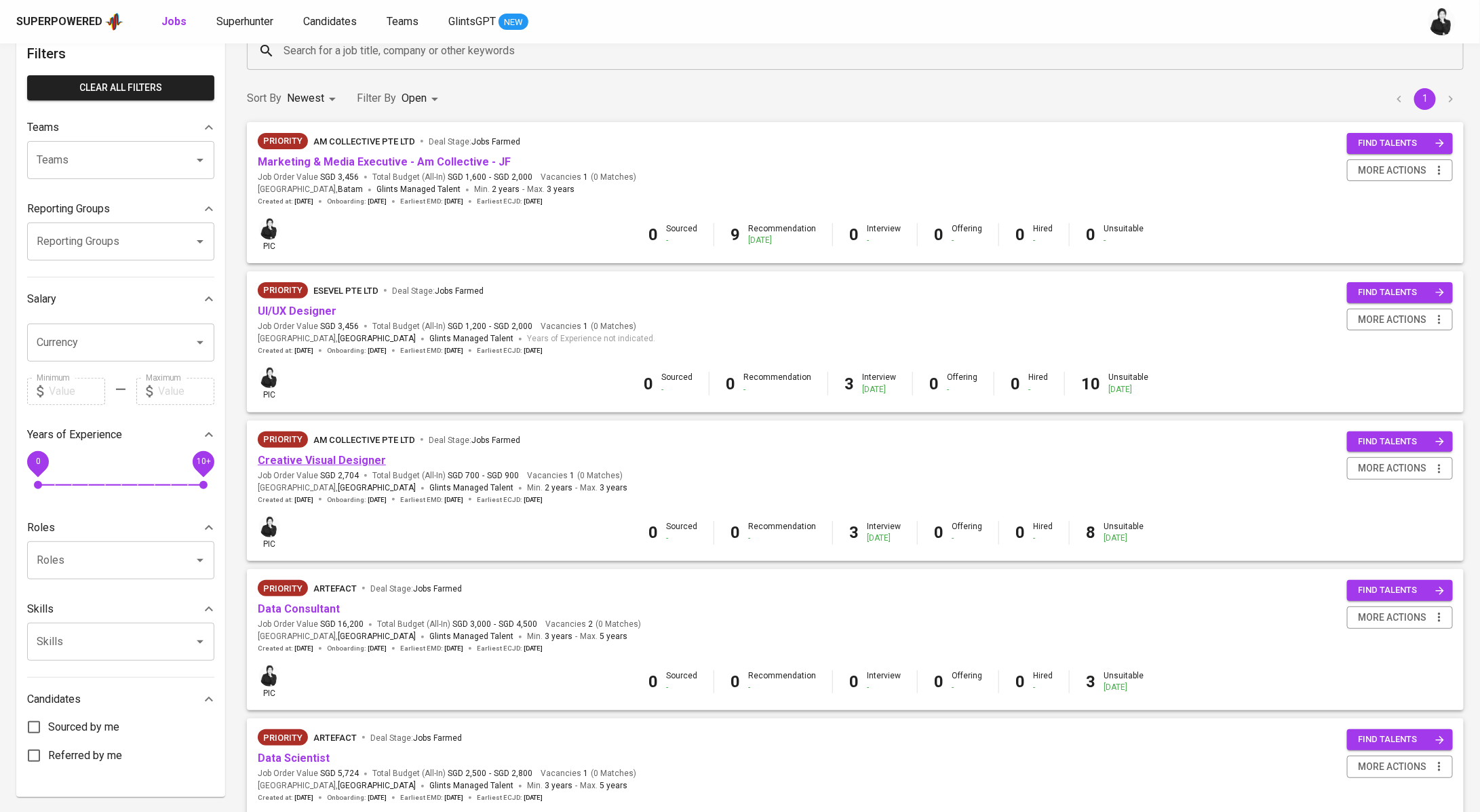
click at [368, 458] on link "Creative Visual Designer" at bounding box center [322, 460] width 128 height 13
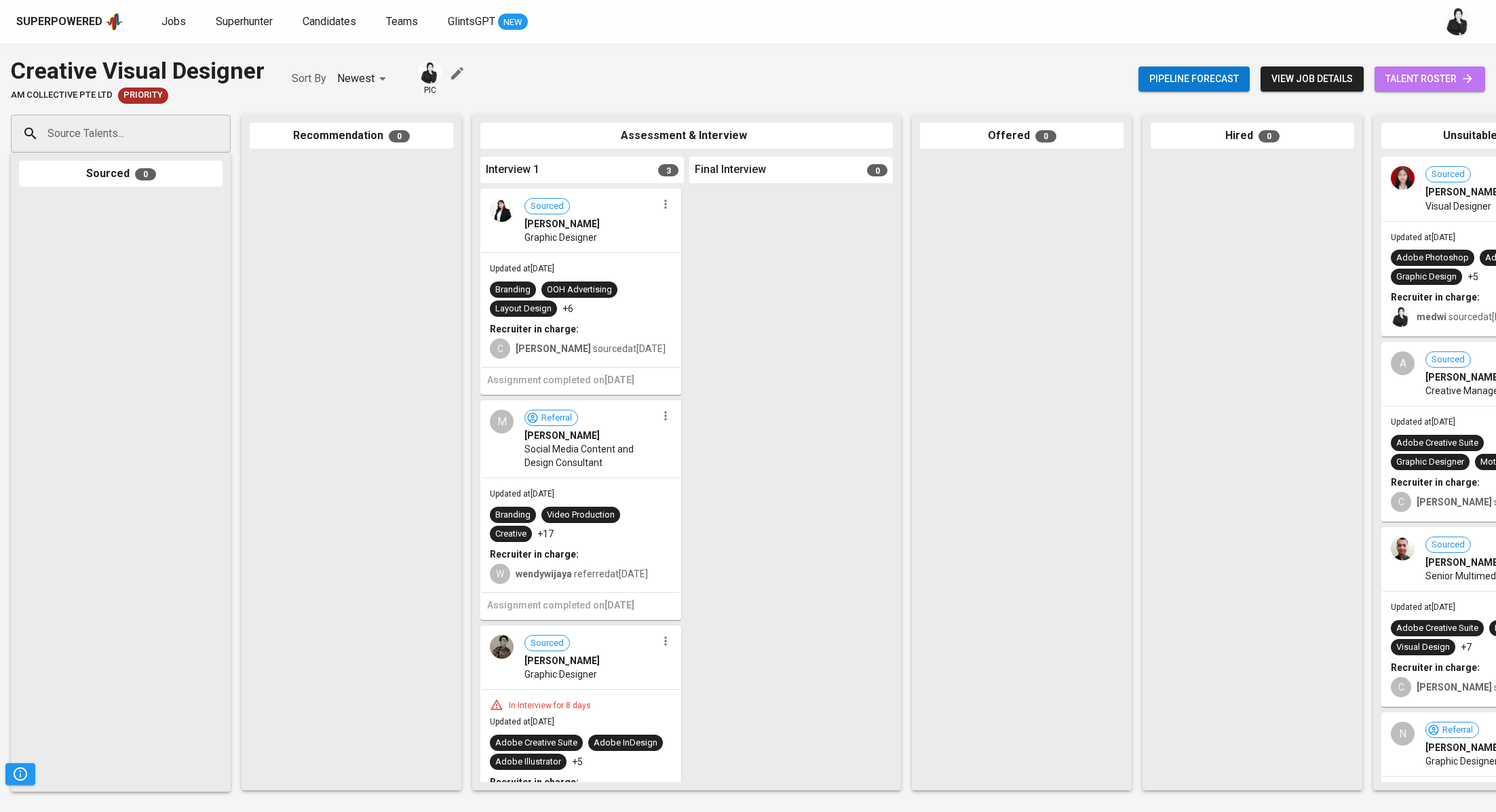
click at [1416, 83] on span "talent roster" at bounding box center [1429, 79] width 89 height 17
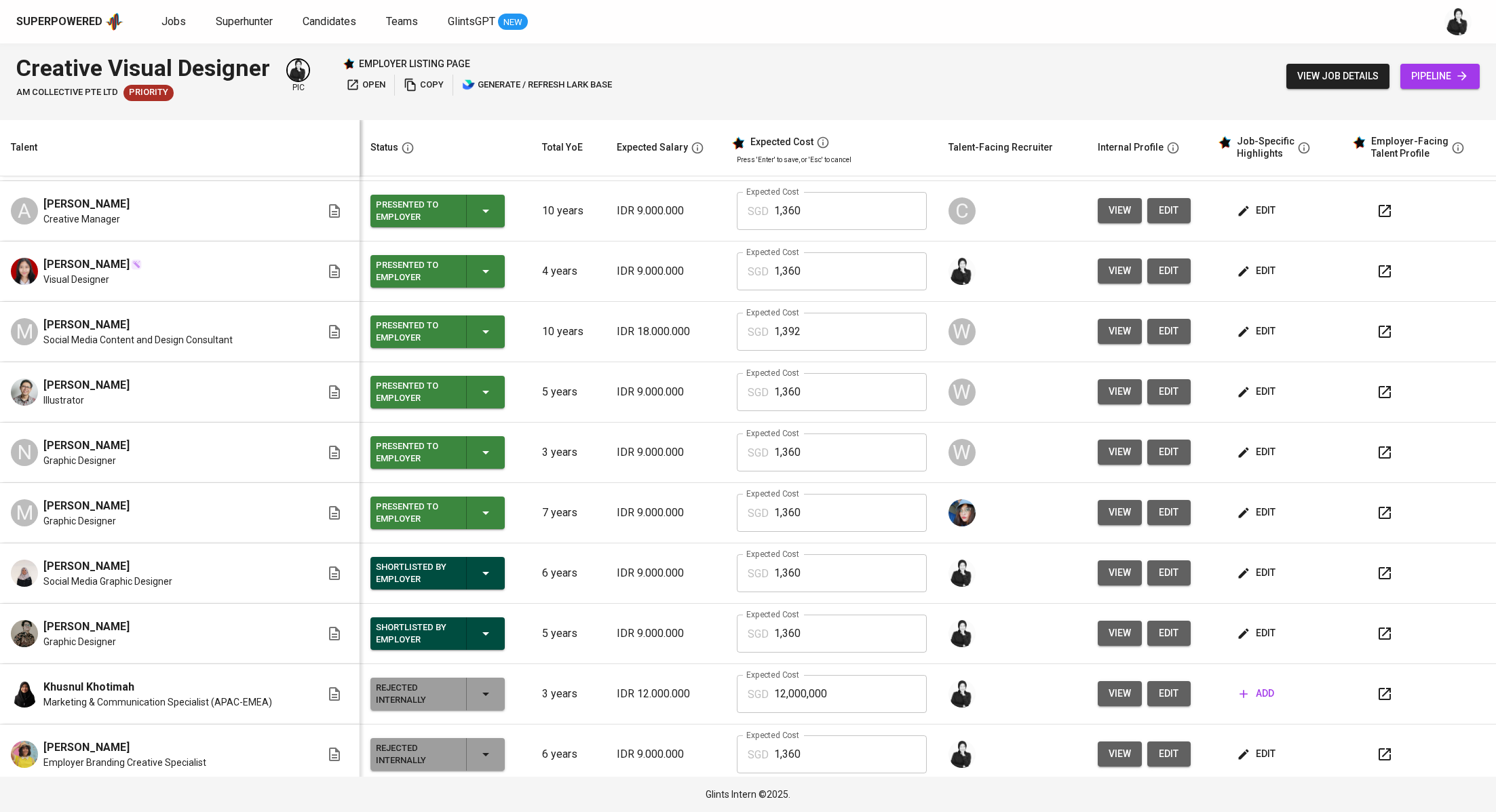
scroll to position [242, 0]
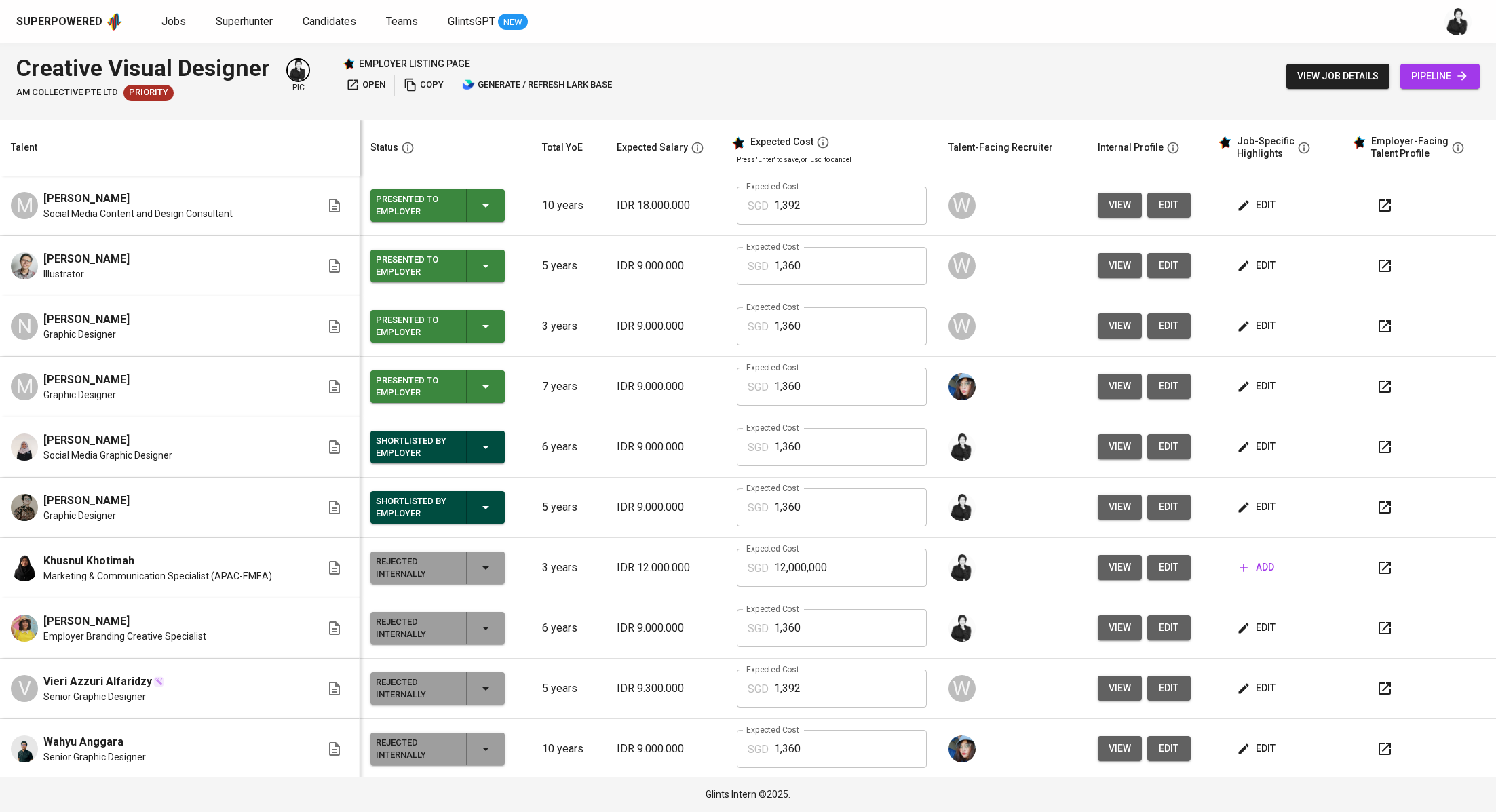
click at [1385, 505] on div at bounding box center [1427, 507] width 117 height 32
click at [1376, 505] on icon "button" at bounding box center [1384, 508] width 16 height 16
click at [1368, 200] on button "button" at bounding box center [1384, 205] width 32 height 32
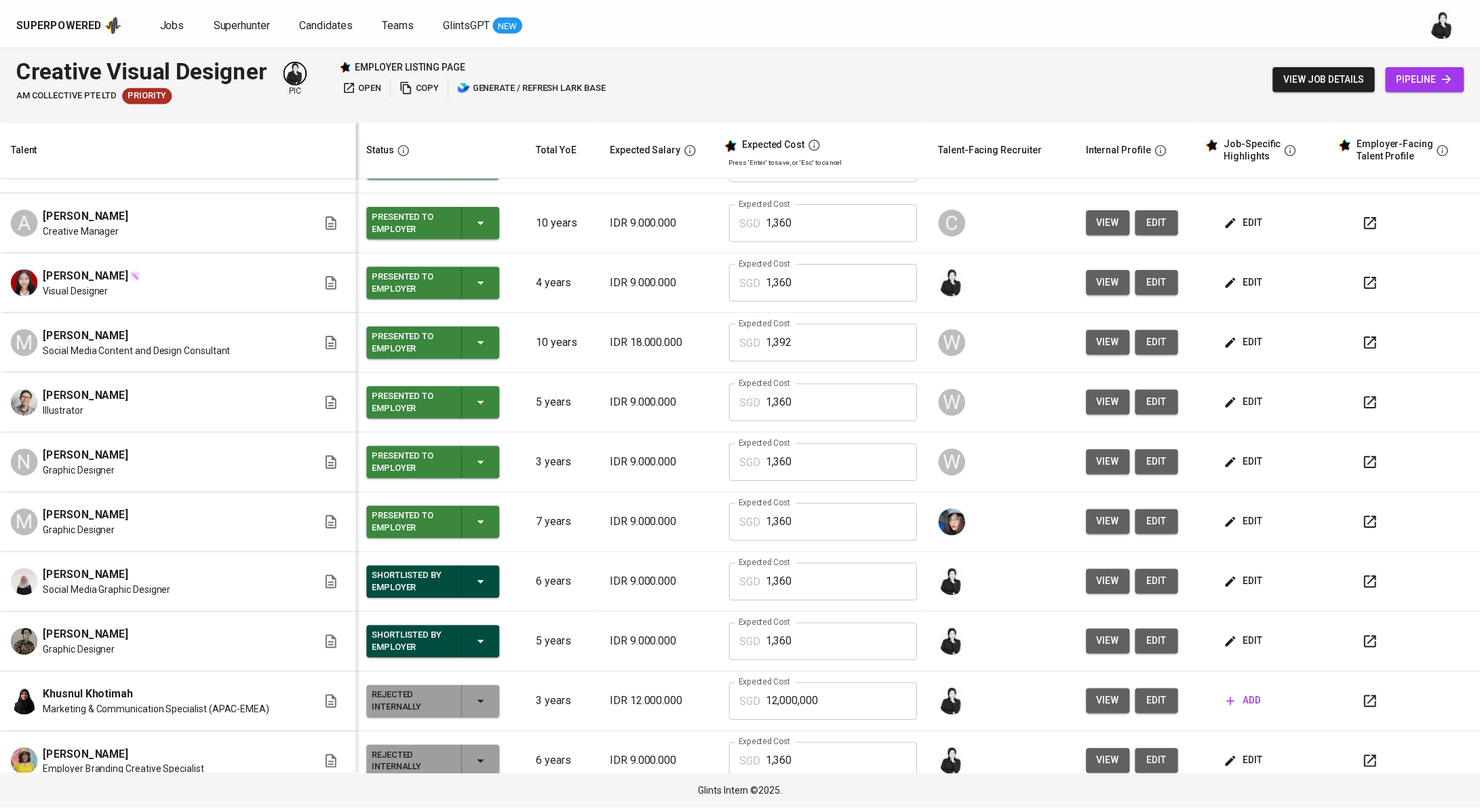
scroll to position [108, 0]
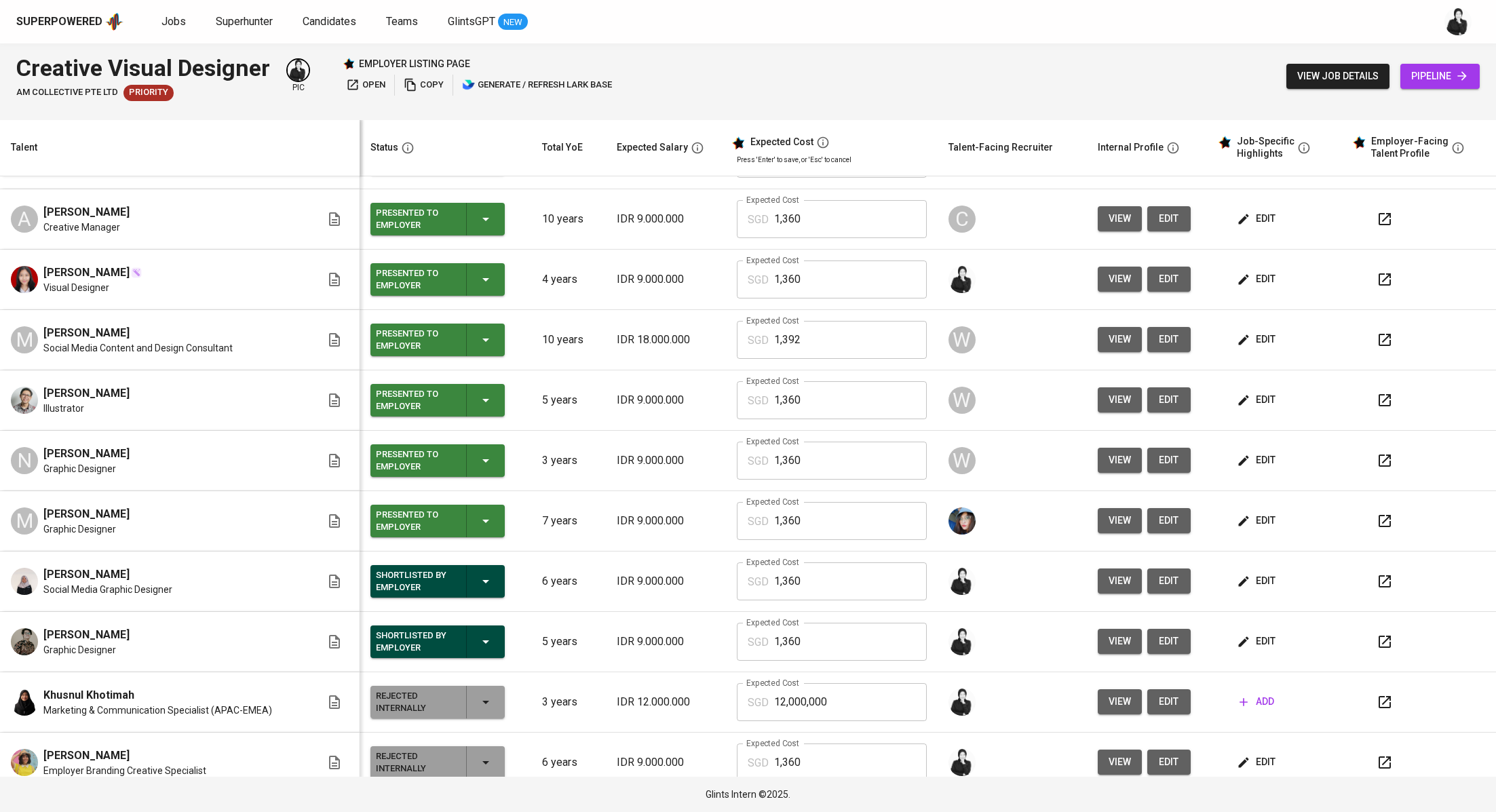
click at [186, 17] on div "Jobs Superhunter Candidates Teams GlintsGPT NEW" at bounding box center [344, 22] width 366 height 17
click at [182, 19] on span "Jobs" at bounding box center [174, 21] width 25 height 13
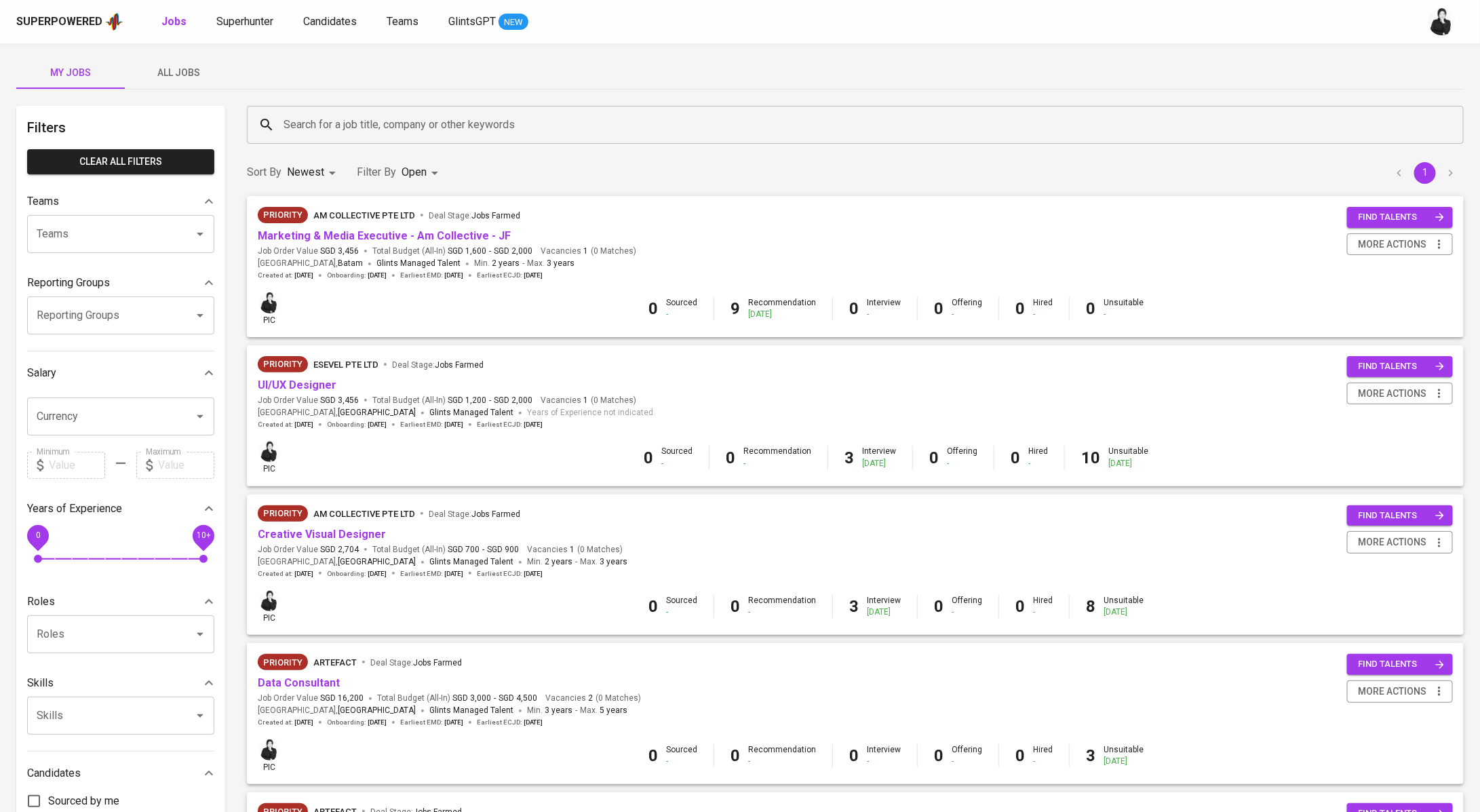
scroll to position [4, 0]
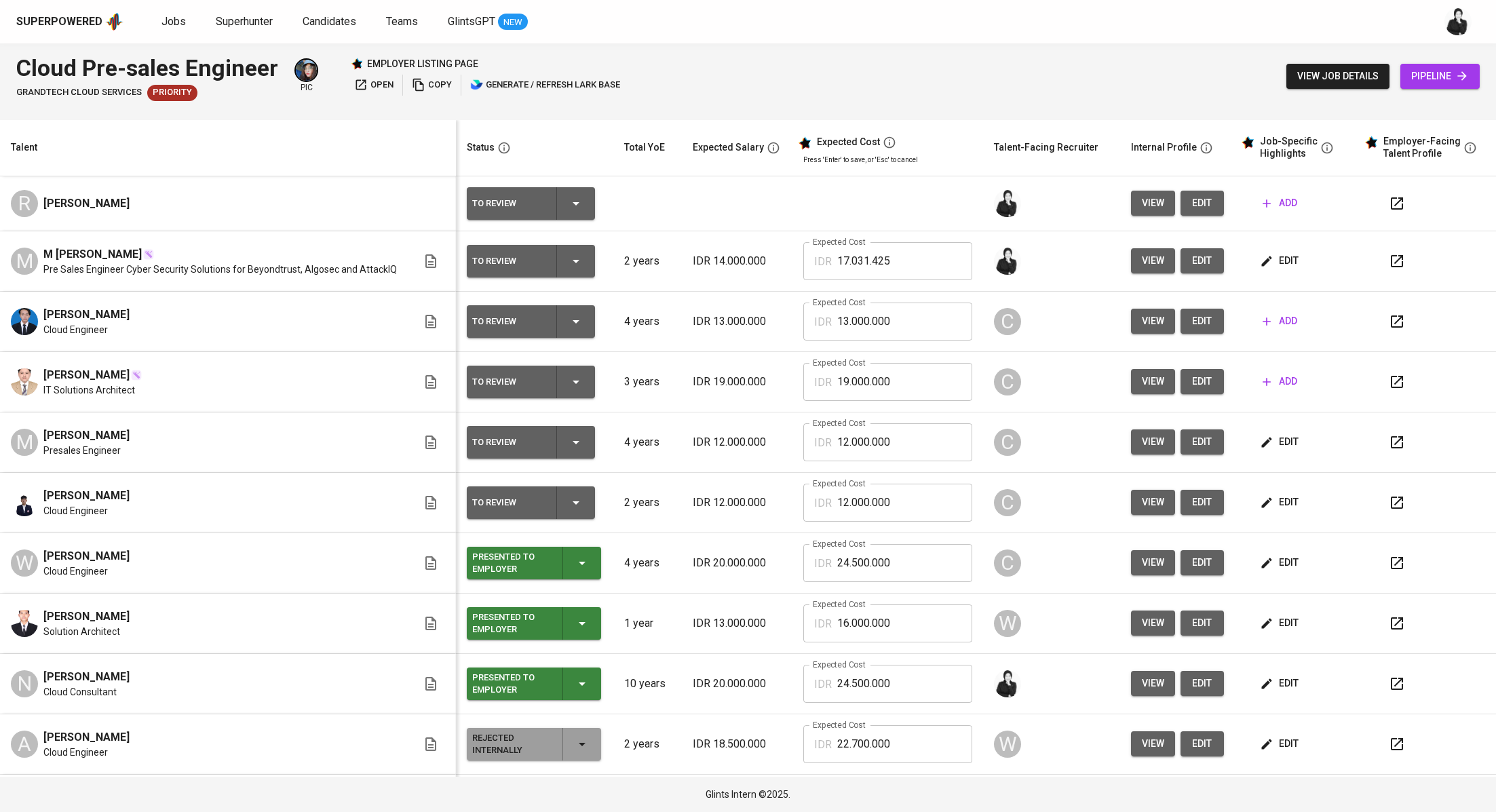
click at [1197, 203] on button "edit" at bounding box center [1202, 203] width 43 height 25
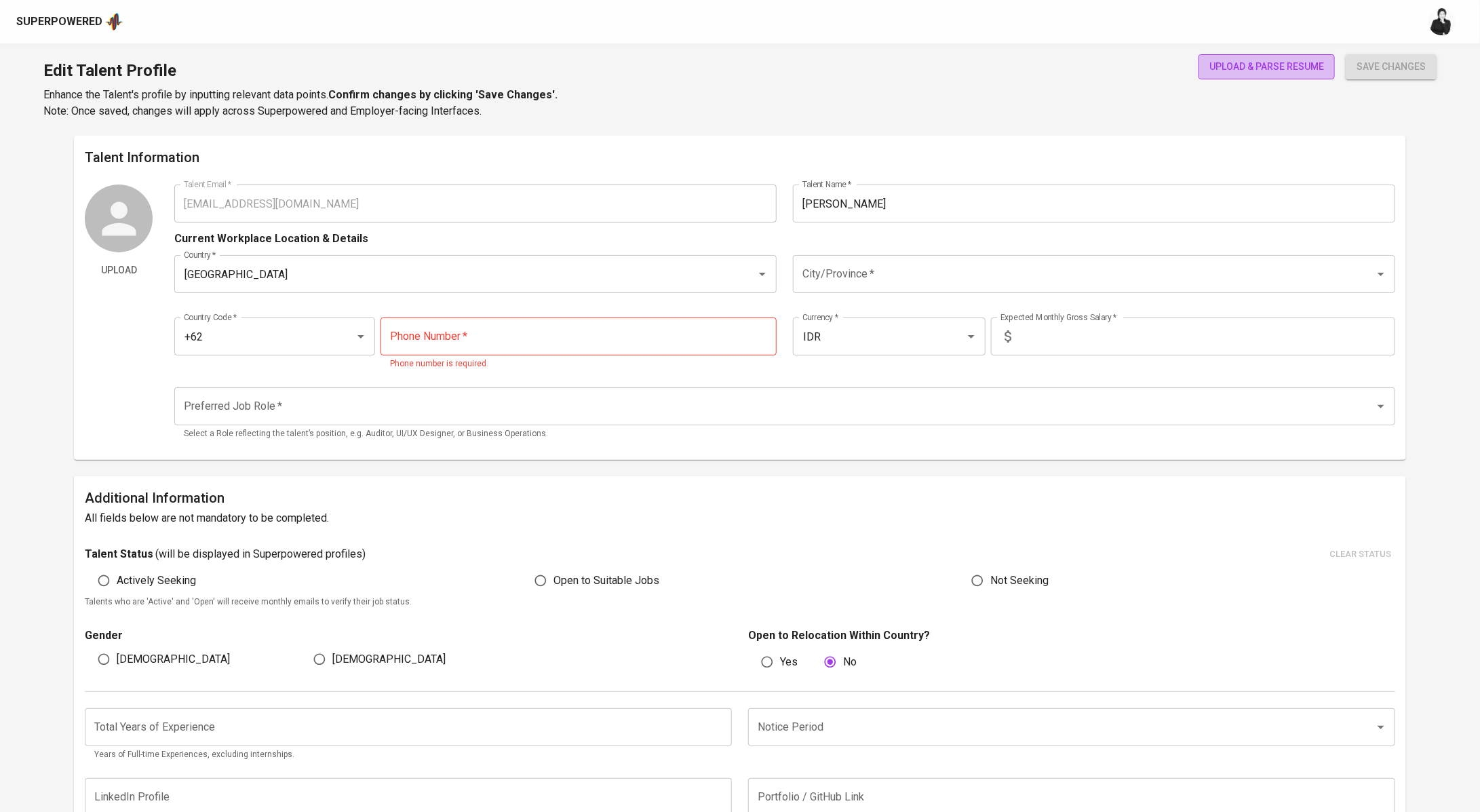
click at [1306, 58] on span "upload & parse resume" at bounding box center [1266, 67] width 115 height 17
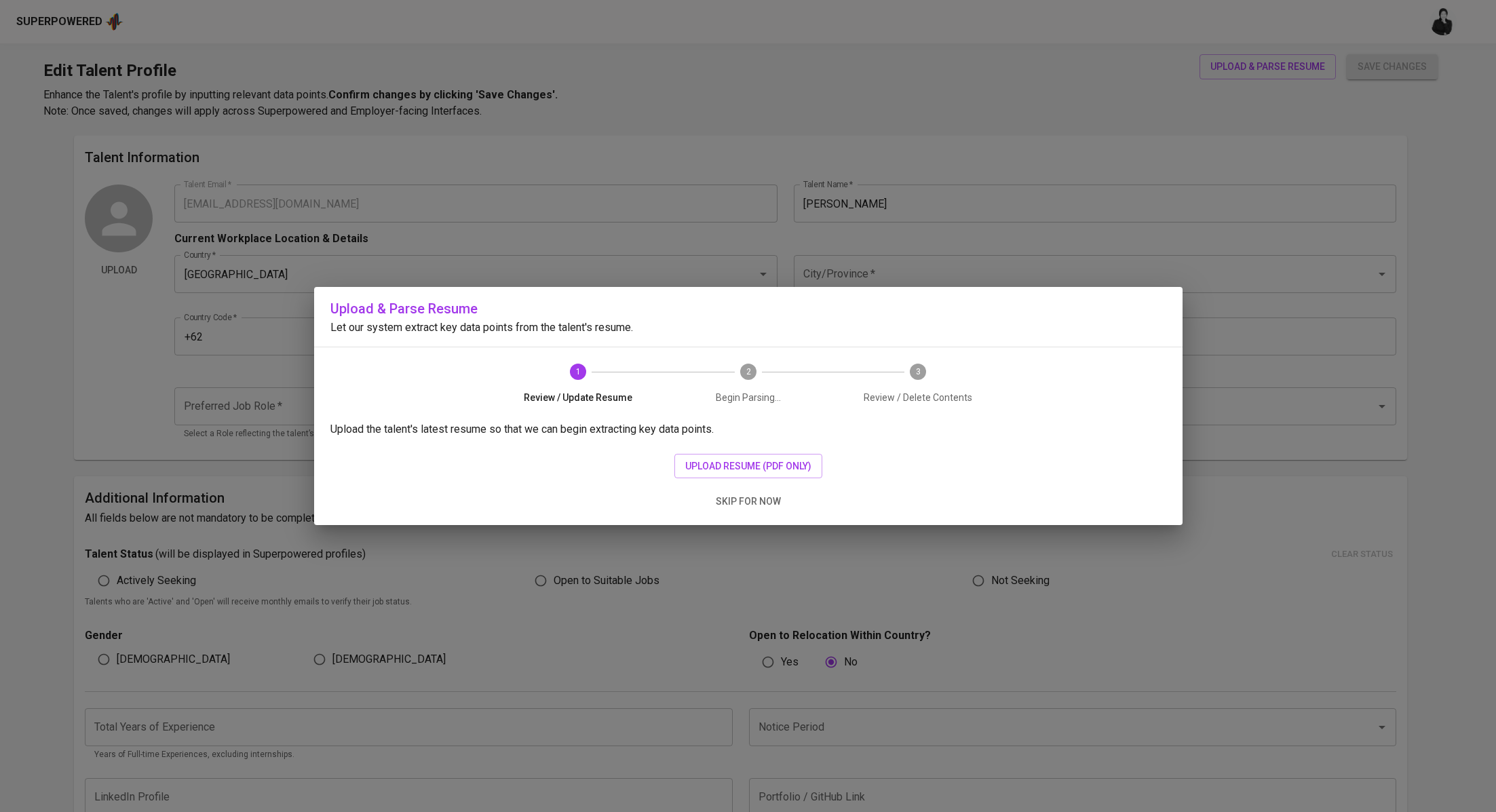
click at [771, 451] on div "Upload the talent's latest resume so that we can begin extracting key data poin…" at bounding box center [748, 473] width 868 height 104
click at [773, 457] on button "upload resume (pdf only)" at bounding box center [748, 466] width 148 height 25
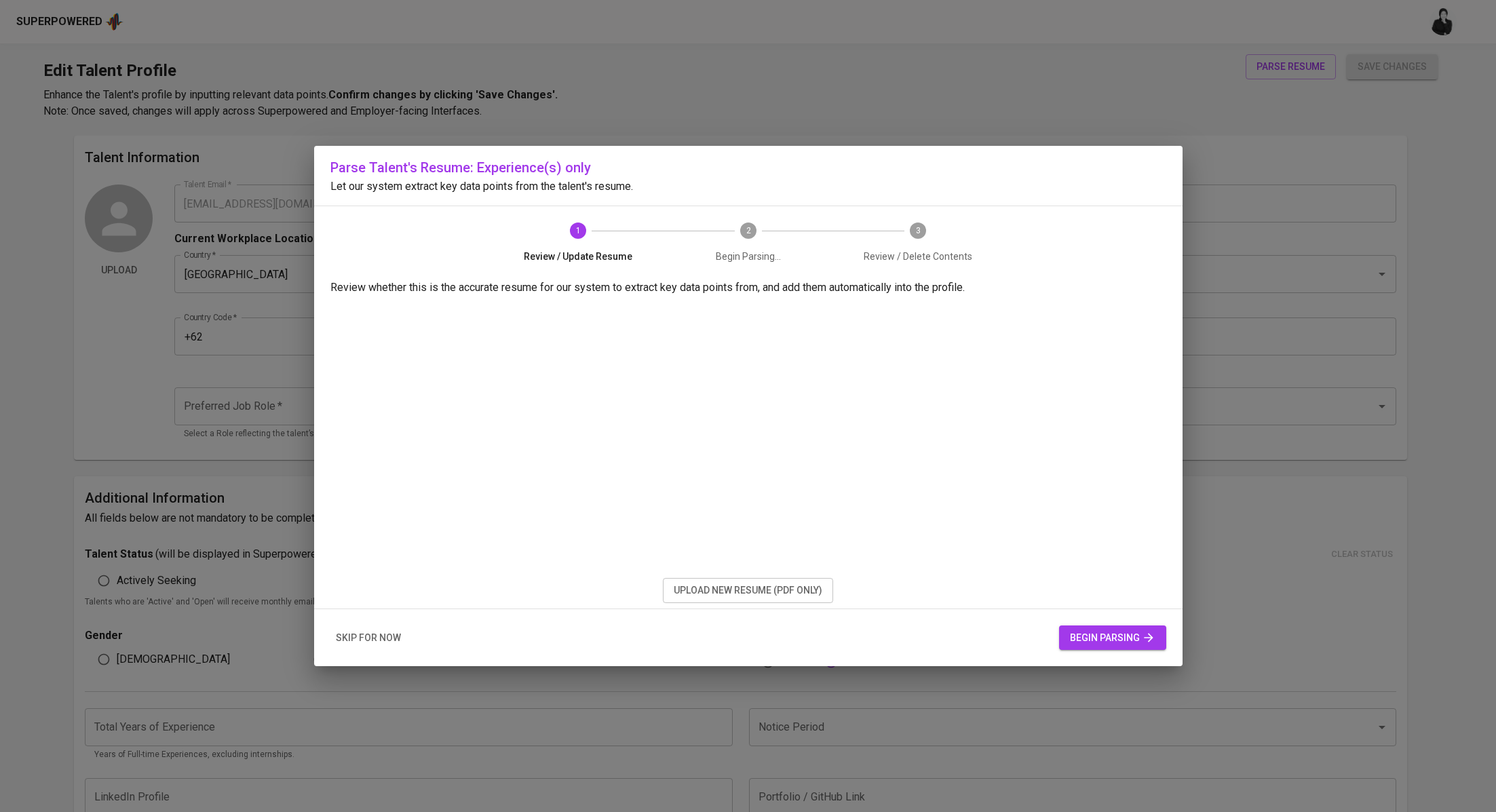
click at [1117, 645] on button "begin parsing" at bounding box center [1113, 638] width 107 height 25
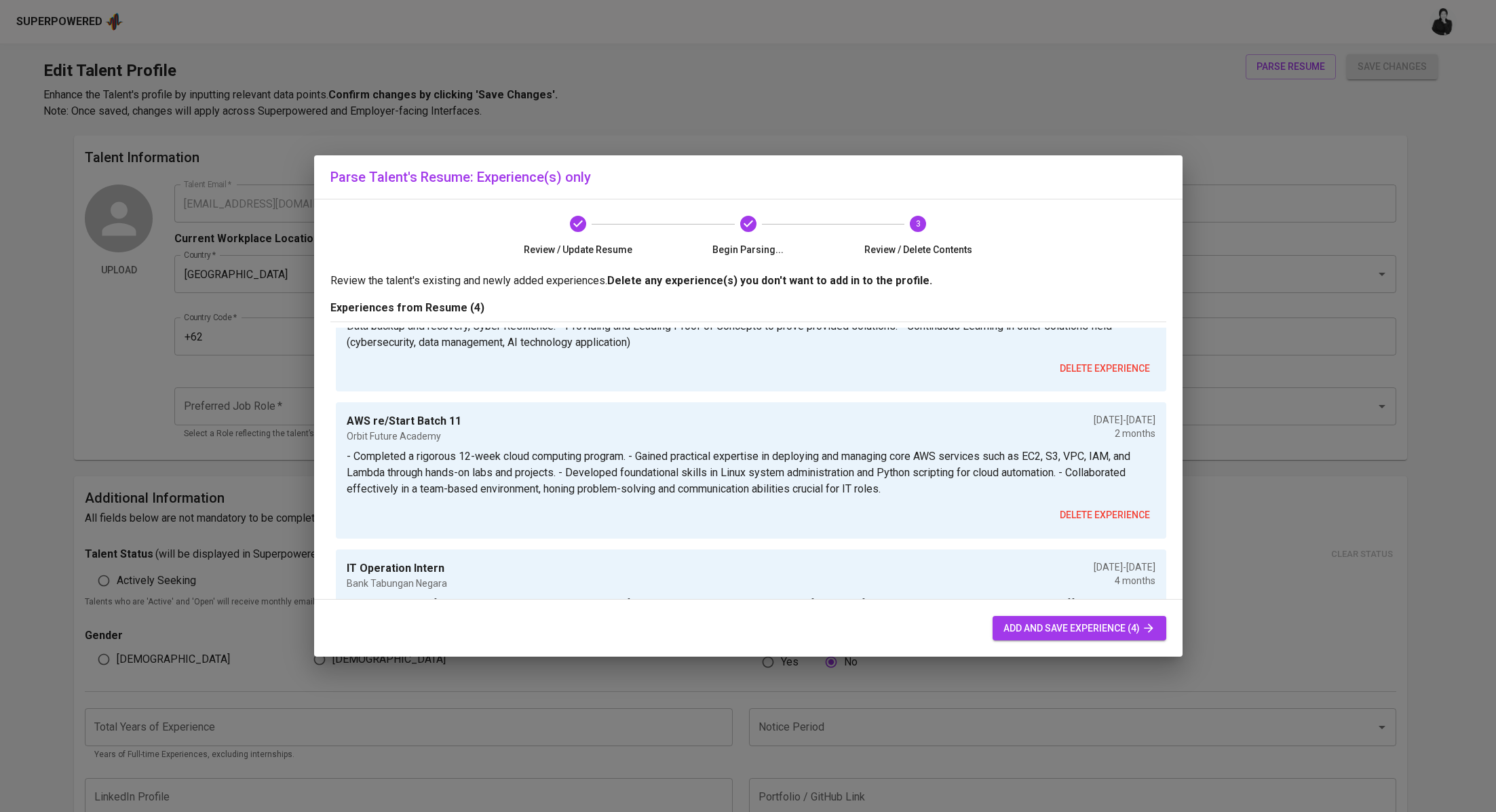
scroll to position [154, 0]
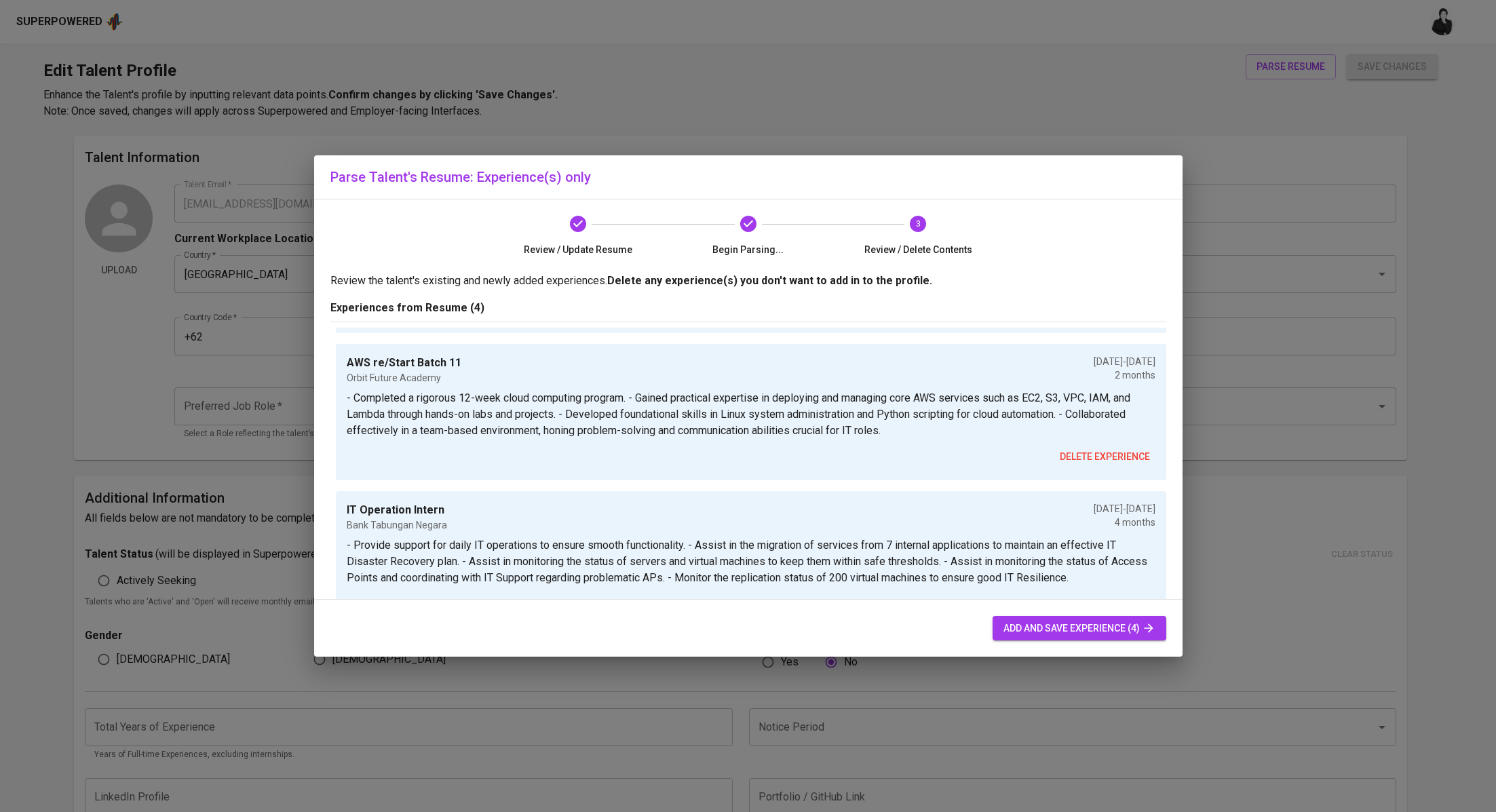
click at [1100, 616] on button "add and save experience (4)" at bounding box center [1079, 628] width 174 height 25
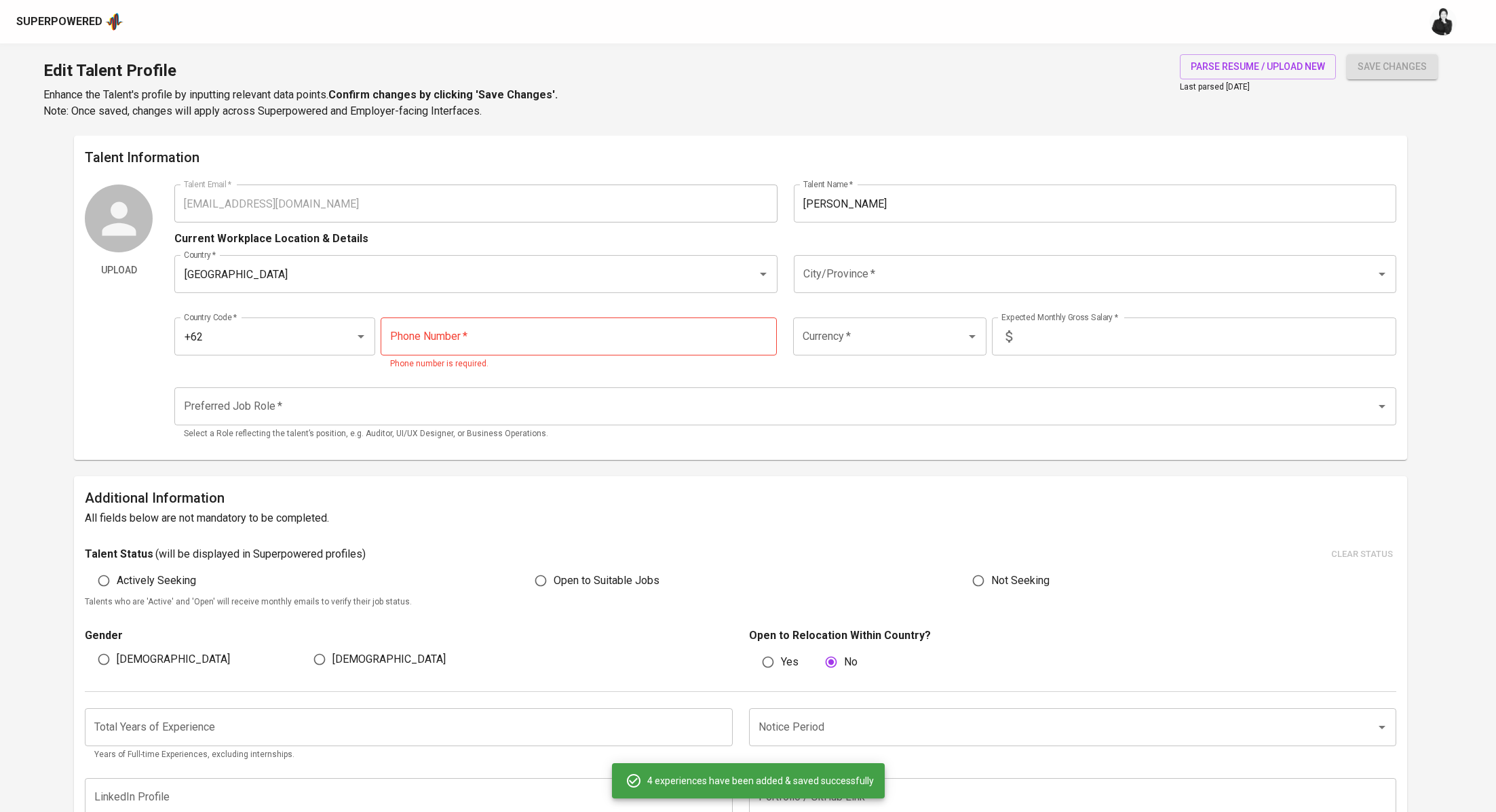
type input "+62"
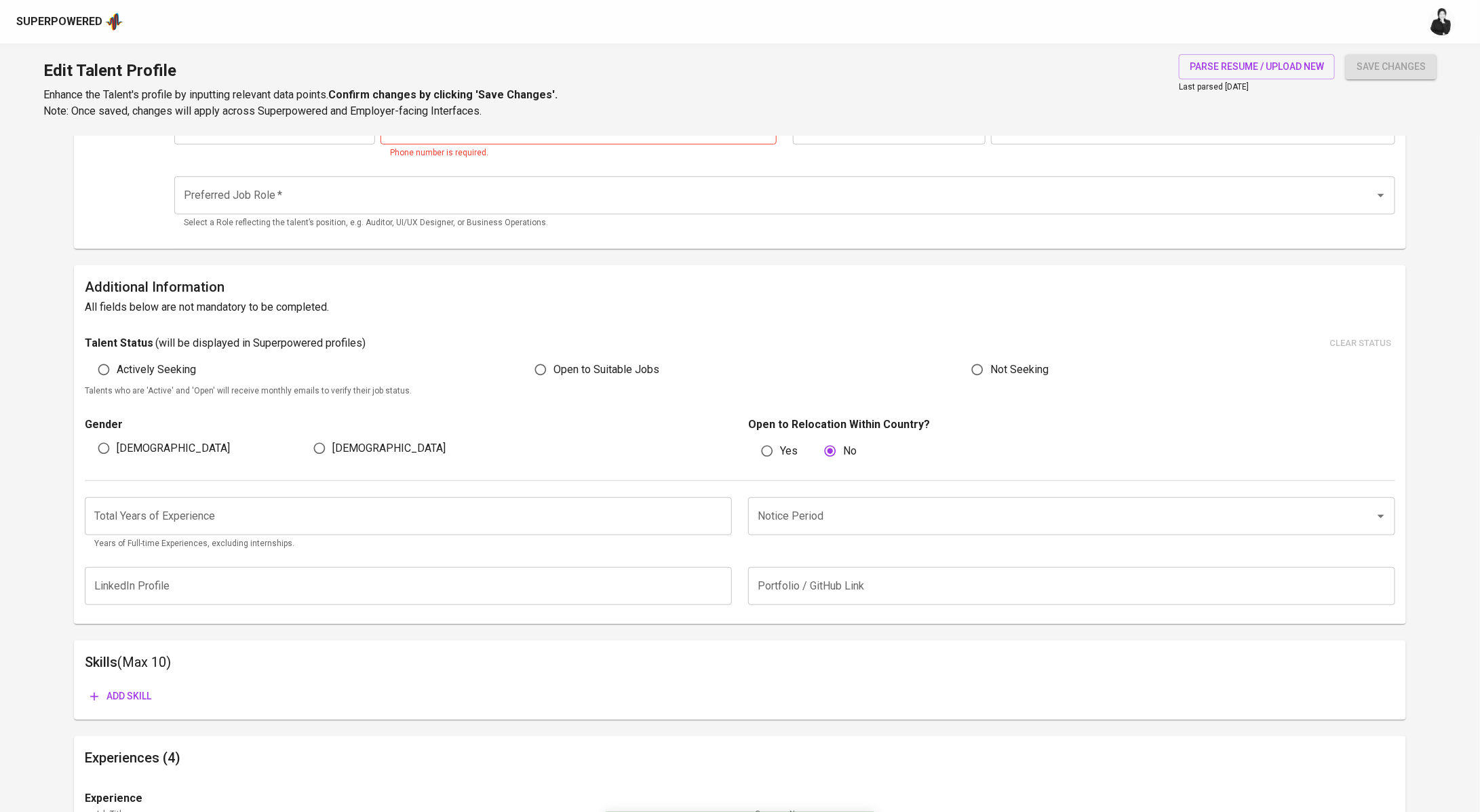
scroll to position [0, 0]
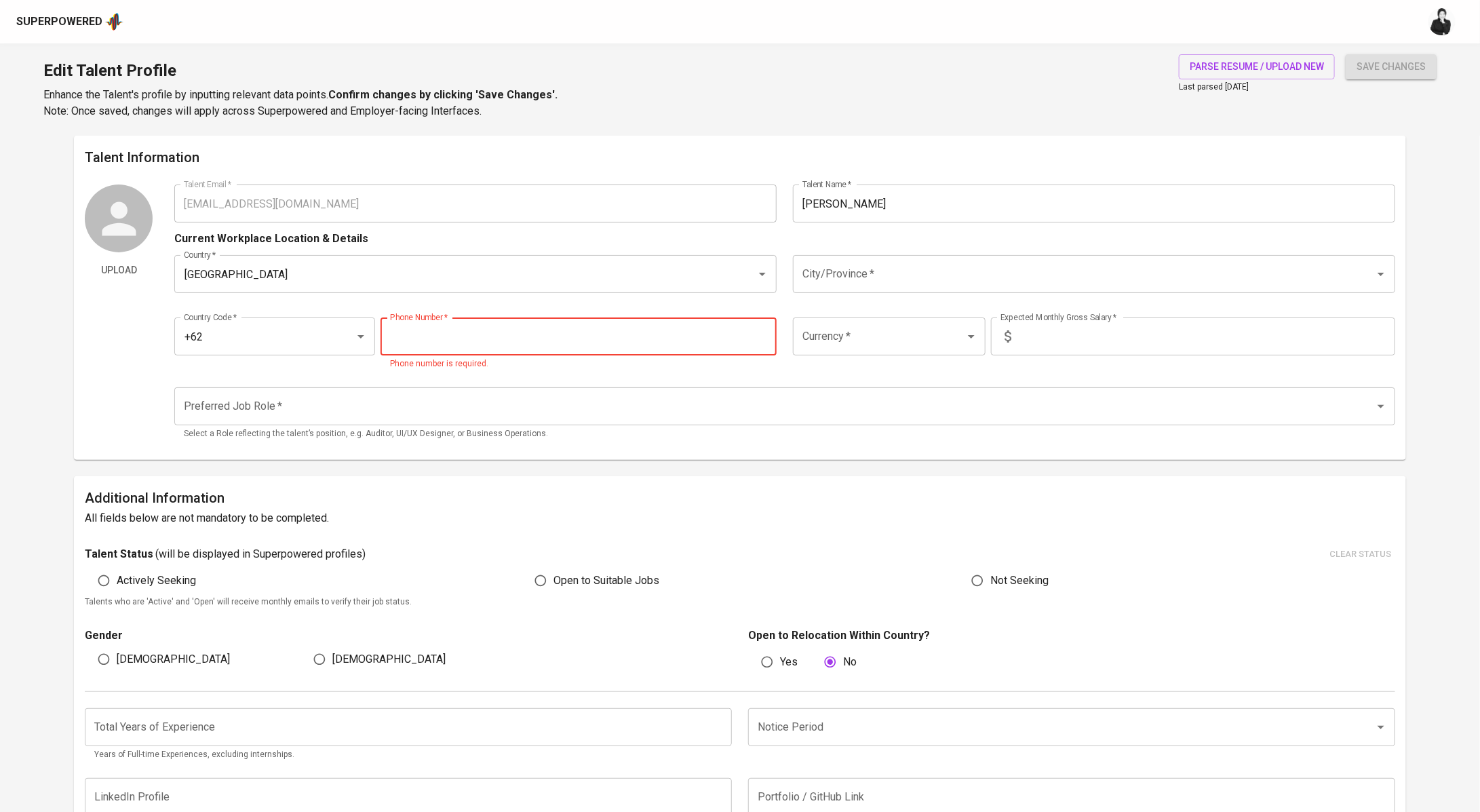
click at [521, 339] on input "tel" at bounding box center [579, 336] width 396 height 38
paste input "[PHONE_NUMBER]"
click at [899, 320] on div "Currency *" at bounding box center [889, 336] width 193 height 38
type input "[PHONE_NUMBER]"
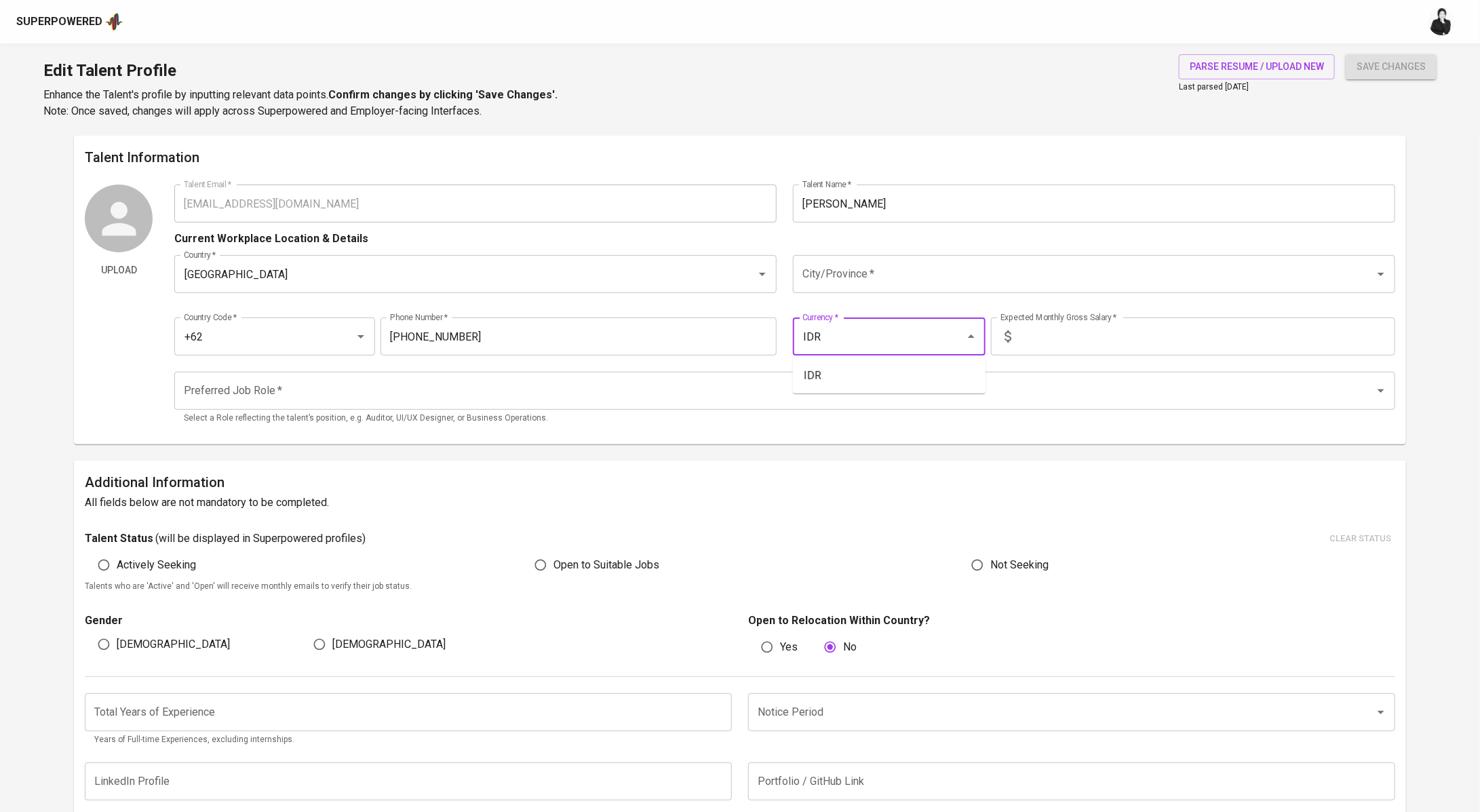
type input "IDR"
click at [1058, 331] on input "text" at bounding box center [1206, 336] width 379 height 38
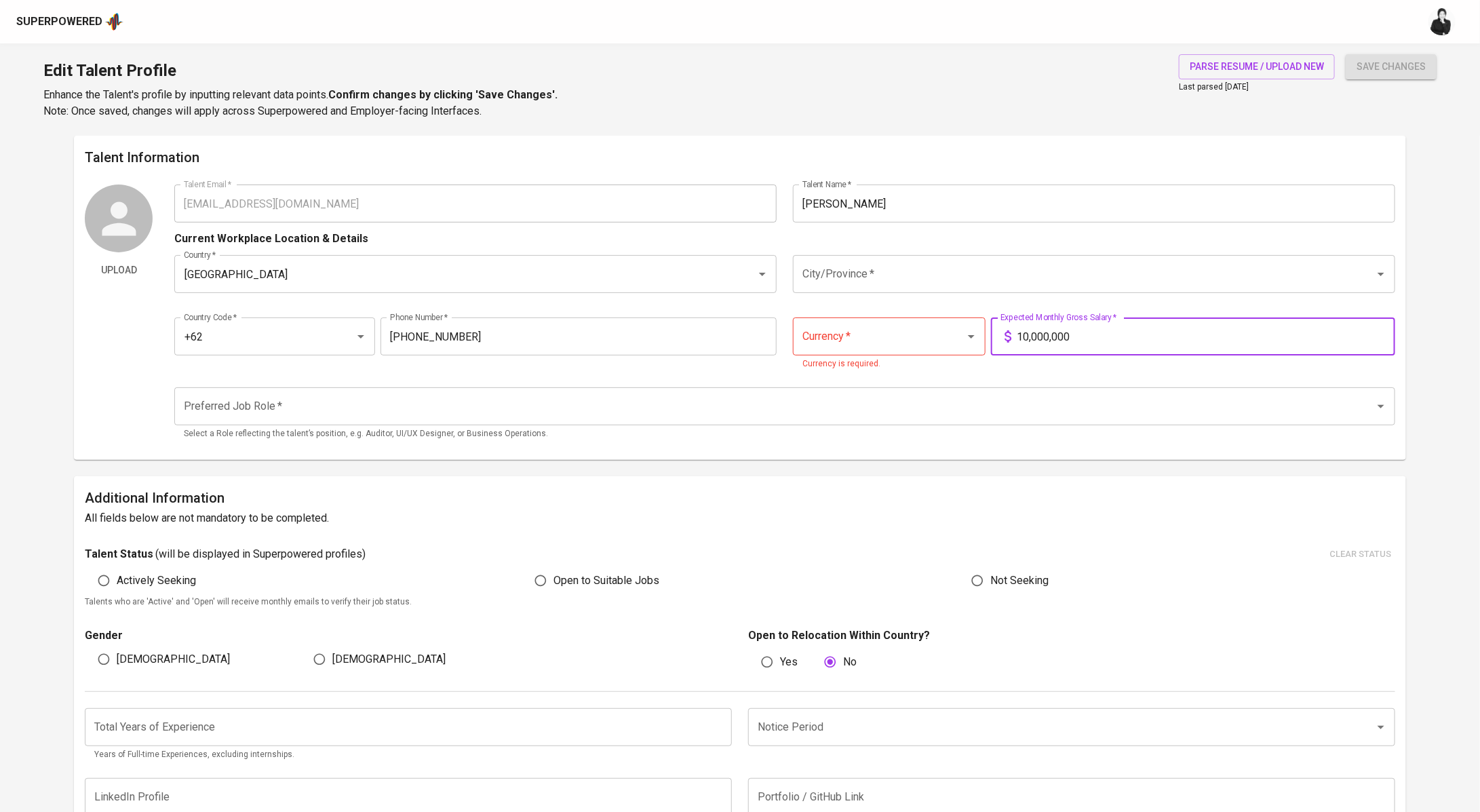
click at [857, 291] on div "City/Province *" at bounding box center [1094, 274] width 602 height 38
type input "10,000,000"
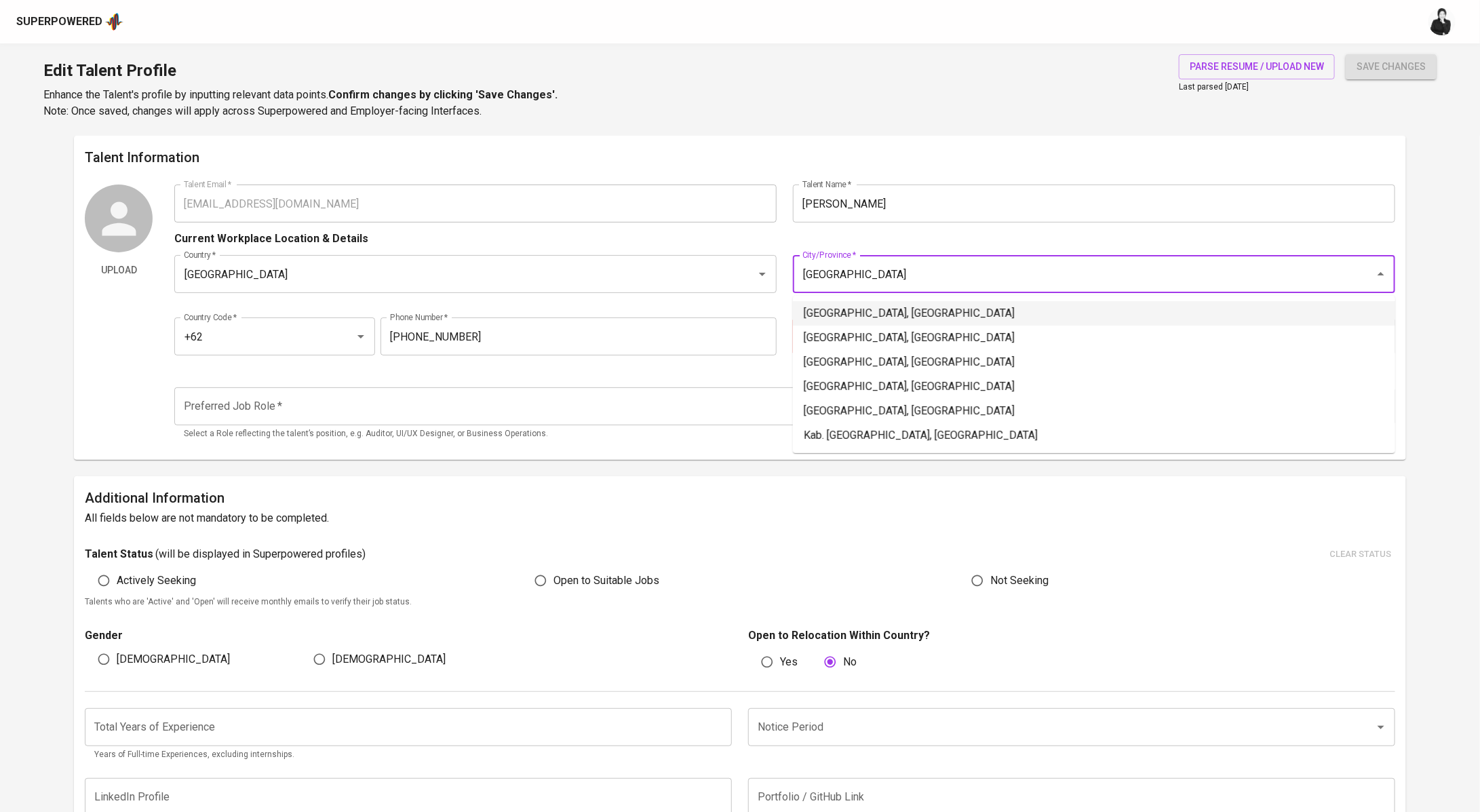
drag, startPoint x: 920, startPoint y: 313, endPoint x: 933, endPoint y: 284, distance: 31.8
click at [920, 313] on li "[GEOGRAPHIC_DATA], [GEOGRAPHIC_DATA]" at bounding box center [1094, 313] width 602 height 25
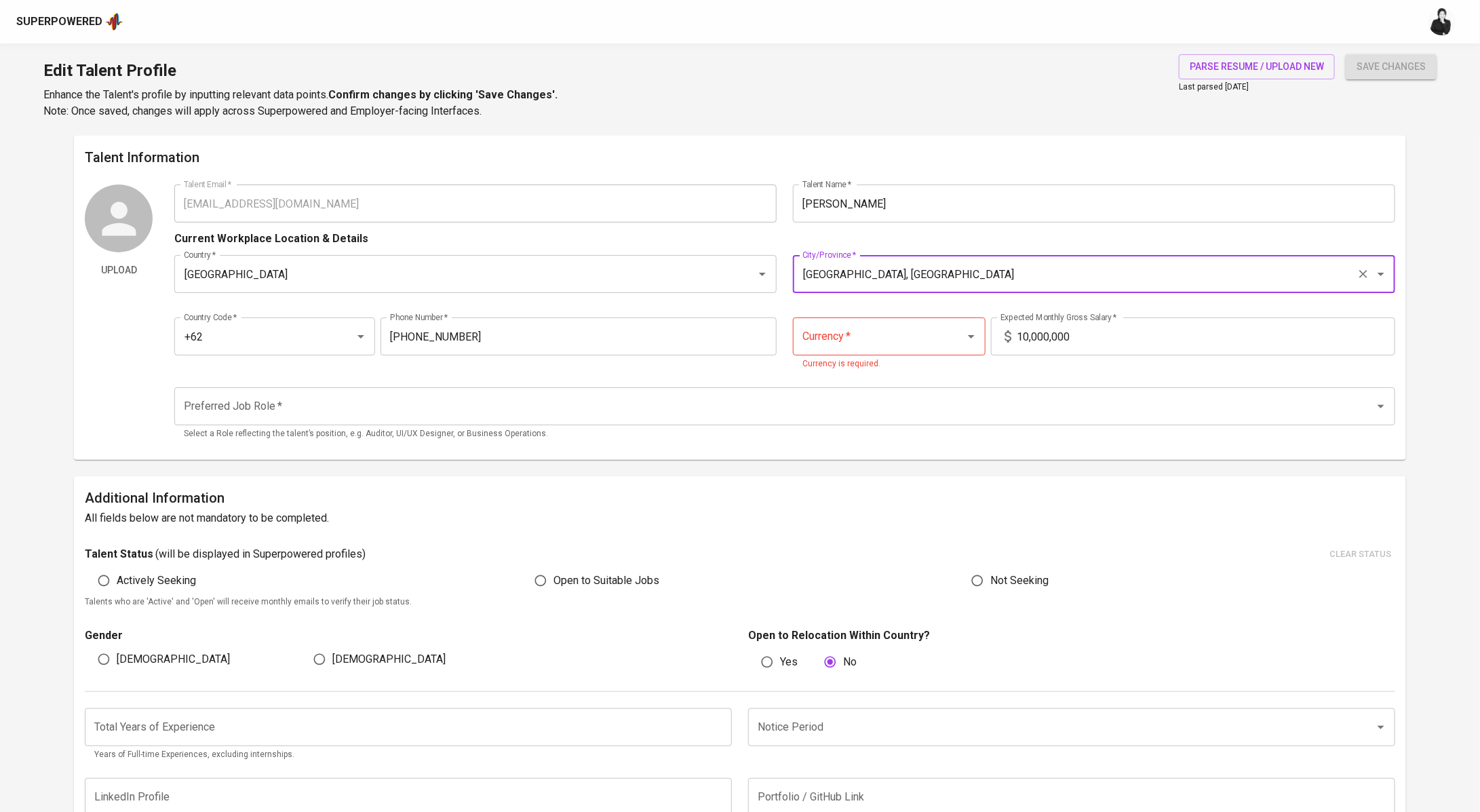
click at [944, 339] on div "Currency *" at bounding box center [889, 336] width 193 height 38
type input "[GEOGRAPHIC_DATA], [GEOGRAPHIC_DATA]"
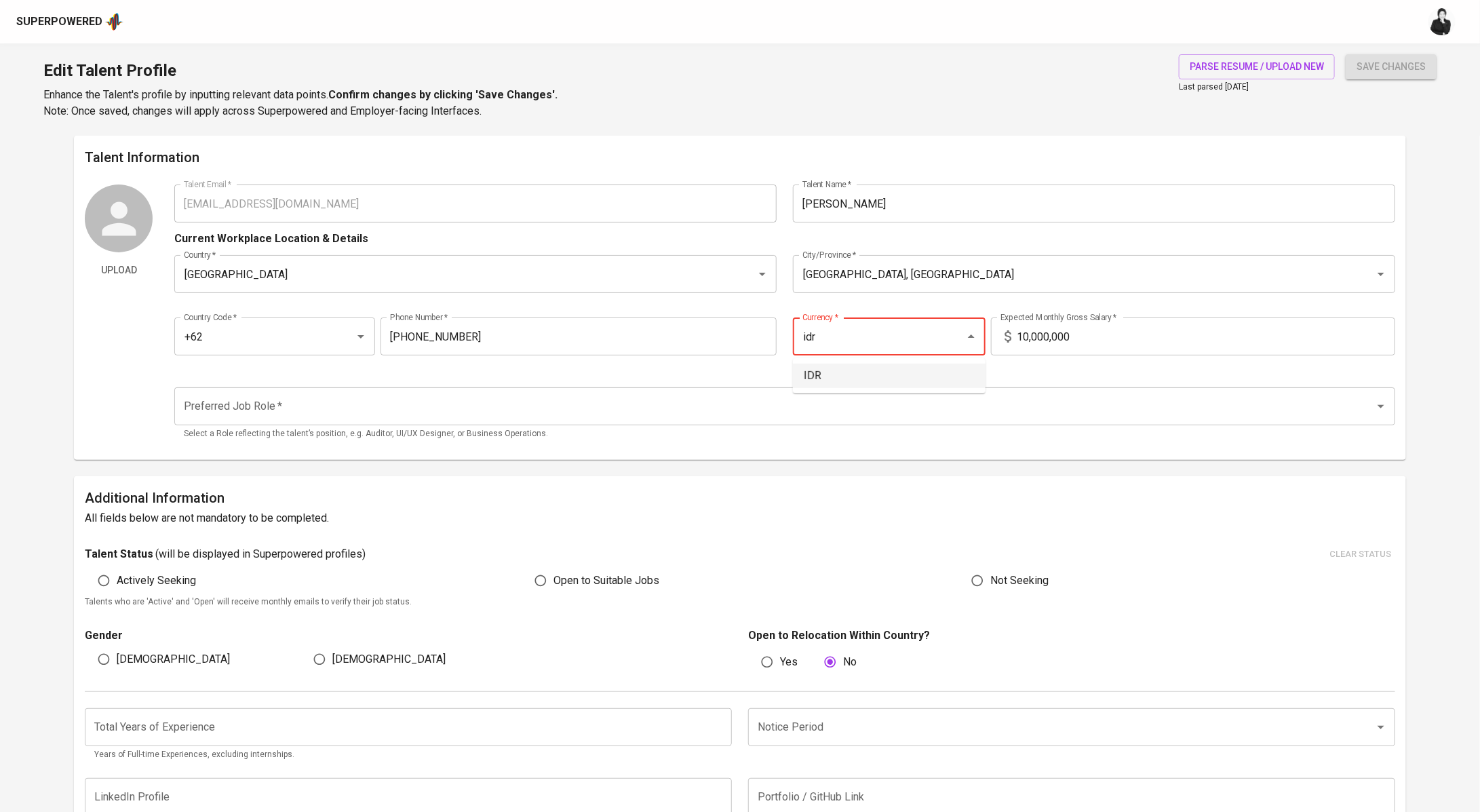
click at [877, 368] on li "IDR" at bounding box center [889, 376] width 193 height 25
type input "IDR"
click at [422, 397] on input "Preferred Job Role   *" at bounding box center [765, 407] width 1171 height 26
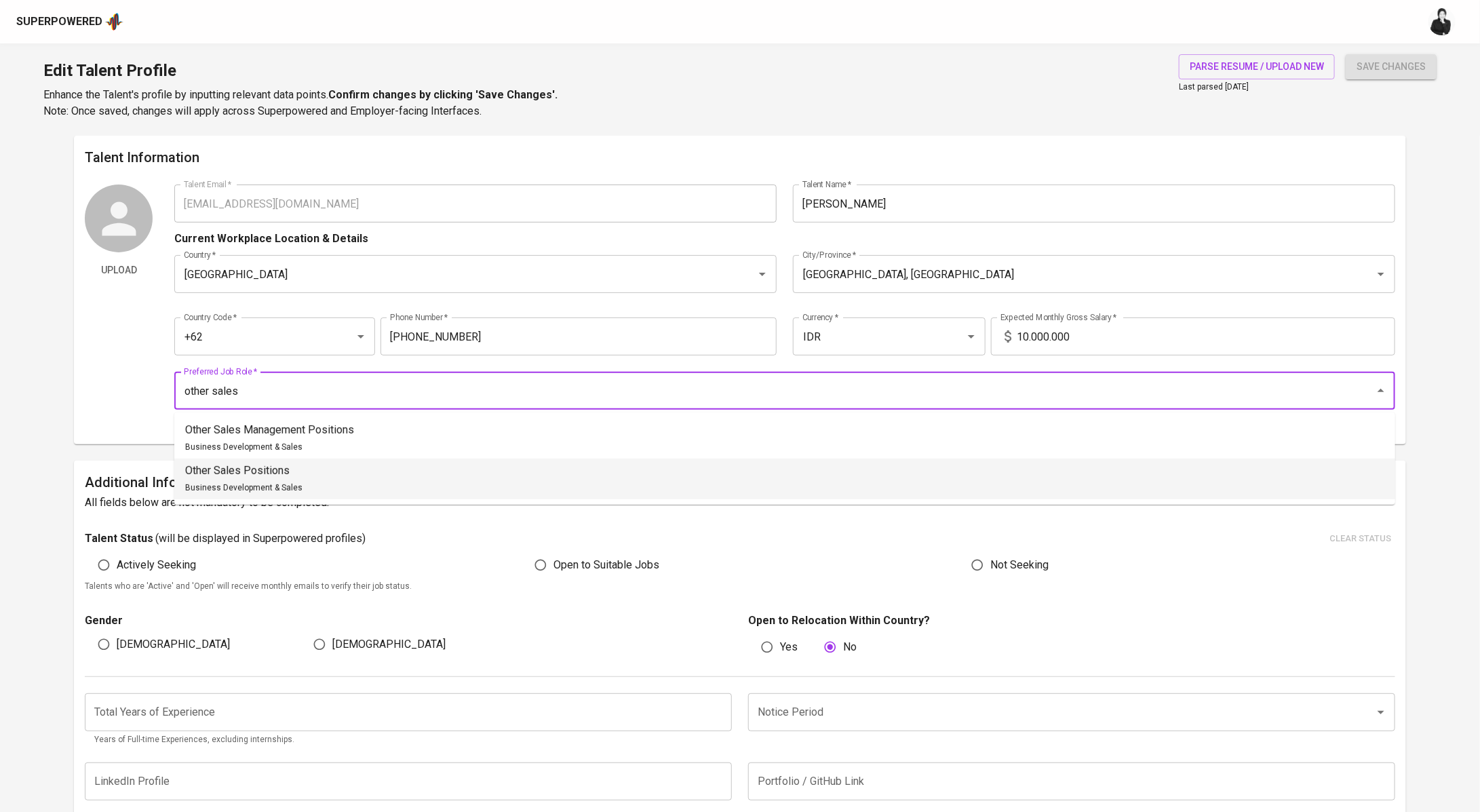
click at [432, 484] on li "Other Sales Positions Business Development & Sales" at bounding box center [785, 479] width 1221 height 40
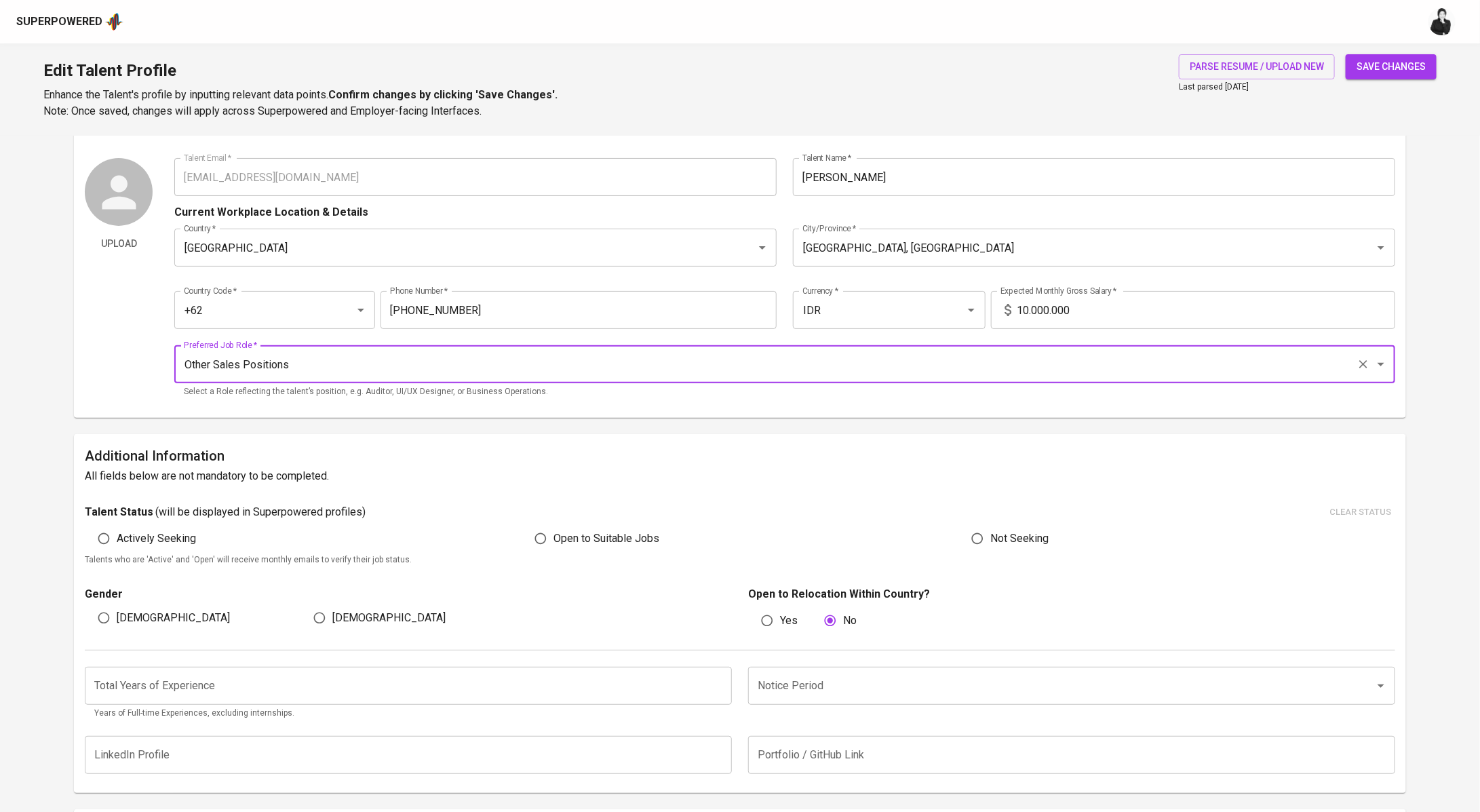
scroll to position [28, 0]
type input "Other Sales Positions"
click at [569, 542] on span "Open to Suitable Jobs" at bounding box center [606, 537] width 106 height 16
click at [553, 542] on input "Open to Suitable Jobs" at bounding box center [540, 537] width 26 height 26
radio input "true"
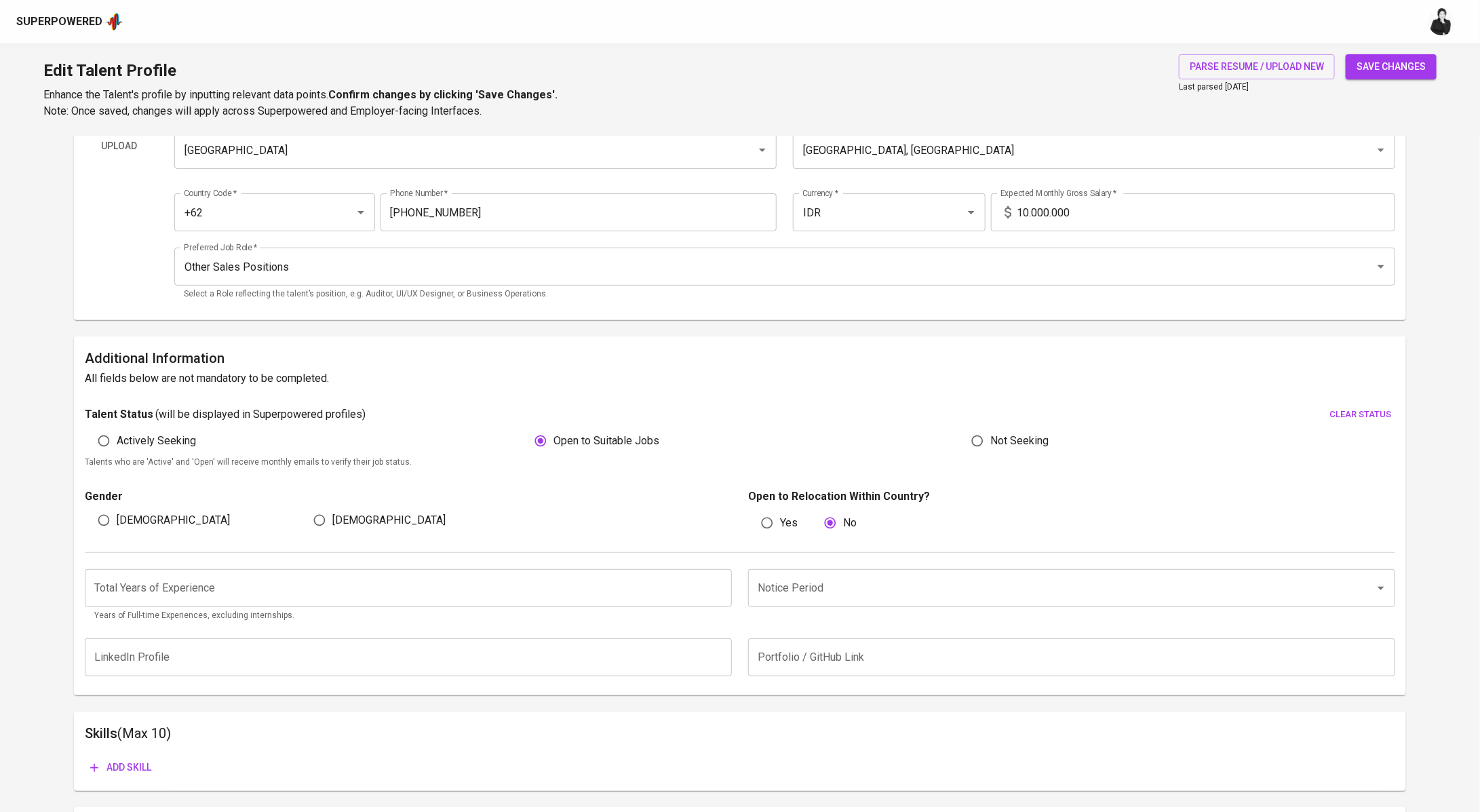
scroll to position [134, 0]
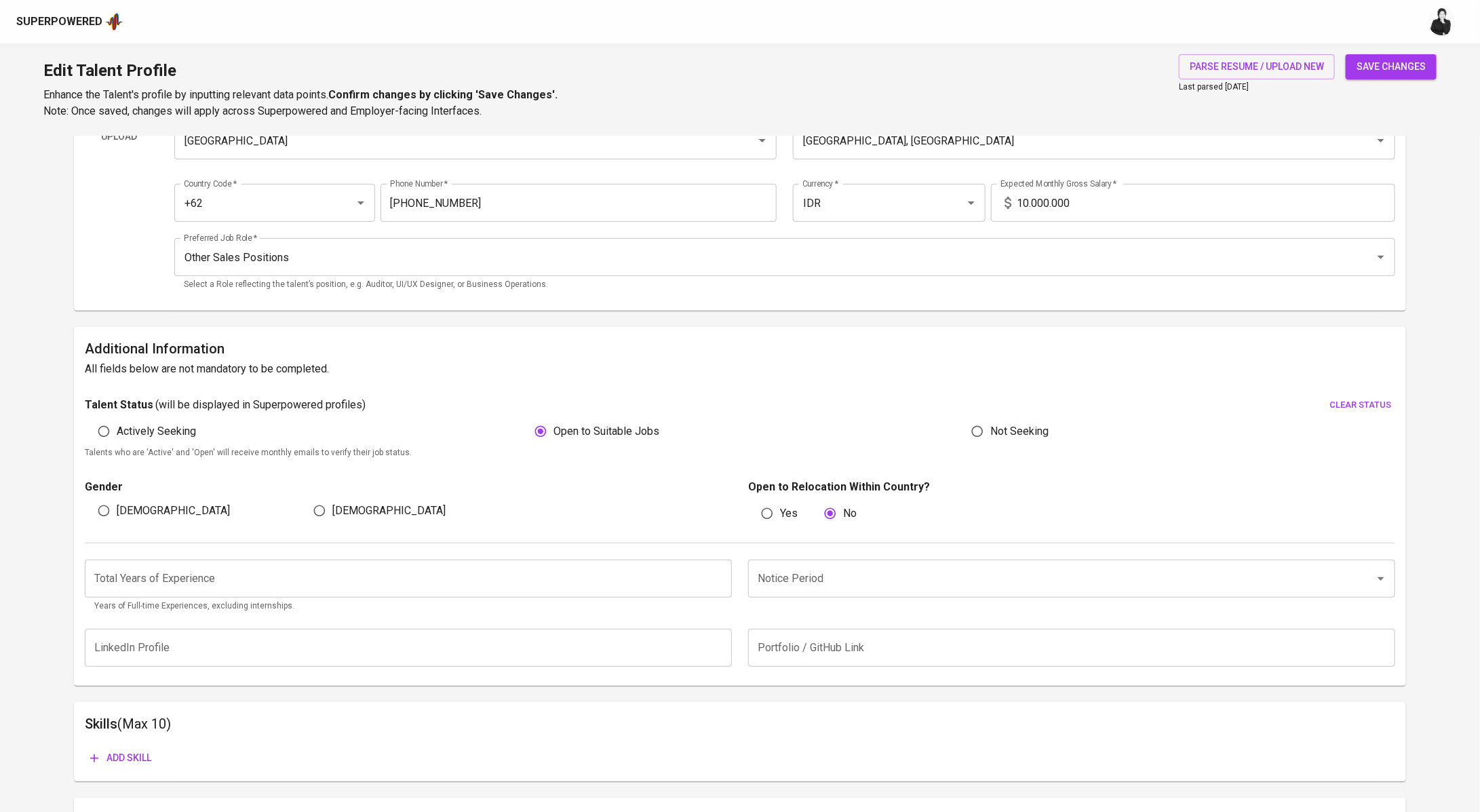
click at [127, 513] on span "[DEMOGRAPHIC_DATA]" at bounding box center [173, 511] width 113 height 16
click at [117, 513] on input "[DEMOGRAPHIC_DATA]" at bounding box center [104, 511] width 26 height 26
radio input "true"
click at [239, 592] on input "number" at bounding box center [408, 578] width 647 height 38
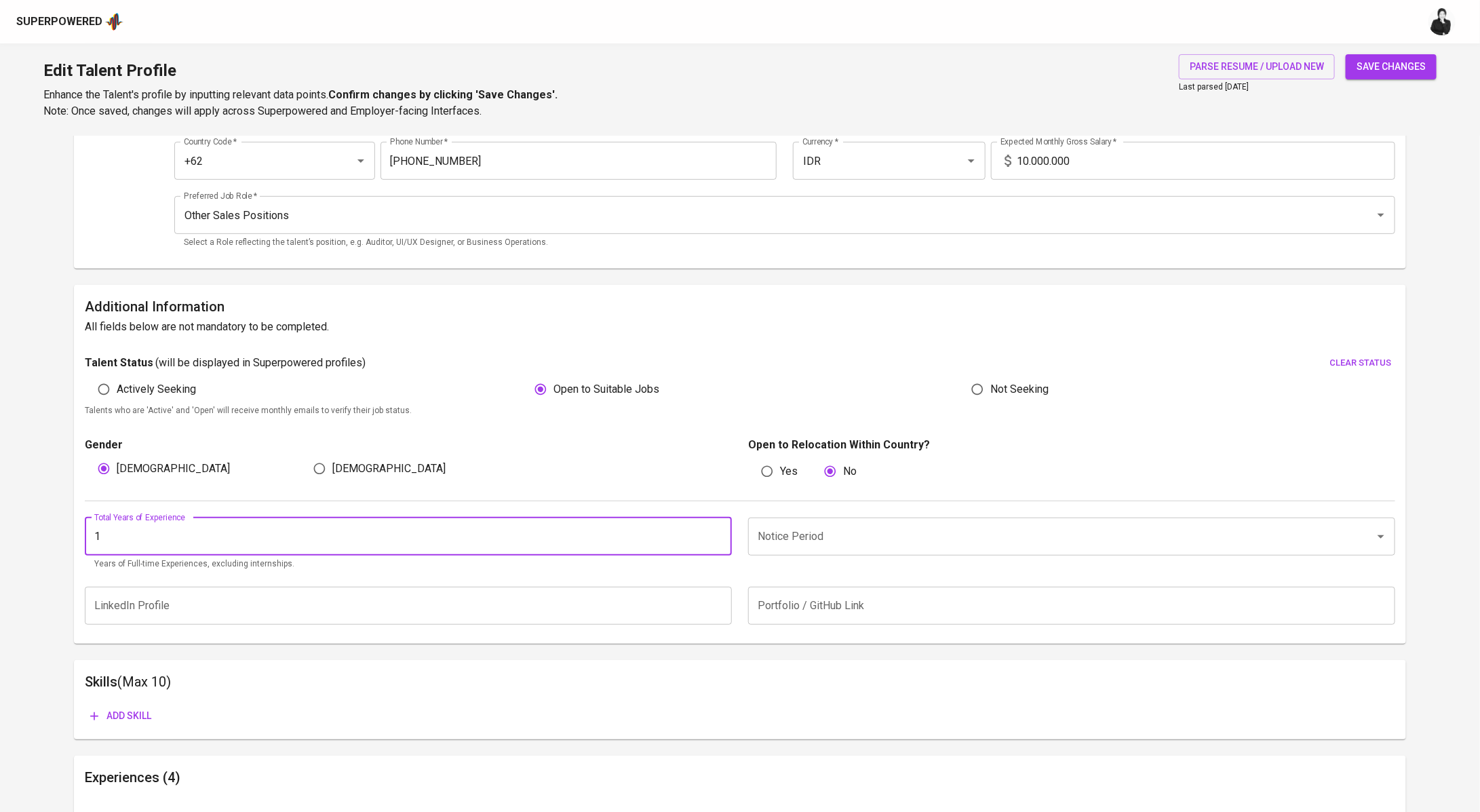
scroll to position [276, 0]
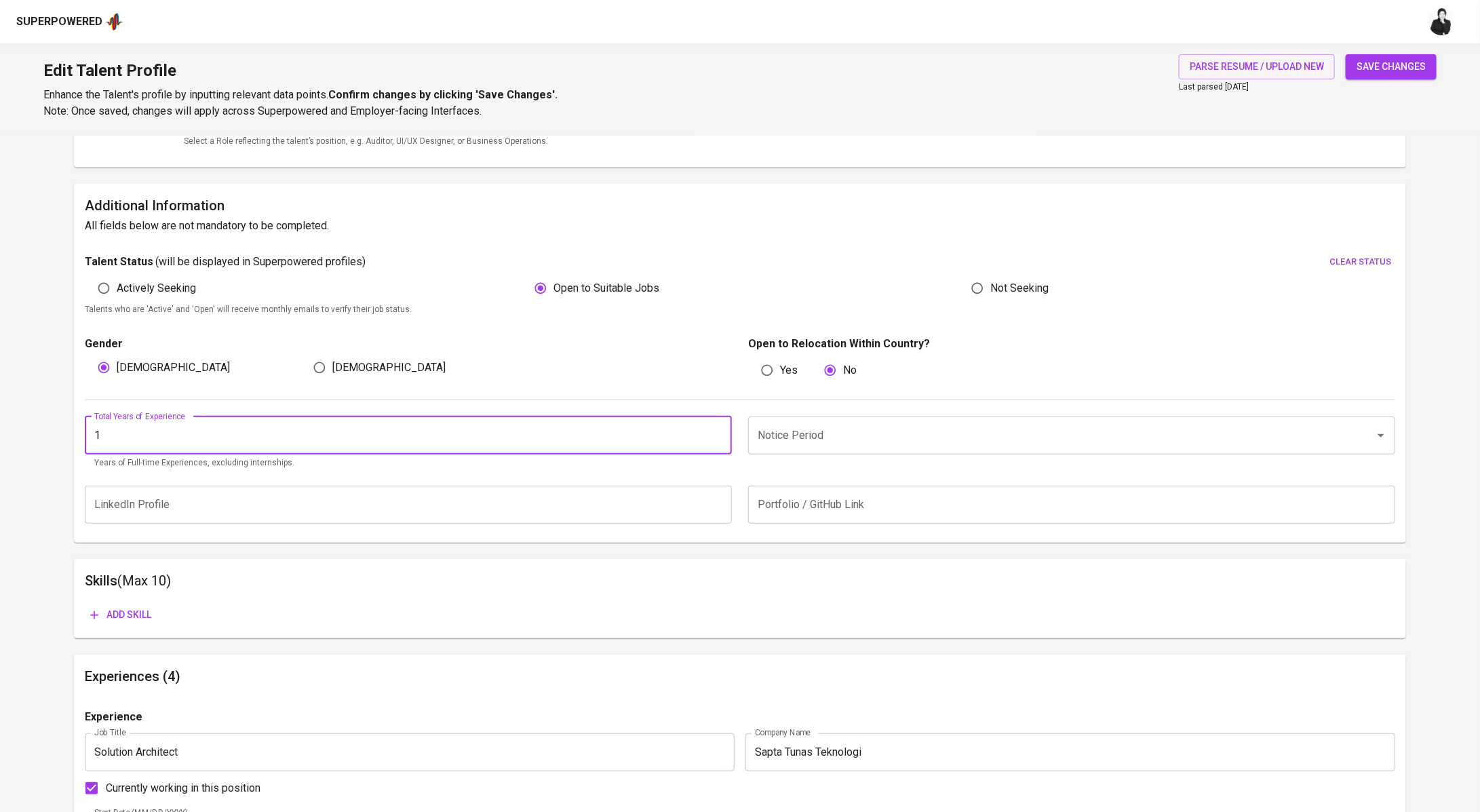
type input "1"
click at [869, 435] on input "Notice Period" at bounding box center [1053, 435] width 597 height 26
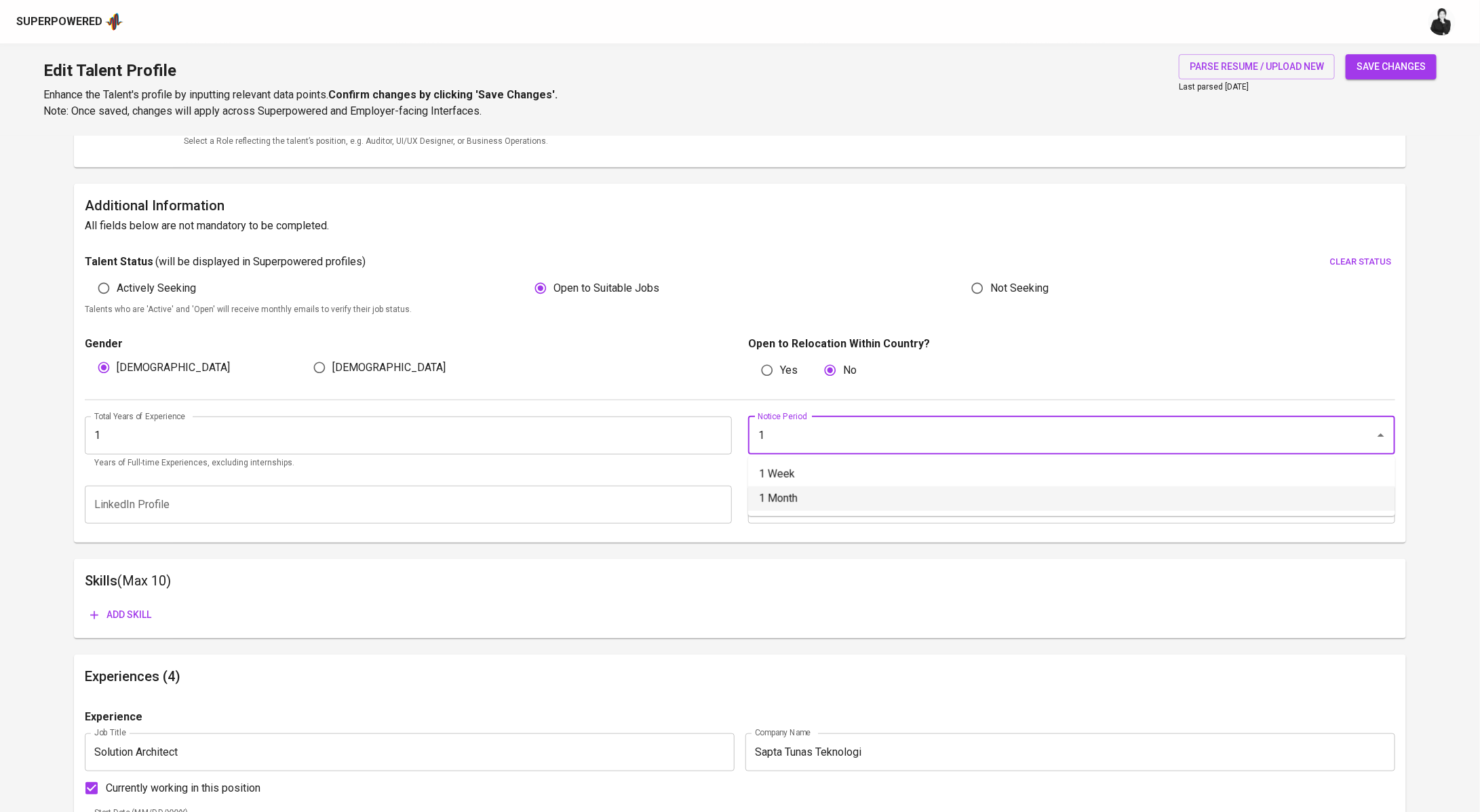
click at [813, 499] on li "1 Month" at bounding box center [1071, 499] width 647 height 25
type input "1 Month"
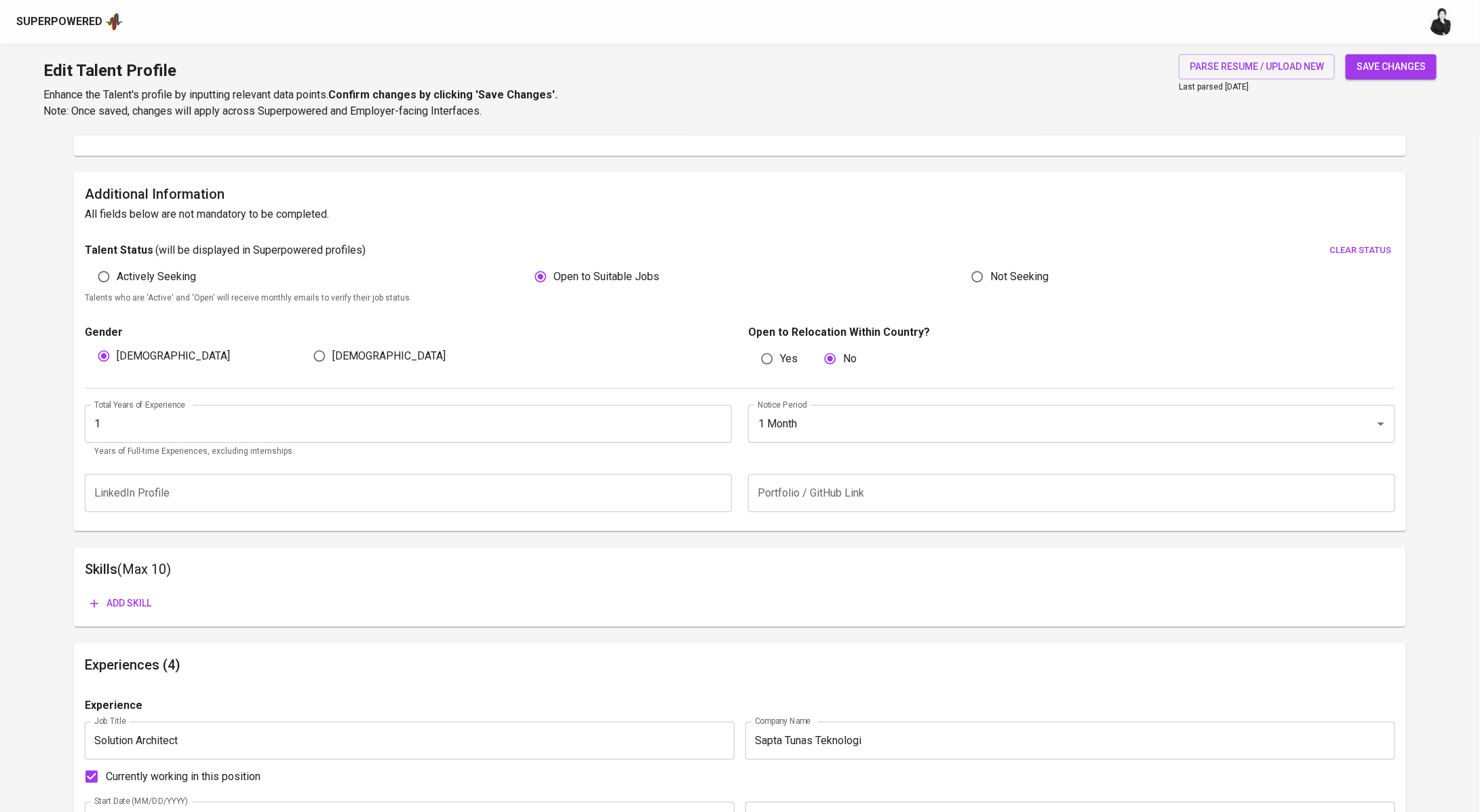
scroll to position [307, 0]
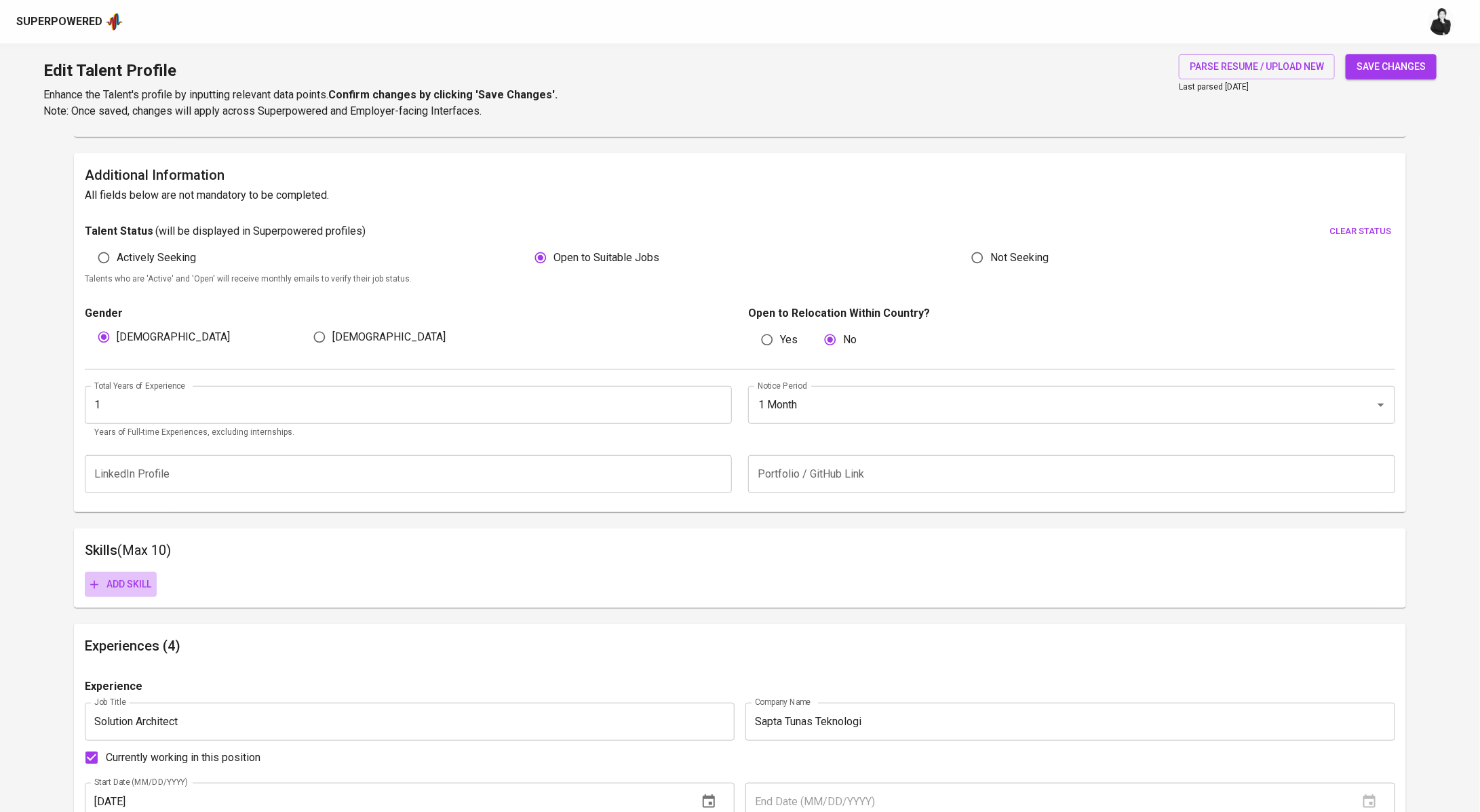
click at [139, 573] on button "Add skill" at bounding box center [121, 584] width 72 height 25
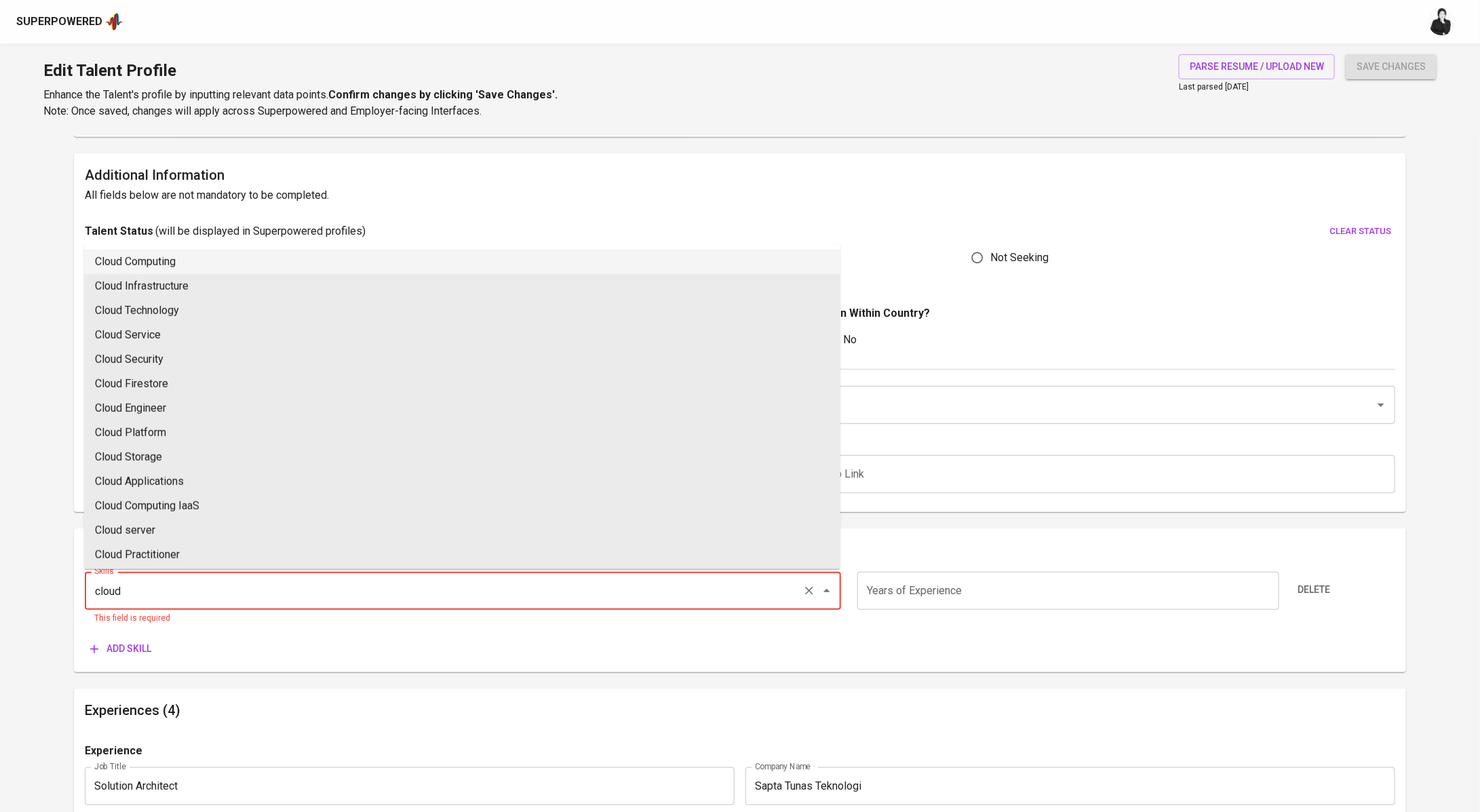
click at [227, 265] on li "Cloud Computing" at bounding box center [462, 262] width 756 height 25
type input "Cloud Computing"
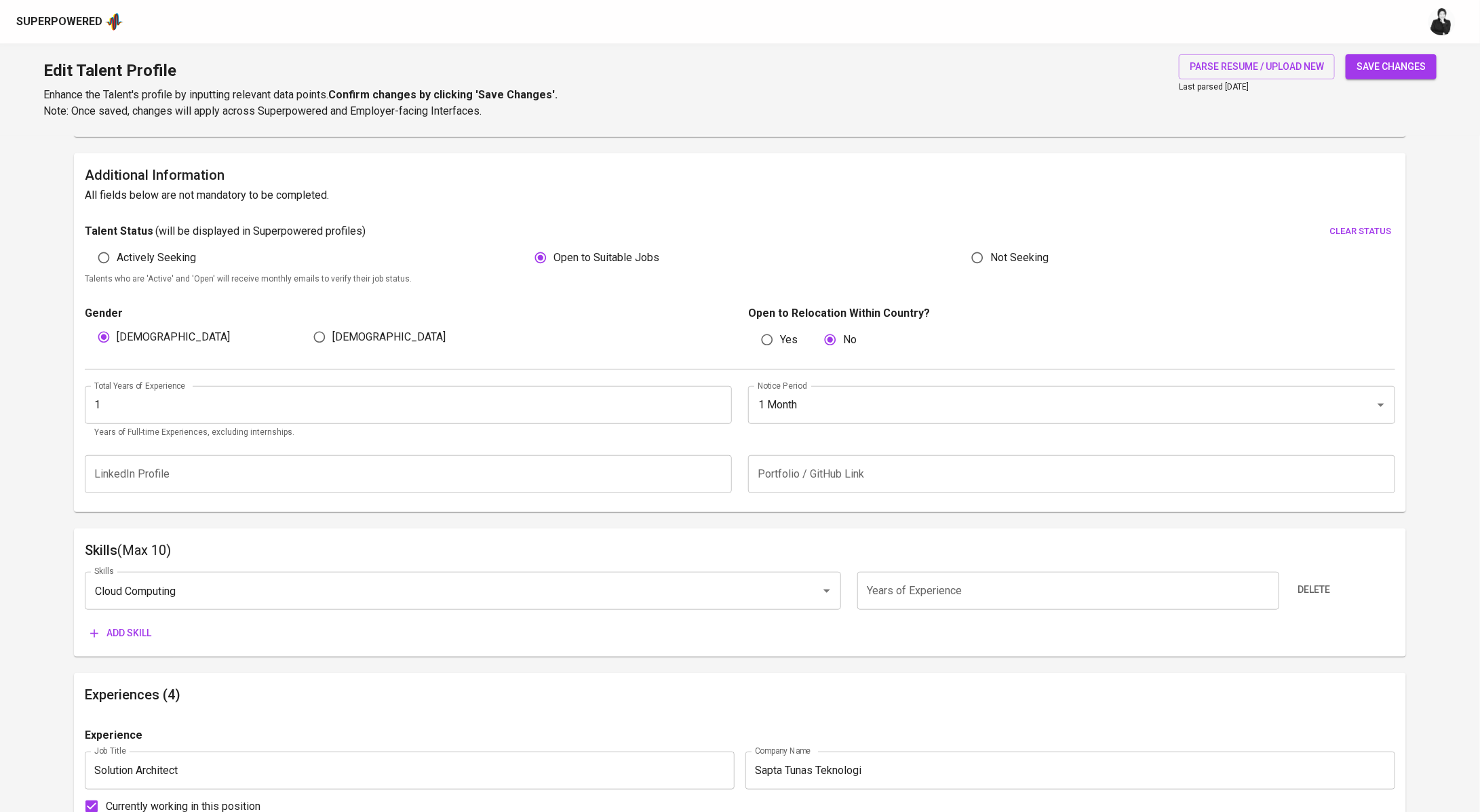
click at [1018, 604] on input "number" at bounding box center [1068, 590] width 422 height 38
type input "1"
click at [126, 622] on button "Add skill" at bounding box center [121, 633] width 72 height 25
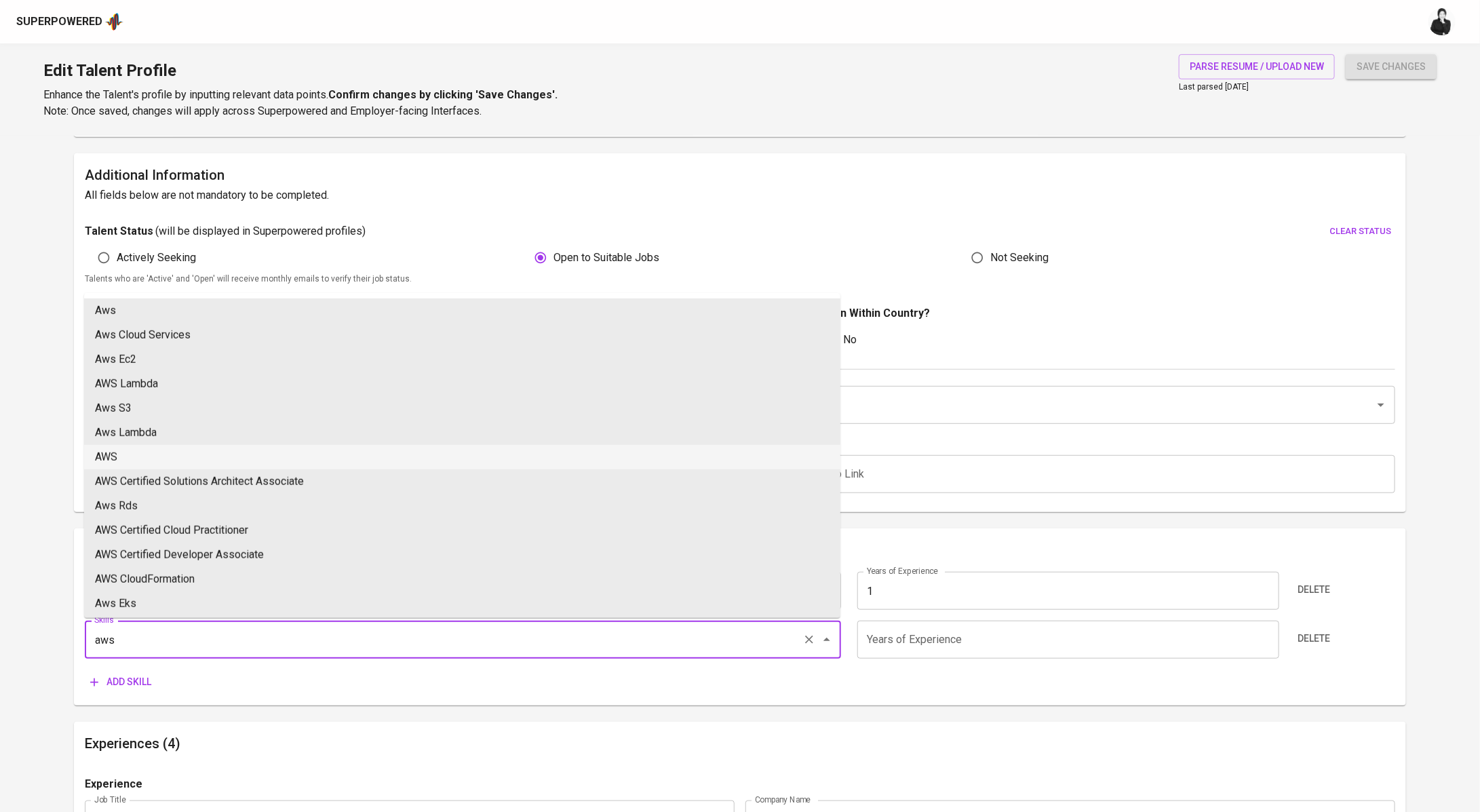
click at [241, 451] on li "AWS" at bounding box center [462, 457] width 756 height 25
type input "AWS"
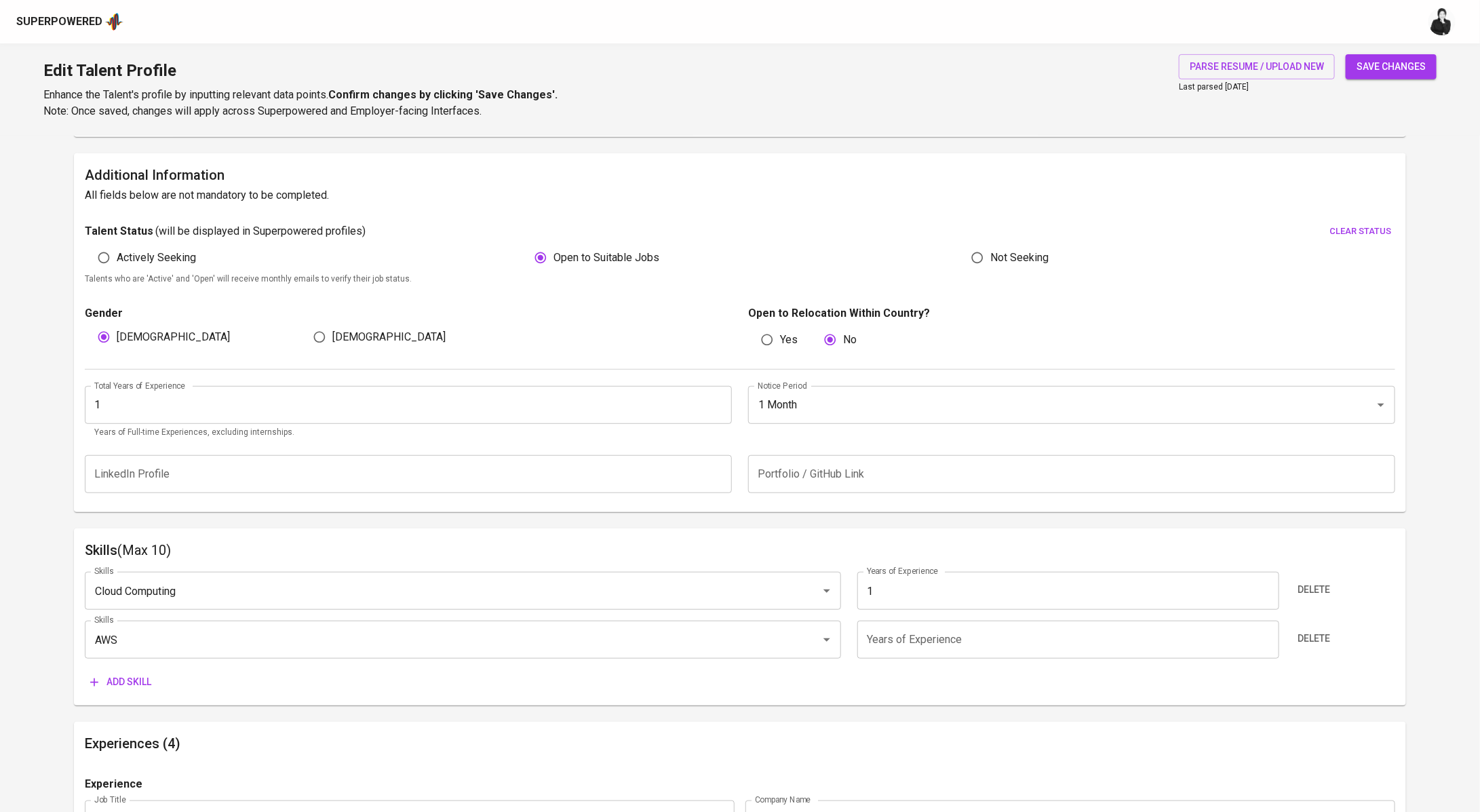
click at [1036, 648] on input "number" at bounding box center [1068, 639] width 422 height 38
type input "1"
click at [148, 680] on span "Add skill" at bounding box center [121, 682] width 61 height 17
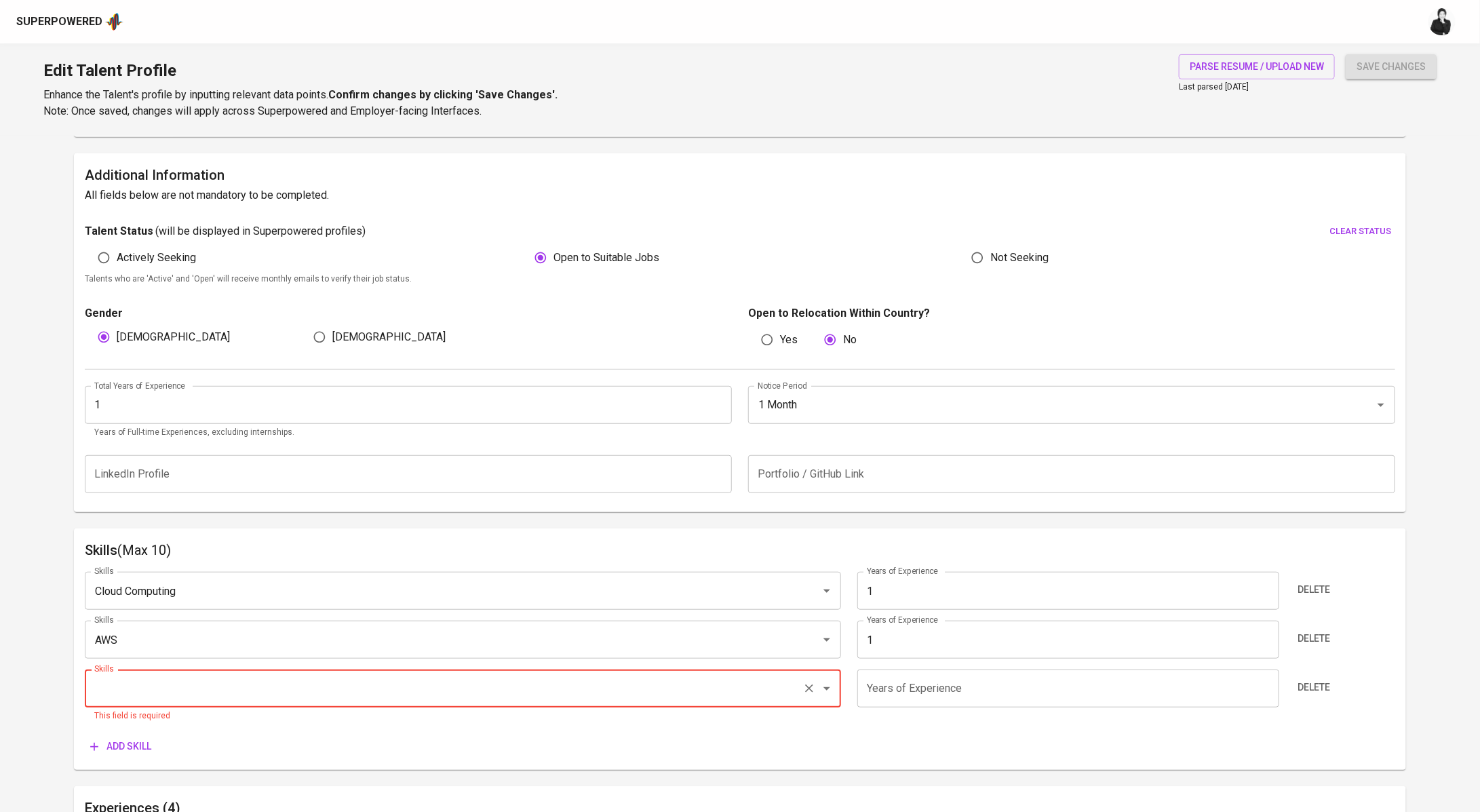
type input "f"
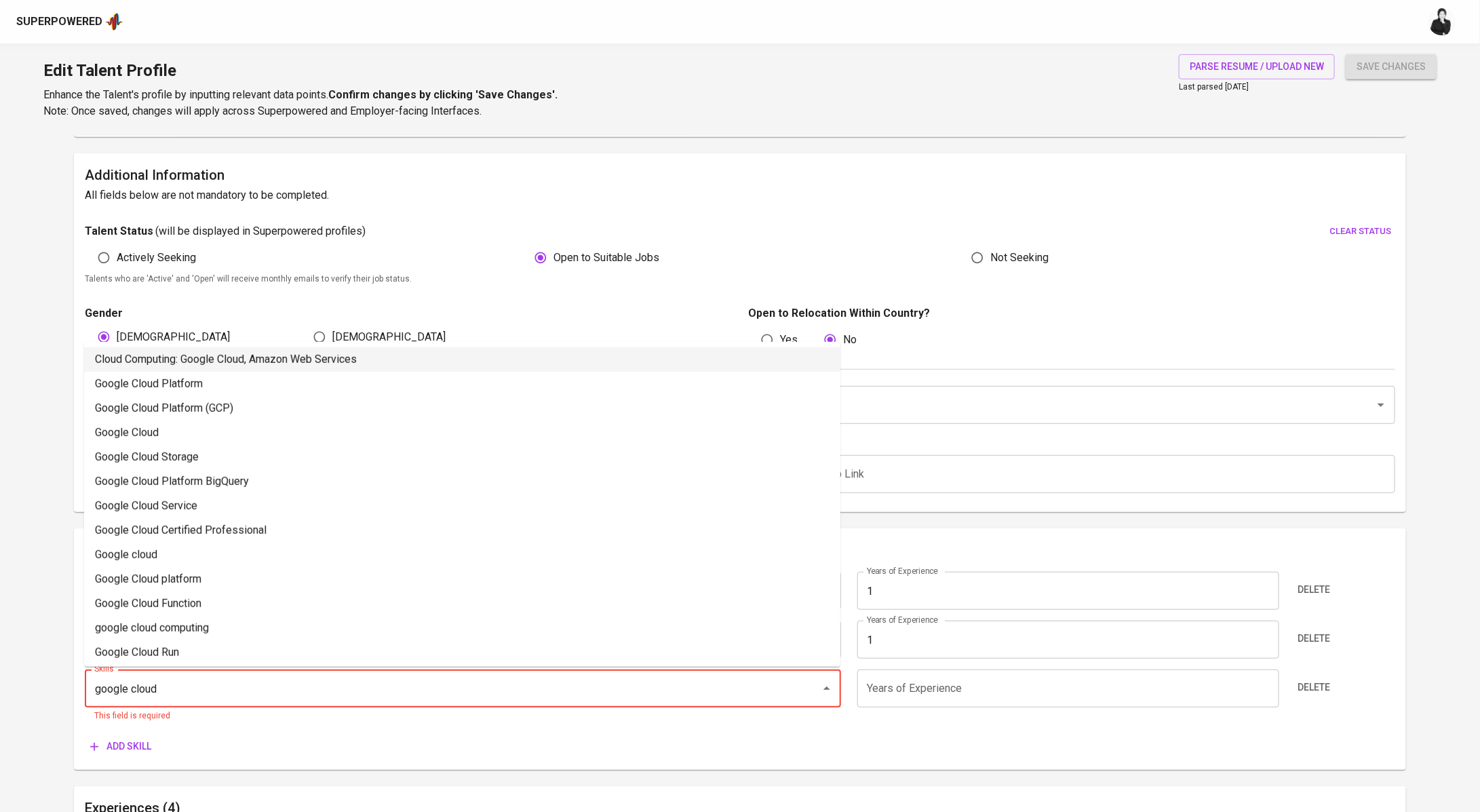
click at [324, 359] on li "Cloud Computing: Google Cloud, Amazon Web Services" at bounding box center [462, 359] width 756 height 25
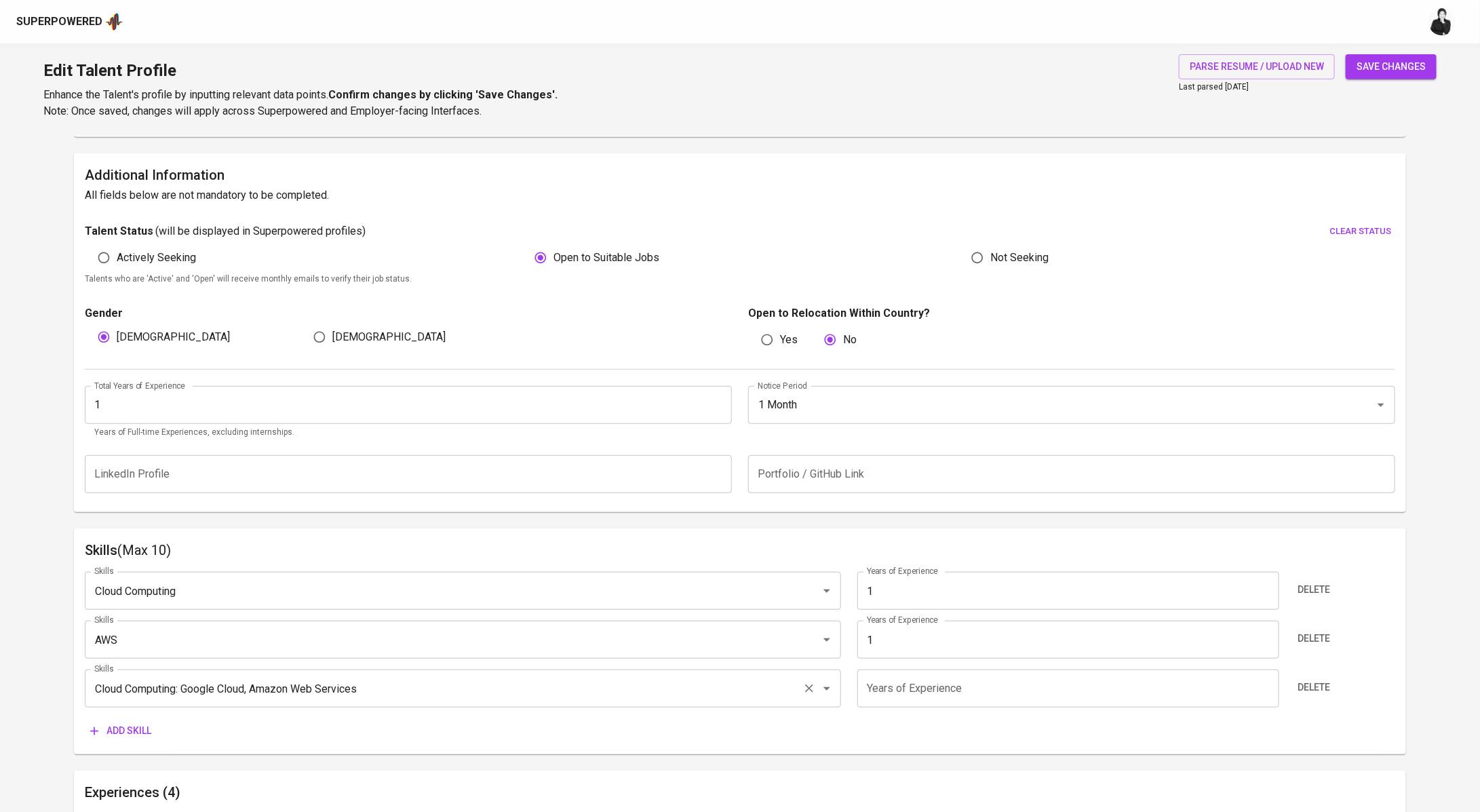
click at [412, 686] on input "Cloud Computing: Google Cloud, Amazon Web Services" at bounding box center [444, 689] width 706 height 26
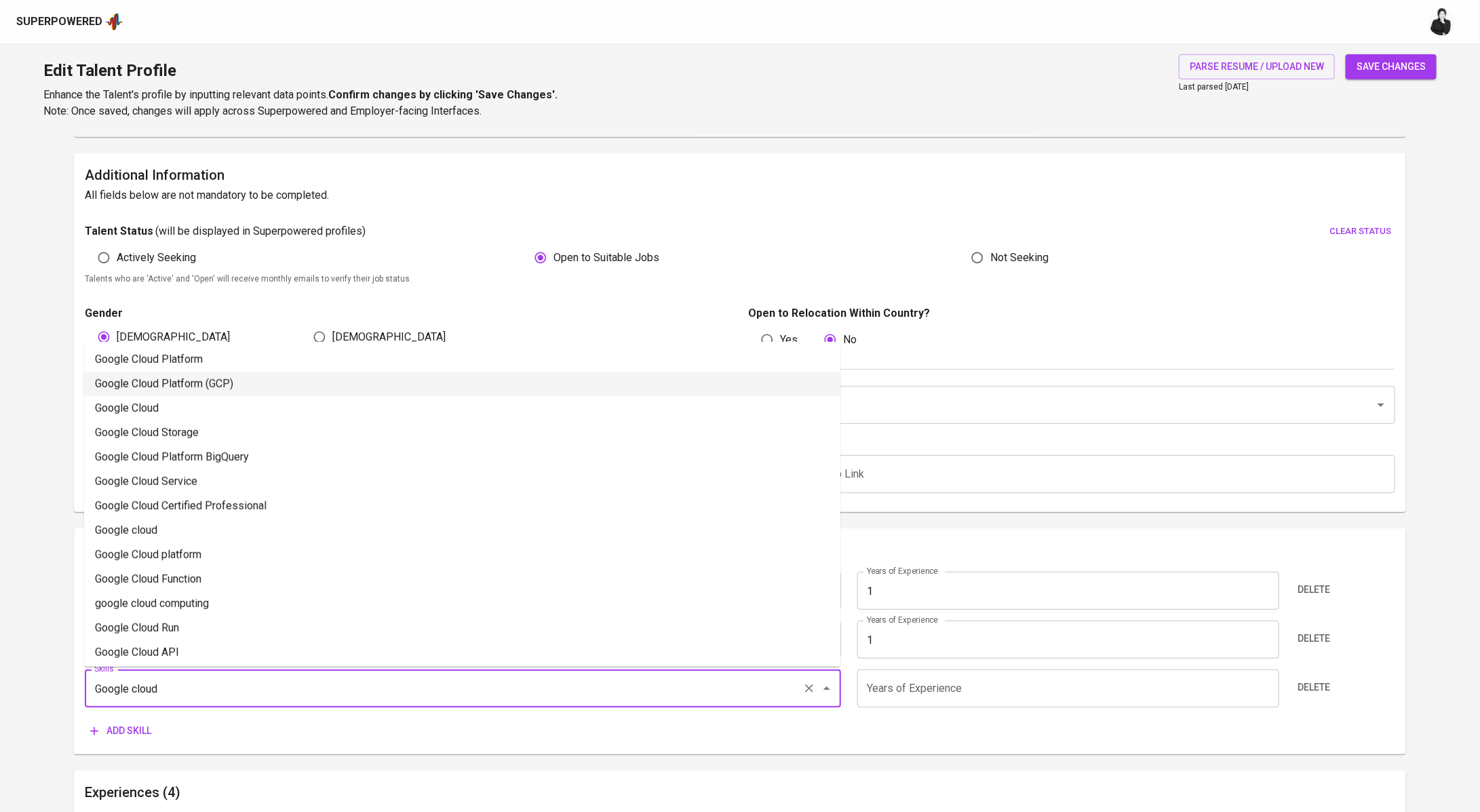
click at [355, 390] on li "Google Cloud Platform (GCP)" at bounding box center [462, 384] width 756 height 25
type input "Google Cloud Platform (GCP)"
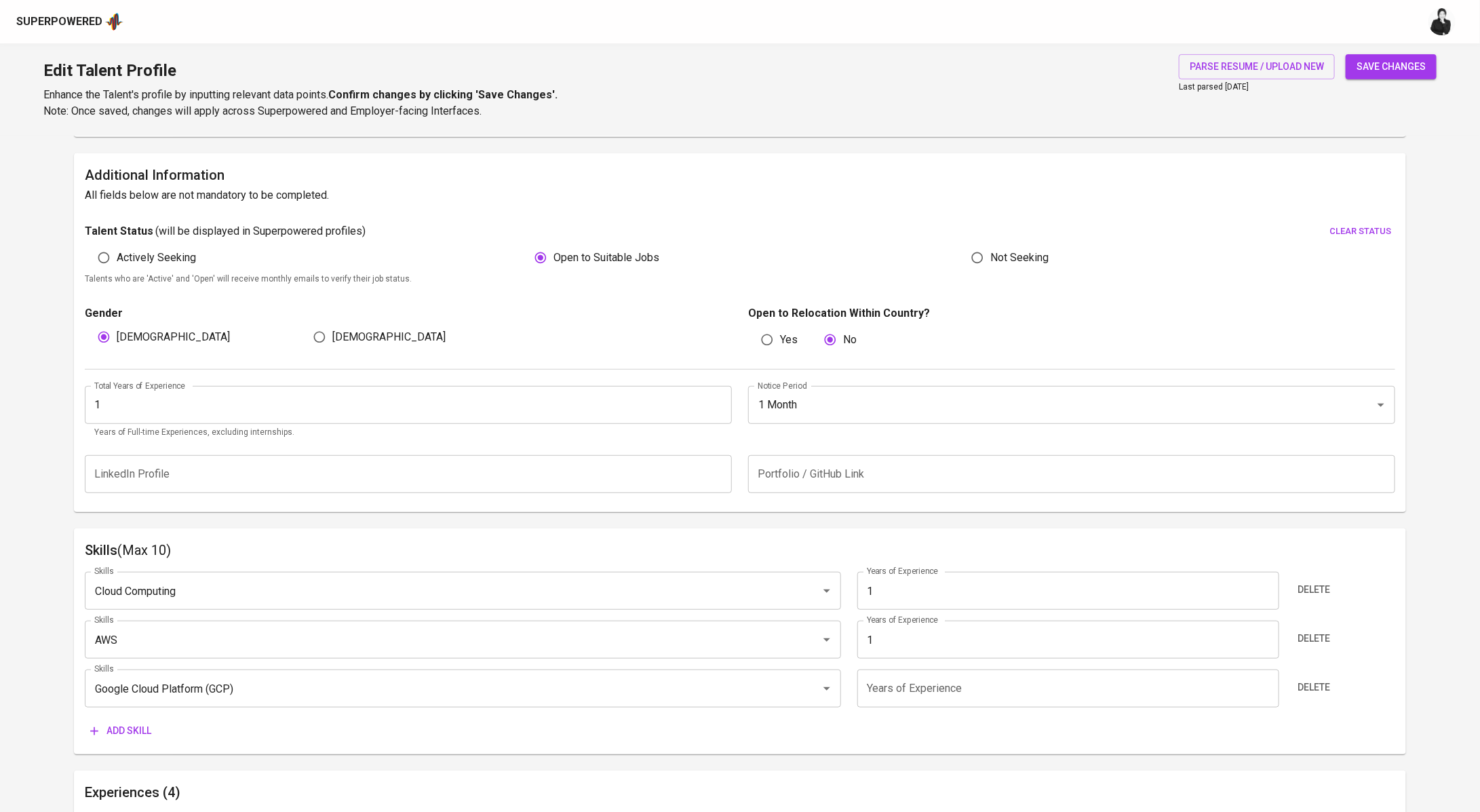
click at [883, 689] on input "number" at bounding box center [1068, 688] width 422 height 38
type input "1"
click at [165, 730] on div "Add skill" at bounding box center [194, 730] width 218 height 25
click at [139, 730] on span "Add skill" at bounding box center [121, 730] width 61 height 17
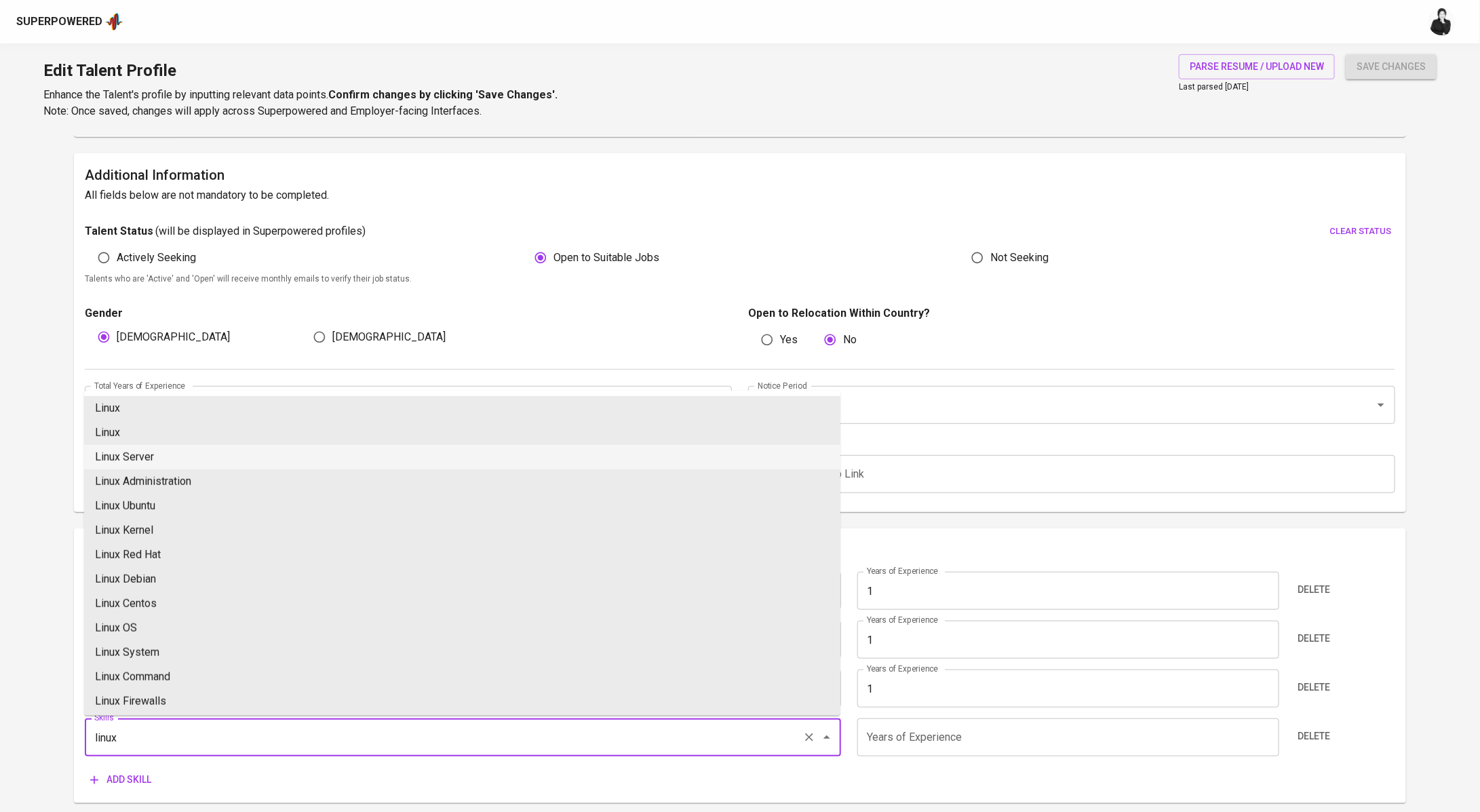
click at [208, 447] on li "Linux Server" at bounding box center [462, 457] width 756 height 25
type input "Linux Server"
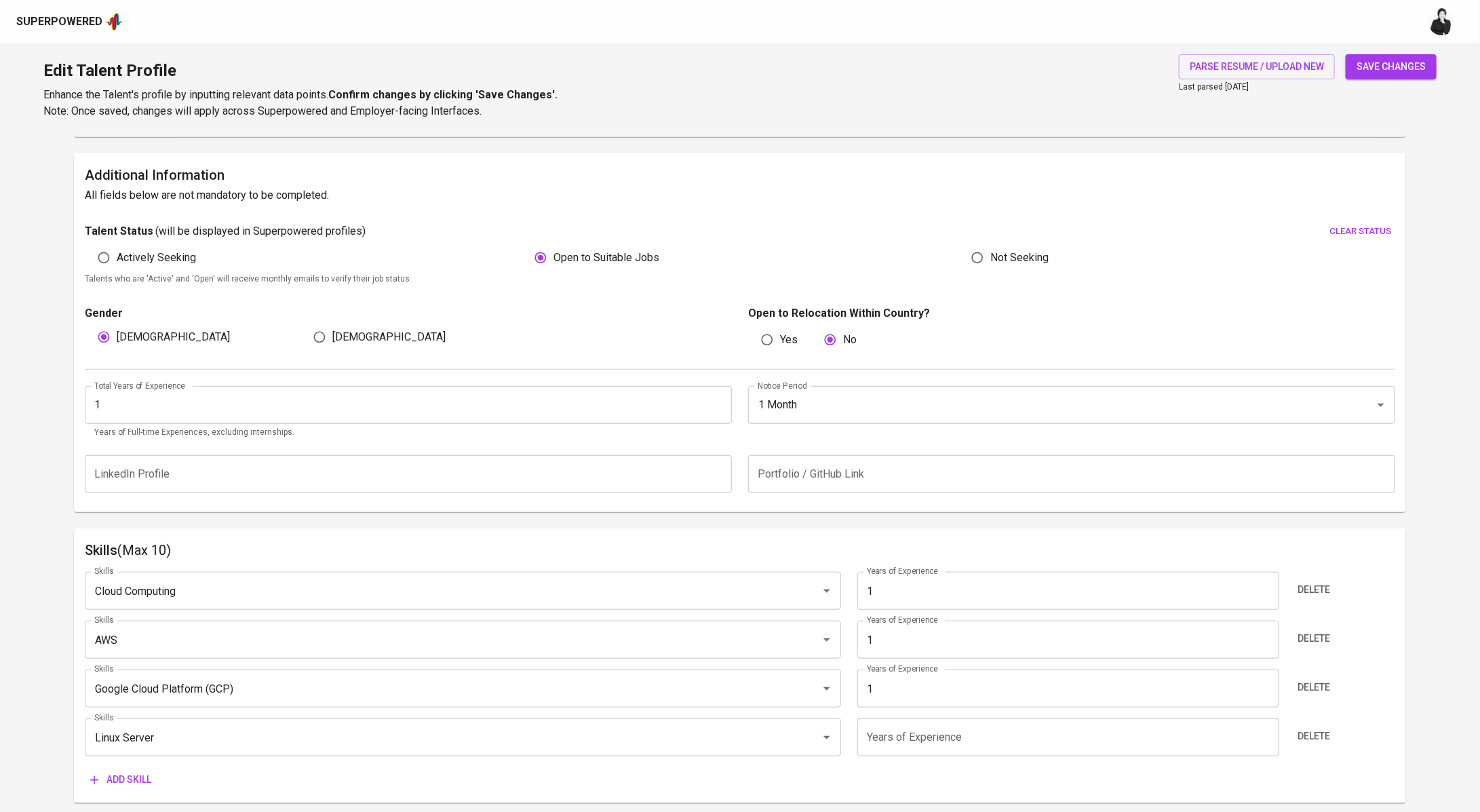
click at [892, 741] on input "number" at bounding box center [1068, 737] width 422 height 38
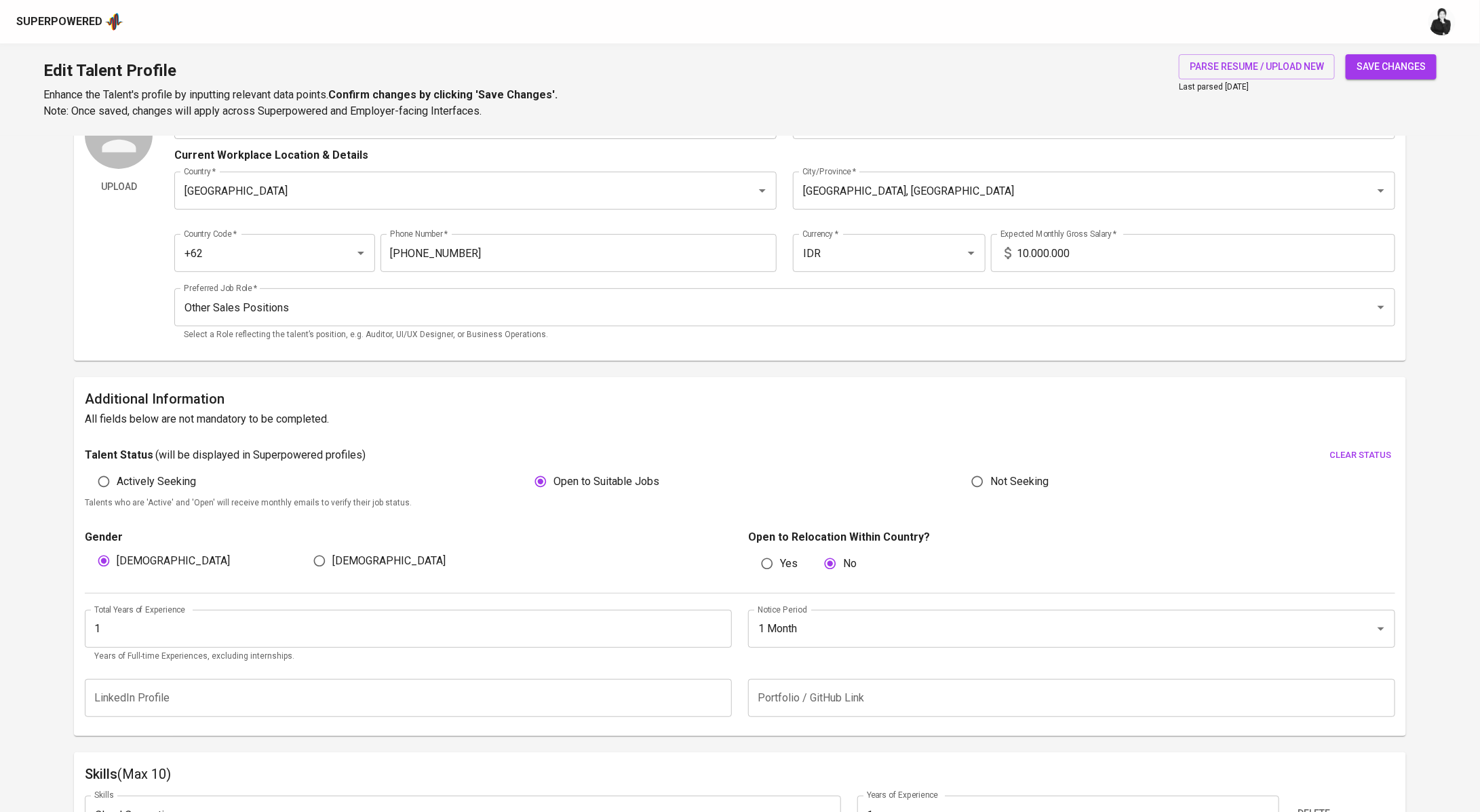
scroll to position [0, 0]
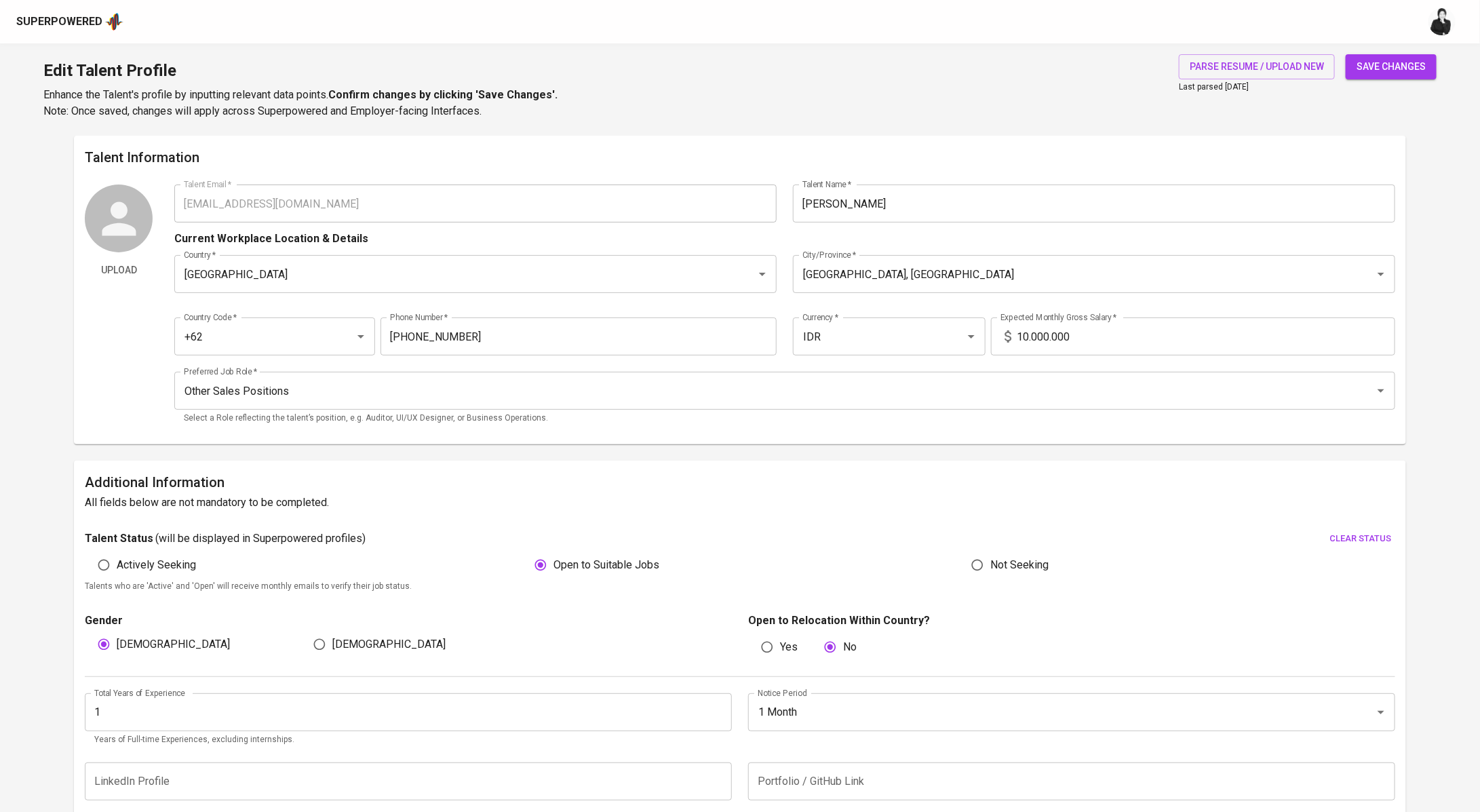
type input "1"
click at [1417, 64] on span "save changes" at bounding box center [1391, 67] width 69 height 17
type input "Linux Server"
type input "Google Cloud Platform (GCP)"
type input "AWS"
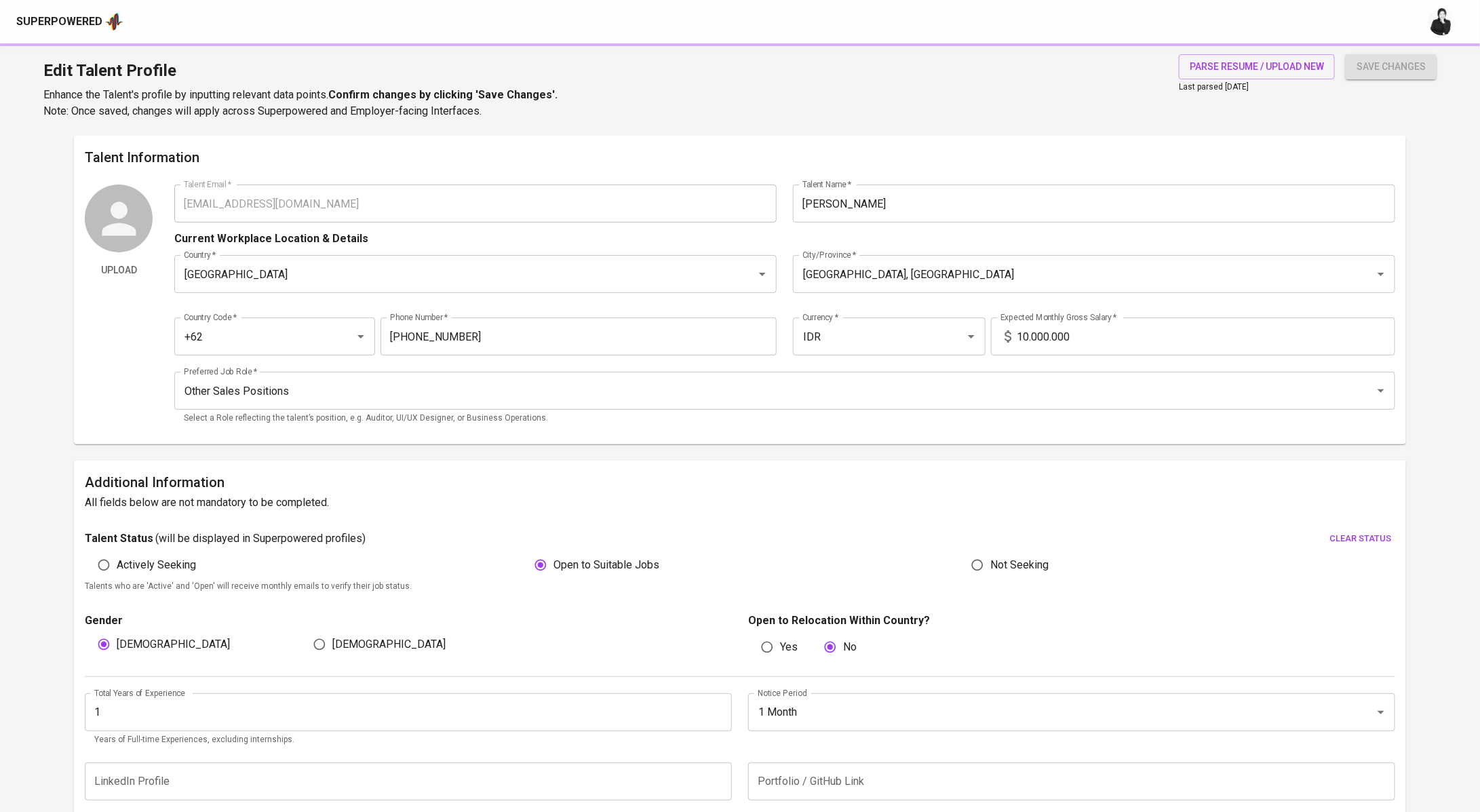
type input "Cloud Computing"
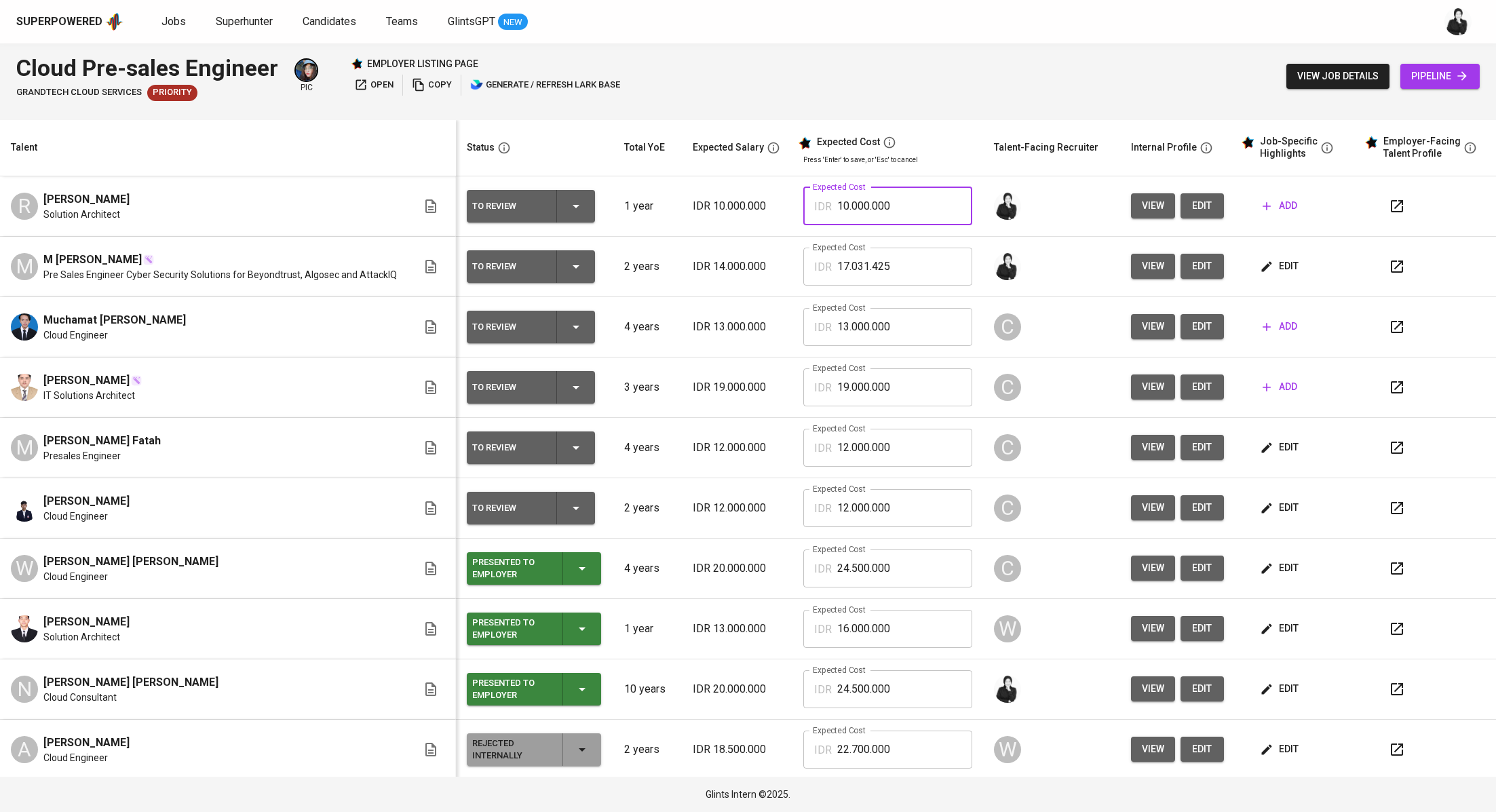
drag, startPoint x: 906, startPoint y: 206, endPoint x: 807, endPoint y: 205, distance: 99.0
click at [807, 205] on div "IDR 10.000.000 Expected Cost" at bounding box center [888, 206] width 169 height 38
paste input "1.929.436"
click at [839, 204] on input "11.929.436" at bounding box center [905, 206] width 136 height 38
drag, startPoint x: 890, startPoint y: 204, endPoint x: 843, endPoint y: 206, distance: 47.0
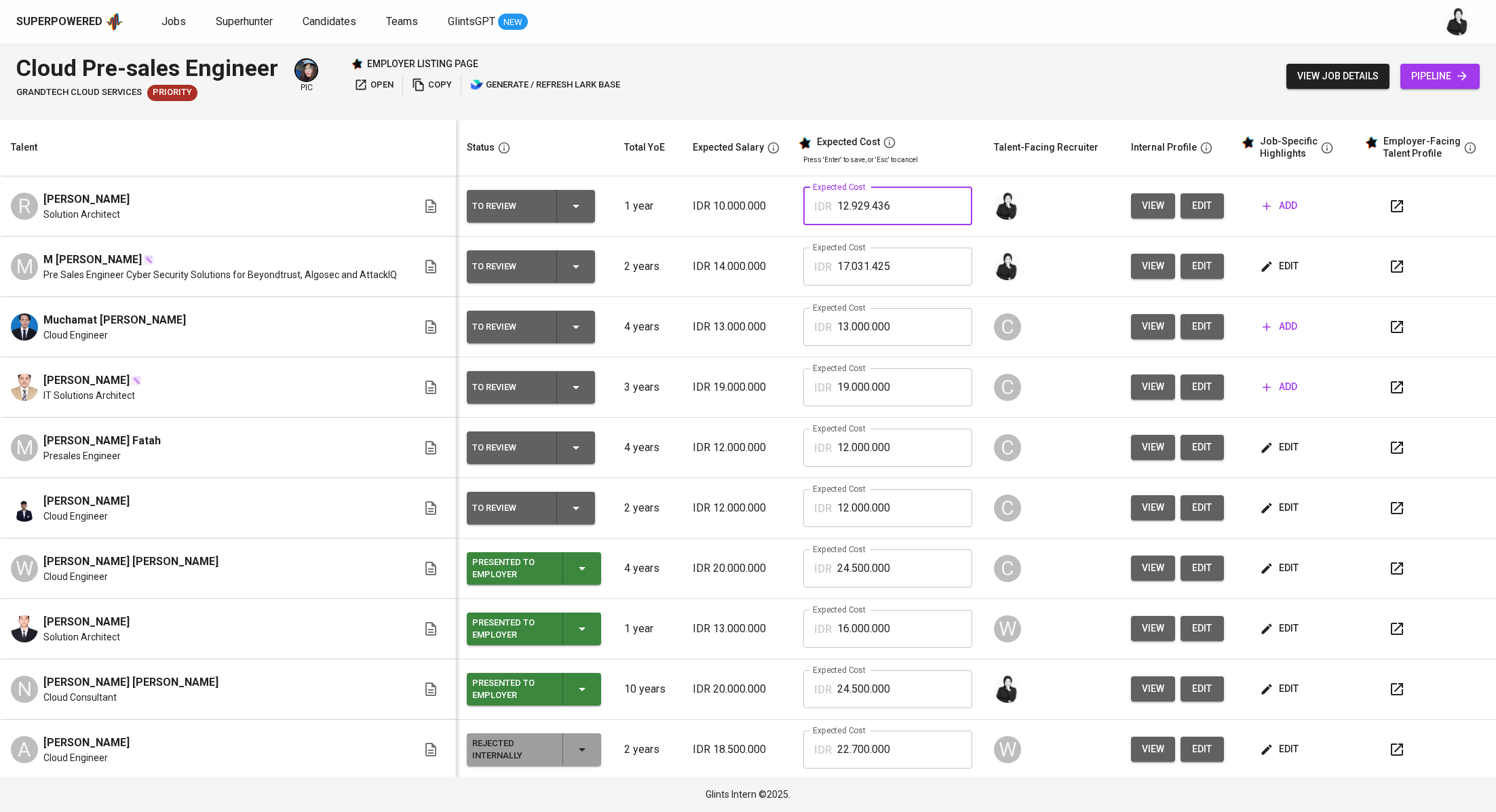
click at [843, 206] on input "12.929.436" at bounding box center [905, 206] width 136 height 38
type input "12.000.000"
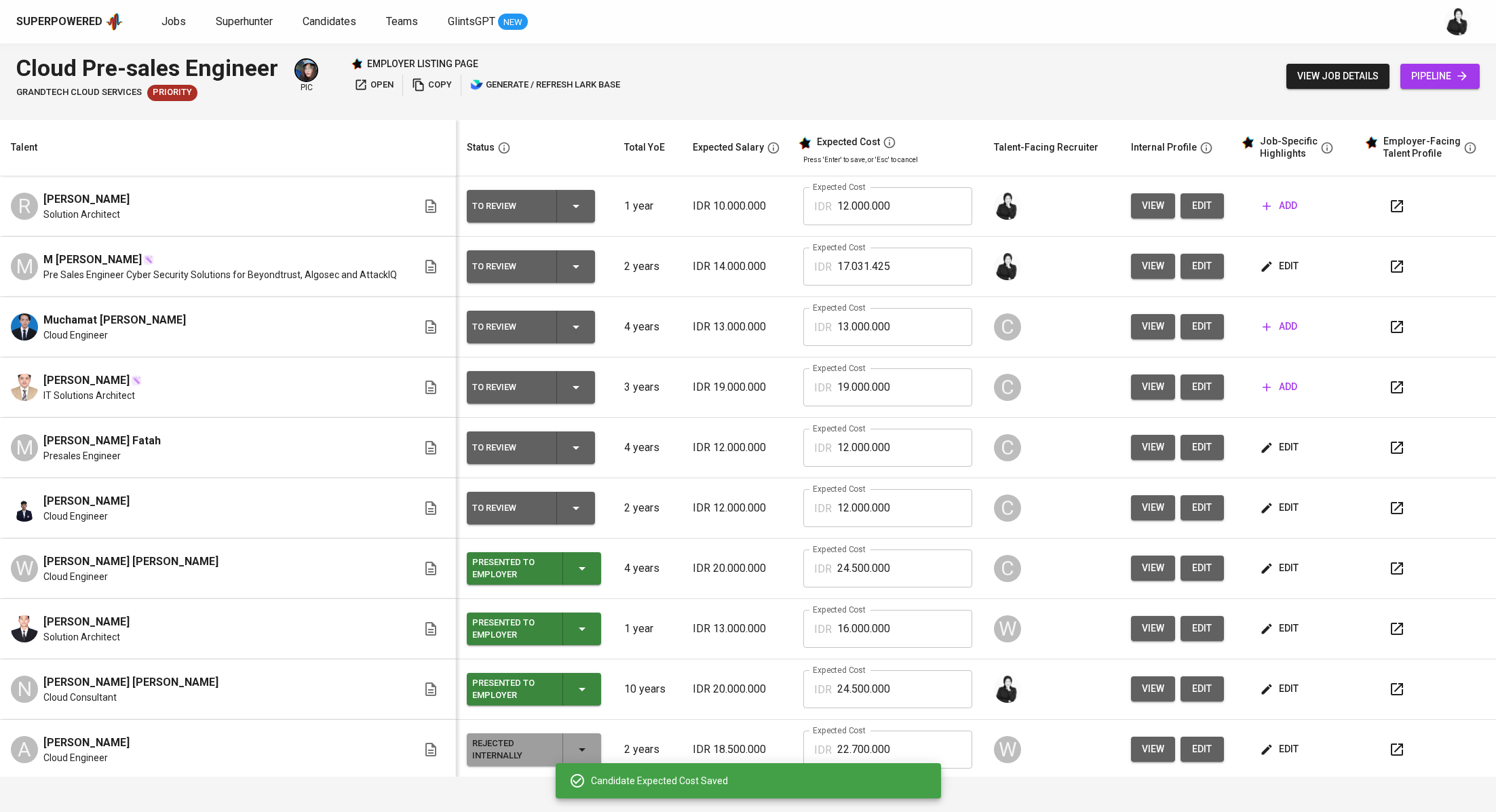
click at [1277, 200] on span "add" at bounding box center [1279, 206] width 34 height 17
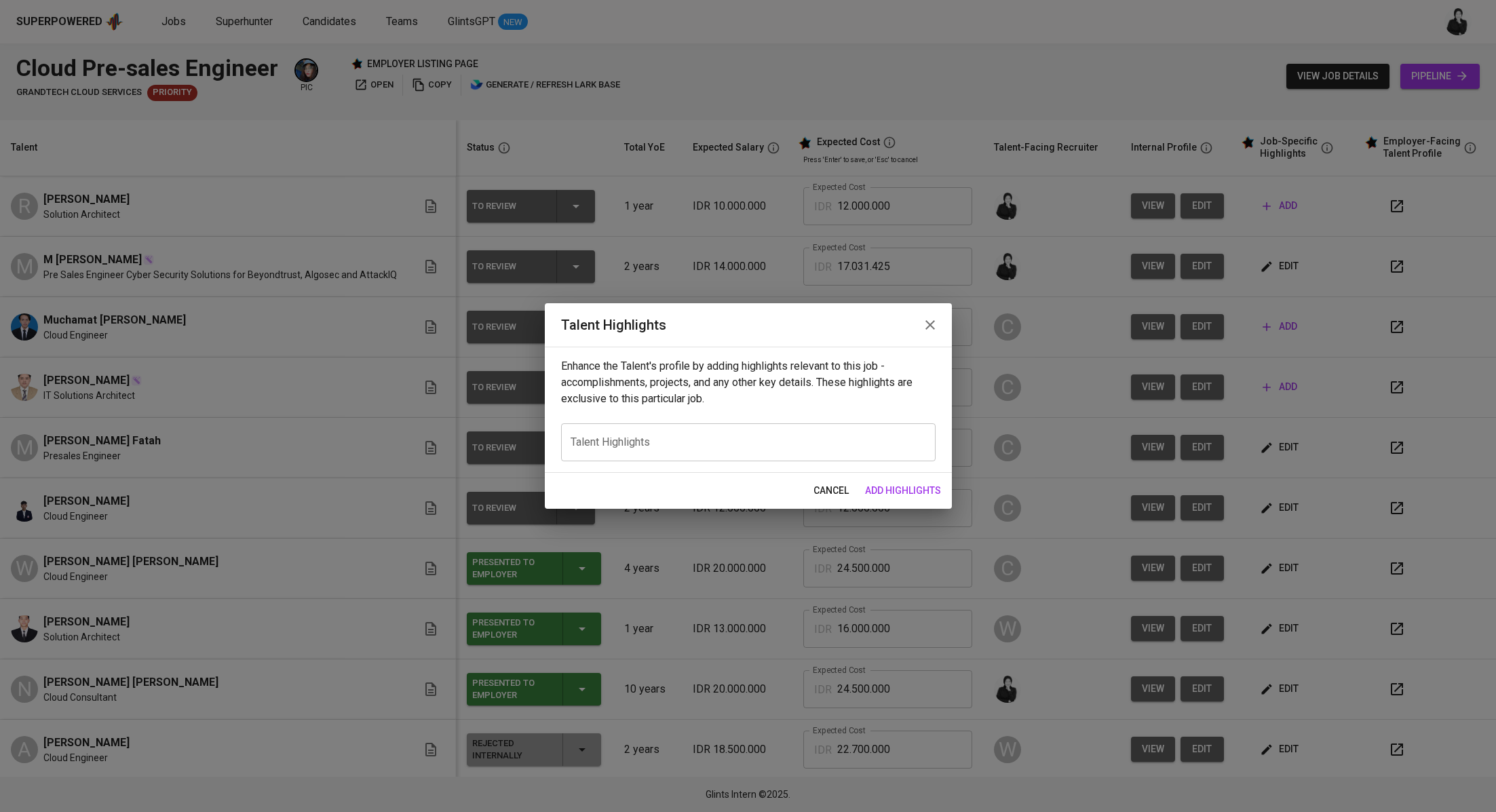
click at [619, 446] on textarea at bounding box center [748, 442] width 355 height 13
paste textarea "Richard is currently working as a Solution Architect at Sapta Tunas Teknologi, …"
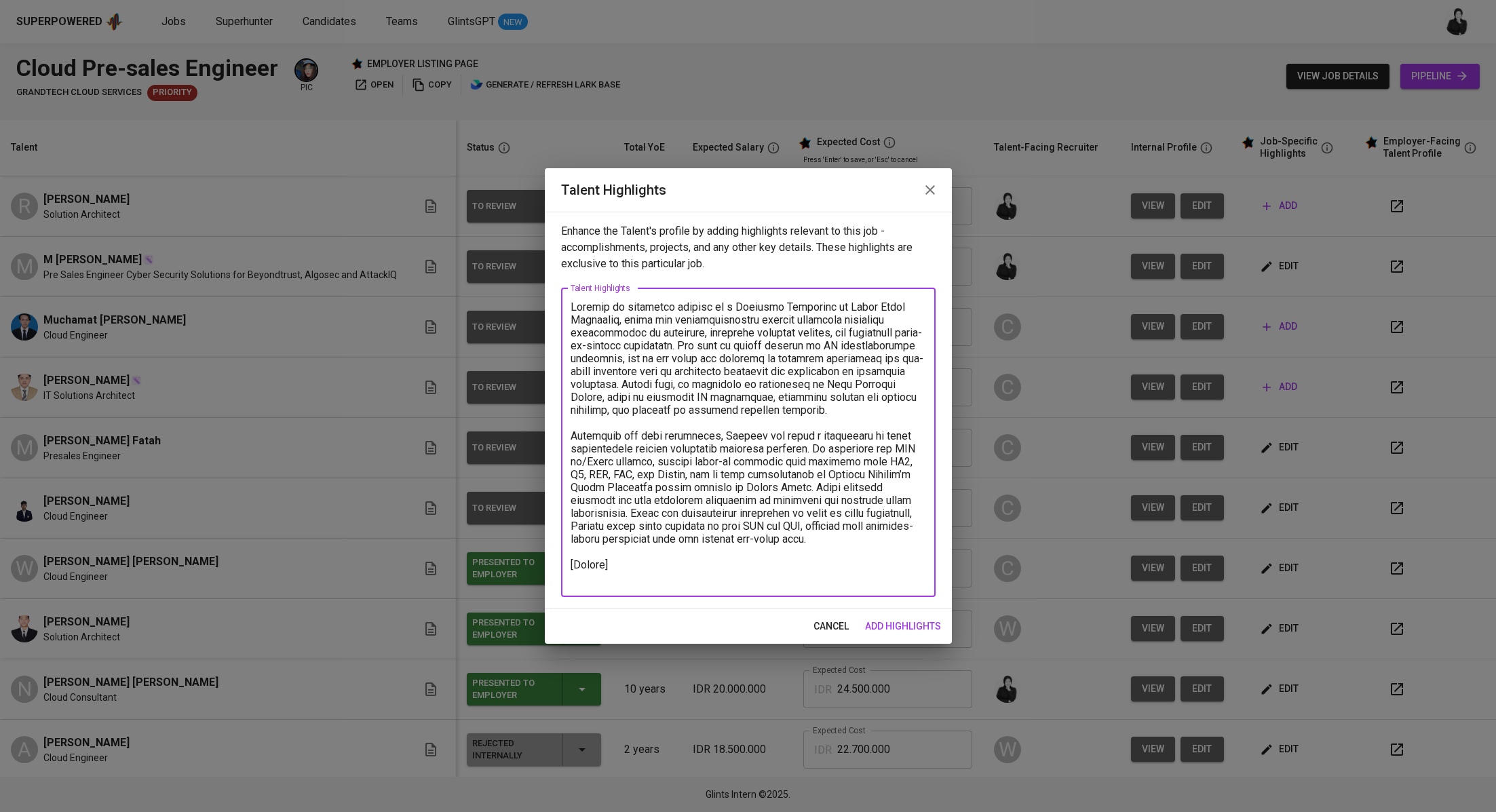
paste textarea "https://glints.sg.larksuite.com/file/Ez8QbpywEo1UvDxSctGltsUTgxc?from=from_copy…"
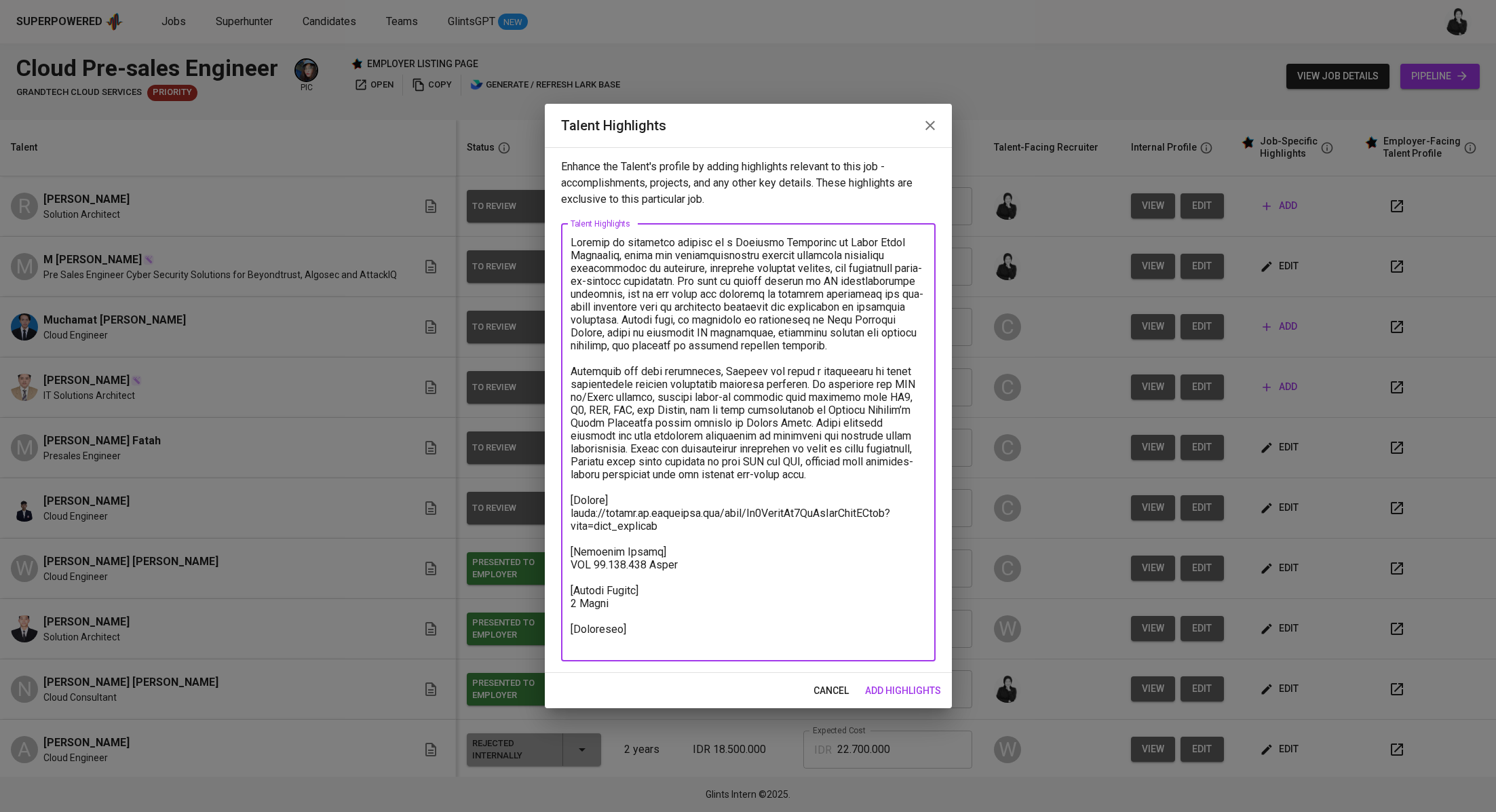
click at [571, 628] on textarea at bounding box center [748, 442] width 355 height 412
click at [695, 644] on textarea at bounding box center [748, 442] width 355 height 412
paste textarea "https://glints.sg.larksuite.com/minutes/obsgm5l9h8qb72yksl3zi5lg"
type textarea "Richard is currently working as a Solution Architect at Sapta Tunas Teknologi, …"
click at [903, 702] on button "add highlights" at bounding box center [903, 691] width 87 height 25
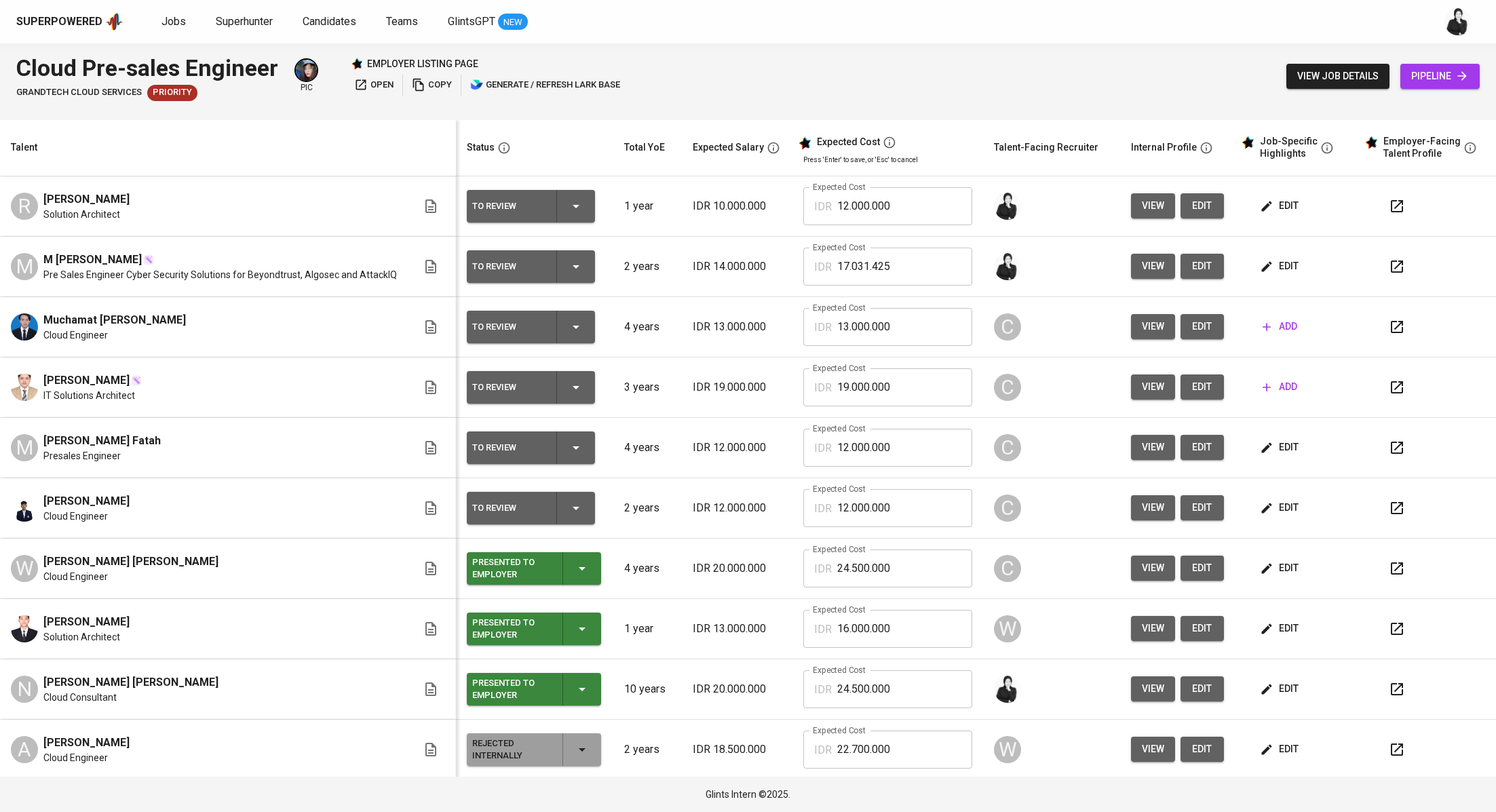
click at [1380, 213] on button "button" at bounding box center [1396, 206] width 32 height 32
drag, startPoint x: 145, startPoint y: 196, endPoint x: 36, endPoint y: 199, distance: 109.0
click at [36, 199] on div "R Richard Nicolas Solution Architect" at bounding box center [214, 206] width 406 height 30
copy span "Richard Nicolas"
drag, startPoint x: 129, startPoint y: 261, endPoint x: 36, endPoint y: 254, distance: 93.3
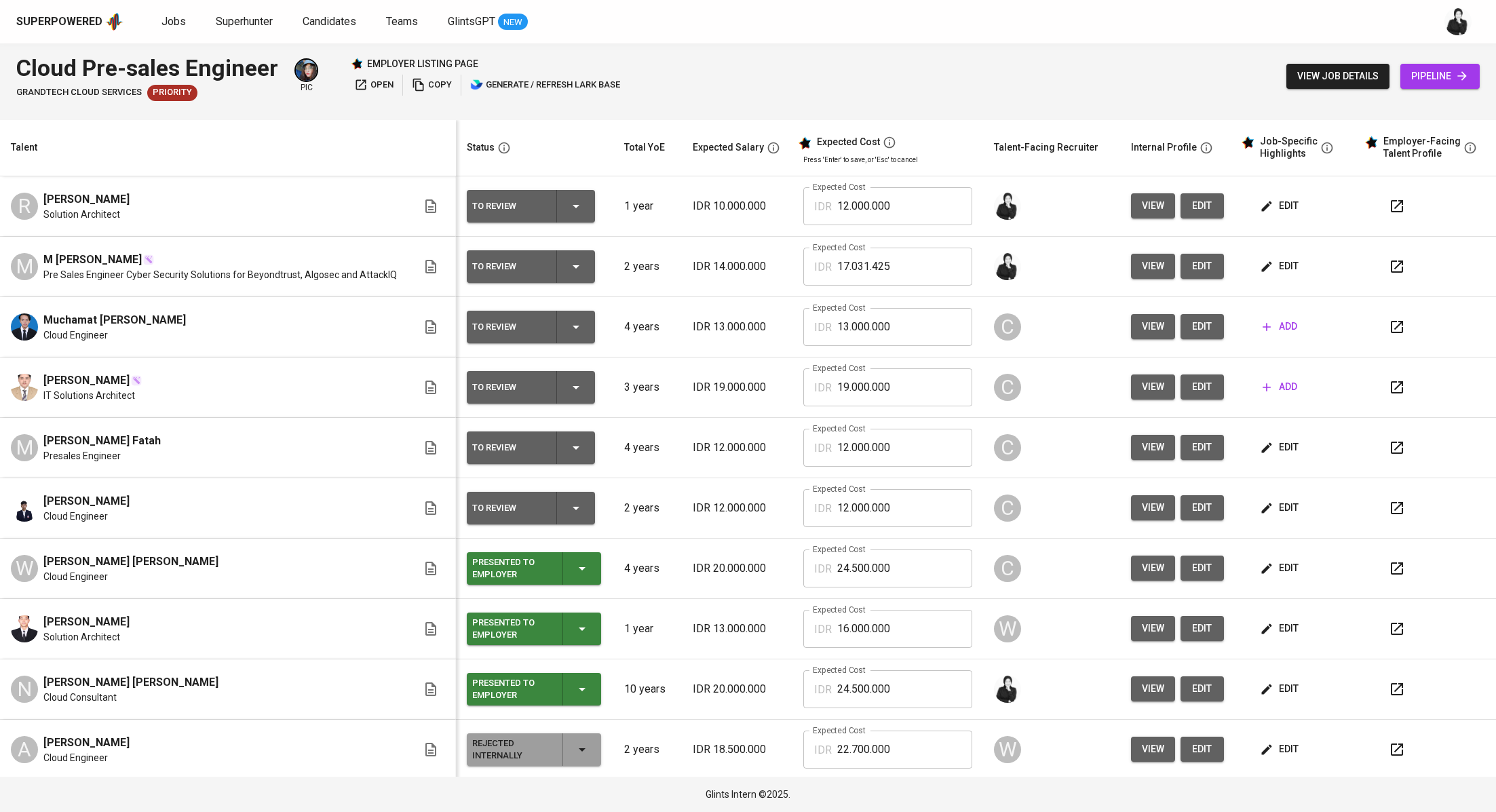
click at [36, 254] on div "M M Naufa Dzulfiqar Pre Sales Engineer Cyber Security Solutions for Beyondtrust…" at bounding box center [214, 267] width 406 height 30
click at [324, 215] on div "R Richard Nicolas Solution Architect" at bounding box center [214, 206] width 406 height 30
drag, startPoint x: 43, startPoint y: 258, endPoint x: 131, endPoint y: 259, distance: 88.0
click at [131, 259] on span "M Naufa Dzulfiqar" at bounding box center [92, 260] width 98 height 16
copy span "M Naufa Dzulfiqar"
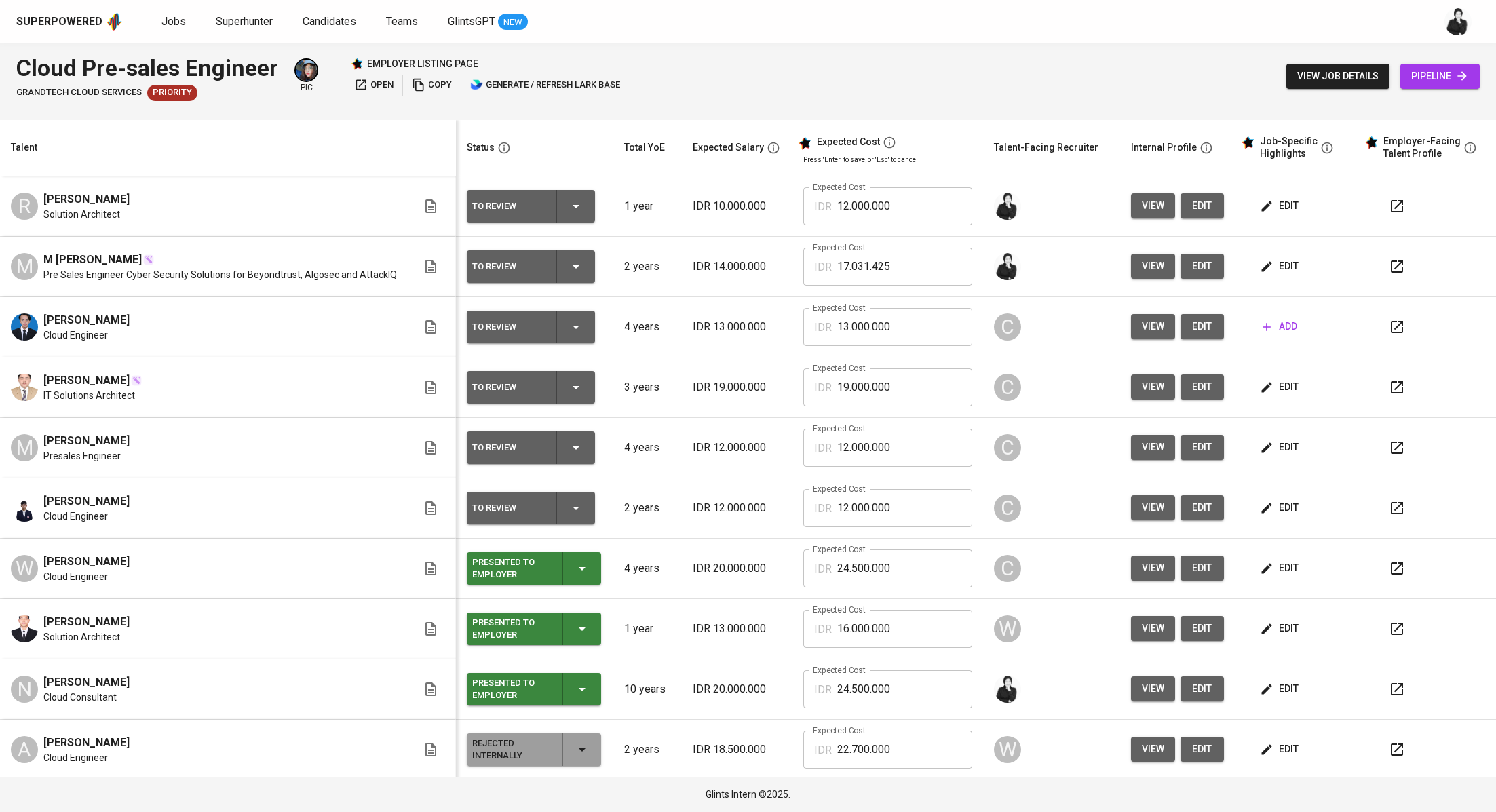
click at [1390, 270] on icon "button" at bounding box center [1397, 267] width 12 height 12
